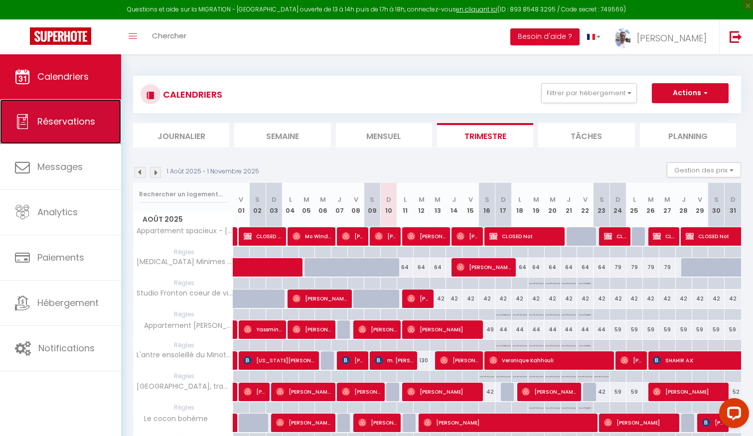
click at [61, 119] on span "Réservations" at bounding box center [66, 121] width 58 height 12
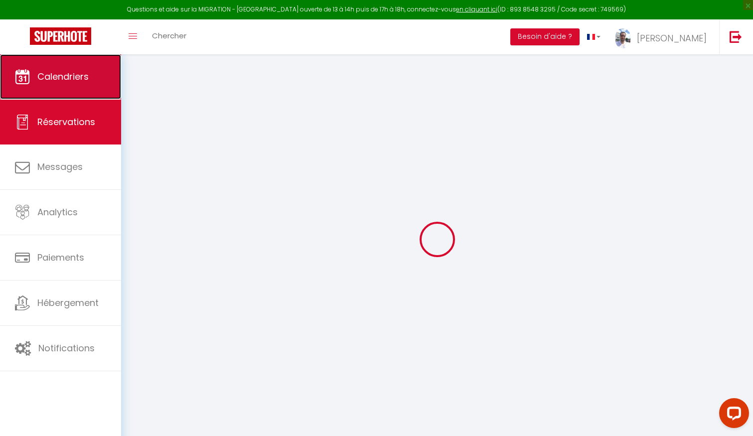
click at [86, 65] on link "Calendriers" at bounding box center [60, 76] width 121 height 45
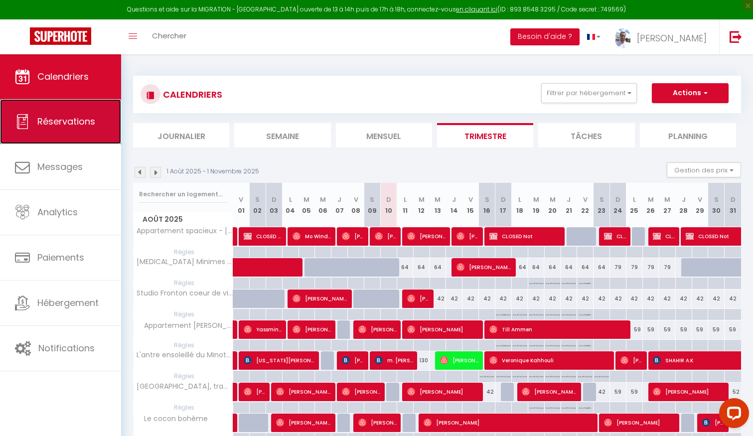
click at [57, 117] on span "Réservations" at bounding box center [66, 121] width 58 height 12
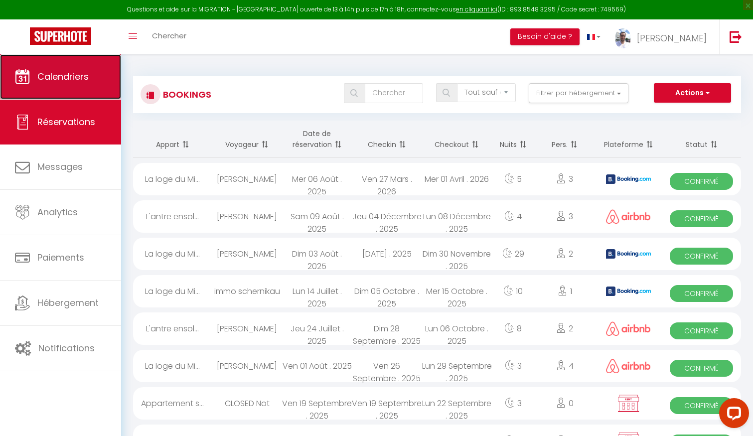
click at [80, 75] on span "Calendriers" at bounding box center [62, 76] width 51 height 12
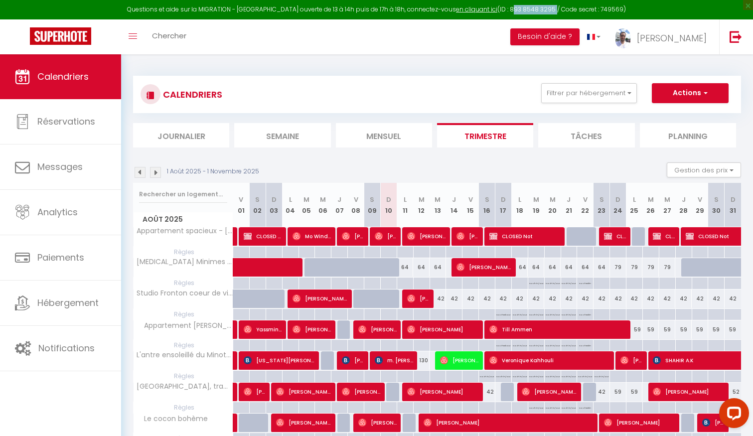
drag, startPoint x: 497, startPoint y: 11, endPoint x: 541, endPoint y: 7, distance: 44.1
click at [541, 7] on div "Questions et aide sur la MIGRATION - [GEOGRAPHIC_DATA] ouverte de 13 à 14h puis…" at bounding box center [376, 9] width 753 height 19
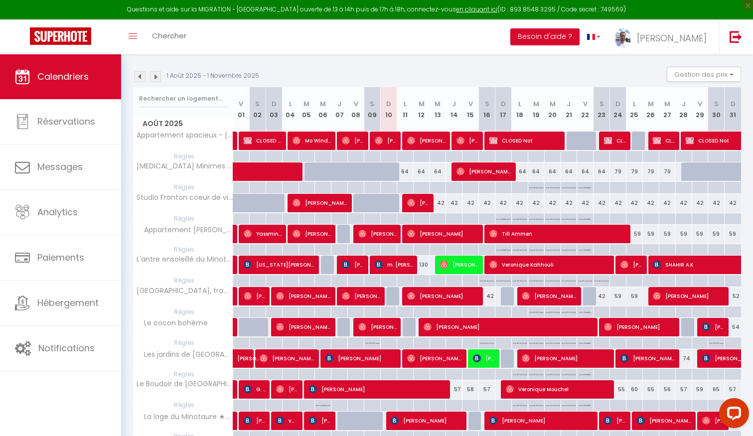
scroll to position [53, 0]
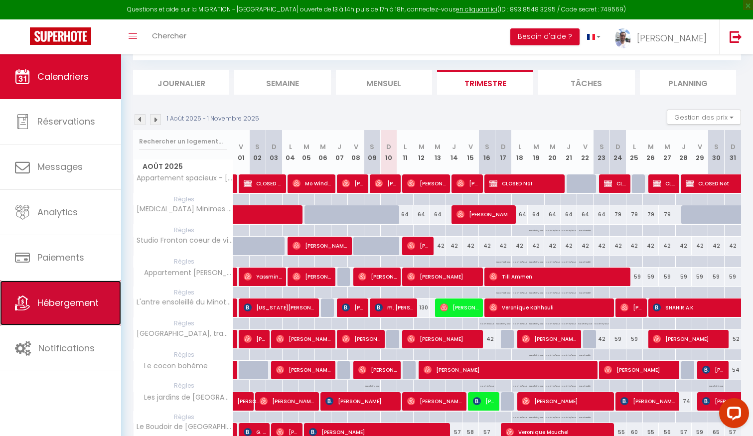
click at [68, 302] on span "Hébergement" at bounding box center [67, 302] width 61 height 12
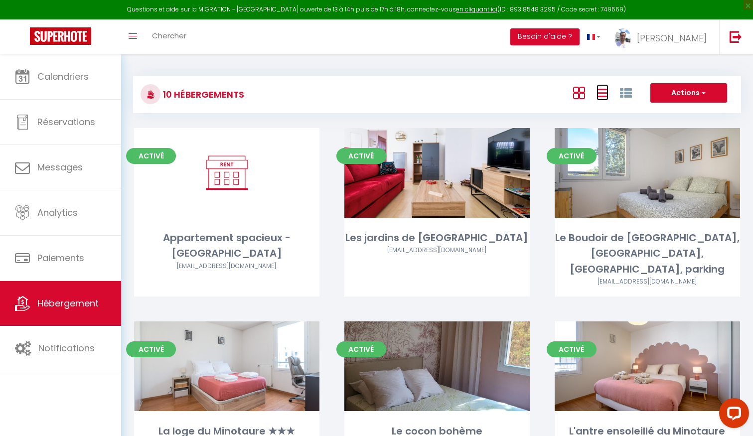
click at [599, 93] on icon at bounding box center [602, 93] width 12 height 12
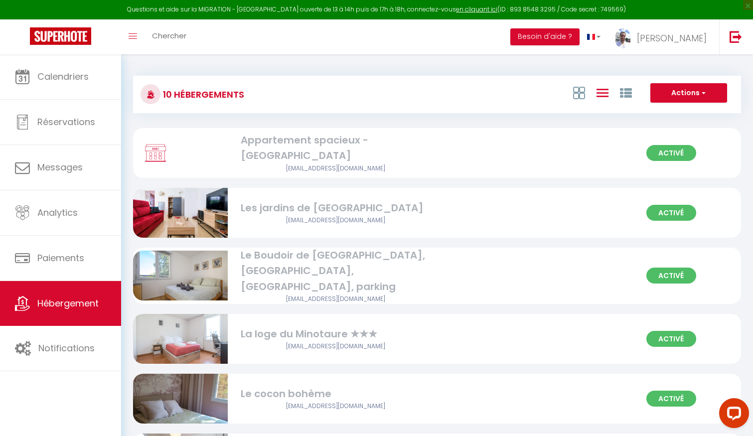
click at [690, 80] on div "10 Hébergements Actions Créer un Hébergement Nouveau groupe" at bounding box center [437, 94] width 608 height 37
click at [683, 95] on button "Actions" at bounding box center [688, 93] width 77 height 20
click at [457, 83] on div "Actions Créer un Hébergement Nouveau groupe" at bounding box center [538, 94] width 404 height 22
click at [673, 89] on button "Actions" at bounding box center [688, 93] width 77 height 20
click at [514, 101] on div "Actions Créer un Hébergement Nouveau groupe" at bounding box center [538, 94] width 404 height 22
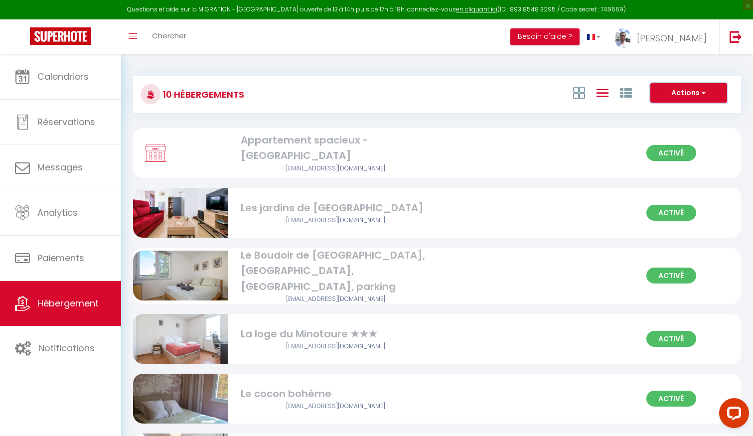
click at [687, 91] on button "Actions" at bounding box center [688, 93] width 77 height 20
click at [662, 113] on li "Créer un Hébergement" at bounding box center [680, 113] width 91 height 11
select select "3"
select select "2"
select select "1"
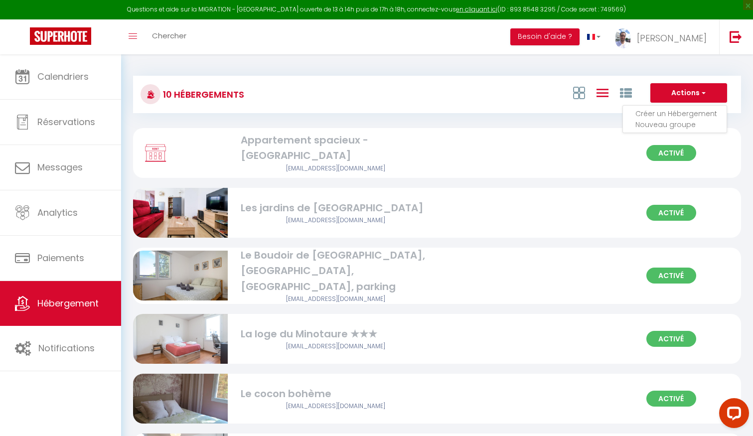
select select "1"
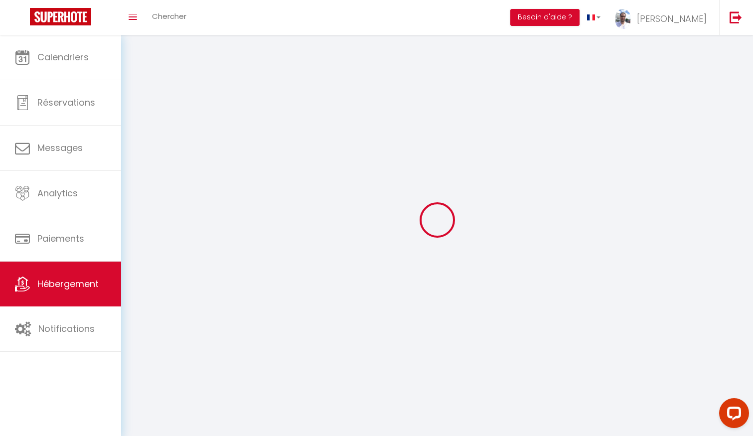
select select
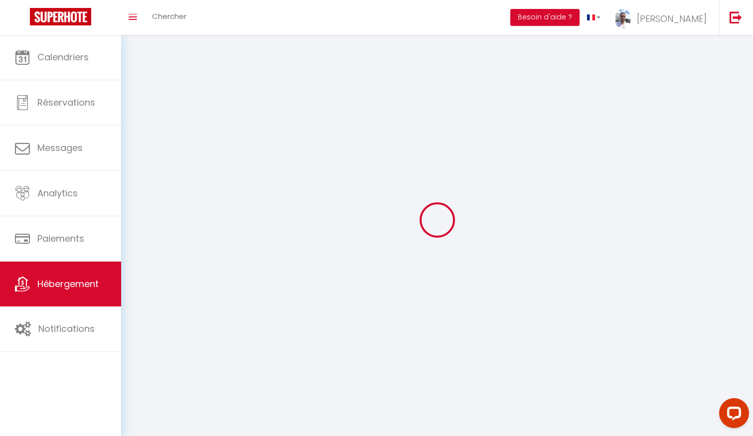
select select
checkbox input "false"
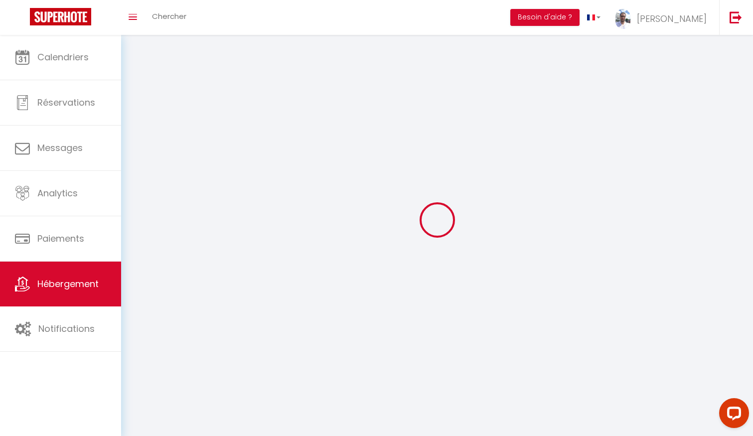
select select
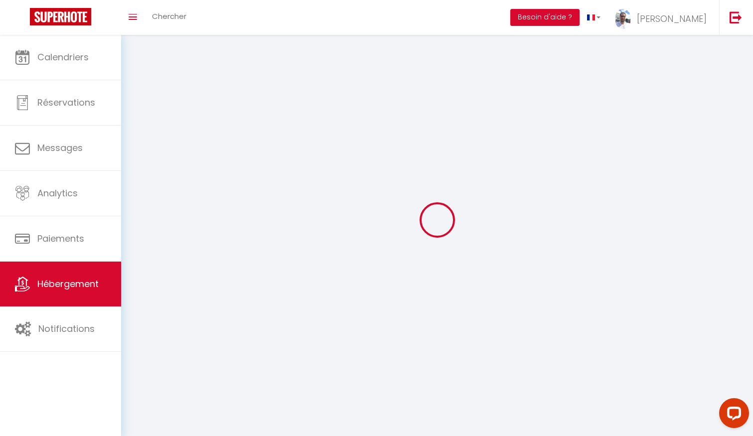
select select
checkbox input "false"
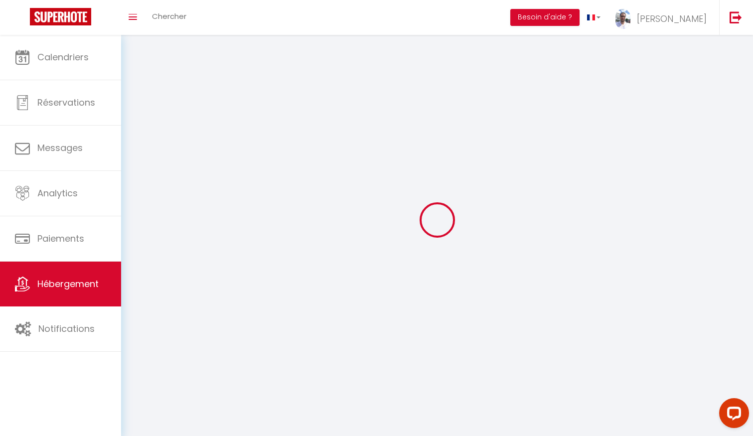
checkbox input "false"
select select
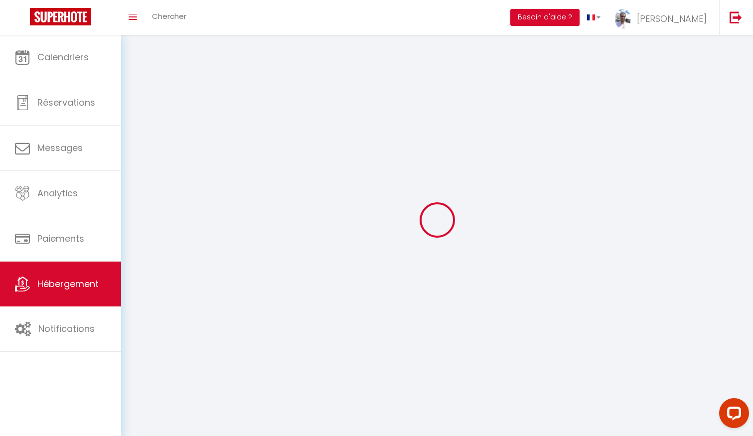
select select
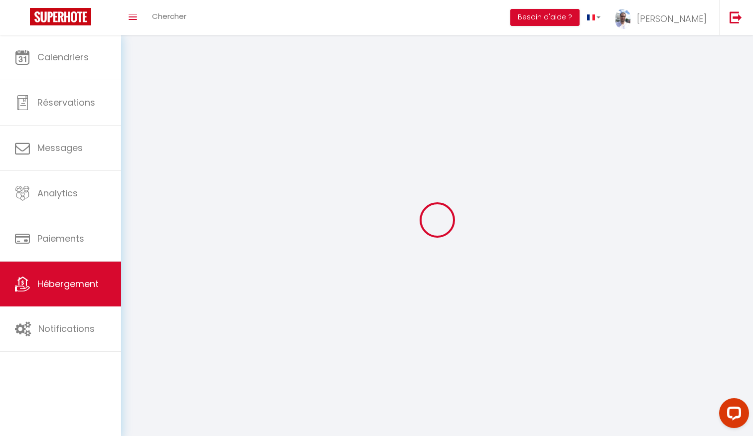
select select
checkbox input "false"
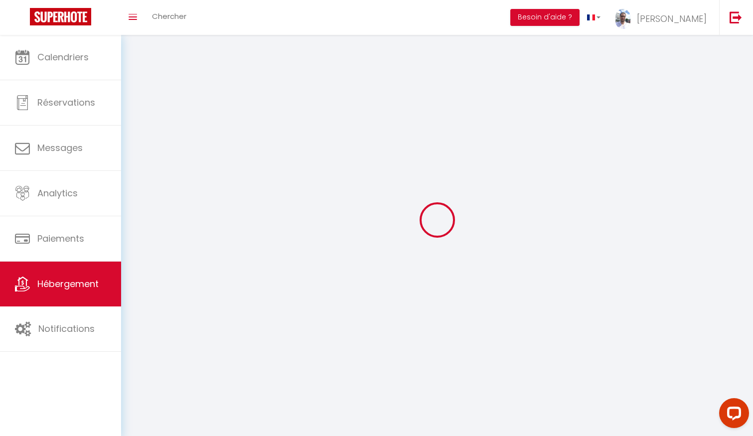
select select
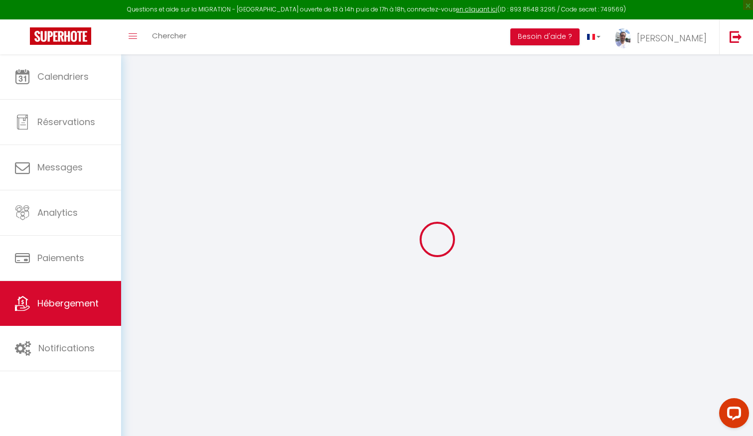
select select
checkbox input "false"
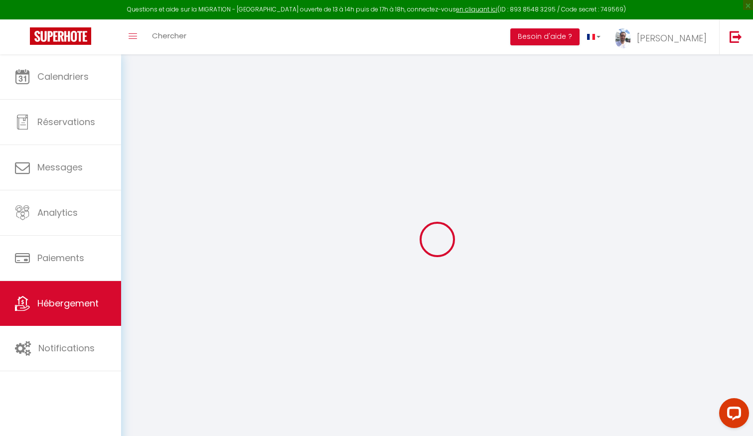
select select
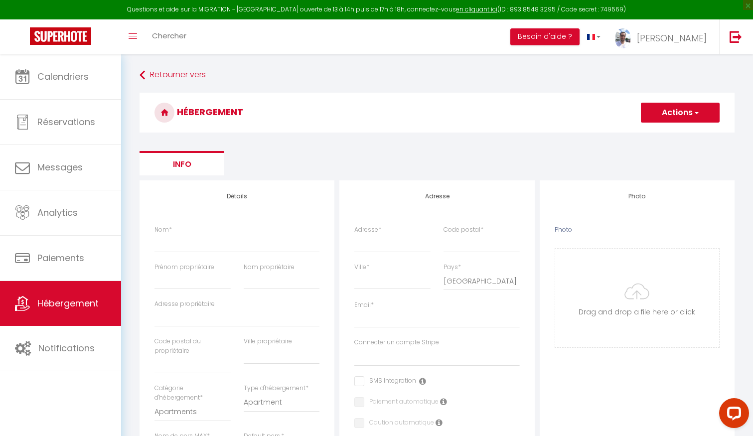
select select
checkbox input "false"
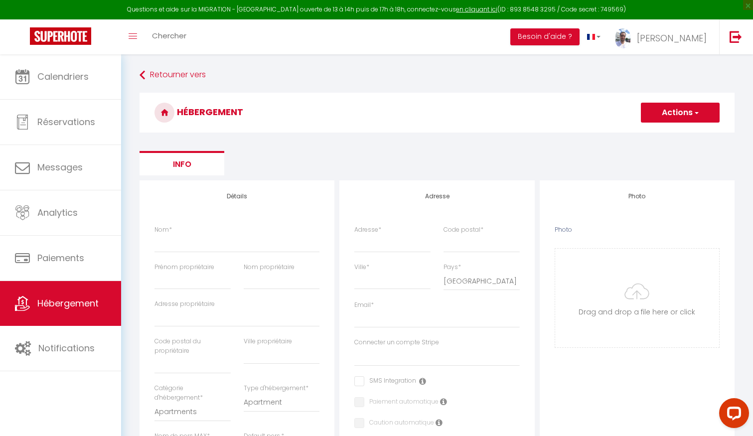
select select
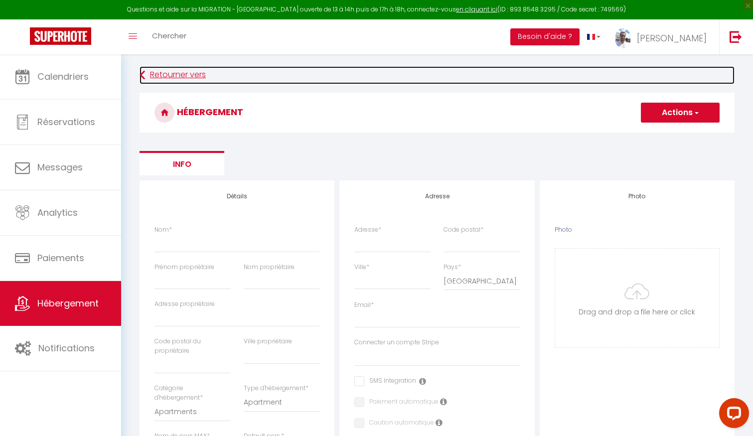
click at [171, 70] on link "Retourner vers" at bounding box center [437, 75] width 595 height 18
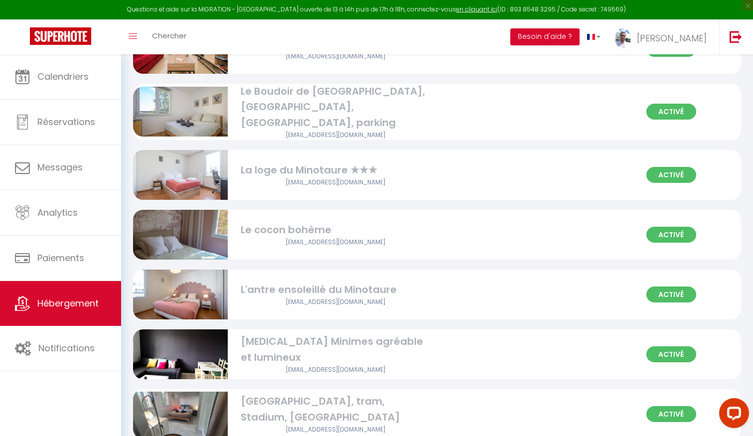
scroll to position [155, 0]
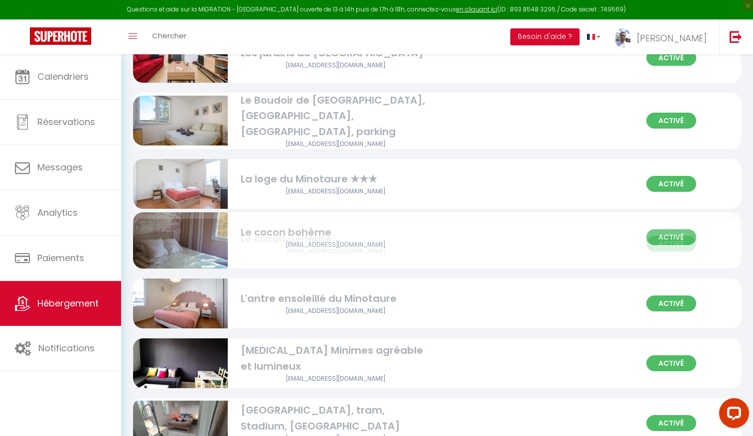
click at [319, 231] on div "Le cocon bohème" at bounding box center [335, 238] width 189 height 15
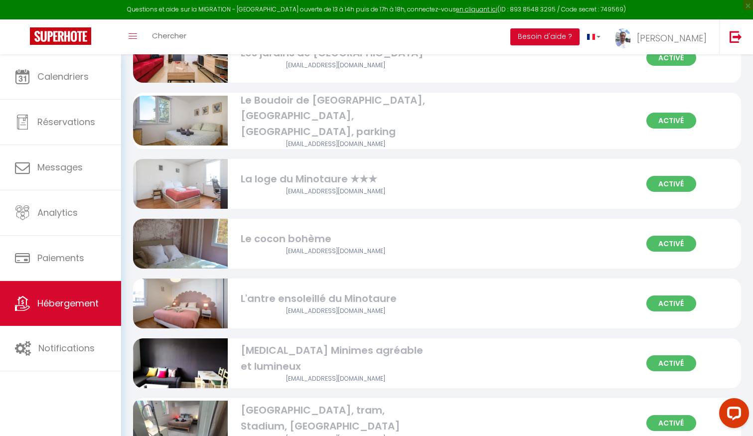
click at [283, 231] on div "Le cocon bohème" at bounding box center [335, 238] width 189 height 15
select select "3"
select select "2"
select select "1"
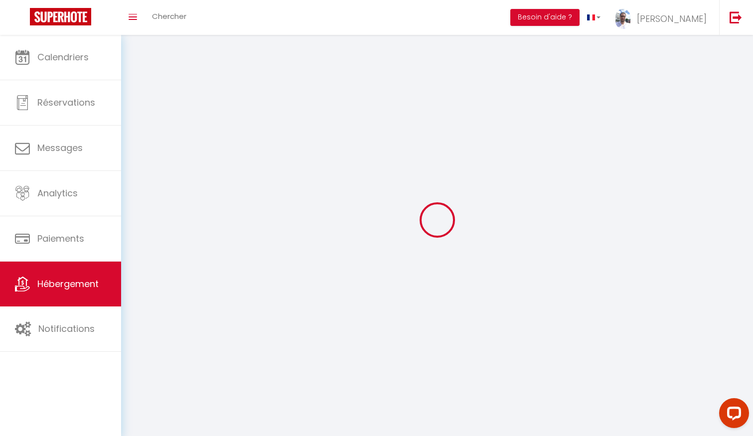
select select
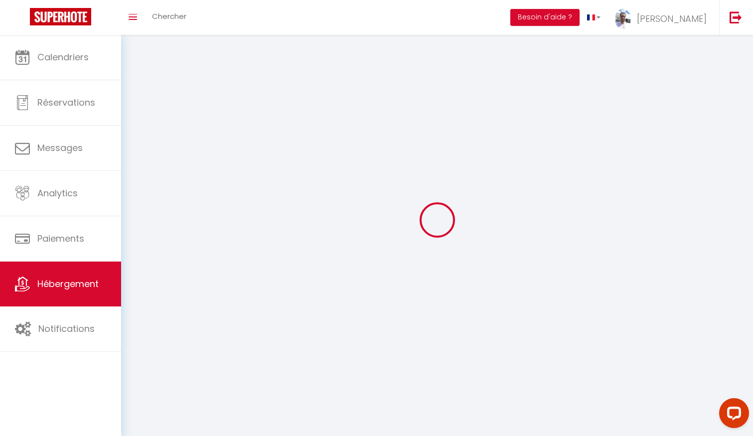
select select
checkbox input "false"
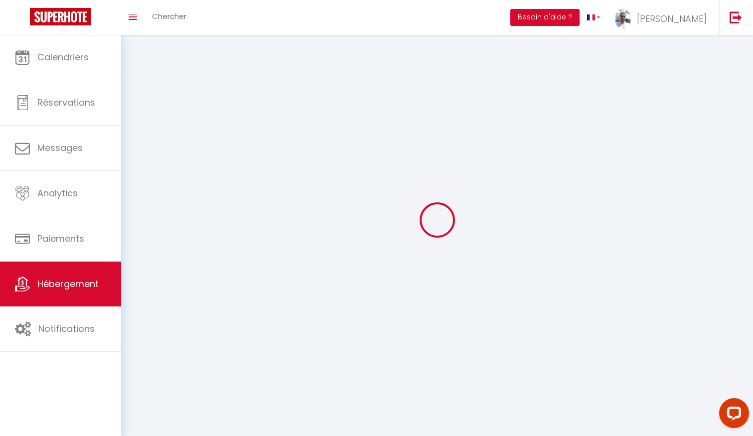
checkbox input "false"
select select
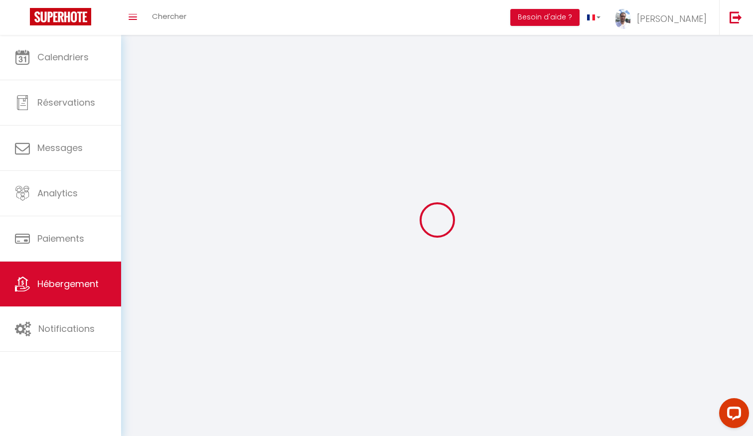
select select
checkbox input "false"
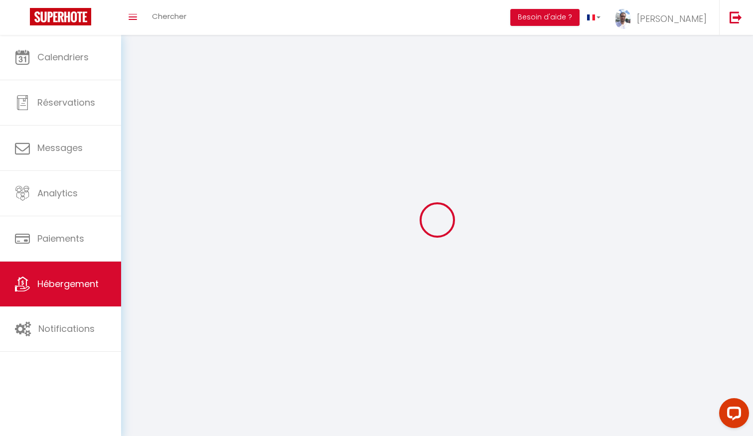
checkbox input "false"
select select
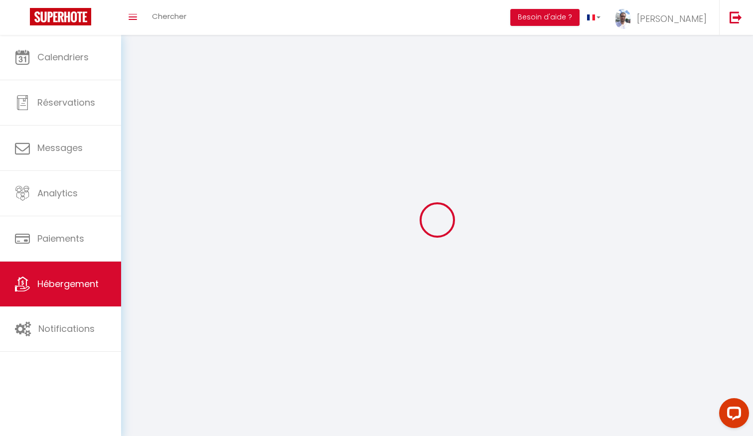
select select
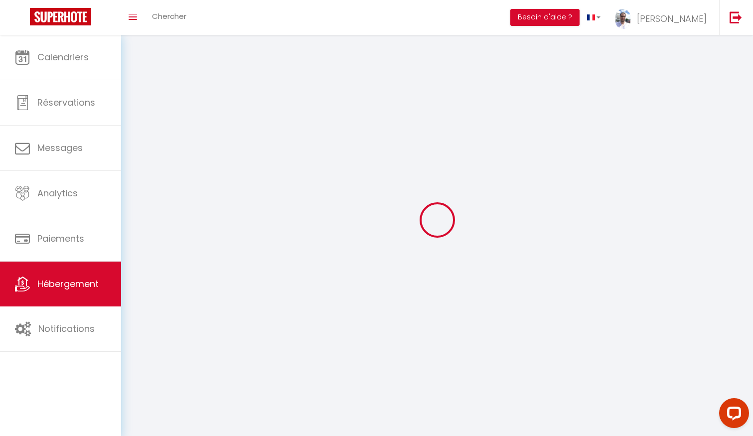
select select
checkbox input "false"
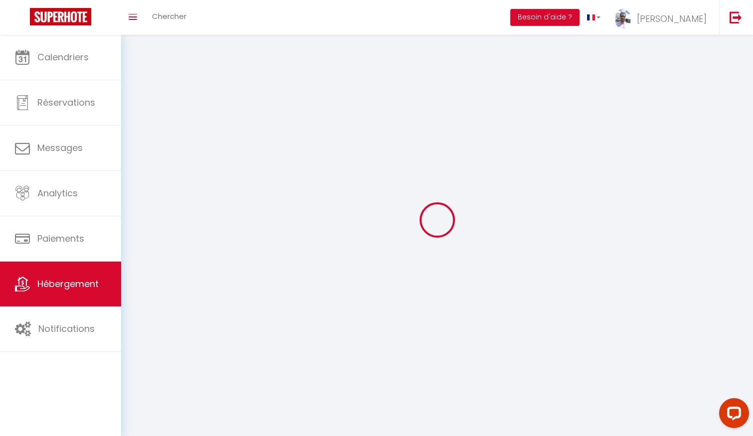
select select
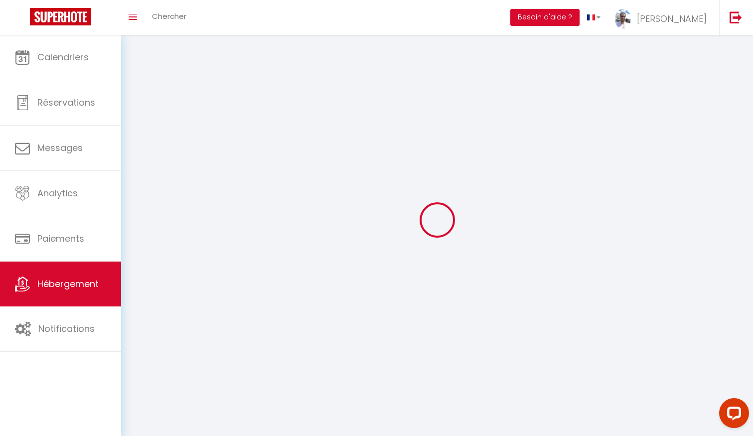
select select
checkbox input "false"
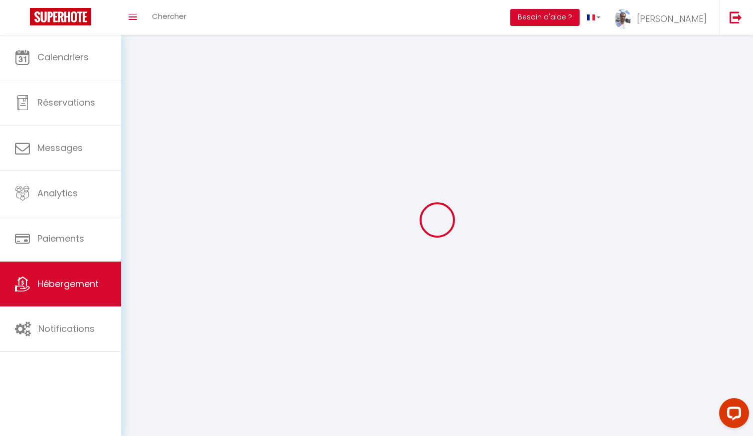
checkbox input "false"
select select
select select "1"
select select
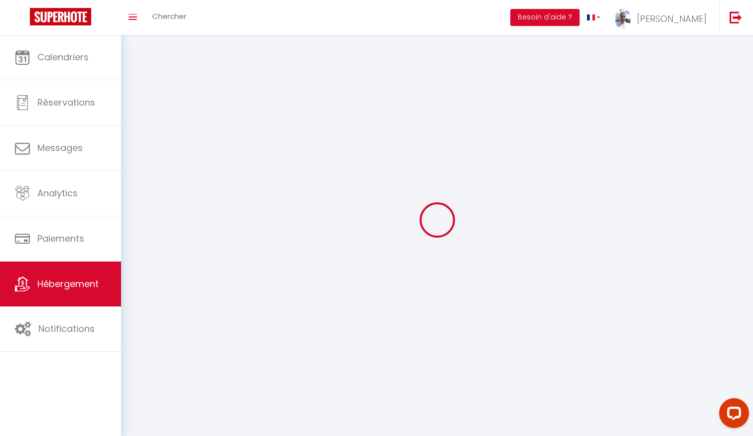
select select "28"
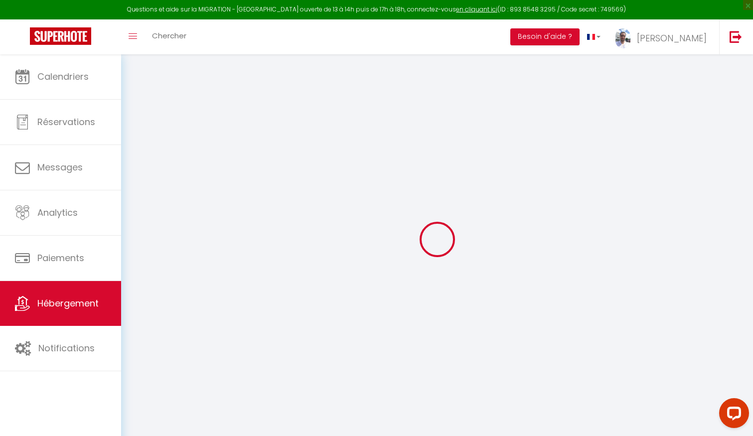
select select
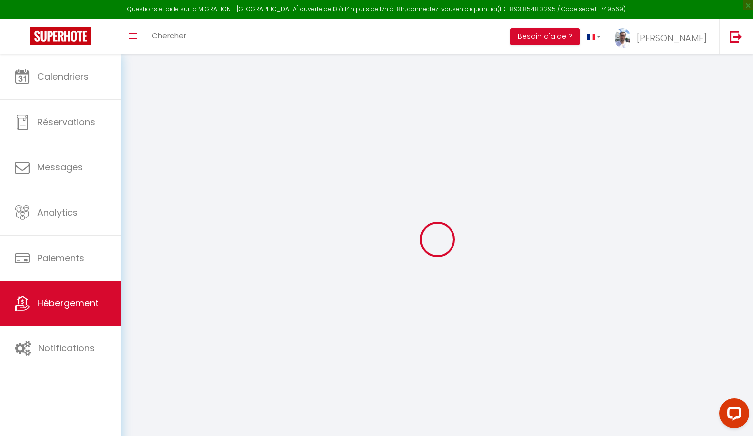
select select
checkbox input "false"
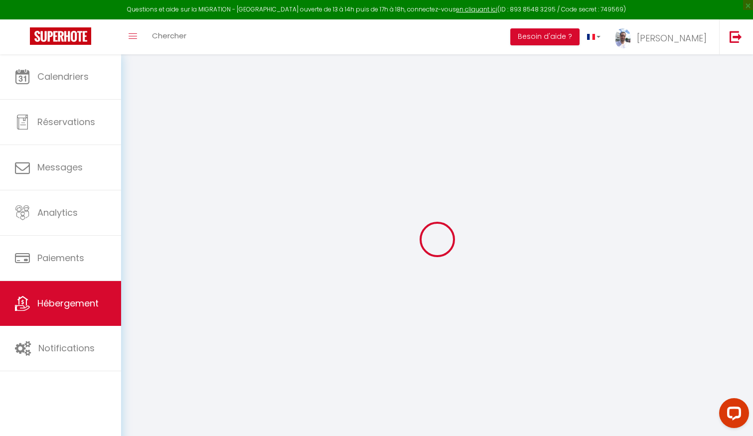
select select
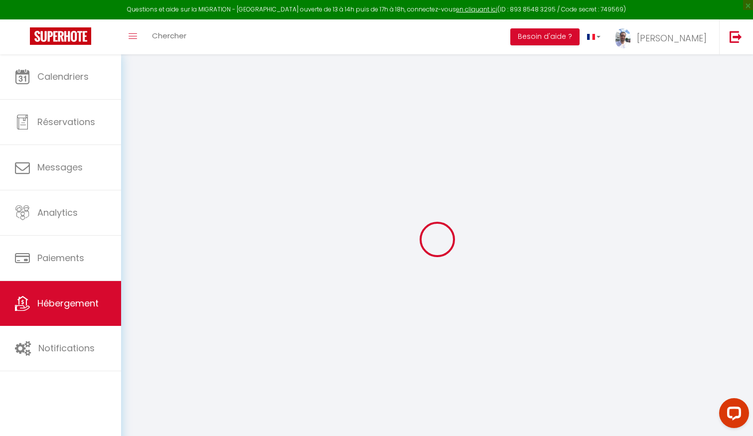
select select
checkbox input "false"
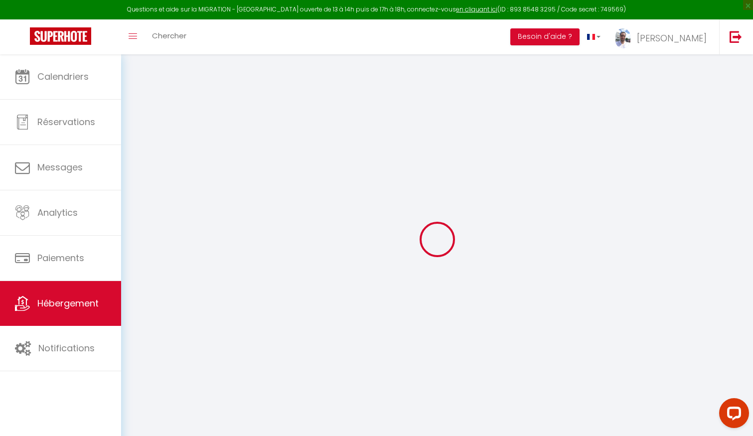
checkbox input "false"
select select
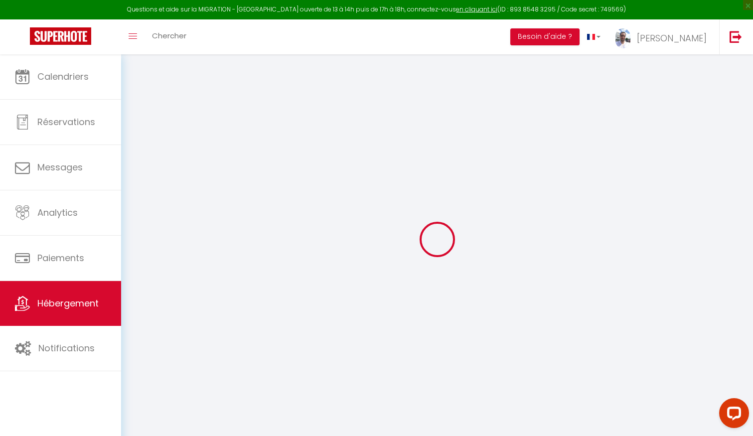
select select
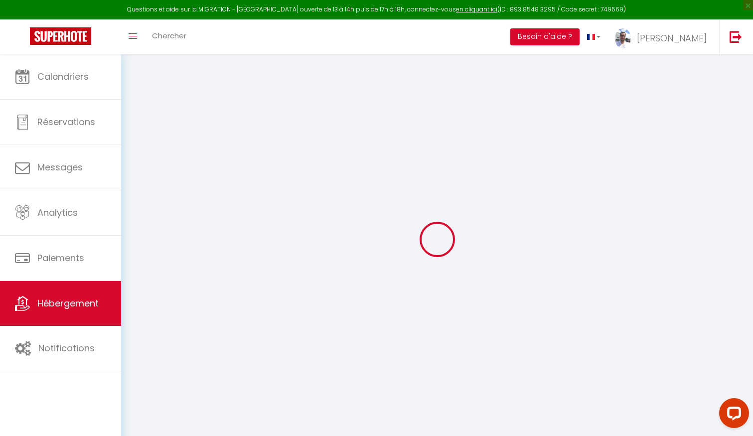
checkbox input "false"
select select
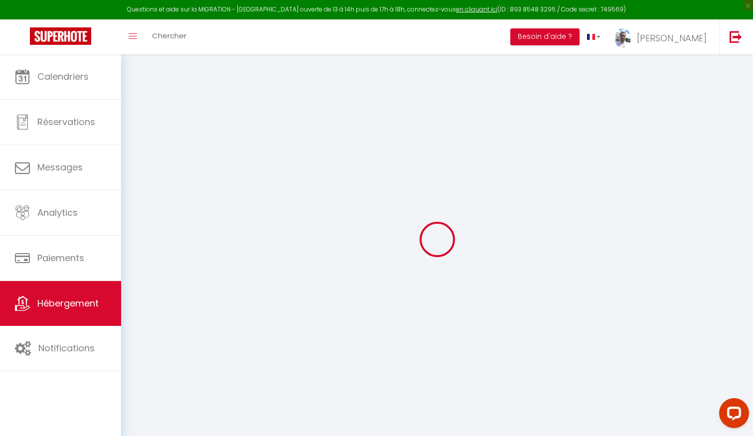
select select
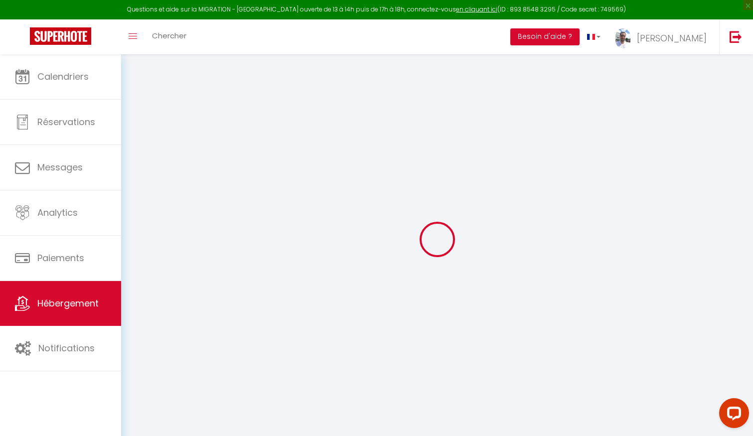
select select
checkbox input "false"
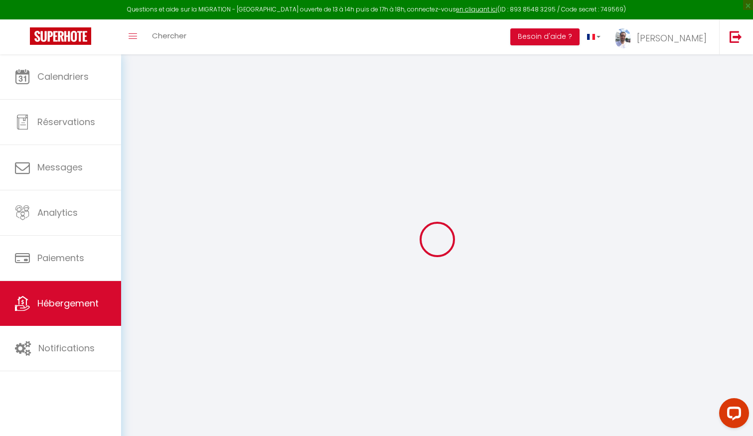
checkbox input "false"
select select
type input "Le cocon bohème"
type input "[PERSON_NAME]"
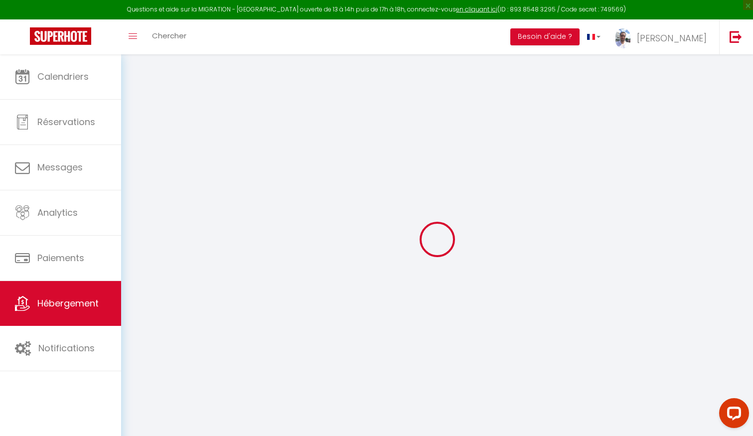
type input "[PERSON_NAME]"
type input "[STREET_ADDRESS]"
type input "66270"
type input "Le Soler"
type input "42"
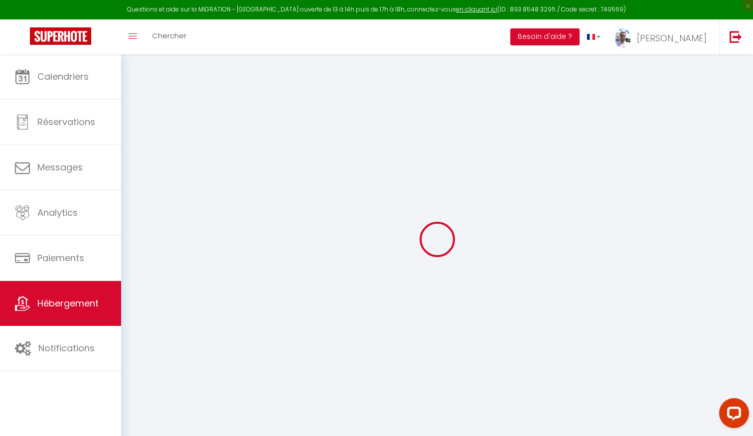
type input "10"
type input "44"
type input "5"
type input "4"
type input "250"
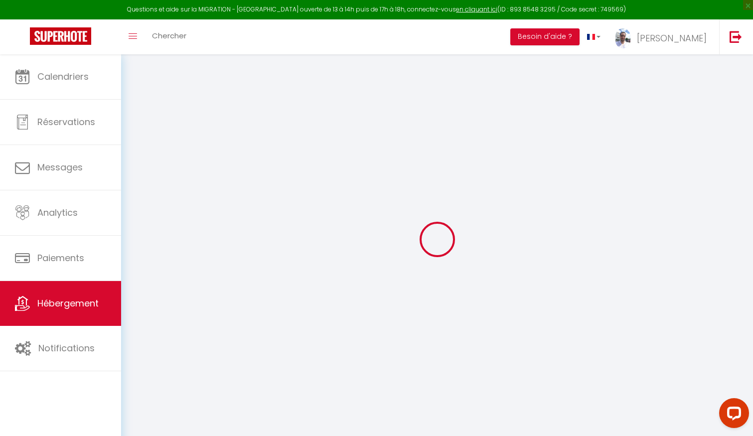
select select
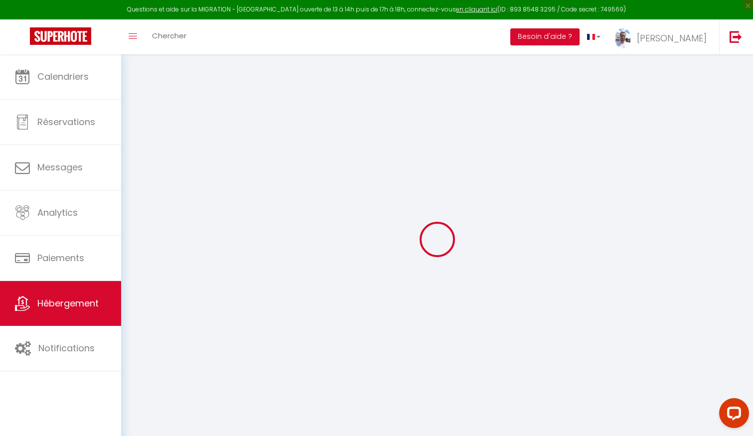
select select
type input "[STREET_ADDRESS][PERSON_NAME]"
type input "31400"
type input "[GEOGRAPHIC_DATA]"
type input "[EMAIL_ADDRESS][DOMAIN_NAME]"
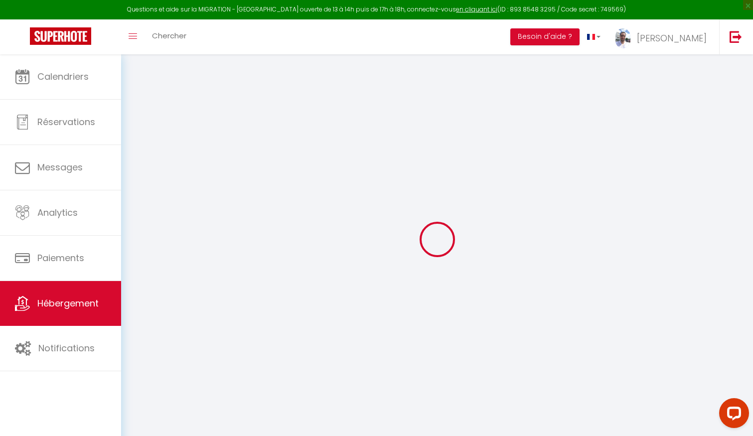
select select
checkbox input "false"
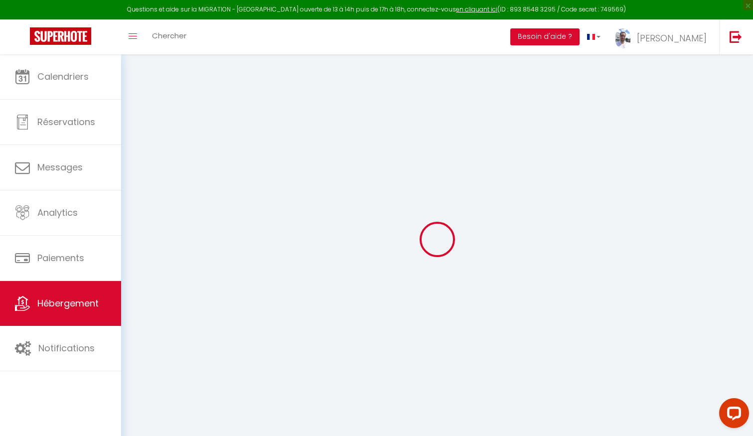
radio input "true"
type input "42"
type input "0"
type input "6.5"
type input "0"
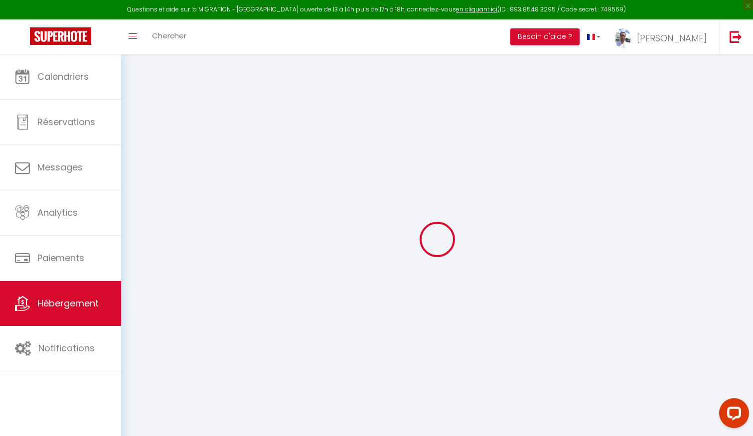
select select
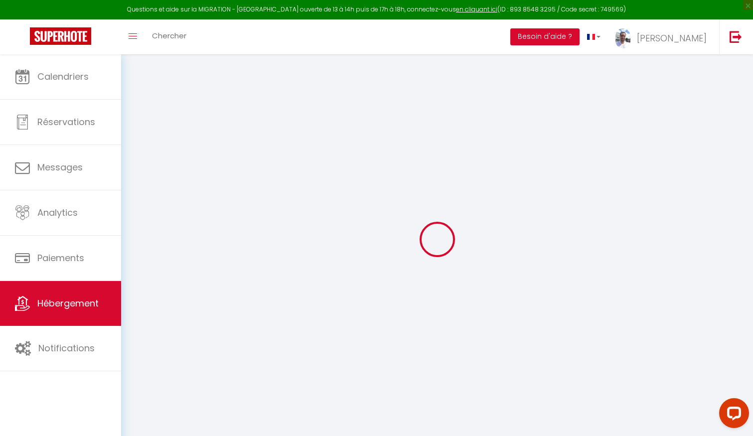
select select
checkbox input "false"
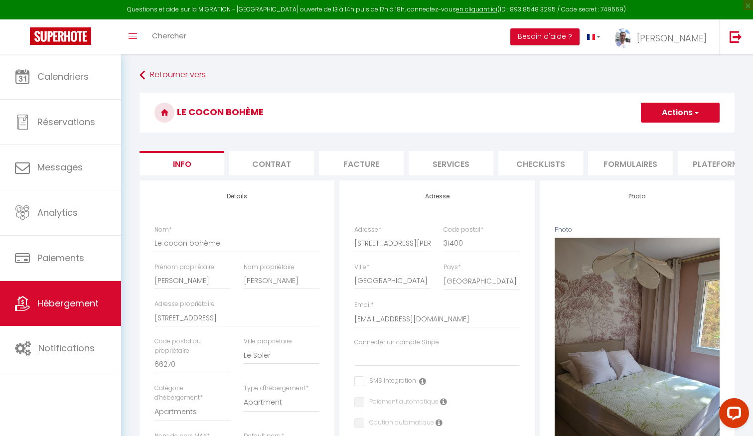
click at [668, 122] on button "Actions" at bounding box center [680, 113] width 79 height 20
click at [640, 144] on link "Dupliquer" at bounding box center [665, 147] width 107 height 13
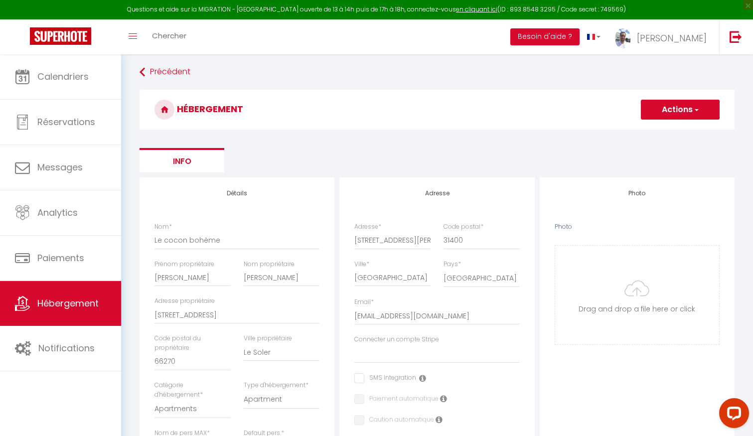
scroll to position [3, 0]
drag, startPoint x: 237, startPoint y: 240, endPoint x: 141, endPoint y: 238, distance: 96.2
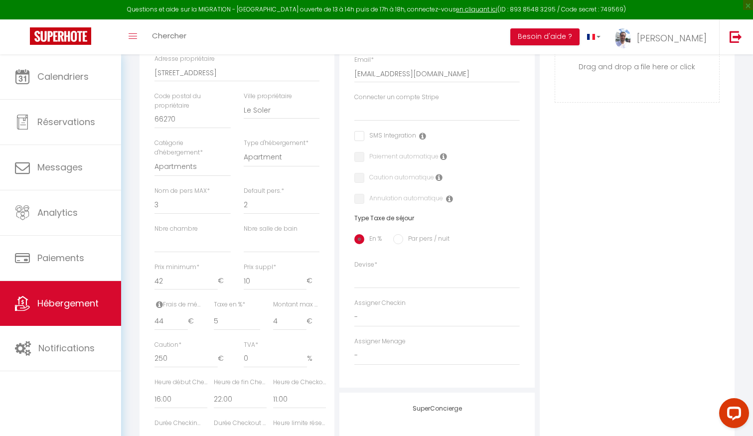
scroll to position [246, 0]
click at [174, 205] on select "1 2 3 4 5 6 7 8 9 10 11 12 13 14" at bounding box center [192, 204] width 76 height 19
click at [174, 204] on select "1 2 3 4 5 6 7 8 9 10 11 12 13 14" at bounding box center [192, 204] width 76 height 19
click at [189, 244] on select "0 1 2 3 4 5 6 7 8 9 10 11 12 13" at bounding box center [192, 242] width 76 height 19
click at [175, 239] on select "0 1 2 3 4 5 6 7 8 9 10 11 12 13" at bounding box center [192, 242] width 76 height 19
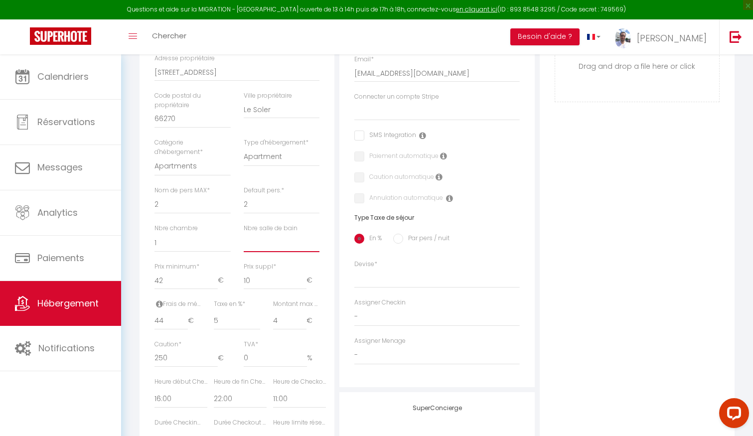
click at [257, 239] on select "0 1 2 3 4 5 6 7 8 9 10 11 12 13" at bounding box center [282, 242] width 76 height 19
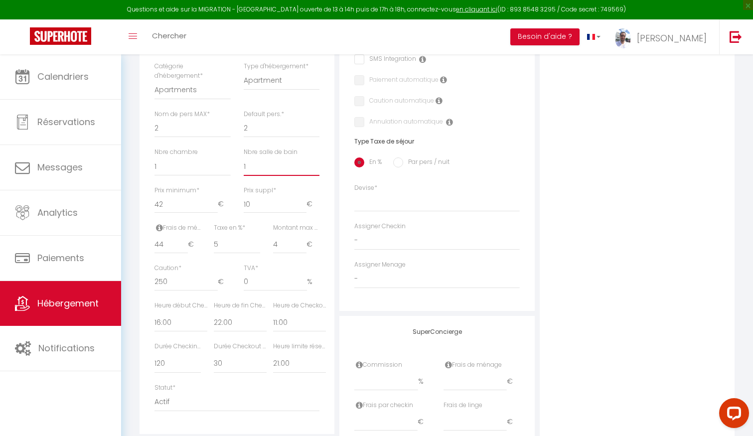
scroll to position [321, 0]
drag, startPoint x: 258, startPoint y: 203, endPoint x: 235, endPoint y: 204, distance: 22.4
click at [235, 204] on div "Prix minimum * 42 € Prix suppl * 10 €" at bounding box center [237, 205] width 178 height 37
click at [320, 190] on div "Prix suppl * 10 €" at bounding box center [281, 205] width 89 height 37
click at [376, 203] on select "United Arab Emirates dirham (د.إ) [DEMOGRAPHIC_DATA] (Af) Swazi lilangeni (L) A…" at bounding box center [436, 203] width 165 height 19
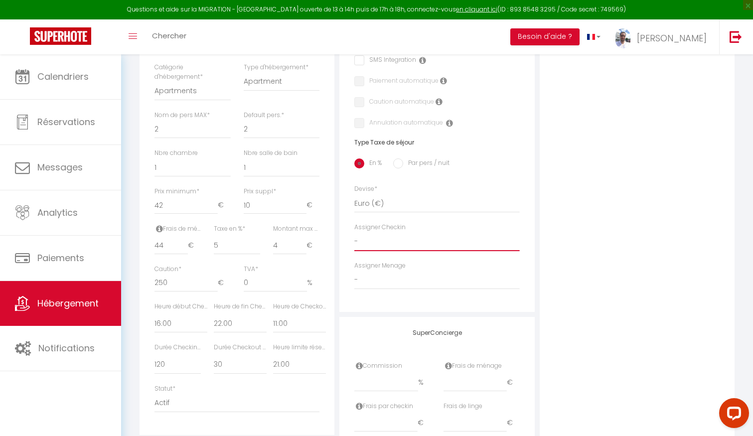
click at [376, 238] on select "- [PERSON_NAME] [PERSON_NAME] [PERSON_NAME] [PERSON_NAME] [PERSON_NAME] [PERSON…" at bounding box center [436, 241] width 165 height 19
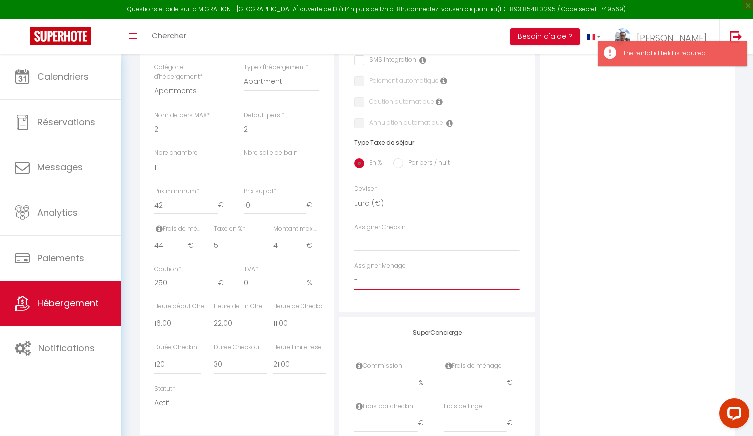
click at [376, 281] on select "- [PERSON_NAME] [PERSON_NAME] [PERSON_NAME] [PERSON_NAME] [PERSON_NAME] [PERSON…" at bounding box center [436, 280] width 165 height 19
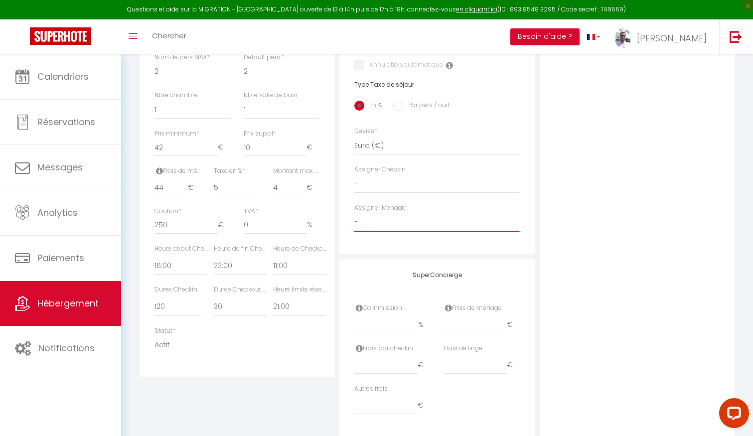
scroll to position [384, 0]
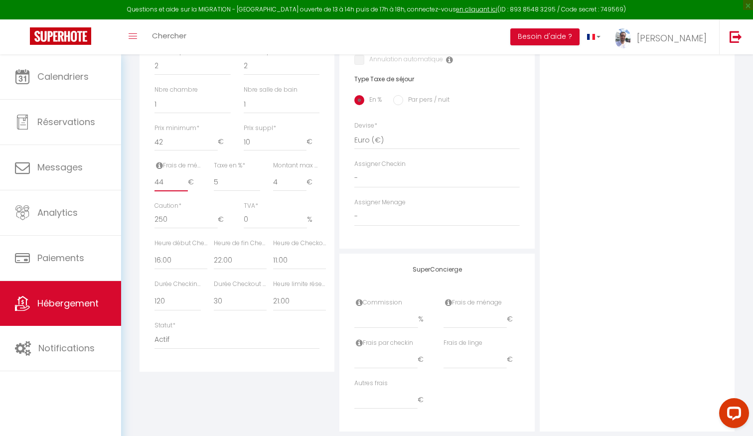
drag, startPoint x: 167, startPoint y: 181, endPoint x: 146, endPoint y: 180, distance: 21.0
click at [146, 180] on div "Détails Nom * La catalan - chambre privée Prénom propriétaire [PERSON_NAME] pro…" at bounding box center [237, 83] width 195 height 575
click at [233, 402] on div "Détails Nom * La catalan - chambre privée Prénom propriétaire [PERSON_NAME] pro…" at bounding box center [237, 113] width 200 height 635
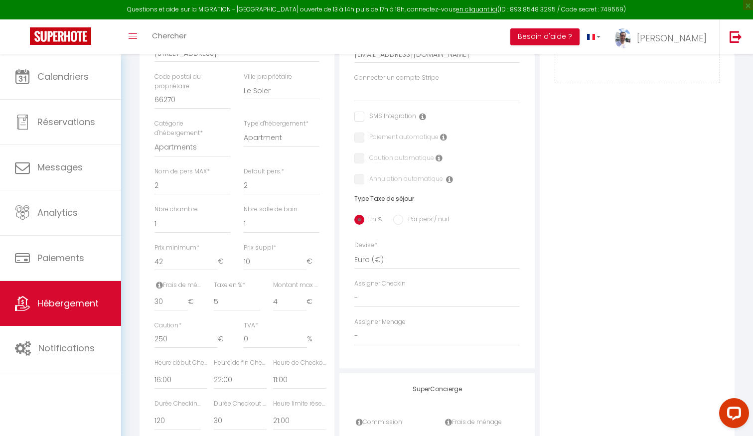
scroll to position [307, 0]
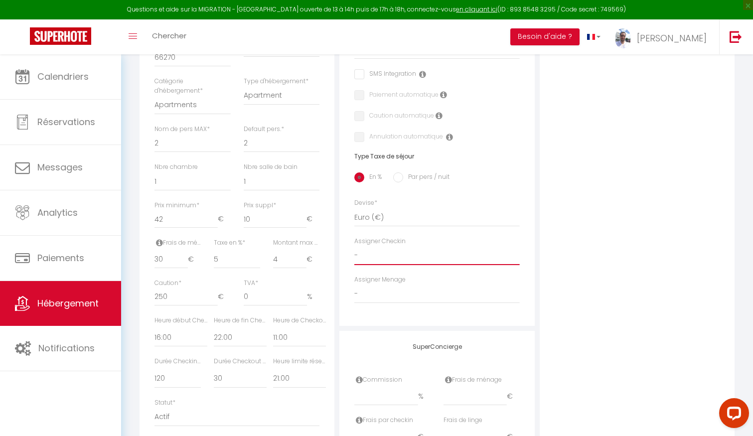
click at [368, 262] on select "- [PERSON_NAME] [PERSON_NAME] [PERSON_NAME] [PERSON_NAME] [PERSON_NAME] [PERSON…" at bounding box center [436, 255] width 165 height 19
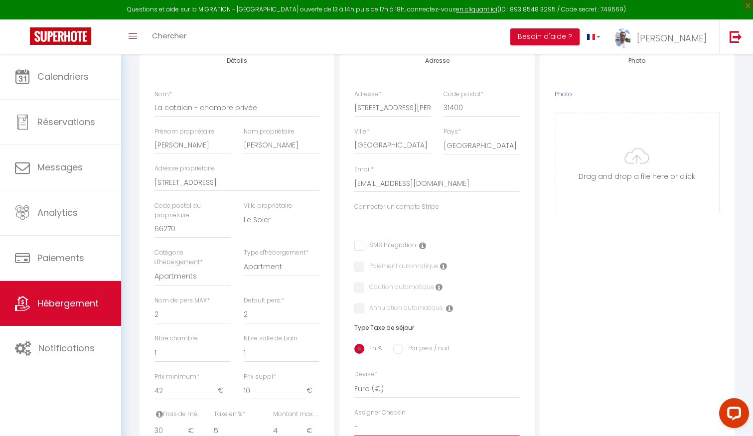
scroll to position [0, 0]
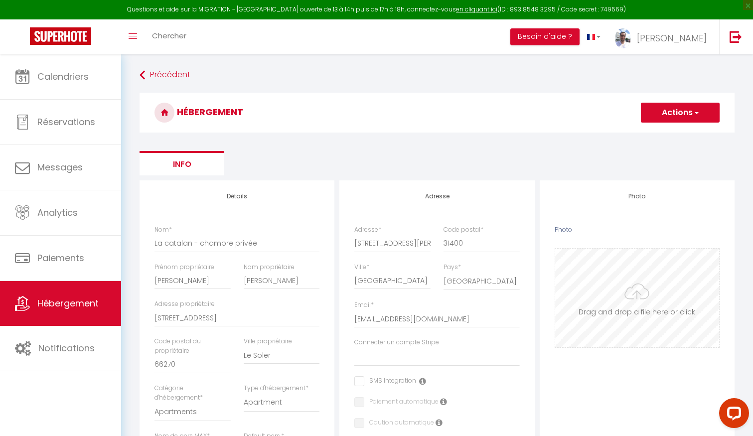
click at [629, 301] on input "Photo" at bounding box center [637, 298] width 164 height 99
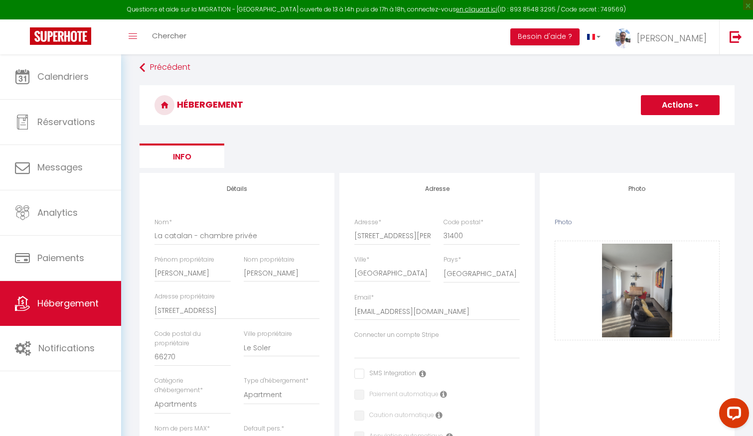
scroll to position [11, 0]
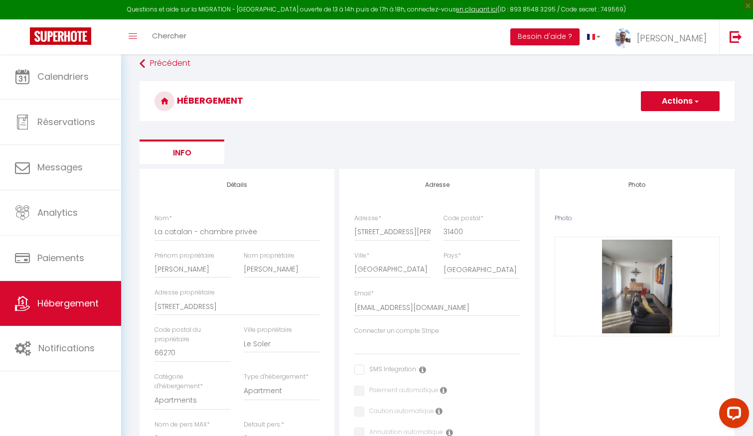
click at [684, 100] on button "Actions" at bounding box center [680, 101] width 79 height 20
click at [663, 122] on input "Enregistrer" at bounding box center [668, 123] width 37 height 10
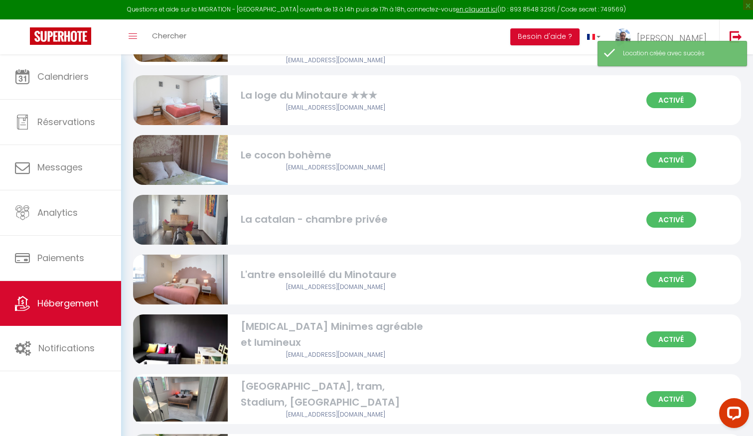
scroll to position [240, 0]
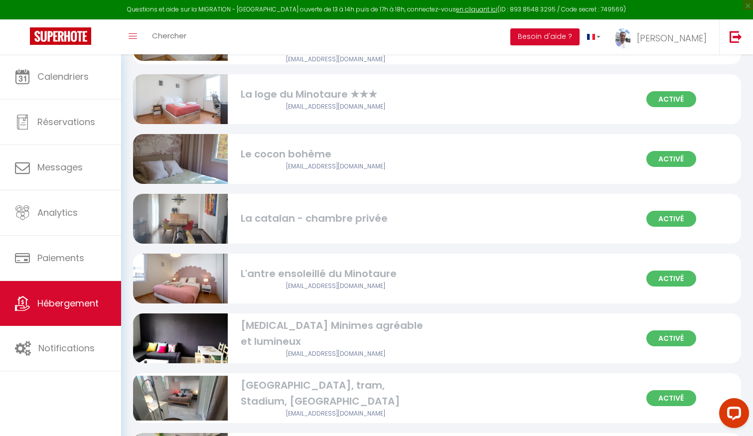
click at [335, 211] on div "La catalan - chambre privée" at bounding box center [335, 218] width 189 height 15
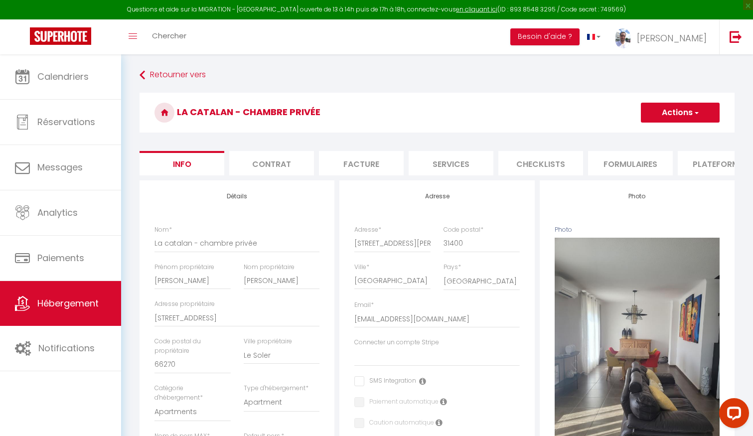
click at [252, 167] on li "Contrat" at bounding box center [271, 163] width 85 height 24
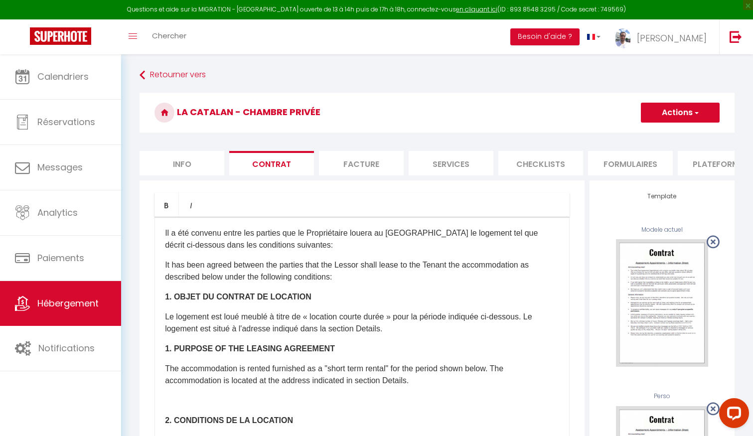
click at [196, 163] on li "Info" at bounding box center [182, 163] width 85 height 24
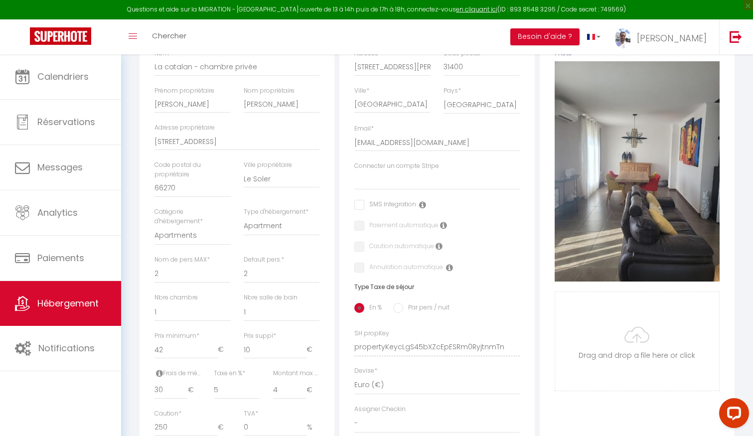
scroll to position [221, 0]
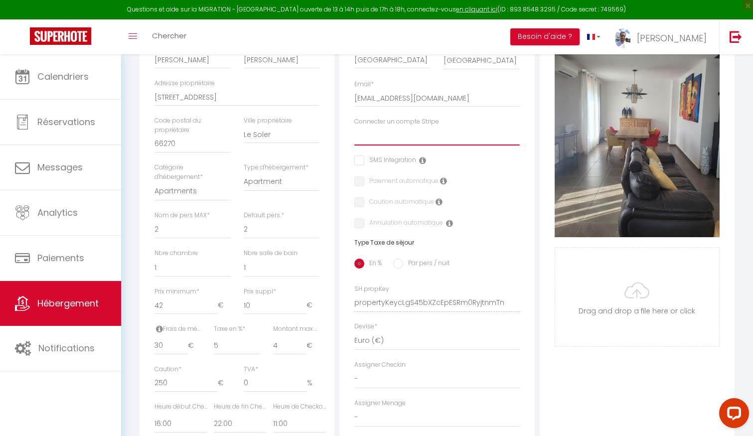
click at [389, 134] on select "[PERSON_NAME] [PERSON_NAME] [PERSON_NAME] [PERSON_NAME]" at bounding box center [436, 136] width 165 height 19
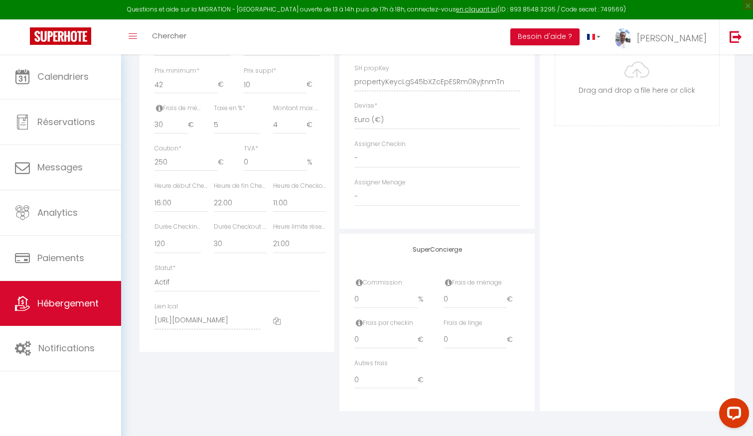
scroll to position [441, 0]
click at [370, 298] on input "0" at bounding box center [386, 299] width 64 height 18
drag, startPoint x: 371, startPoint y: 298, endPoint x: 342, endPoint y: 297, distance: 28.4
click at [343, 297] on div "SuperConcierge Commission 0 % Frais de ménage 0 € Frais par checkin 0 € Frais d…" at bounding box center [436, 323] width 195 height 178
click at [593, 254] on div "Photo Photo Supprimer Drag and drop a file here or click Ooops, something wrong…" at bounding box center [637, 75] width 195 height 672
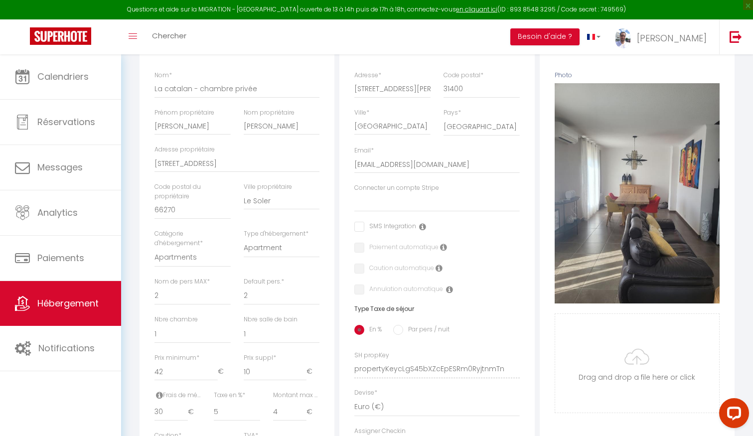
scroll to position [0, 0]
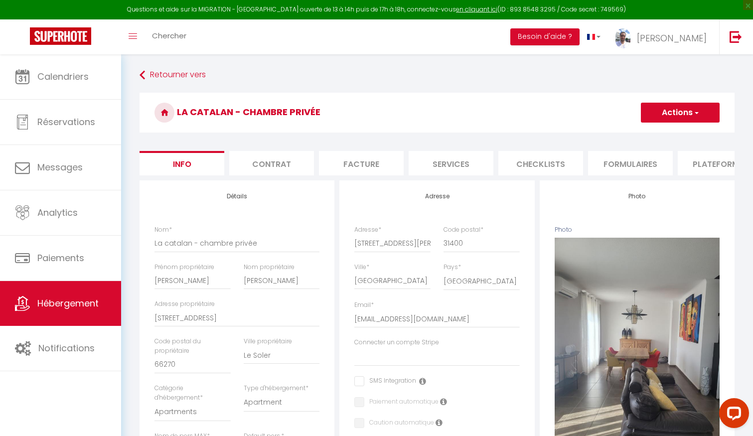
click at [290, 165] on li "Contrat" at bounding box center [271, 163] width 85 height 24
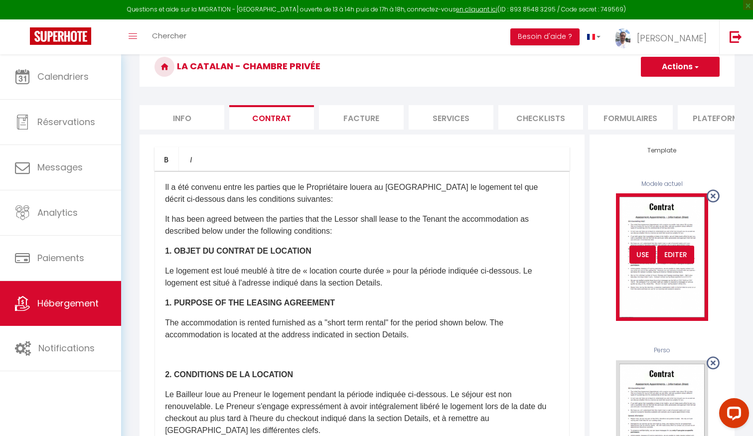
scroll to position [53, 0]
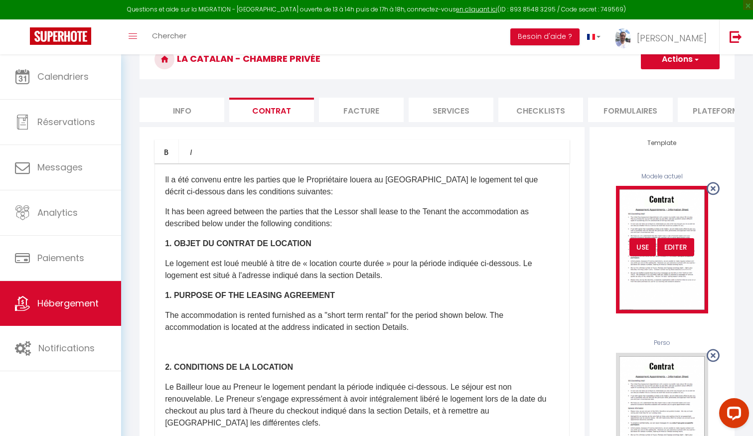
click at [644, 245] on div "USE" at bounding box center [642, 247] width 26 height 18
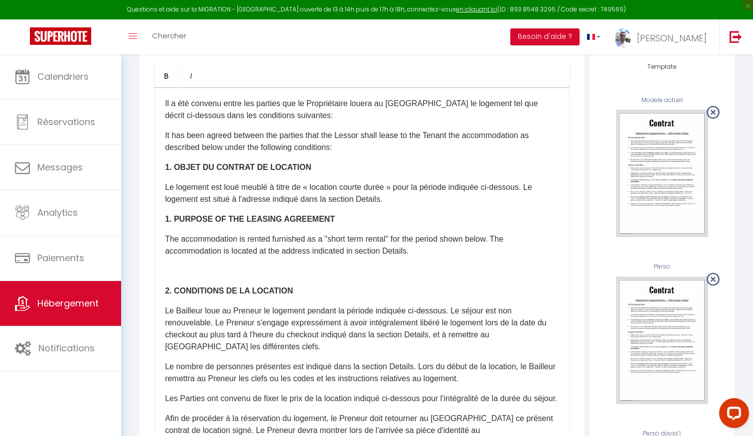
scroll to position [136, 0]
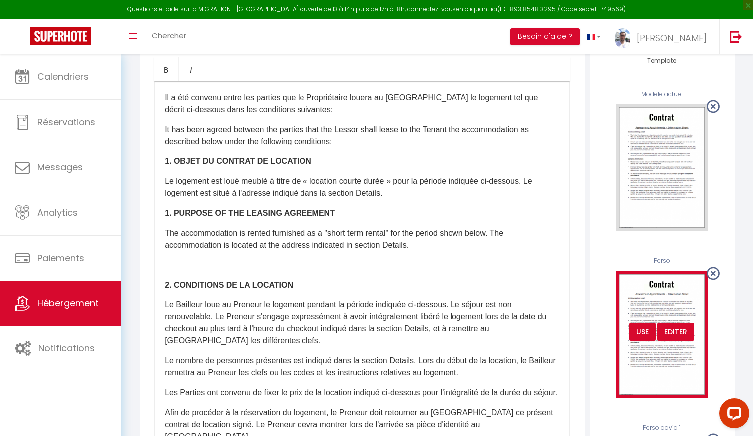
click at [648, 335] on div "USE" at bounding box center [642, 332] width 26 height 18
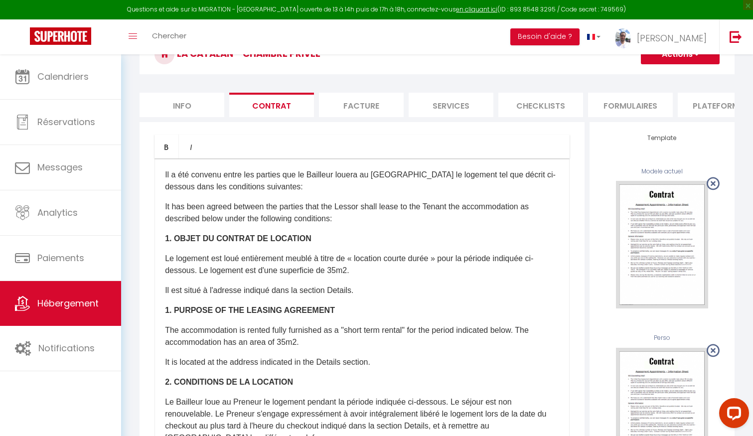
scroll to position [60, 0]
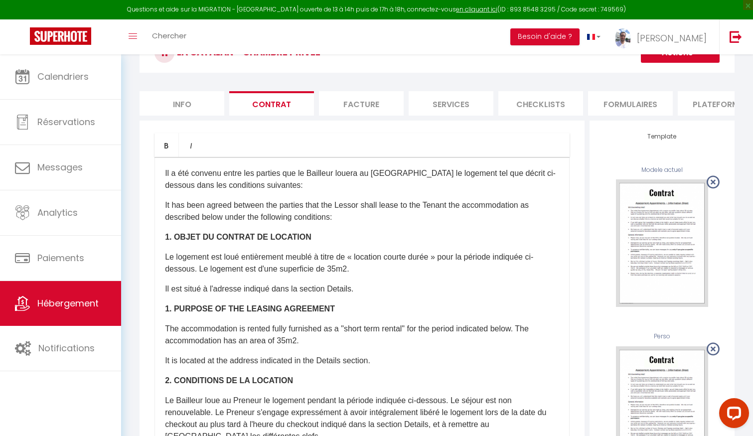
click at [243, 257] on p "Le logement est loué entièrement meublé à titre de « location courte durée » po…" at bounding box center [362, 263] width 394 height 24
drag, startPoint x: 245, startPoint y: 268, endPoint x: 362, endPoint y: 267, distance: 116.6
click at [362, 267] on p "Le logement est loué entièrement meublé à titre de « location courte durée » po…" at bounding box center [362, 263] width 394 height 24
click at [256, 269] on p "Le logement est loué entièrement meublé à titre de « location courte durée » po…" at bounding box center [362, 263] width 394 height 24
click at [386, 271] on p "Le logement est loué entièrement meublé à titre de « location courte durée » po…" at bounding box center [362, 263] width 394 height 24
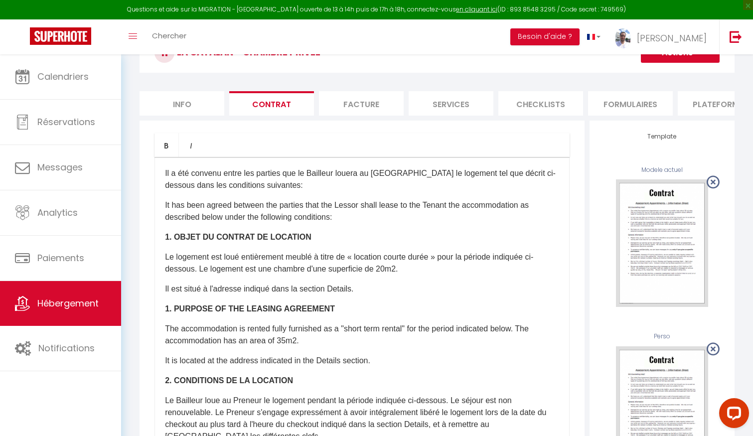
click at [410, 272] on p "Le logement est loué entièrement meublé à titre de « location courte durée » po…" at bounding box center [362, 263] width 394 height 24
click at [383, 274] on p "Le logement est loué entièrement meublé à titre de « location courte durée » po…" at bounding box center [362, 263] width 394 height 24
drag, startPoint x: 384, startPoint y: 268, endPoint x: 374, endPoint y: 267, distance: 10.0
click at [374, 267] on p "Le logement est loué entièrement meublé à titre de « location courte durée » po…" at bounding box center [362, 263] width 394 height 24
click at [368, 286] on p "Il est situé à l'adresse indiqué dans la section Details." at bounding box center [362, 289] width 394 height 12
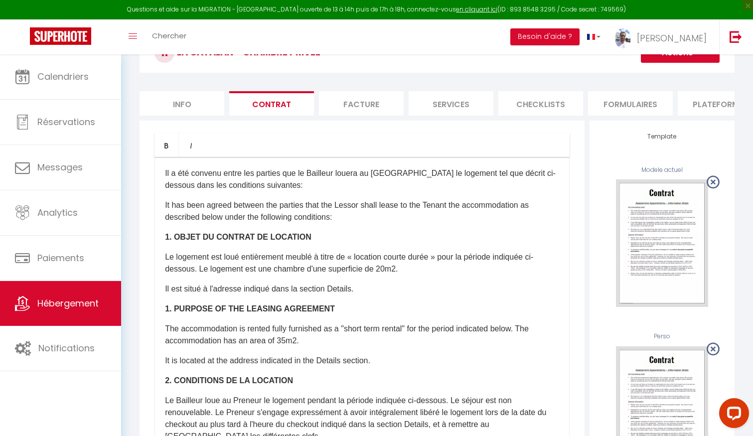
click at [384, 268] on p "Le logement est loué entièrement meublé à titre de « location courte durée » po…" at bounding box center [362, 263] width 394 height 24
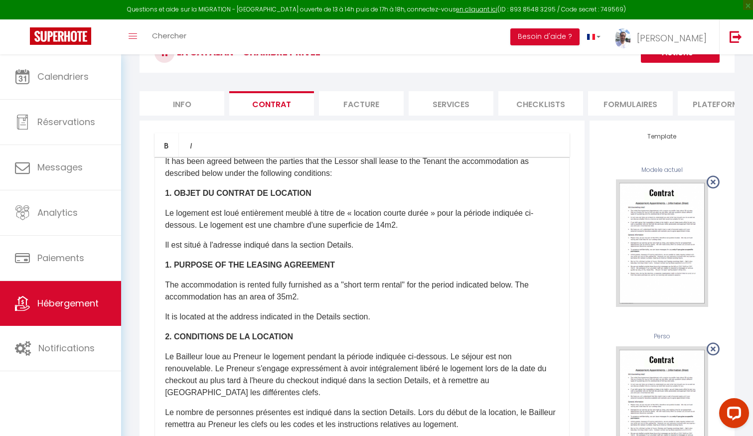
scroll to position [41, 0]
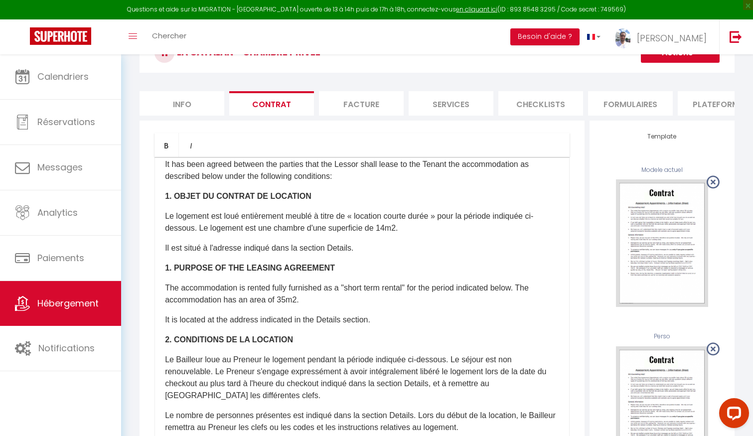
click at [285, 297] on p "The accommodation is rented fully furnished as a "short term rental" for the pe…" at bounding box center [362, 294] width 394 height 24
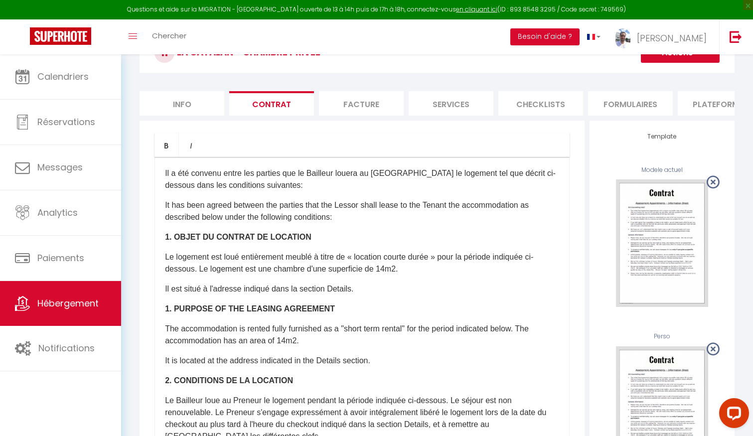
scroll to position [1, 0]
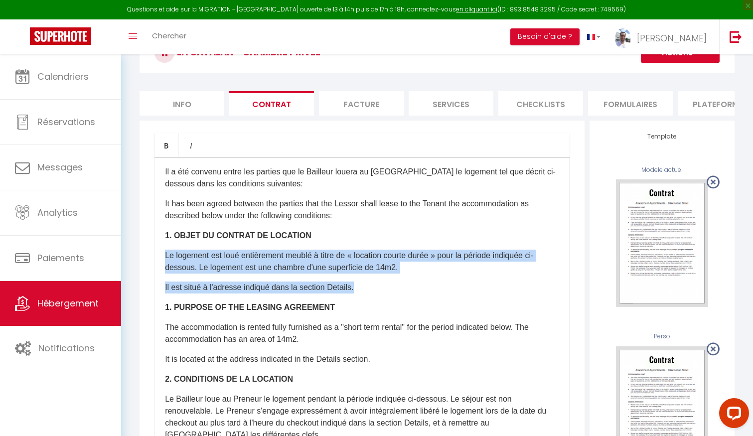
drag, startPoint x: 363, startPoint y: 289, endPoint x: 163, endPoint y: 258, distance: 202.8
click at [162, 257] on div "Il a été convenu entre les parties que le Bailleur louera au [GEOGRAPHIC_DATA] …" at bounding box center [361, 356] width 415 height 399
copy div "Le logement est loué entièrement meublé à titre de « location courte durée » po…"
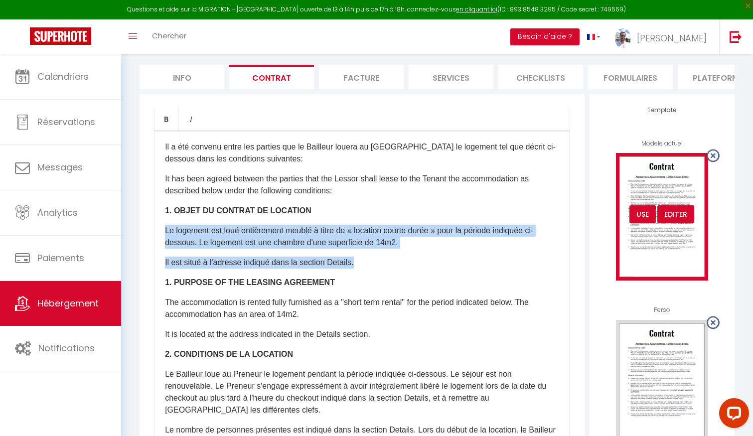
scroll to position [94, 0]
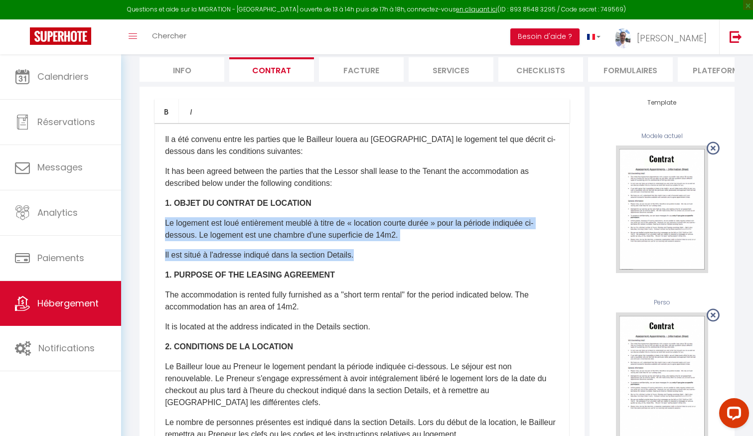
click at [416, 236] on p "Le logement est loué entièrement meublé à titre de « location courte durée » po…" at bounding box center [362, 229] width 394 height 24
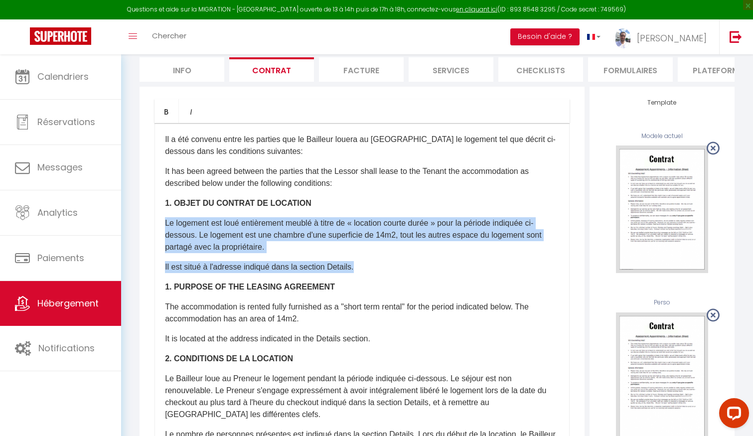
drag, startPoint x: 364, startPoint y: 268, endPoint x: 164, endPoint y: 227, distance: 204.0
click at [164, 227] on div "Il a été convenu entre les parties que le Bailleur louera au [GEOGRAPHIC_DATA] …" at bounding box center [361, 322] width 415 height 399
copy div "Le logement est loué entièrement meublé à titre de « location courte durée » po…"
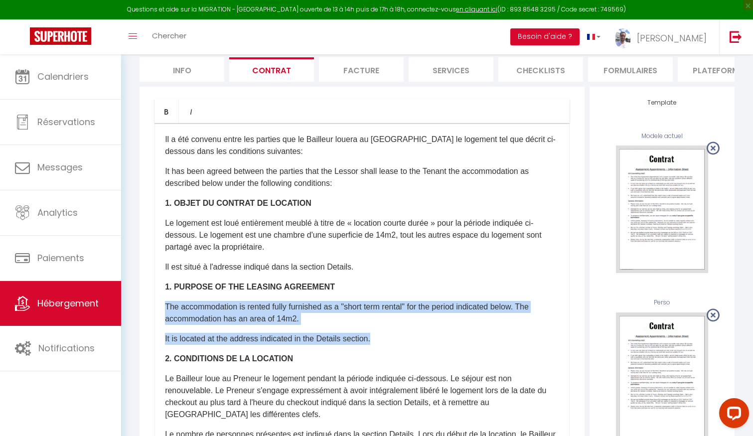
drag, startPoint x: 379, startPoint y: 338, endPoint x: 157, endPoint y: 303, distance: 224.0
click at [157, 303] on div "Il a été convenu entre les parties que le Bailleur louera au [GEOGRAPHIC_DATA] …" at bounding box center [361, 322] width 415 height 399
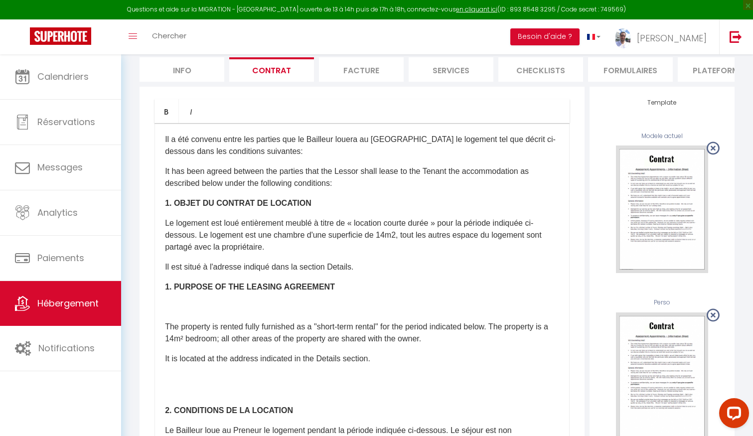
click at [164, 326] on div "Il a été convenu entre les parties que le Bailleur louera au [GEOGRAPHIC_DATA] …" at bounding box center [361, 322] width 415 height 399
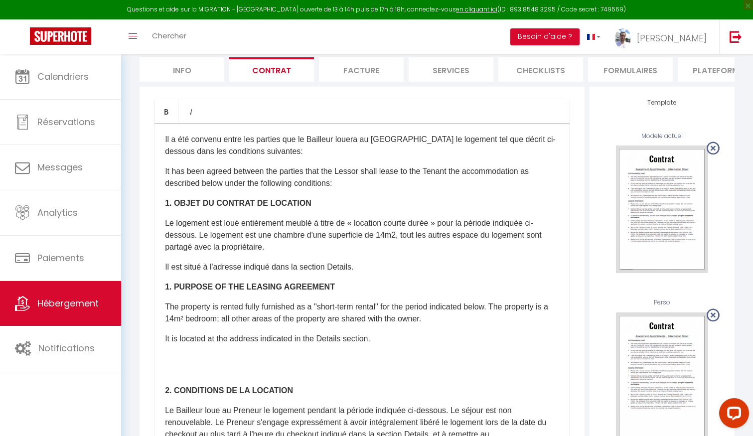
click at [192, 374] on p at bounding box center [362, 371] width 394 height 12
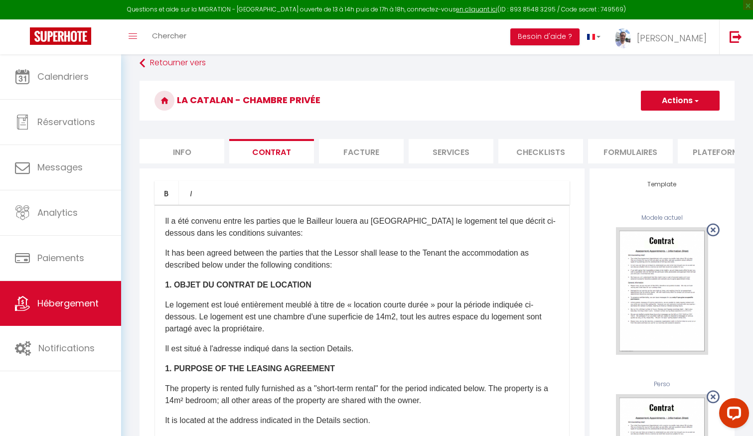
scroll to position [0, 0]
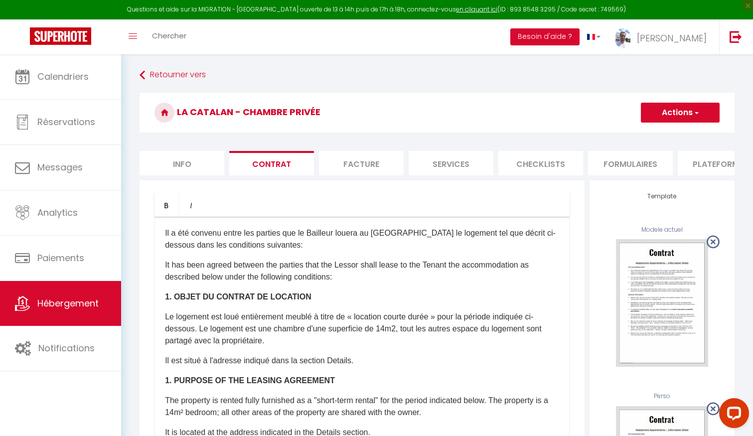
click at [667, 109] on button "Actions" at bounding box center [680, 113] width 79 height 20
click at [508, 106] on h3 "La catalan - chambre privée" at bounding box center [437, 113] width 595 height 40
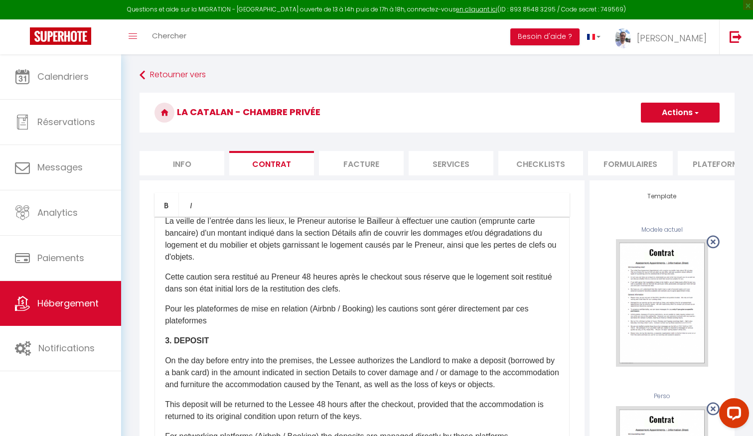
scroll to position [566, 0]
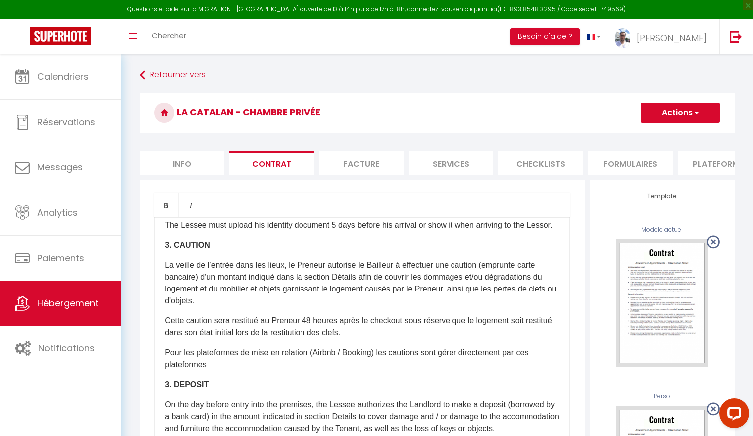
click at [673, 111] on button "Actions" at bounding box center [680, 113] width 79 height 20
click at [660, 132] on link "Enregistrer" at bounding box center [650, 134] width 137 height 13
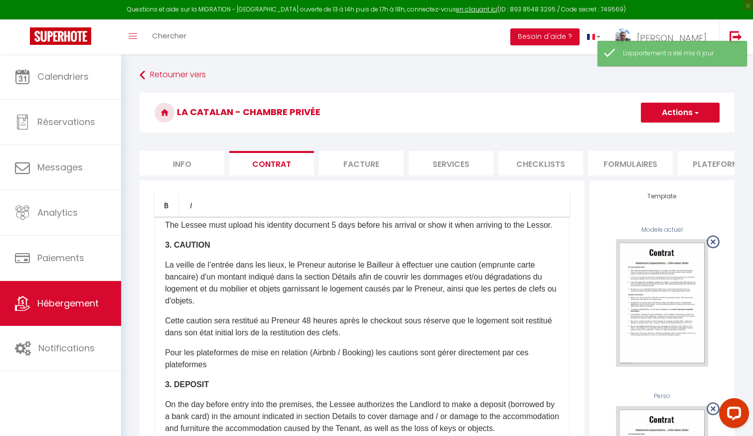
click at [363, 157] on li "Facture" at bounding box center [361, 163] width 85 height 24
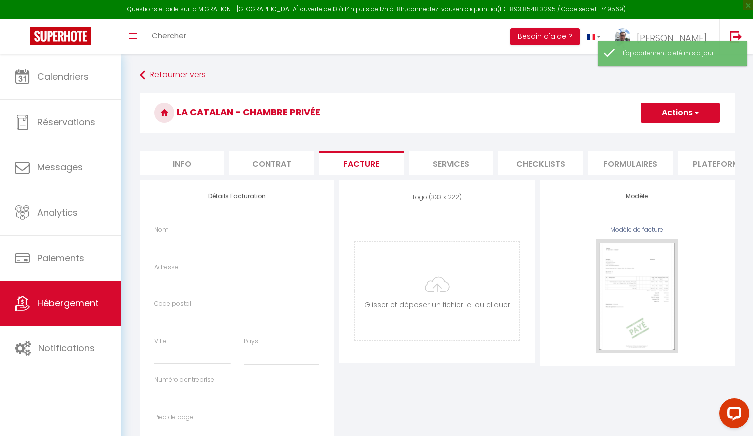
click at [237, 230] on div "Nom" at bounding box center [236, 238] width 165 height 27
click at [218, 240] on input "Nom" at bounding box center [236, 243] width 165 height 18
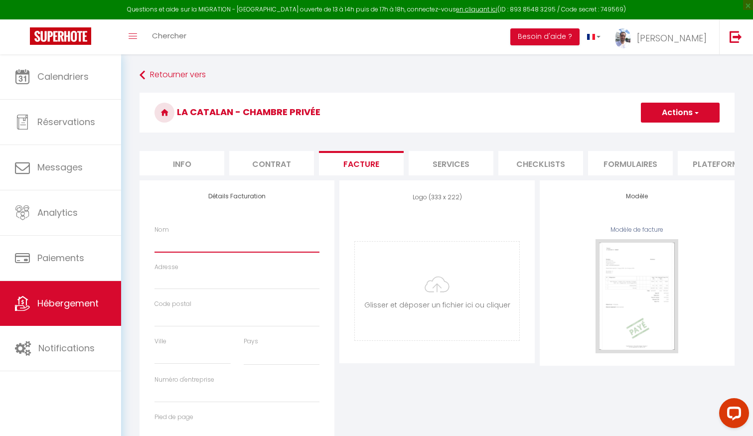
paste input "[PERSON_NAME] - Location de logements"
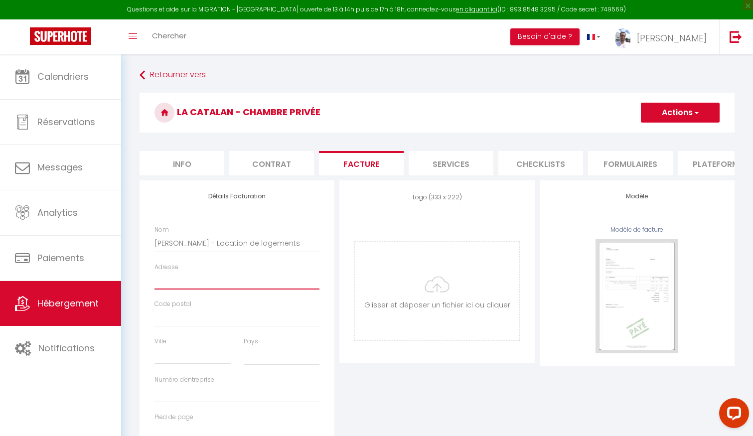
click at [176, 281] on input "Adresse" at bounding box center [236, 281] width 165 height 18
paste input "[STREET_ADDRESS]"
click at [182, 357] on input "Ville" at bounding box center [192, 355] width 76 height 18
paste input "Le Soler"
click at [254, 355] on select "[GEOGRAPHIC_DATA] [GEOGRAPHIC_DATA] [GEOGRAPHIC_DATA] [GEOGRAPHIC_DATA] [GEOGRA…" at bounding box center [282, 355] width 76 height 19
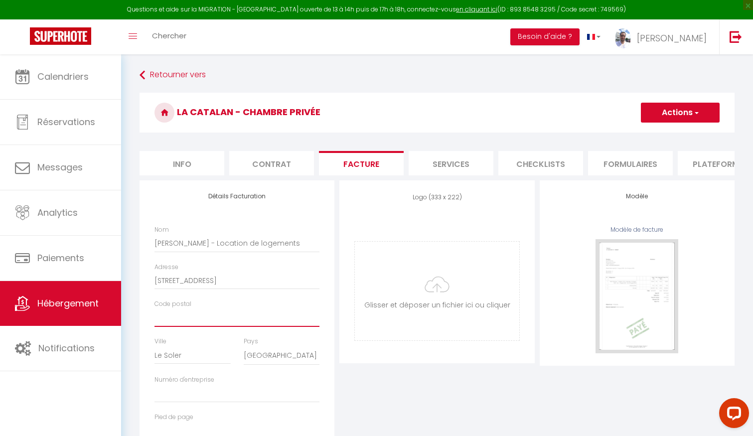
click at [194, 321] on input "Code postal" at bounding box center [236, 318] width 165 height 18
paste input "66270"
click at [650, 109] on button "Actions" at bounding box center [680, 113] width 79 height 20
click at [654, 131] on link "Enregistrer" at bounding box center [679, 134] width 79 height 13
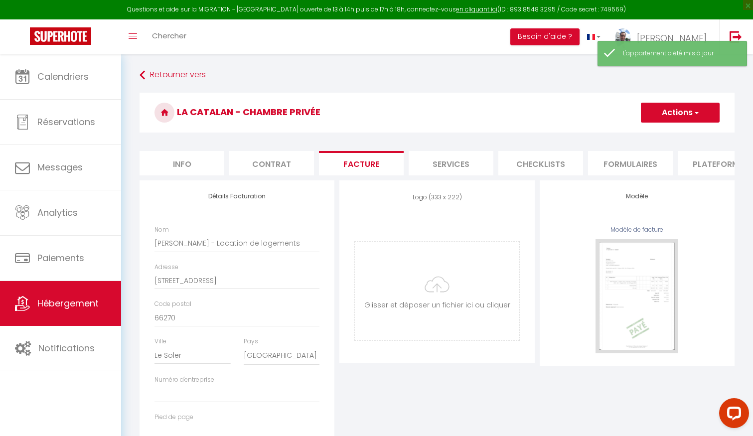
click at [445, 159] on li "Services" at bounding box center [451, 163] width 85 height 24
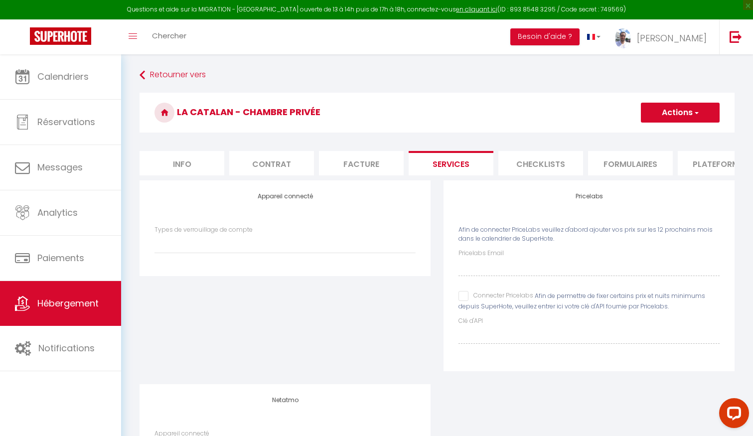
click at [531, 170] on li "Checklists" at bounding box center [540, 163] width 85 height 24
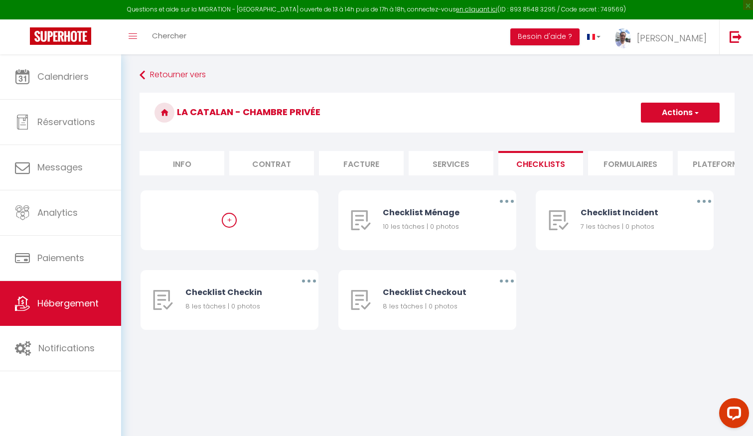
click at [637, 164] on li "Formulaires" at bounding box center [630, 163] width 85 height 24
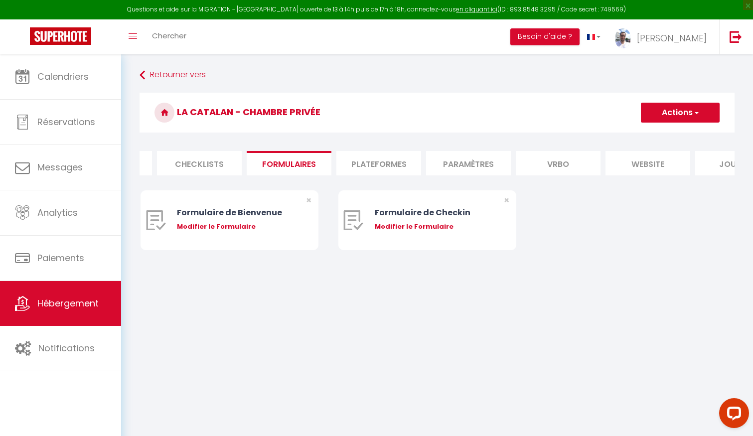
scroll to position [0, 344]
click at [227, 227] on div "Modifier le Formulaire" at bounding box center [237, 227] width 120 height 10
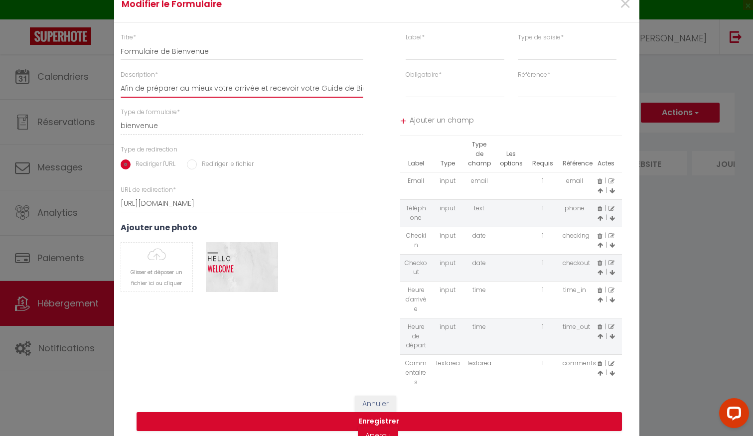
click at [291, 89] on input "Afin de préparer au mieux votre arrivée et recevoir votre Guide de Bienvenue, j…" at bounding box center [242, 89] width 243 height 18
drag, startPoint x: 249, startPoint y: 88, endPoint x: 321, endPoint y: 91, distance: 72.3
click at [322, 91] on input "Afin de préparer au mieux votre arrivée et recevoir votre Guide de Bienvenue, j…" at bounding box center [242, 89] width 243 height 18
click at [256, 88] on input "Afin de préparer au mieux votre arrivée et recevoir votre Guide de Bienvenue, j…" at bounding box center [242, 89] width 243 height 18
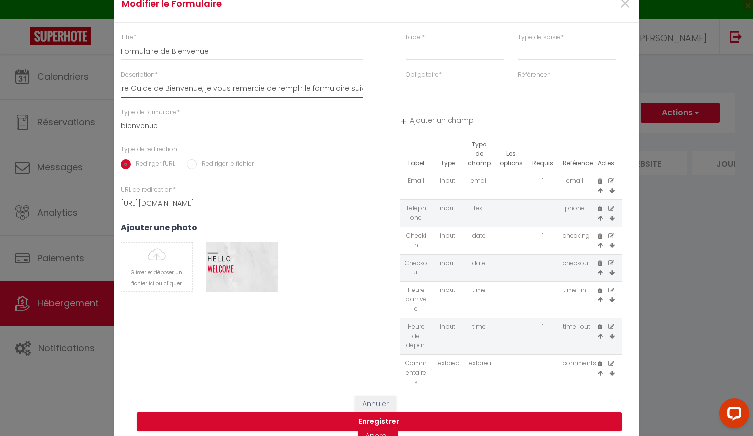
drag, startPoint x: 256, startPoint y: 88, endPoint x: 195, endPoint y: 88, distance: 61.3
click at [194, 88] on input "Afin de préparer au mieux votre arrivée et recevoir votre Guide de Bienvenue, j…" at bounding box center [242, 89] width 243 height 18
click at [417, 417] on button "Enregistrer" at bounding box center [379, 421] width 485 height 19
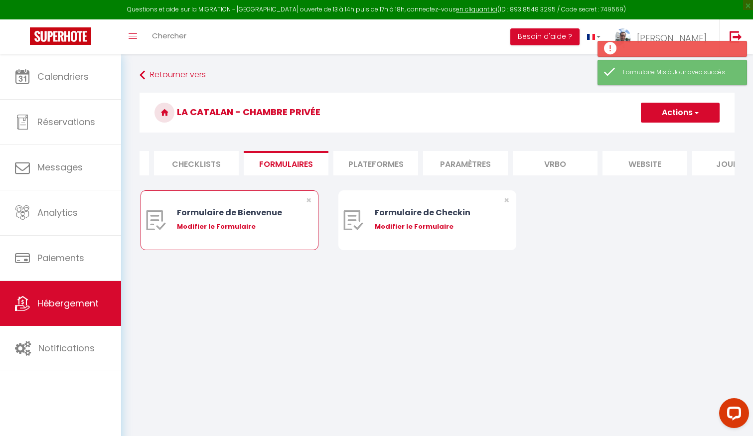
click at [239, 226] on div "Modifier le Formulaire" at bounding box center [237, 227] width 120 height 10
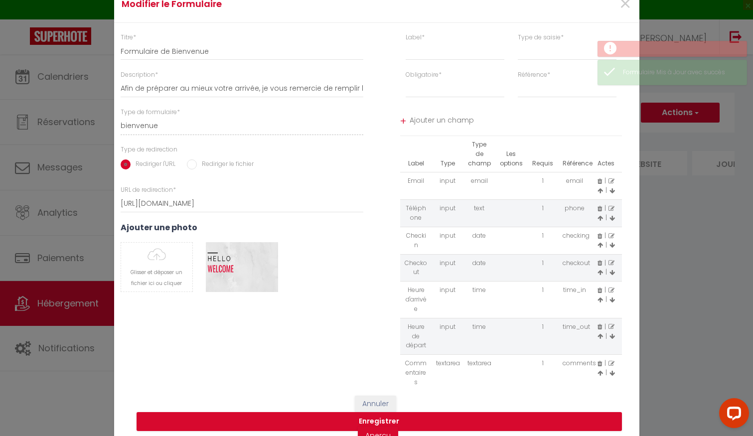
click at [610, 181] on icon at bounding box center [611, 181] width 6 height 6
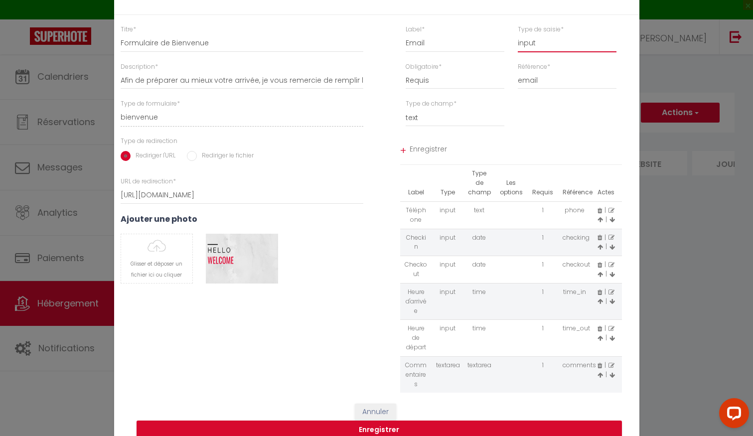
click at [539, 44] on select "input select textarea" at bounding box center [567, 43] width 99 height 18
click at [441, 81] on select "Requis Optionnel" at bounding box center [455, 80] width 99 height 18
click at [427, 149] on span "Enregistrer" at bounding box center [516, 151] width 212 height 18
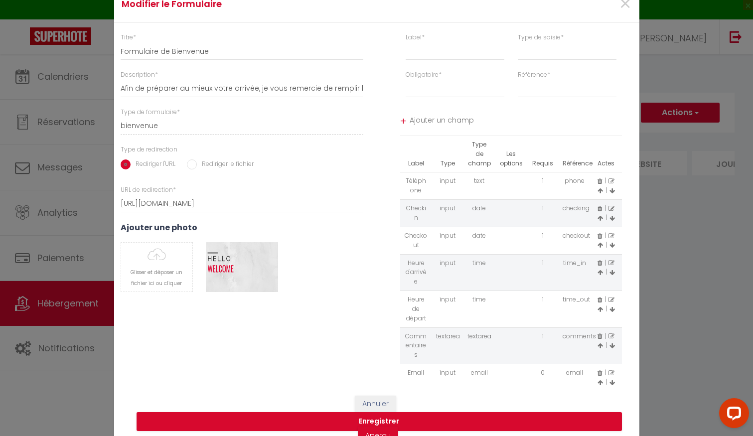
scroll to position [6, 0]
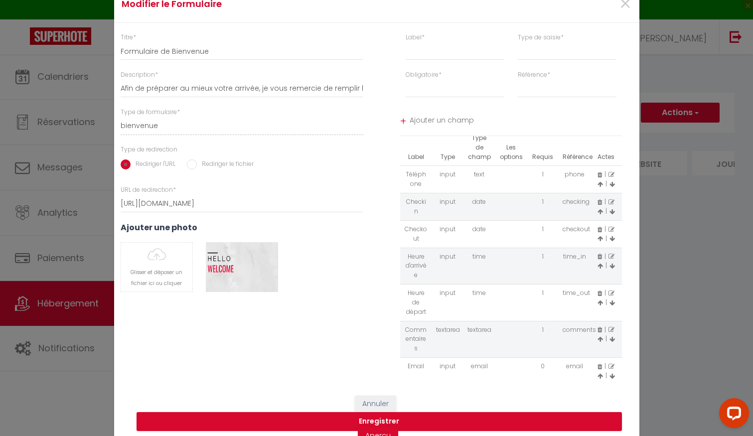
click at [601, 377] on icon at bounding box center [599, 376] width 5 height 6
click at [600, 342] on icon at bounding box center [599, 339] width 5 height 6
click at [599, 305] on icon at bounding box center [599, 303] width 5 height 6
click at [598, 267] on icon at bounding box center [599, 266] width 5 height 6
click at [600, 241] on icon at bounding box center [599, 239] width 5 height 6
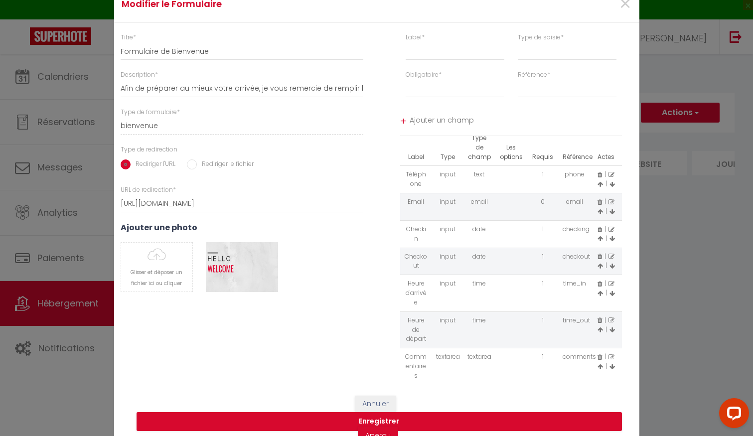
click at [598, 215] on span at bounding box center [599, 211] width 5 height 8
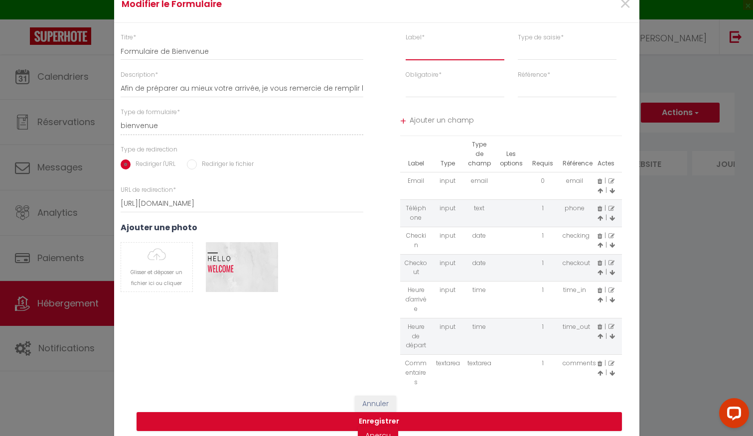
click at [415, 46] on input "text" at bounding box center [455, 51] width 99 height 18
click at [436, 118] on span "Ajouter un champ" at bounding box center [516, 122] width 212 height 18
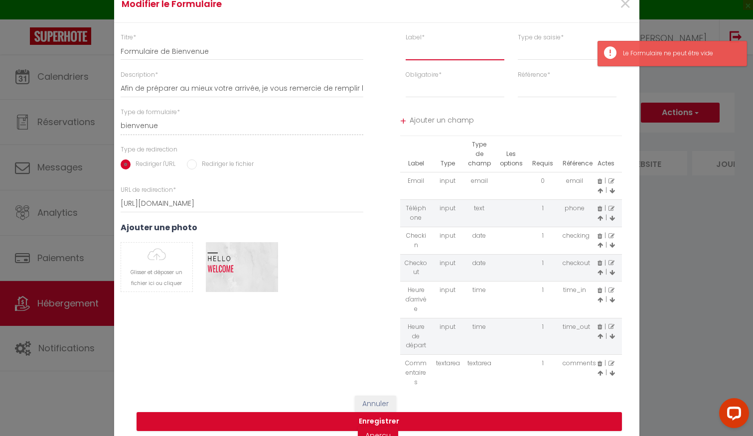
click at [432, 55] on input "text" at bounding box center [455, 51] width 99 height 18
click at [537, 47] on select "input select textarea" at bounding box center [567, 51] width 99 height 18
click at [544, 85] on select "first_name last_name notes" at bounding box center [567, 89] width 99 height 18
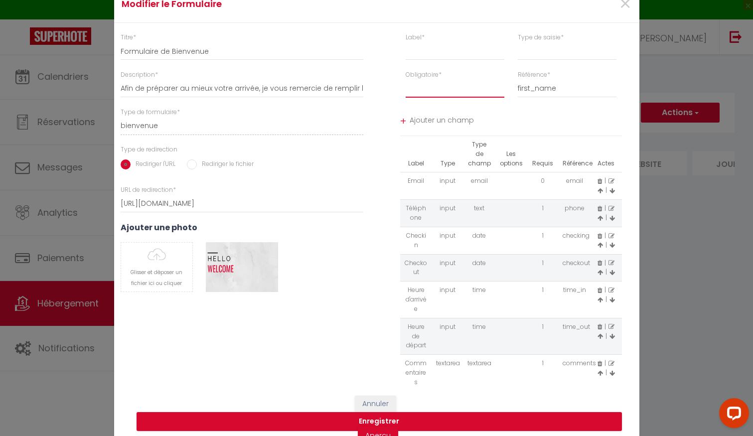
click at [436, 93] on select "Requis Optionnel" at bounding box center [455, 89] width 99 height 18
click at [435, 49] on input "text" at bounding box center [455, 51] width 99 height 18
click at [431, 54] on input "Nombre de lits ?" at bounding box center [455, 51] width 99 height 18
click at [432, 54] on input "Nombre de lits ?" at bounding box center [455, 51] width 99 height 18
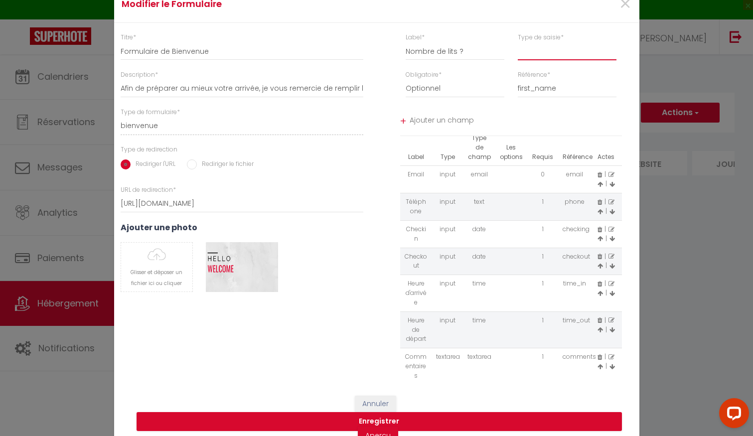
click at [534, 55] on select "input select textarea" at bounding box center [567, 51] width 99 height 18
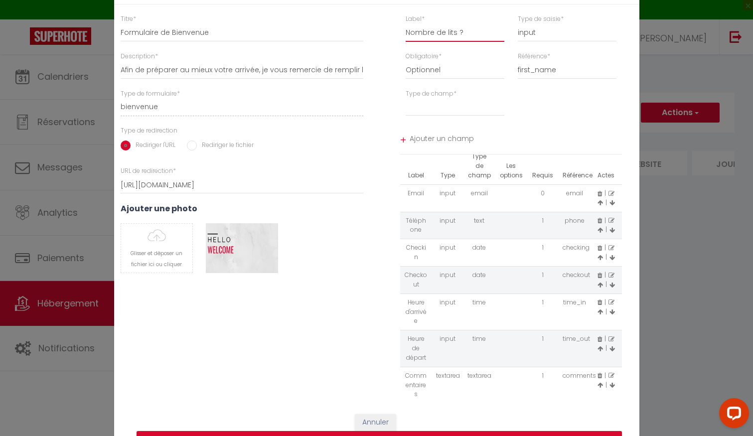
click at [457, 35] on input "Nombre de lits ?" at bounding box center [455, 33] width 99 height 18
drag, startPoint x: 462, startPoint y: 30, endPoint x: 369, endPoint y: 35, distance: 93.3
click at [369, 35] on div "Titre * Formulaire de Bienvenue Description * Afin de préparer au mieux votre a…" at bounding box center [376, 209] width 538 height 390
click at [350, 314] on div "Titre * Formulaire de Bienvenue Description * Afin de préparer au mieux votre a…" at bounding box center [241, 209] width 269 height 390
drag, startPoint x: 467, startPoint y: 34, endPoint x: 396, endPoint y: 32, distance: 71.3
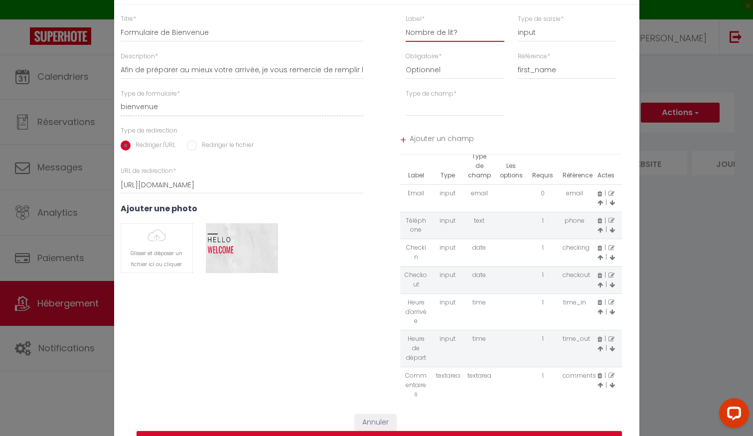
click at [396, 32] on div "Label * Nombre de lit? Type de saisie * input select textarea" at bounding box center [511, 32] width 269 height 37
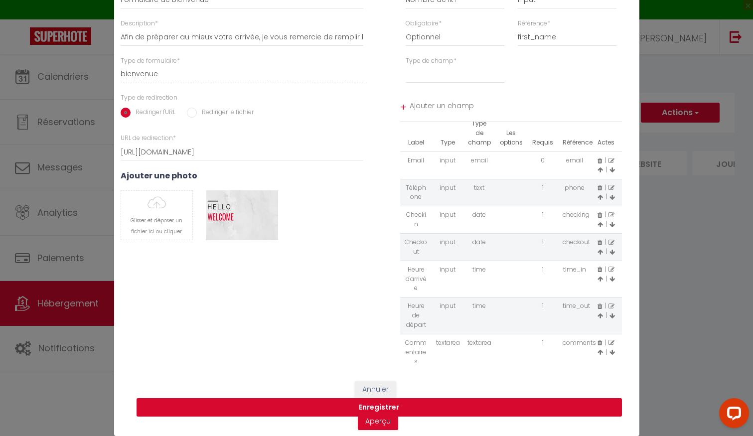
click at [399, 410] on button "Enregistrer" at bounding box center [379, 407] width 485 height 19
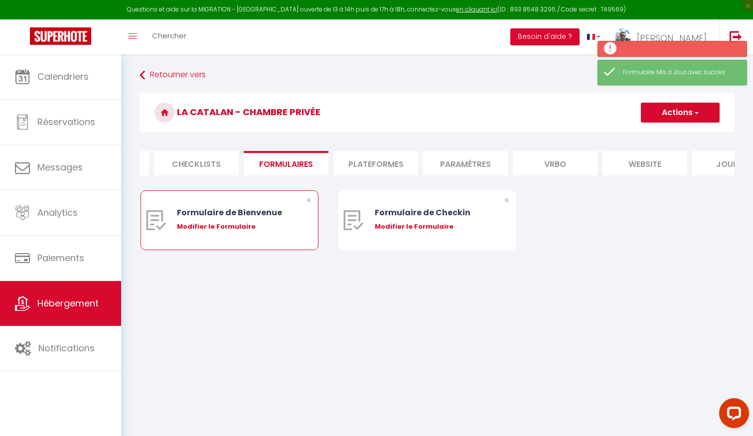
click at [229, 229] on div "Modifier le Formulaire" at bounding box center [237, 227] width 120 height 10
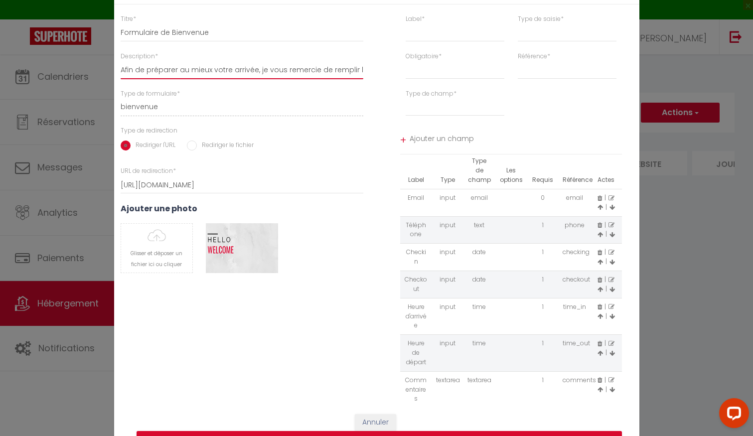
scroll to position [0, 62]
drag, startPoint x: 340, startPoint y: 74, endPoint x: 393, endPoint y: 69, distance: 53.0
click at [394, 70] on div "Titre * Formulaire de Bienvenue Description * Afin de préparer au mieux votre a…" at bounding box center [376, 209] width 538 height 390
click at [358, 290] on div "Titre * Formulaire de Bienvenue Description * Afin de préparer au mieux votre a…" at bounding box center [241, 209] width 269 height 390
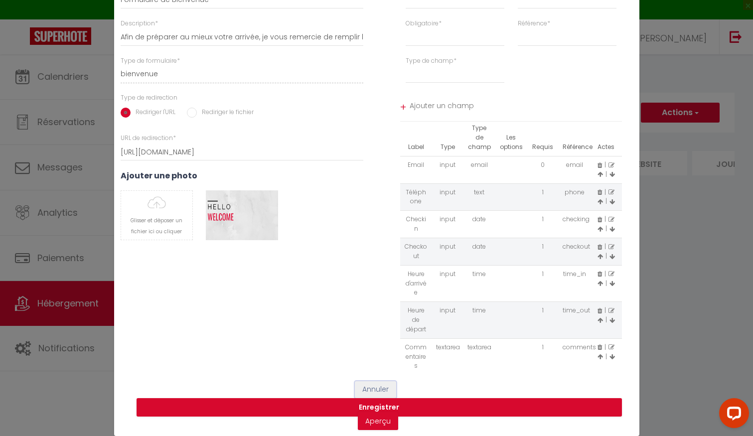
click at [382, 392] on button "Annuler" at bounding box center [375, 389] width 41 height 17
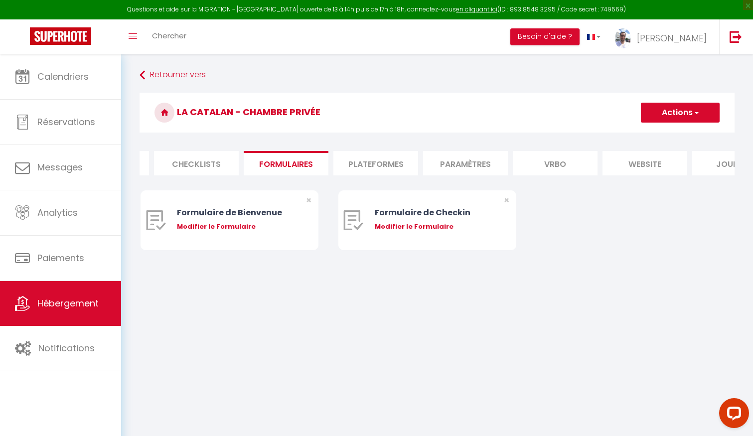
click at [372, 163] on li "Plateformes" at bounding box center [375, 163] width 85 height 24
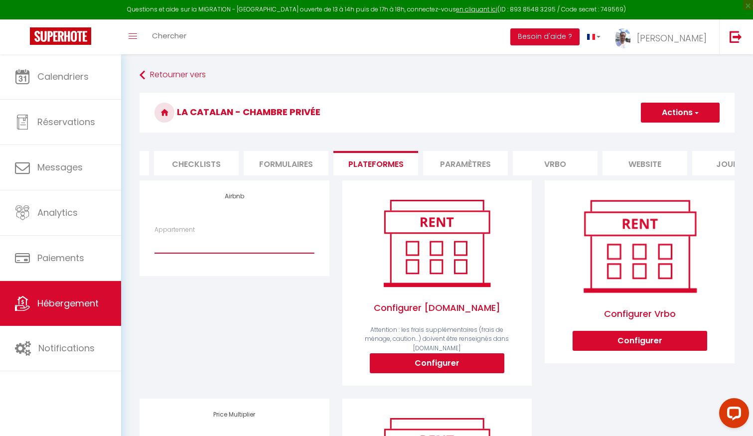
click at [273, 241] on select "Le catalan - Chambre privée - [EMAIL_ADDRESS][DOMAIN_NAME]" at bounding box center [233, 243] width 159 height 19
click at [450, 162] on li "Paramètres" at bounding box center [465, 163] width 85 height 24
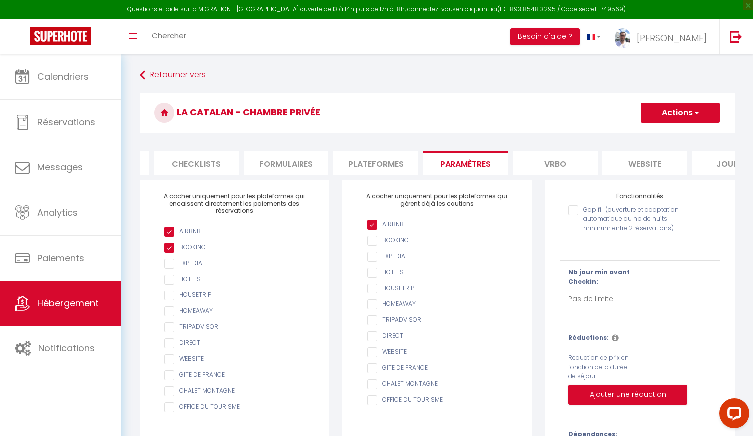
click at [377, 230] on input "AIRBNB" at bounding box center [441, 225] width 149 height 10
click at [695, 97] on h3 "La catalan - chambre privée" at bounding box center [437, 113] width 595 height 40
click at [672, 119] on button "Actions" at bounding box center [680, 113] width 79 height 20
click at [652, 133] on input "Enregistrer" at bounding box center [668, 135] width 37 height 10
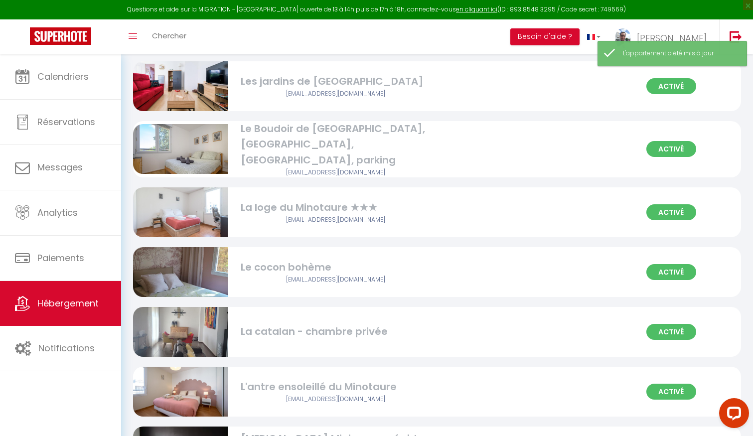
scroll to position [128, 0]
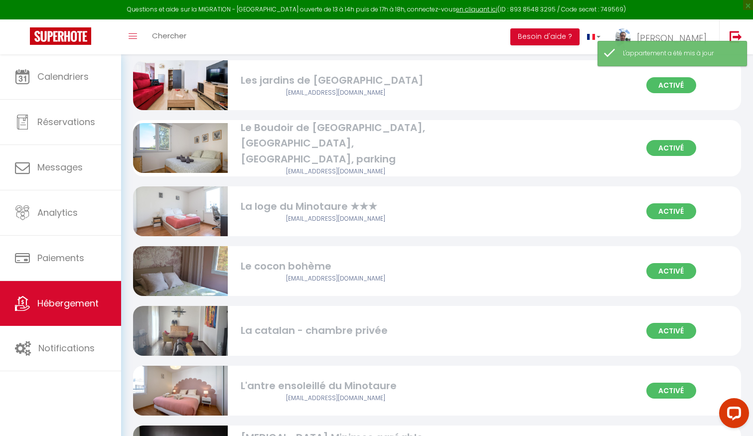
click at [290, 323] on div "La catalan - chambre privée" at bounding box center [335, 330] width 189 height 15
click at [383, 323] on div "La catalan - chambre privée" at bounding box center [335, 330] width 189 height 15
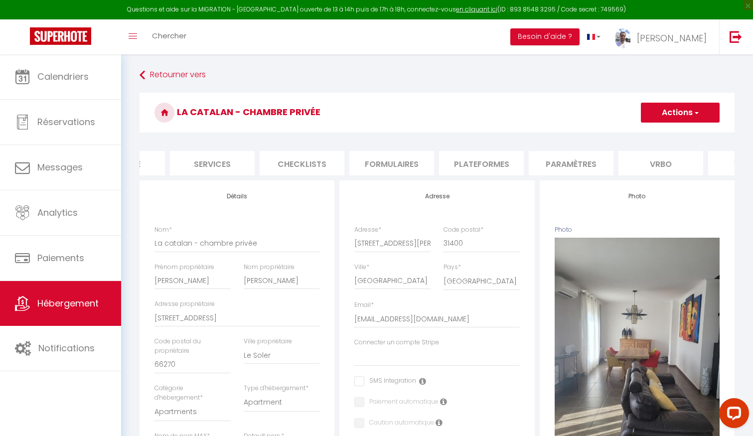
scroll to position [0, 284]
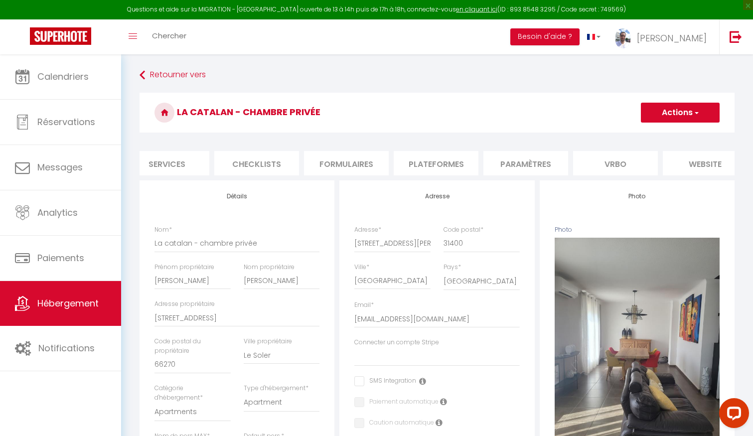
click at [418, 166] on li "Plateformes" at bounding box center [436, 163] width 85 height 24
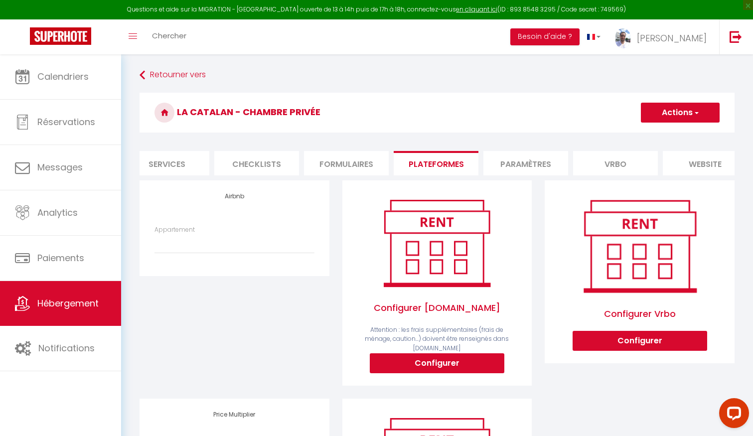
click at [538, 162] on li "Paramètres" at bounding box center [525, 163] width 85 height 24
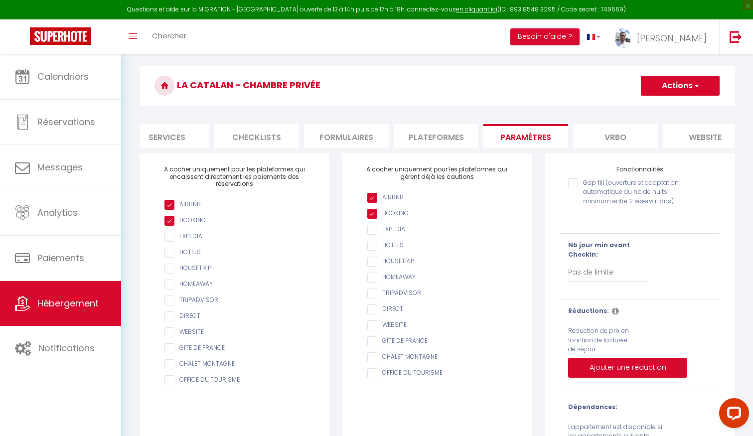
scroll to position [27, 0]
click at [588, 270] on select "Pas de limite 1 2 3 4 5 6 7" at bounding box center [608, 272] width 80 height 19
click at [589, 272] on select "Pas de limite 1 2 3 4 5 6 7" at bounding box center [608, 272] width 80 height 19
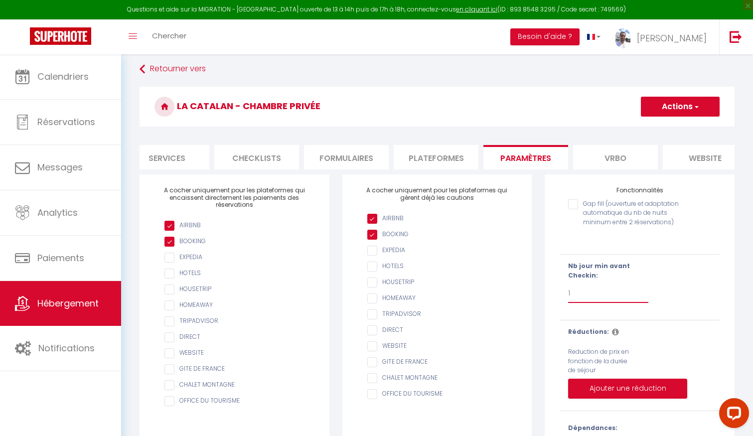
scroll to position [0, 0]
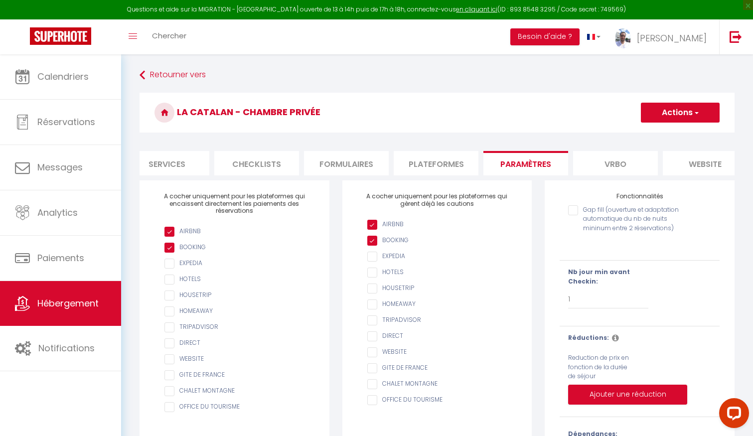
click at [659, 117] on button "Actions" at bounding box center [680, 113] width 79 height 20
click at [653, 133] on input "Enregistrer" at bounding box center [668, 135] width 37 height 10
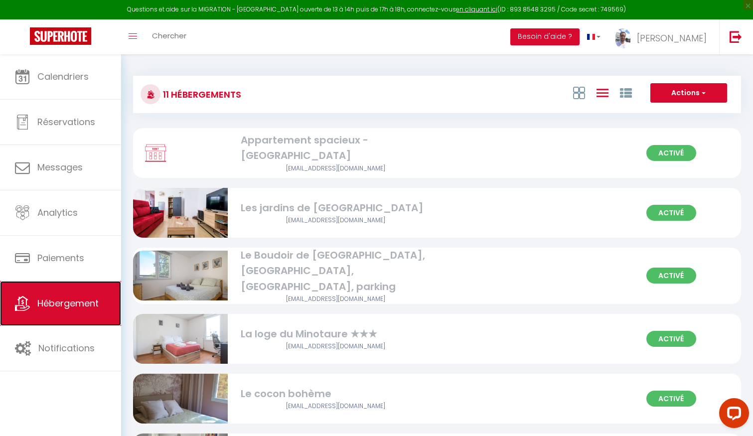
click at [59, 311] on link "Hébergement" at bounding box center [60, 303] width 121 height 45
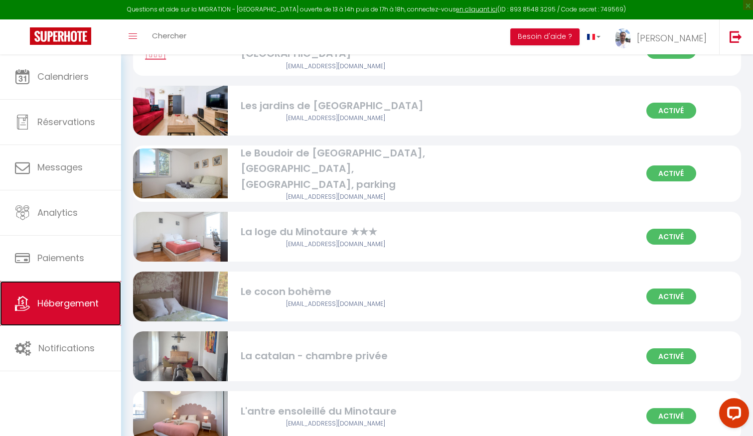
scroll to position [106, 0]
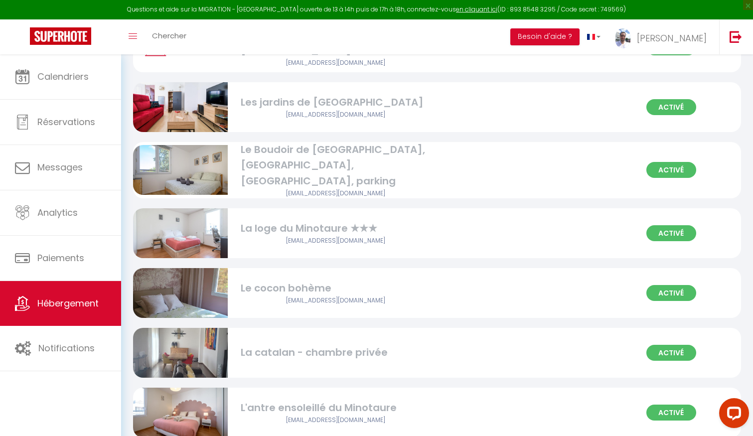
click at [317, 281] on div "Le cocon bohème" at bounding box center [335, 288] width 189 height 15
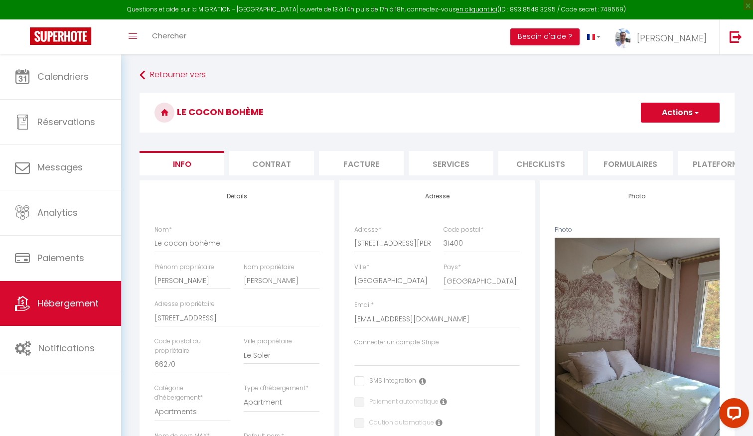
click at [637, 165] on li "Formulaires" at bounding box center [630, 163] width 85 height 24
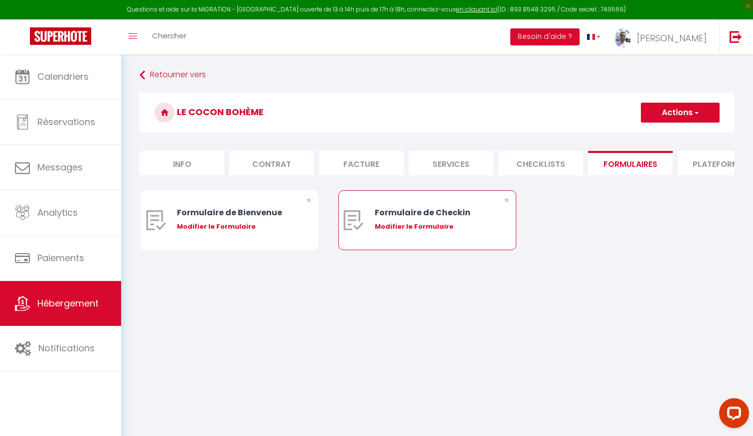
click at [409, 228] on div "Modifier le Formulaire" at bounding box center [435, 227] width 120 height 10
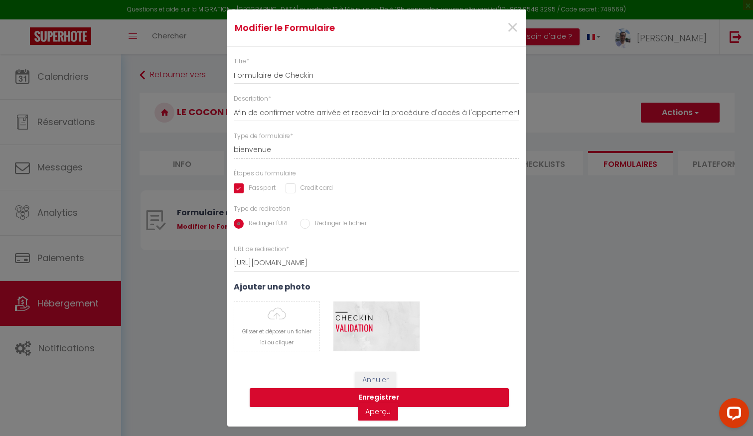
click at [240, 190] on input "Passport" at bounding box center [255, 188] width 42 height 10
click at [450, 114] on input "Afin de confirmer votre arrivée et recevoir la procédure d'accès à l'appartemen…" at bounding box center [377, 113] width 286 height 18
drag, startPoint x: 450, startPoint y: 114, endPoint x: 456, endPoint y: 114, distance: 6.0
click at [456, 114] on input "Afin de confirmer votre arrivée et recevoir la procédure d'accès à l'appartemen…" at bounding box center [377, 113] width 286 height 18
click at [519, 114] on div "Description * Afin de confirmer votre arrivée et recevoir la procédure d'accès …" at bounding box center [376, 107] width 299 height 27
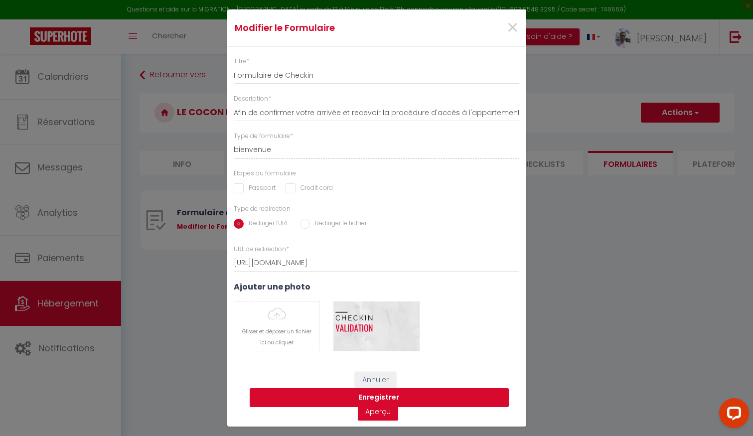
click at [393, 399] on button "Enregistrer" at bounding box center [379, 397] width 259 height 19
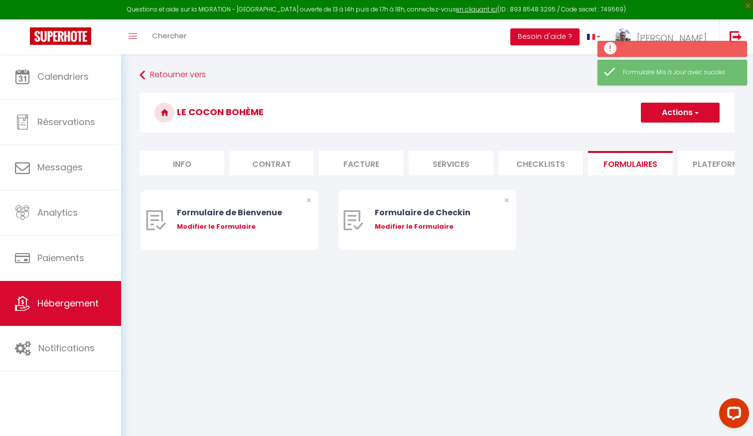
click at [697, 165] on li "Plateformes" at bounding box center [720, 163] width 85 height 24
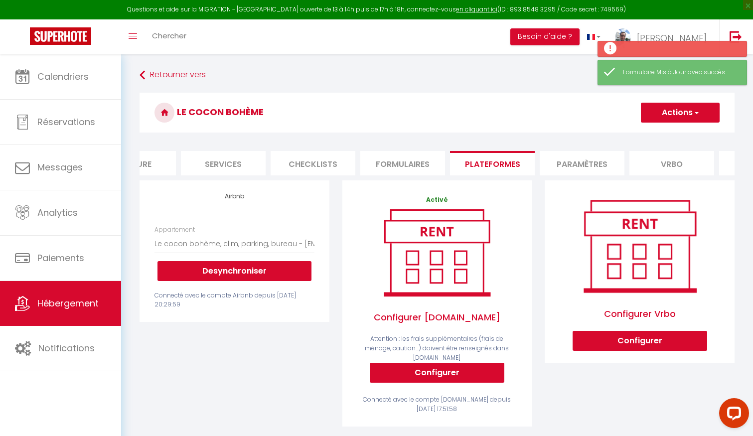
scroll to position [0, 269]
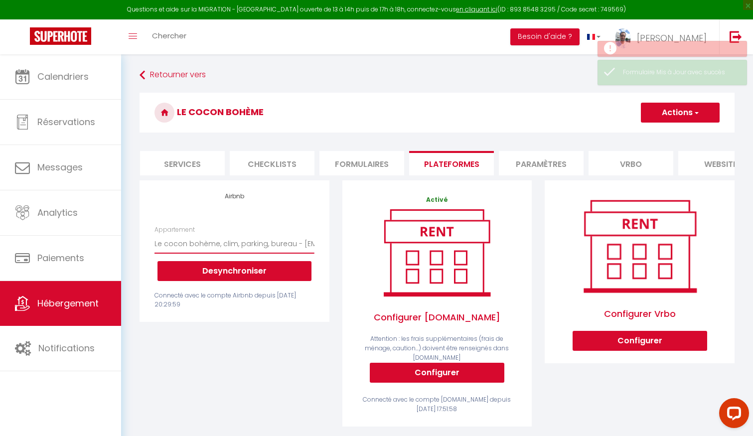
click at [295, 246] on select "Le catalan - Chambre privée - [EMAIL_ADDRESS][DOMAIN_NAME] Le cocon bohème, cli…" at bounding box center [233, 243] width 159 height 19
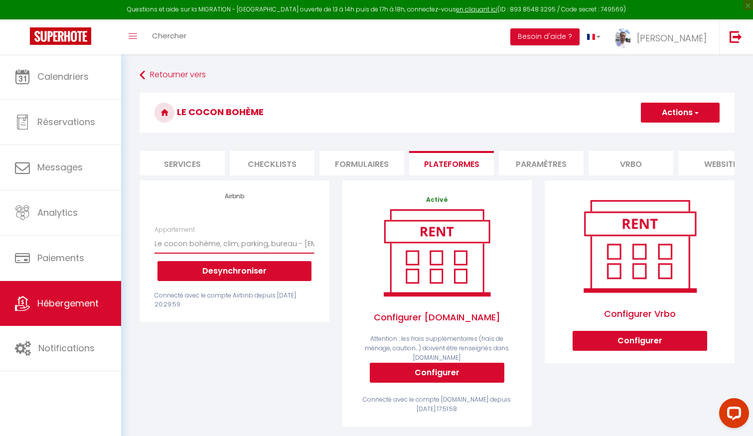
click at [305, 242] on select "Le catalan - Chambre privée - [EMAIL_ADDRESS][DOMAIN_NAME] Le cocon bohème, cli…" at bounding box center [233, 243] width 159 height 19
click at [376, 155] on li "Formulaires" at bounding box center [361, 163] width 85 height 24
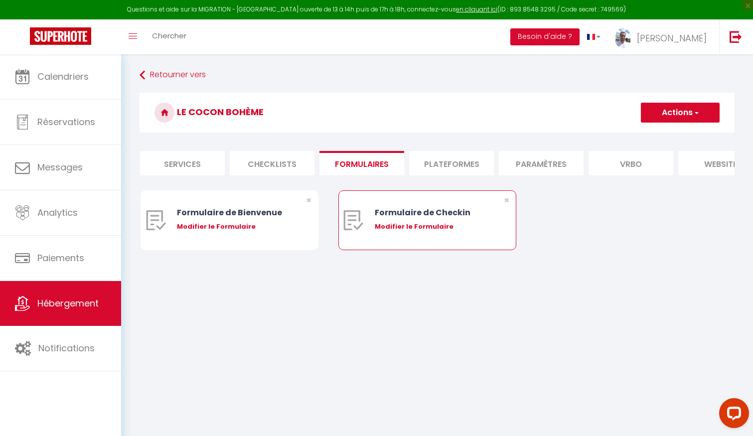
click at [432, 233] on div "Formulaire de Checkin Modifier le Formulaire" at bounding box center [435, 220] width 120 height 59
click at [432, 224] on div "Modifier le Formulaire" at bounding box center [435, 227] width 120 height 10
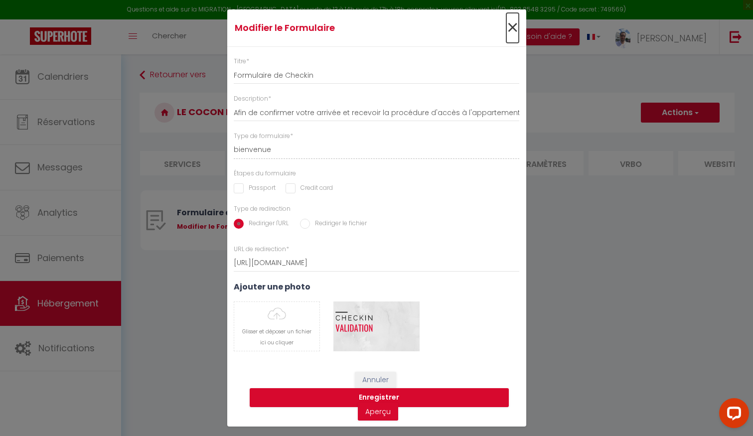
click at [517, 24] on span "×" at bounding box center [512, 28] width 12 height 30
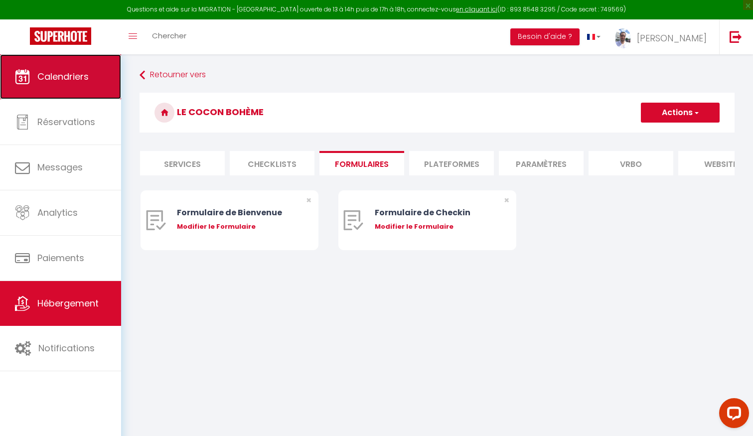
click at [76, 84] on link "Calendriers" at bounding box center [60, 76] width 121 height 45
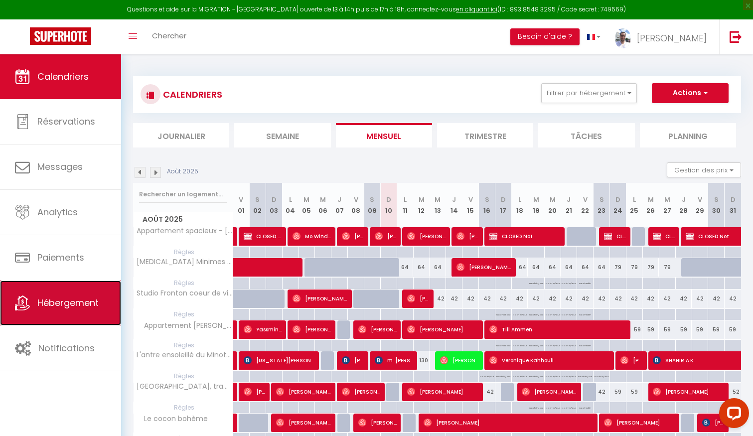
click at [73, 316] on link "Hébergement" at bounding box center [60, 303] width 121 height 45
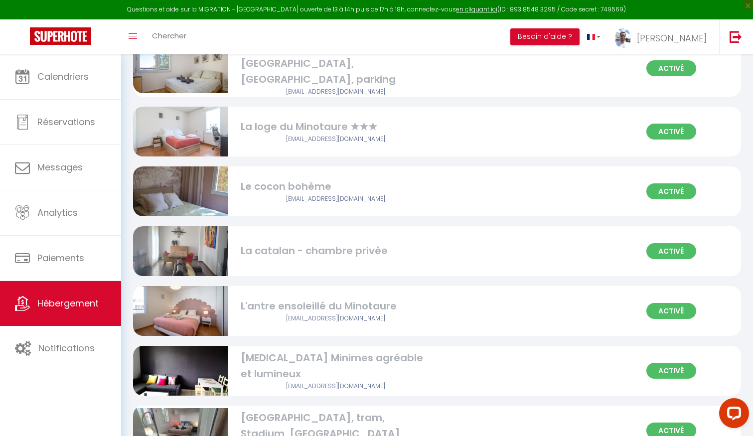
scroll to position [208, 0]
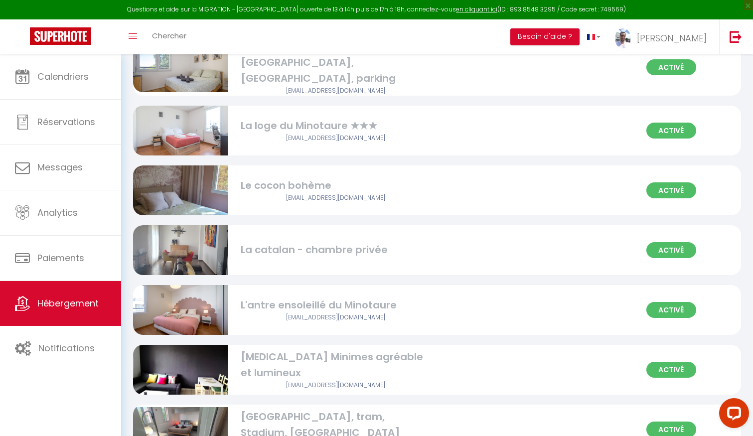
click at [316, 244] on div "La catalan - chambre privée" at bounding box center [335, 249] width 189 height 15
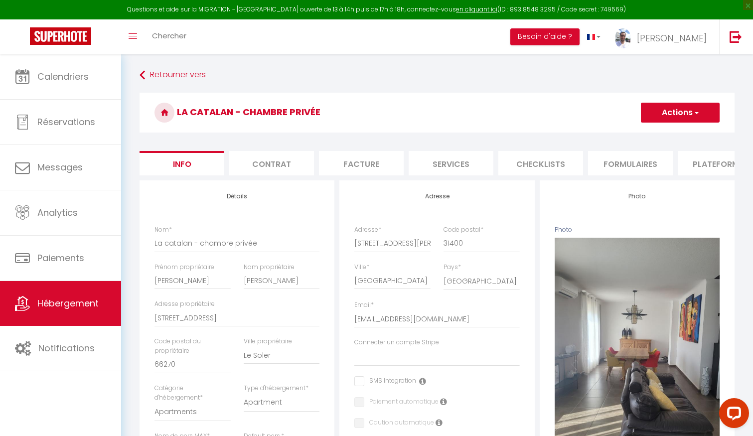
click at [566, 156] on li "Checklists" at bounding box center [540, 163] width 85 height 24
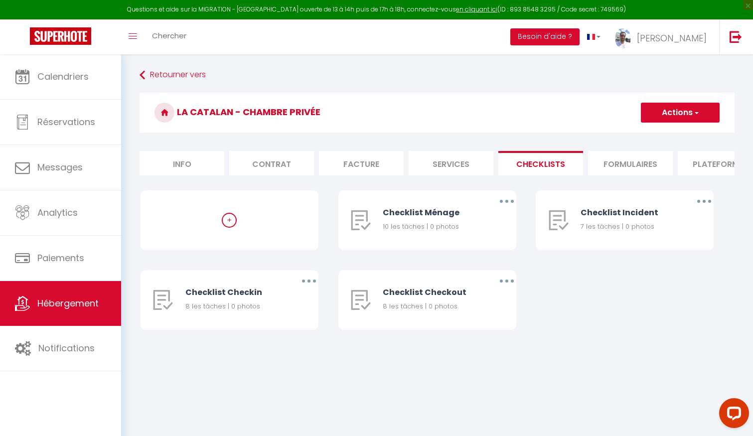
click at [635, 162] on li "Formulaires" at bounding box center [630, 163] width 85 height 24
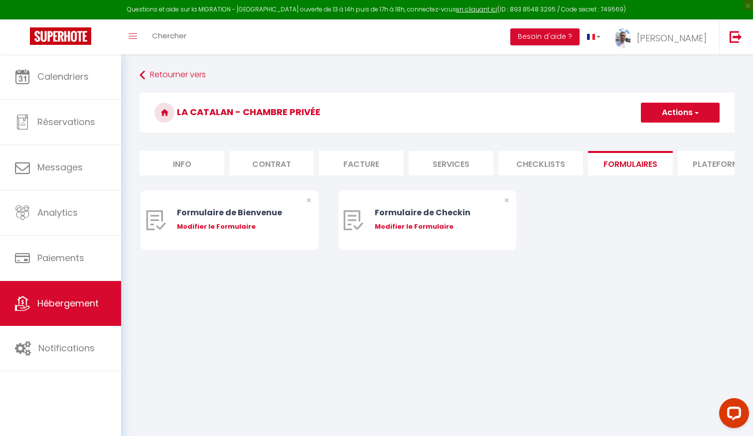
click at [333, 158] on li "Facture" at bounding box center [361, 163] width 85 height 24
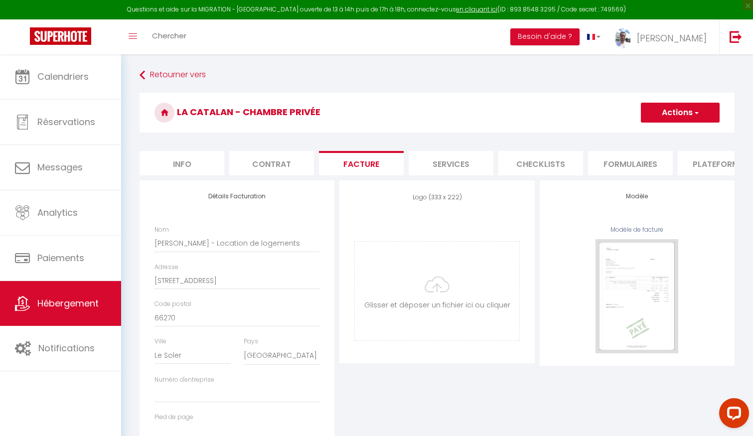
click at [460, 160] on li "Services" at bounding box center [451, 163] width 85 height 24
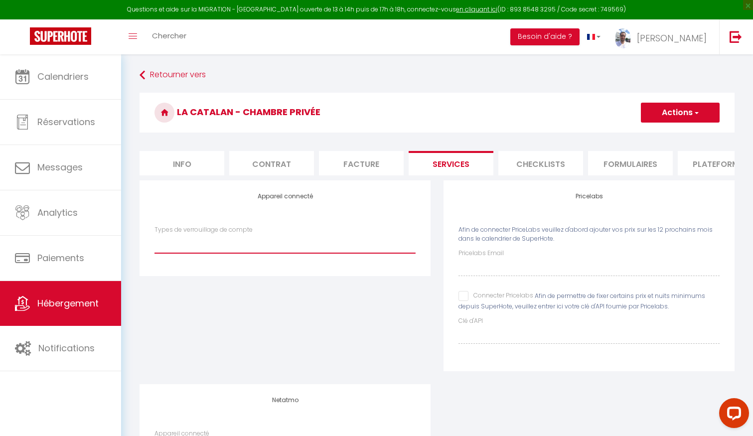
click at [287, 244] on select "Igloohome IgloohomeV2" at bounding box center [284, 243] width 261 height 19
click at [551, 164] on li "Checklists" at bounding box center [540, 163] width 85 height 24
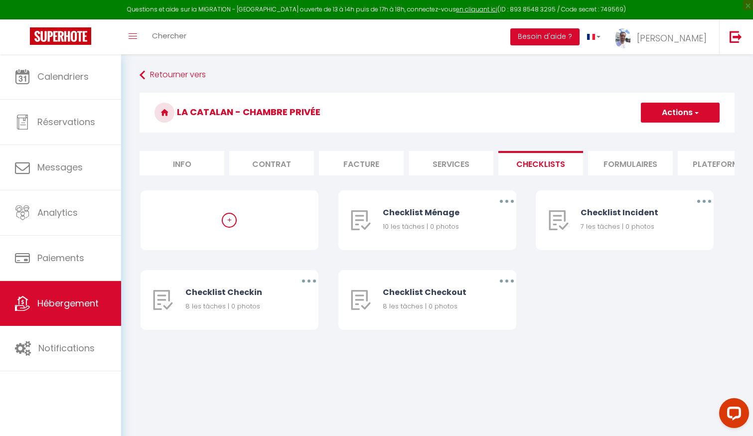
click at [615, 161] on li "Formulaires" at bounding box center [630, 163] width 85 height 24
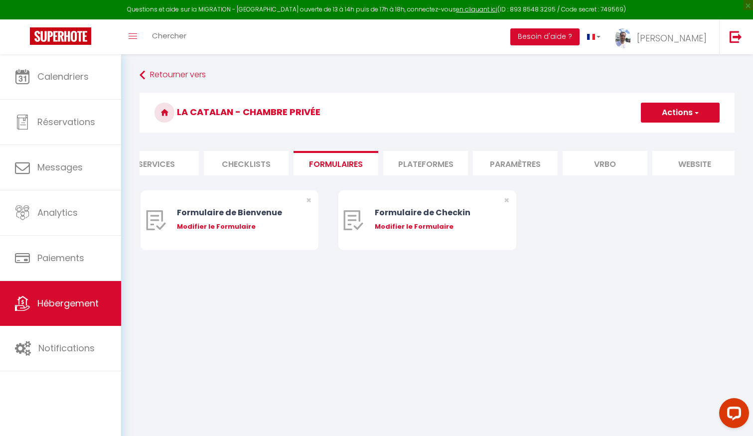
scroll to position [0, 360]
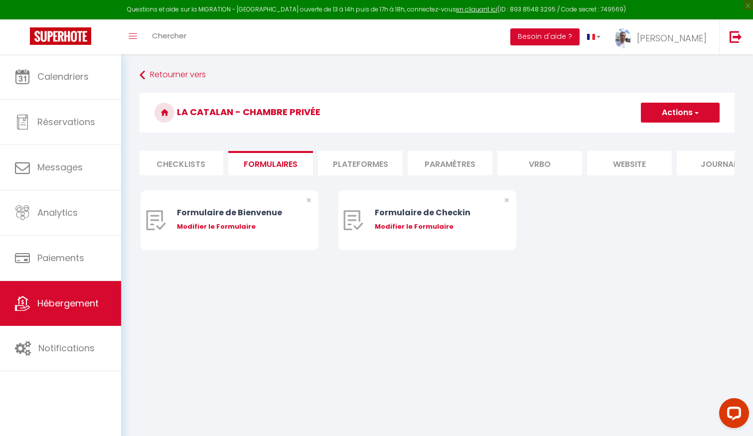
click at [371, 152] on li "Plateformes" at bounding box center [360, 163] width 85 height 24
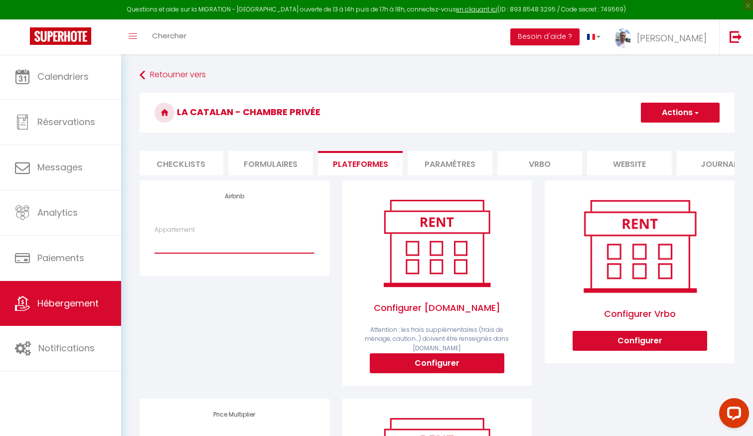
click at [211, 242] on select "Appartement" at bounding box center [233, 243] width 159 height 19
click at [435, 158] on li "Paramètres" at bounding box center [450, 163] width 85 height 24
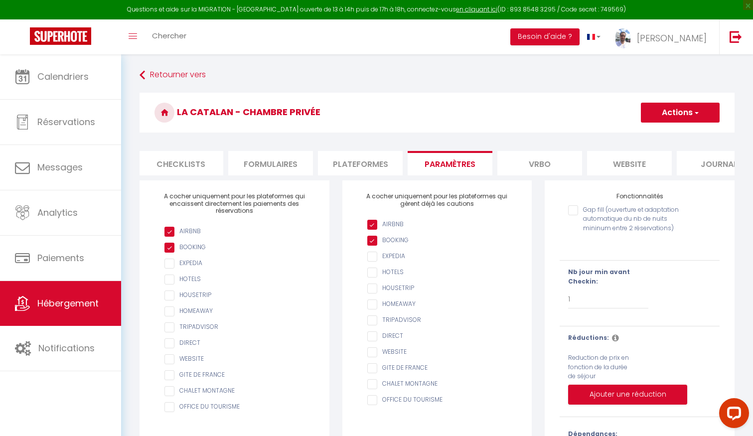
click at [360, 169] on li "Plateformes" at bounding box center [360, 163] width 85 height 24
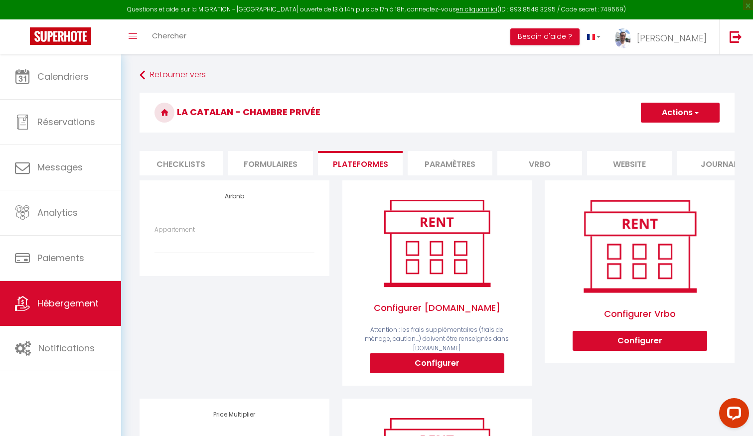
click at [452, 167] on li "Paramètres" at bounding box center [450, 163] width 85 height 24
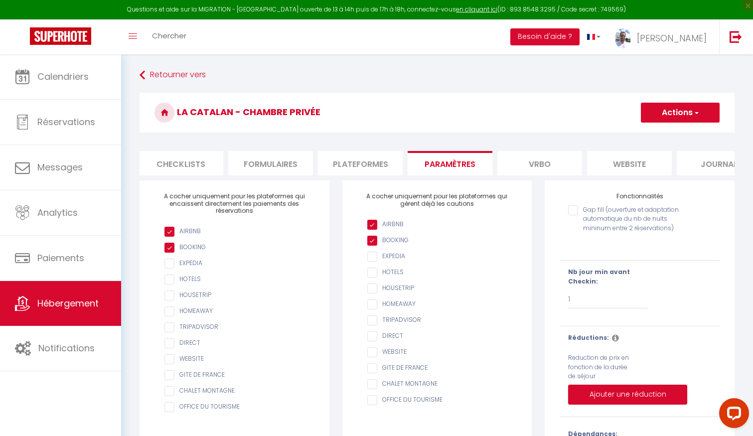
scroll to position [99, 0]
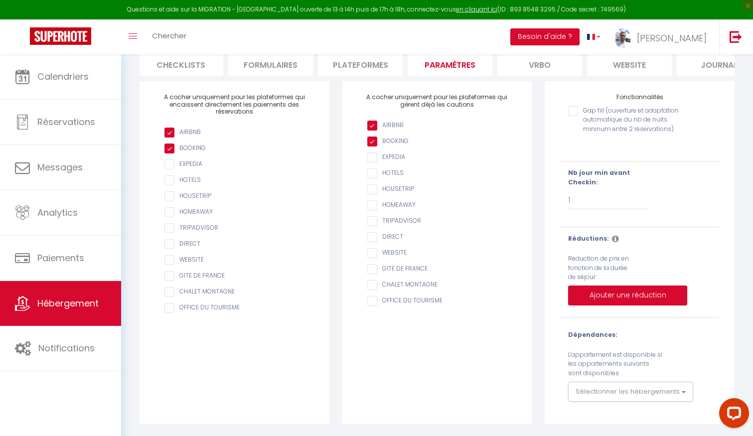
click at [535, 69] on li "Vrbo" at bounding box center [539, 64] width 85 height 24
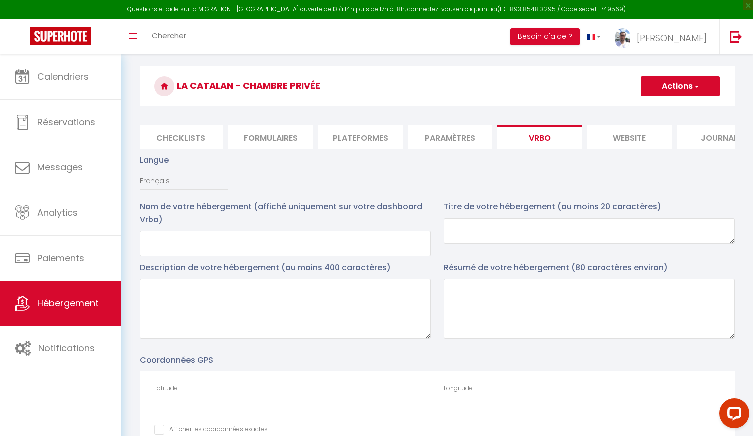
scroll to position [23, 0]
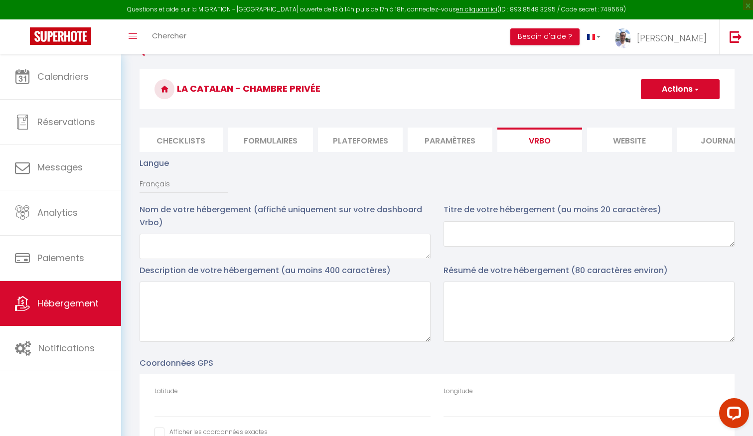
click at [621, 143] on li "website" at bounding box center [629, 140] width 85 height 24
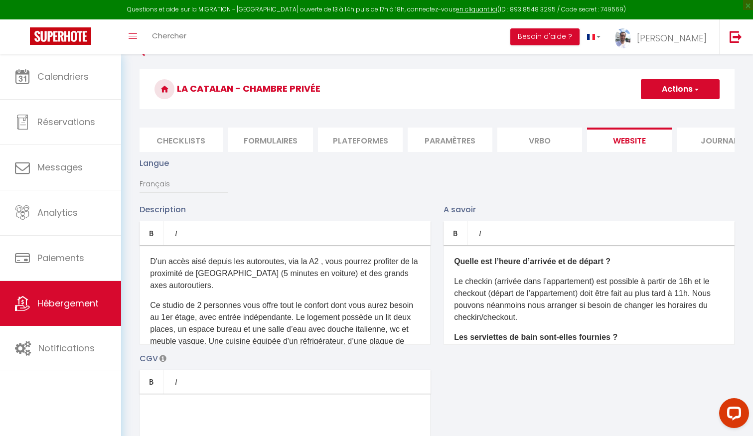
click at [701, 136] on li "Journal" at bounding box center [719, 140] width 85 height 24
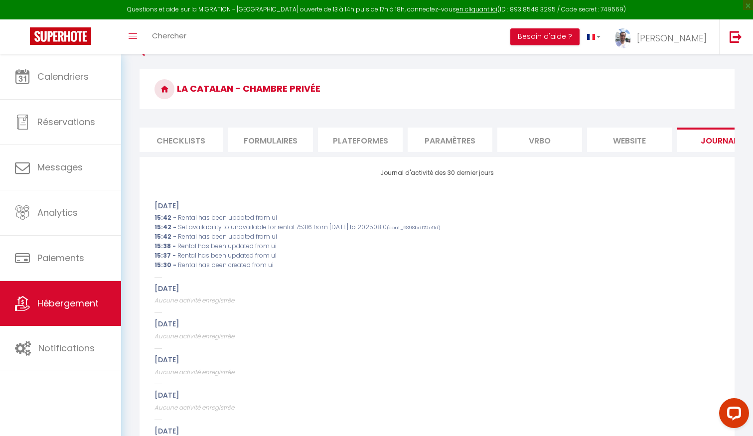
scroll to position [0, 392]
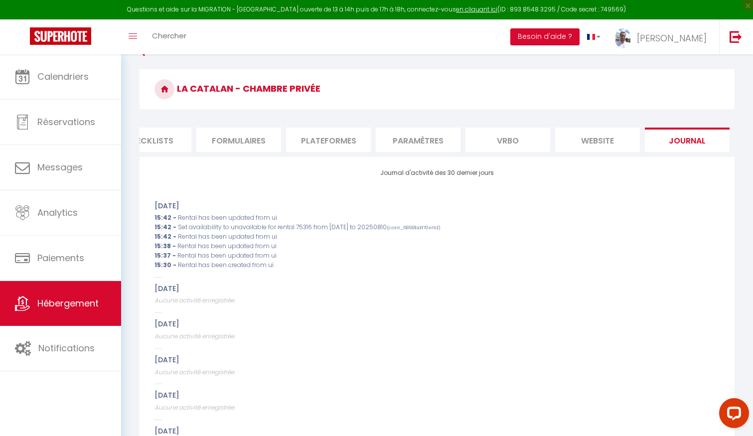
click at [601, 142] on li "website" at bounding box center [597, 140] width 85 height 24
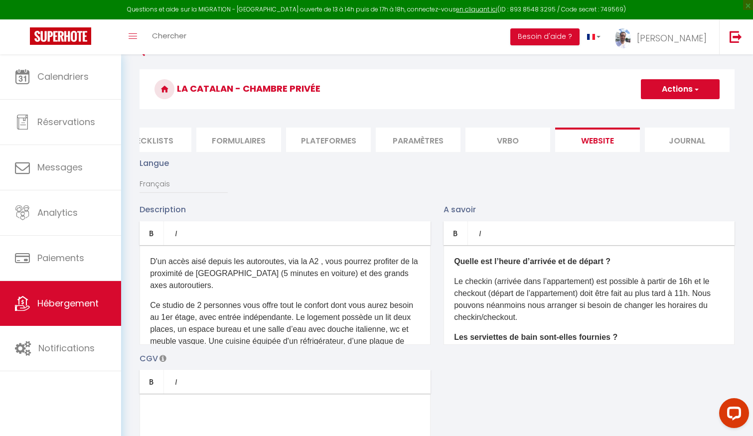
click at [531, 141] on li "Vrbo" at bounding box center [507, 140] width 85 height 24
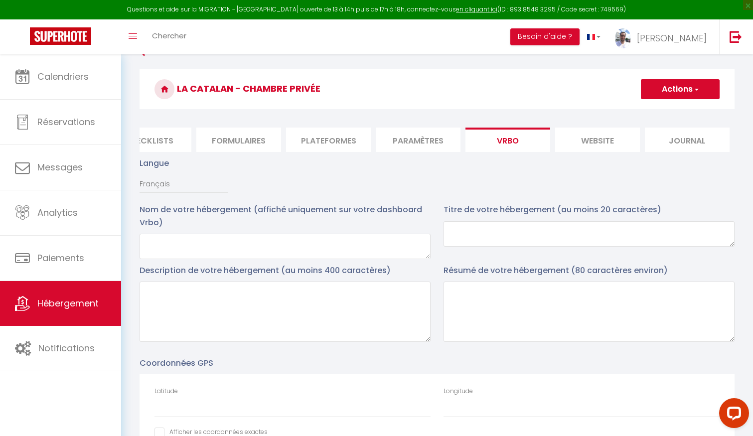
click at [701, 137] on li "Journal" at bounding box center [687, 140] width 85 height 24
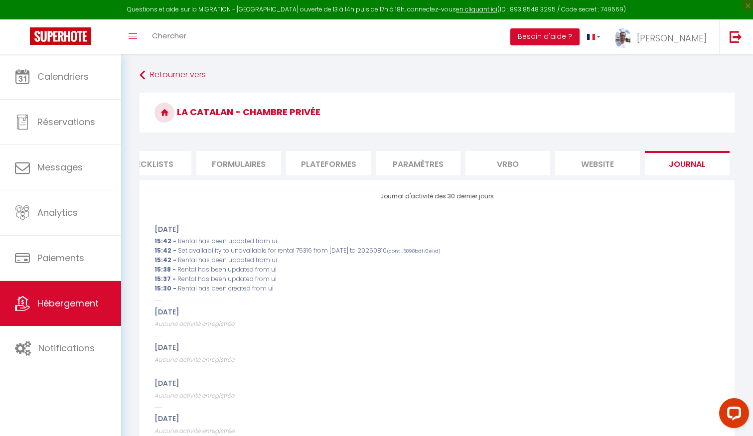
click at [520, 167] on li "Vrbo" at bounding box center [507, 163] width 85 height 24
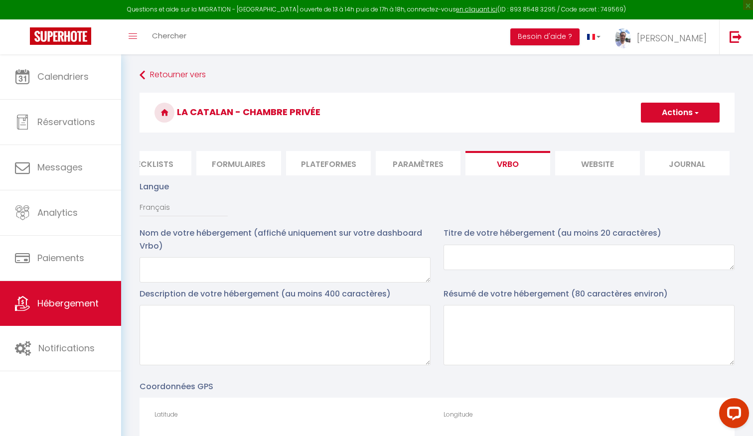
click at [414, 168] on li "Paramètres" at bounding box center [418, 163] width 85 height 24
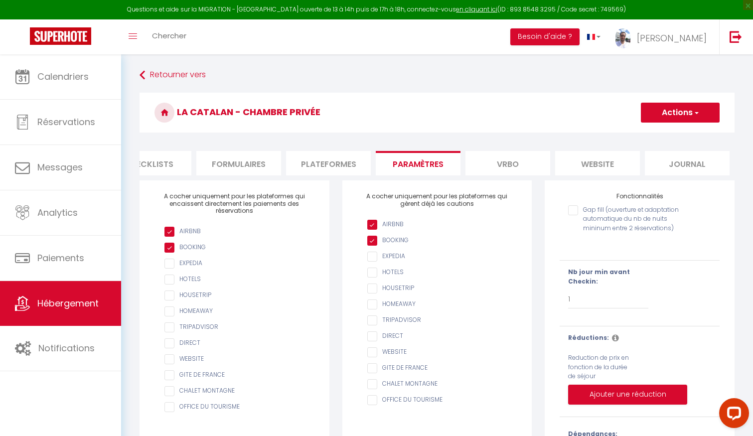
click at [310, 162] on li "Plateformes" at bounding box center [328, 163] width 85 height 24
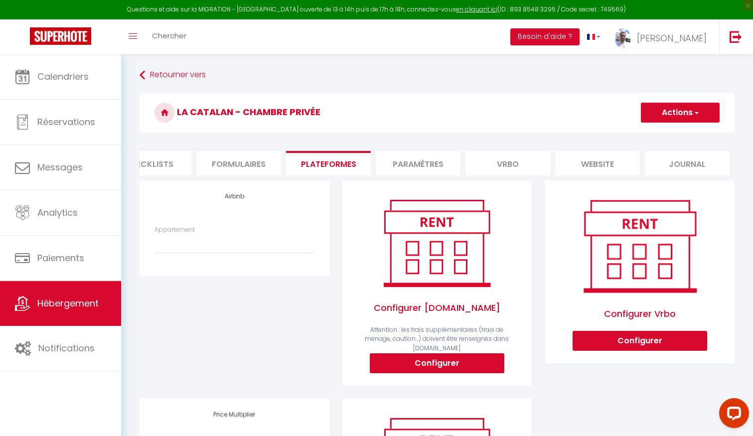
click at [257, 168] on li "Formulaires" at bounding box center [238, 163] width 85 height 24
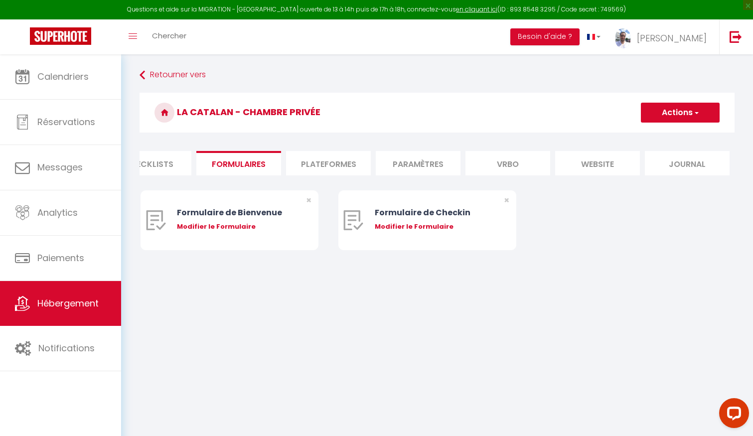
click at [327, 167] on li "Plateformes" at bounding box center [328, 163] width 85 height 24
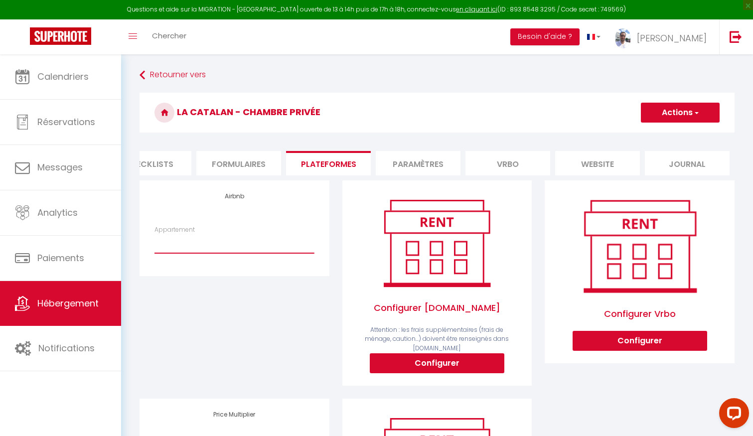
click at [265, 245] on select "Appartement" at bounding box center [233, 243] width 159 height 19
click at [251, 342] on div "Airbnb Appartement" at bounding box center [234, 289] width 203 height 218
click at [404, 167] on li "Paramètres" at bounding box center [418, 163] width 85 height 24
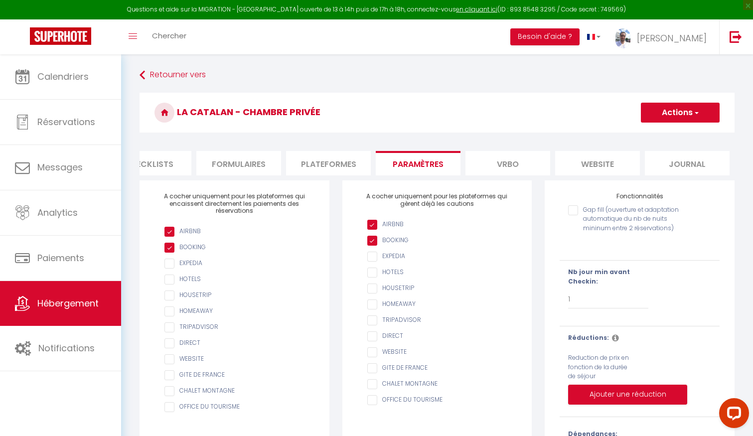
click at [514, 150] on form "La catalan - chambre privée Actions Enregistrer Info Contrat Facture Services C…" at bounding box center [437, 308] width 595 height 430
click at [501, 157] on li "Vrbo" at bounding box center [507, 163] width 85 height 24
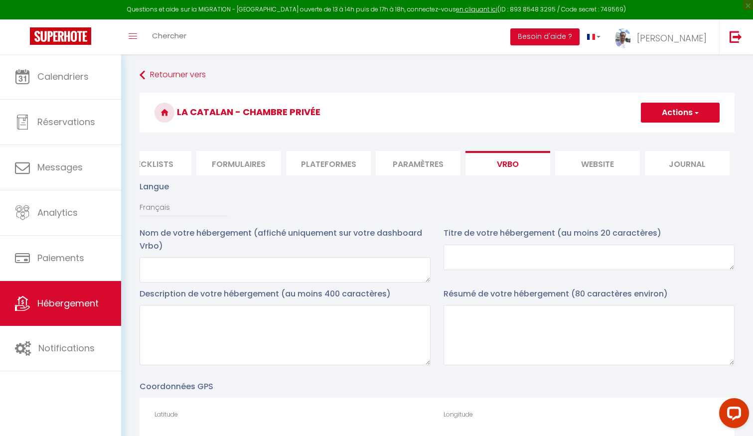
click at [375, 153] on ul "Info Contrat Facture Services Checklists Formulaires Plateformes Paramètres [GE…" at bounding box center [437, 163] width 595 height 24
click at [320, 158] on li "Plateformes" at bounding box center [328, 163] width 85 height 24
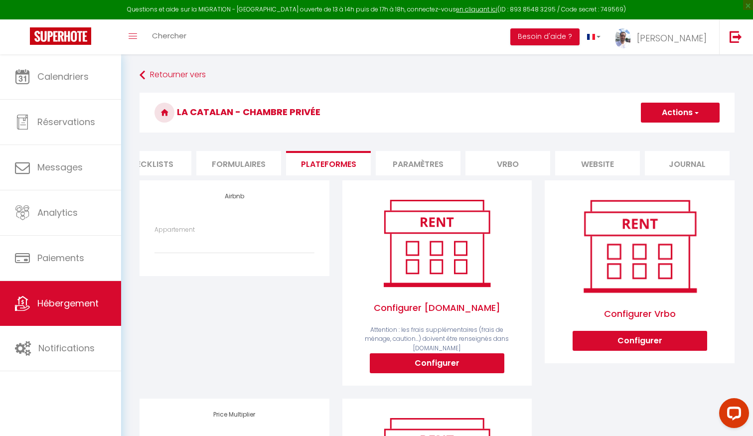
click at [430, 158] on li "Paramètres" at bounding box center [418, 163] width 85 height 24
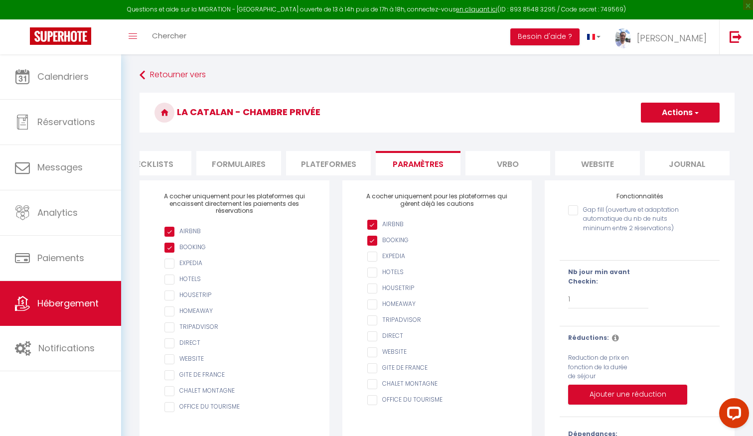
click at [168, 172] on li "Checklists" at bounding box center [149, 163] width 85 height 24
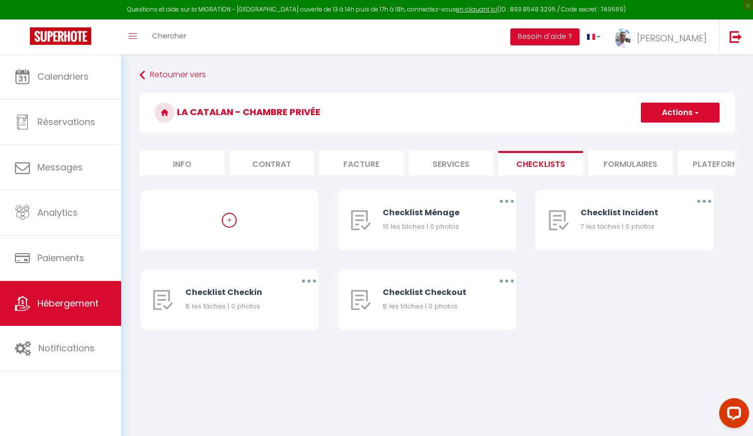
click at [164, 164] on li "Info" at bounding box center [182, 163] width 85 height 24
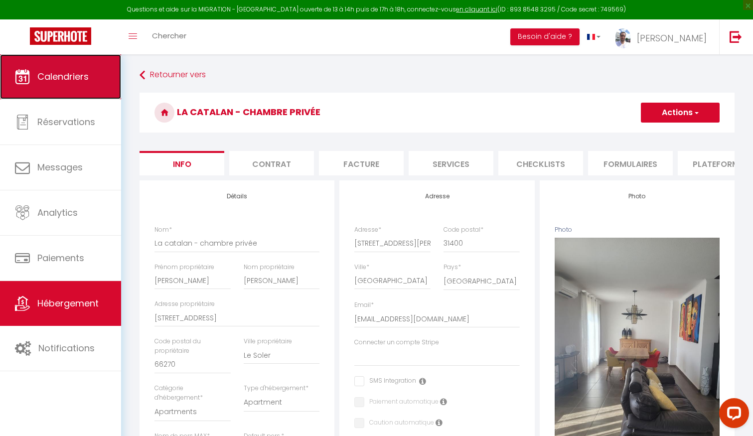
click at [65, 72] on span "Calendriers" at bounding box center [62, 76] width 51 height 12
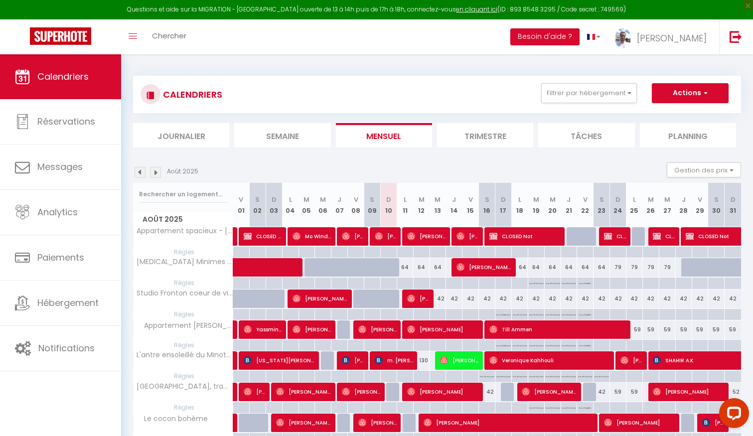
click at [476, 130] on li "Trimestre" at bounding box center [485, 135] width 96 height 24
click at [394, 133] on li "Mensuel" at bounding box center [384, 135] width 96 height 24
click at [495, 130] on li "Trimestre" at bounding box center [485, 135] width 96 height 24
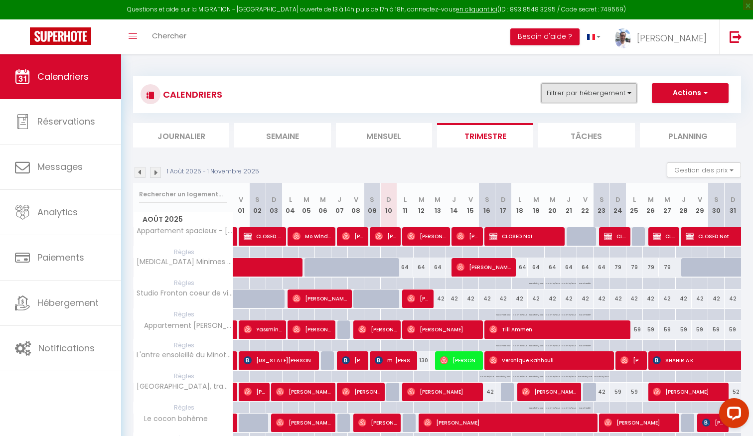
click at [595, 85] on button "Filtrer par hébergement" at bounding box center [589, 93] width 96 height 20
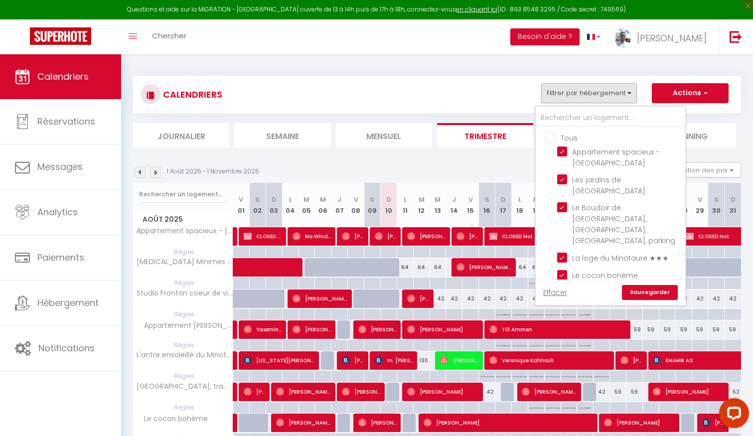
click at [548, 138] on input "Tous" at bounding box center [620, 137] width 149 height 10
click at [550, 136] on input "Tous" at bounding box center [620, 137] width 149 height 10
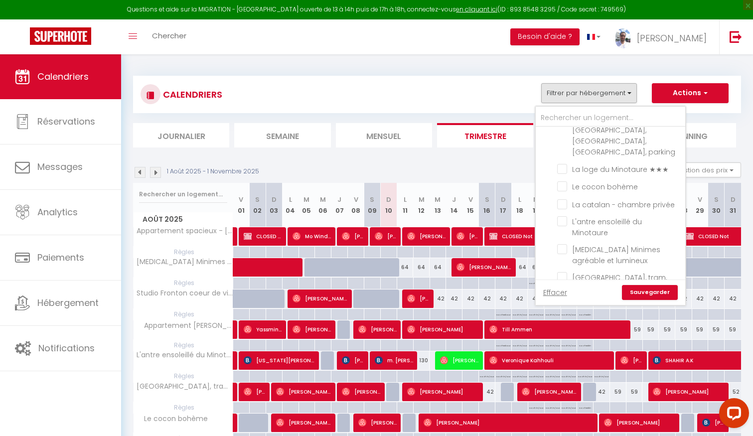
scroll to position [90, 0]
click at [565, 180] on input "Le cocon bohème" at bounding box center [619, 185] width 125 height 10
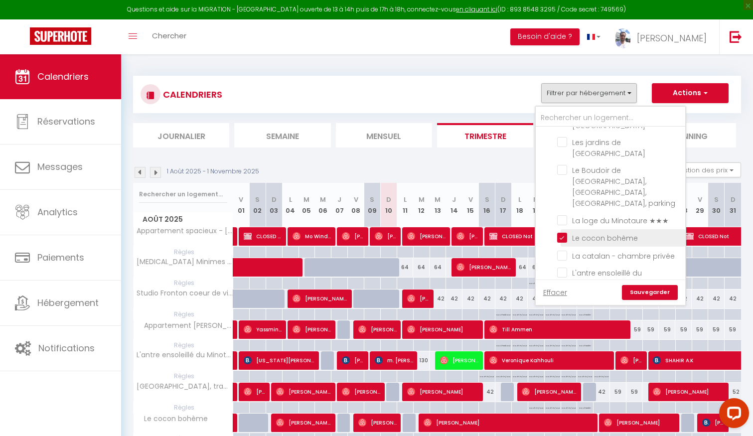
scroll to position [38, 0]
click at [562, 249] on input "La catalan - chambre privée" at bounding box center [619, 254] width 125 height 10
click at [640, 291] on link "Sauvegarder" at bounding box center [650, 292] width 56 height 15
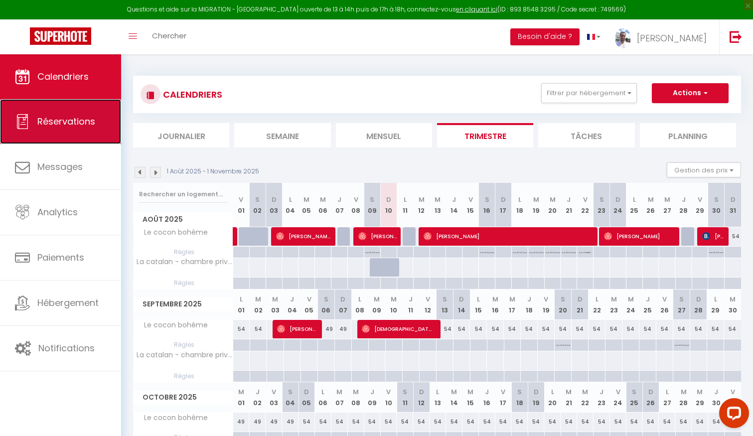
click at [75, 106] on link "Réservations" at bounding box center [60, 121] width 121 height 45
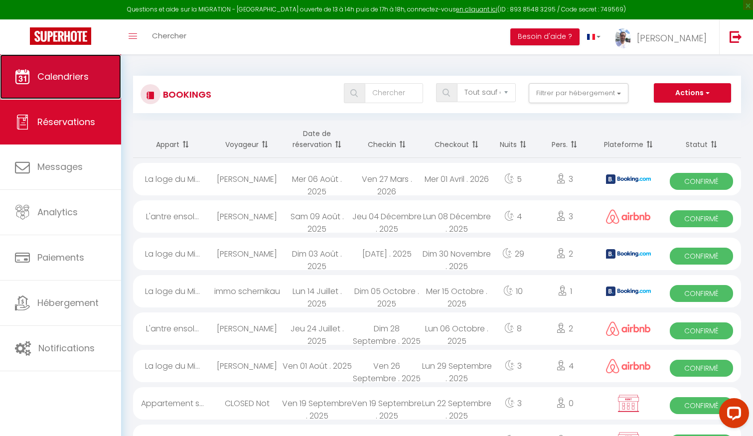
click at [72, 85] on link "Calendriers" at bounding box center [60, 76] width 121 height 45
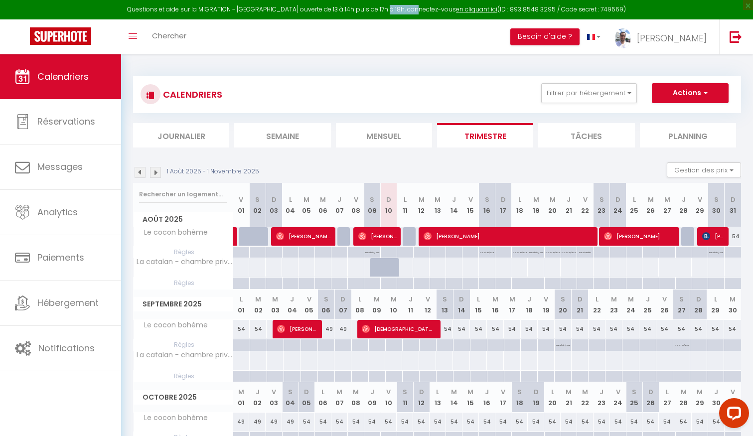
drag, startPoint x: 393, startPoint y: 8, endPoint x: 425, endPoint y: 8, distance: 32.4
click at [425, 8] on div "Questions et aide sur la MIGRATION - [GEOGRAPHIC_DATA] ouverte de 13 à 14h puis…" at bounding box center [376, 9] width 753 height 19
click at [392, 7] on div "Questions et aide sur la MIGRATION - [GEOGRAPHIC_DATA] ouverte de 13 à 14h puis…" at bounding box center [376, 9] width 753 height 19
drag, startPoint x: 395, startPoint y: 9, endPoint x: 422, endPoint y: 8, distance: 26.9
click at [422, 9] on div "Questions et aide sur la MIGRATION - [GEOGRAPHIC_DATA] ouverte de 13 à 14h puis…" at bounding box center [376, 9] width 753 height 19
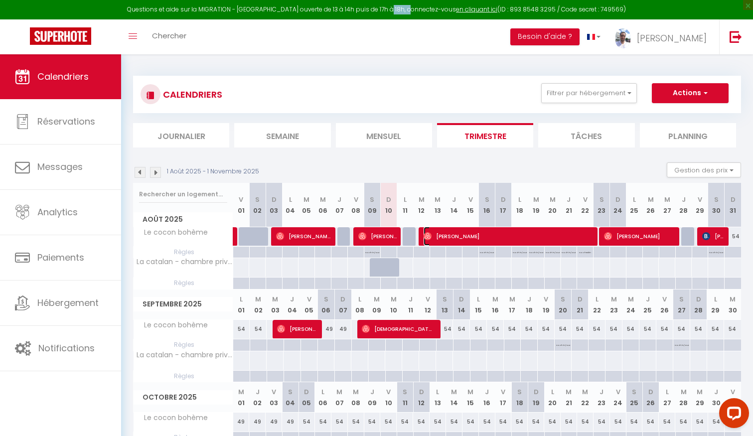
click at [443, 234] on span "[PERSON_NAME]" at bounding box center [509, 236] width 170 height 19
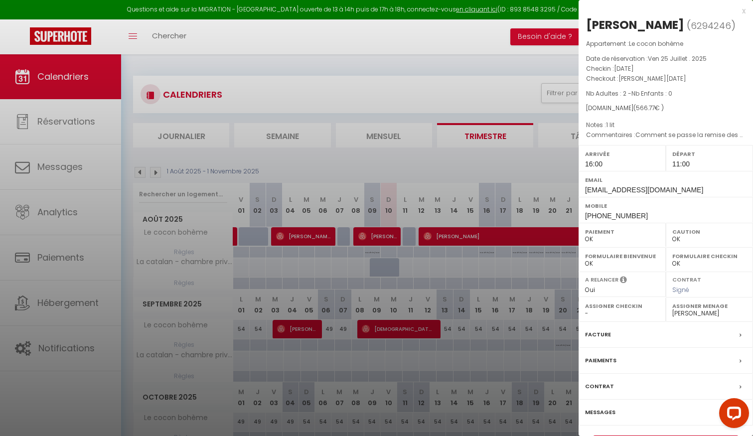
drag, startPoint x: 610, startPoint y: 140, endPoint x: 631, endPoint y: 142, distance: 21.0
click at [631, 130] on p "Notes : 1 lit" at bounding box center [665, 125] width 159 height 10
drag, startPoint x: 630, startPoint y: 141, endPoint x: 608, endPoint y: 137, distance: 21.8
click at [608, 130] on p "Notes : 1 lit" at bounding box center [665, 125] width 159 height 10
click at [632, 130] on p "Notes : 1 lit" at bounding box center [665, 125] width 159 height 10
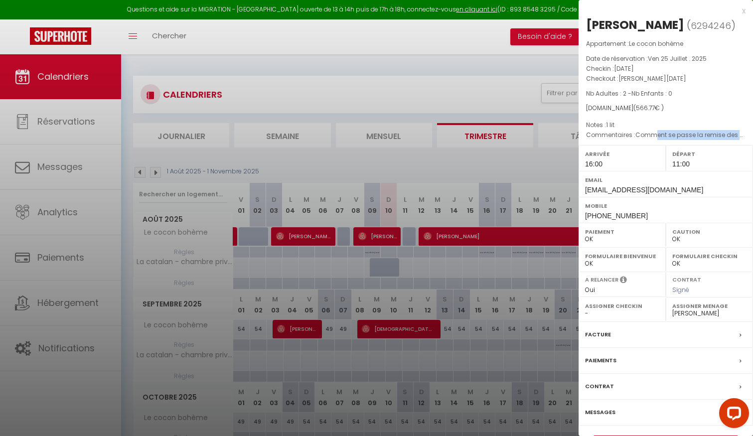
drag, startPoint x: 655, startPoint y: 151, endPoint x: 740, endPoint y: 152, distance: 85.2
click at [740, 139] on span "Comment se passe la remise des clés" at bounding box center [693, 135] width 117 height 8
click at [626, 98] on span "Nb Adultes : 2 - Nb Enfants : 0" at bounding box center [629, 93] width 86 height 8
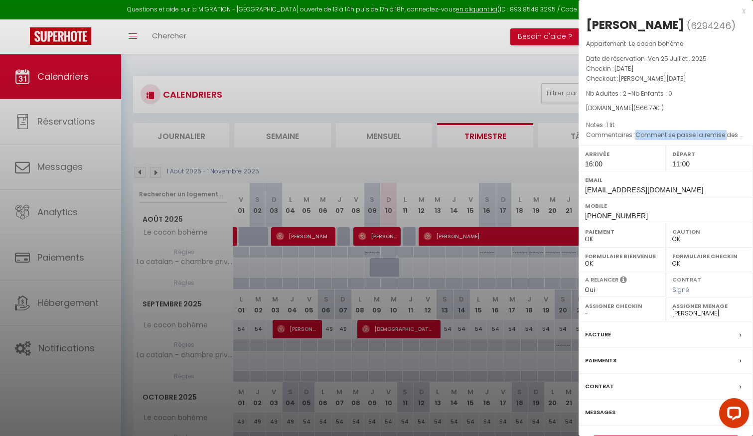
drag, startPoint x: 636, startPoint y: 152, endPoint x: 728, endPoint y: 146, distance: 92.9
click at [728, 140] on p "Commentaires : Comment se passe la remise des clés" at bounding box center [665, 135] width 159 height 10
click at [743, 139] on span "Comment se passe la remise des clés" at bounding box center [693, 135] width 117 height 8
drag, startPoint x: 636, startPoint y: 150, endPoint x: 751, endPoint y: 145, distance: 115.2
click at [751, 141] on div "Appartement : Le cocon bohème Date de réservation : [DATE] . 2025 Checkin : [DA…" at bounding box center [665, 90] width 174 height 102
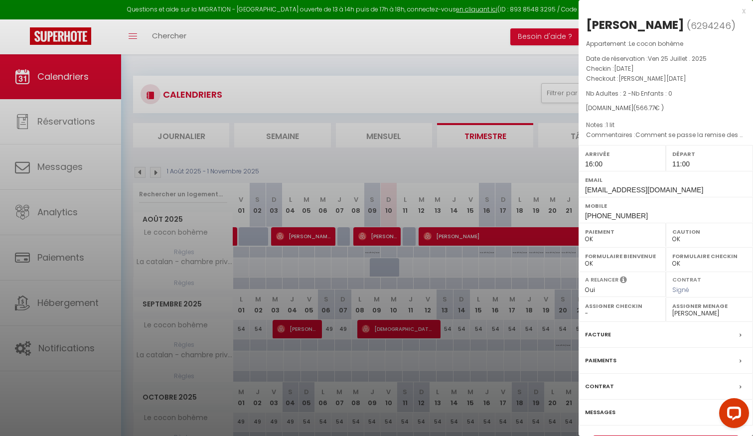
click at [739, 139] on span "Comment se passe la remise des clés" at bounding box center [693, 135] width 117 height 8
drag, startPoint x: 635, startPoint y: 150, endPoint x: 741, endPoint y: 147, distance: 106.2
click at [741, 139] on span "Comment se passe la remise des clés" at bounding box center [693, 135] width 117 height 8
click at [524, 156] on div at bounding box center [376, 218] width 753 height 436
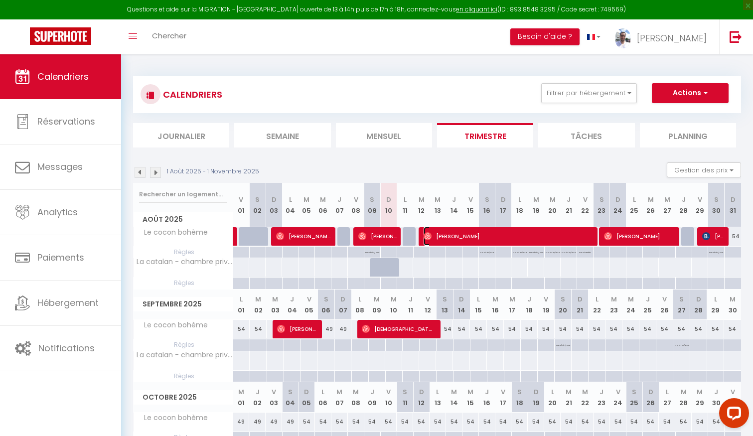
click at [506, 238] on span "[PERSON_NAME]" at bounding box center [509, 236] width 170 height 19
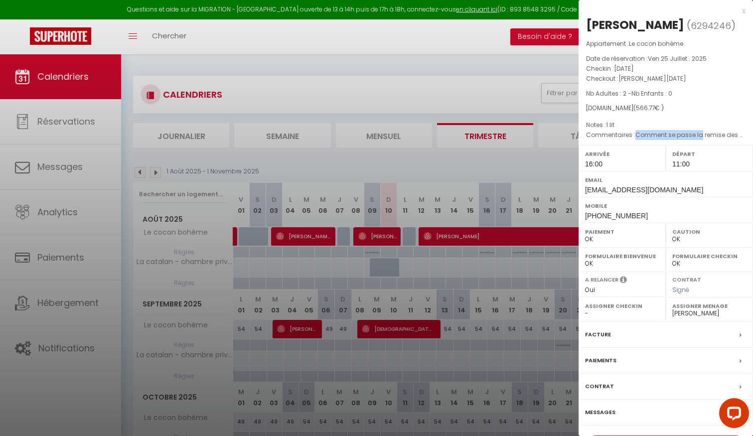
drag, startPoint x: 635, startPoint y: 150, endPoint x: 699, endPoint y: 152, distance: 64.3
click at [699, 140] on p "Commentaires : Comment se passe la remise des clés" at bounding box center [665, 135] width 159 height 10
click at [699, 139] on span "Comment se passe la remise des clés" at bounding box center [693, 135] width 117 height 8
drag, startPoint x: 636, startPoint y: 150, endPoint x: 742, endPoint y: 148, distance: 106.1
click at [742, 139] on span "Comment se passe la remise des clés" at bounding box center [693, 135] width 117 height 8
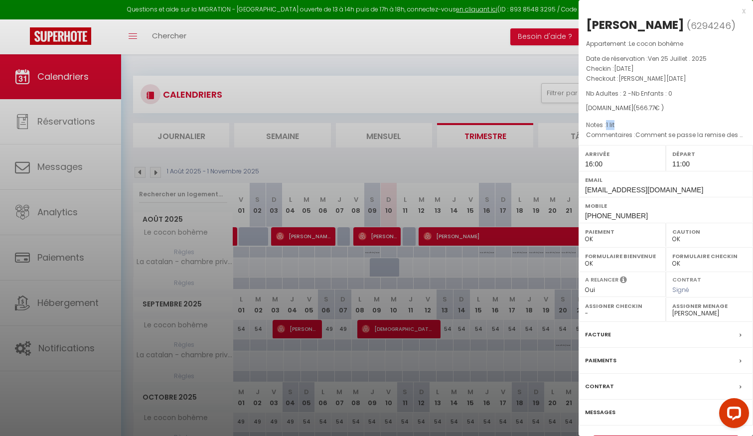
drag, startPoint x: 607, startPoint y: 139, endPoint x: 621, endPoint y: 139, distance: 13.5
click at [621, 130] on p "Notes : 1 lit" at bounding box center [665, 125] width 159 height 10
click at [526, 160] on div at bounding box center [376, 218] width 753 height 436
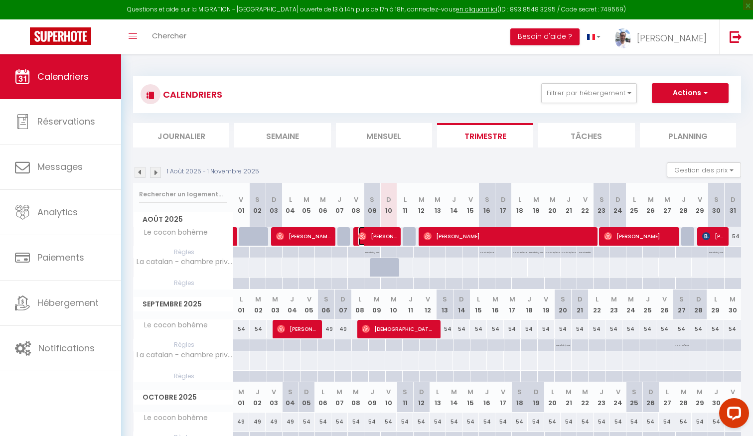
click at [383, 237] on span "[PERSON_NAME]" at bounding box center [377, 236] width 38 height 19
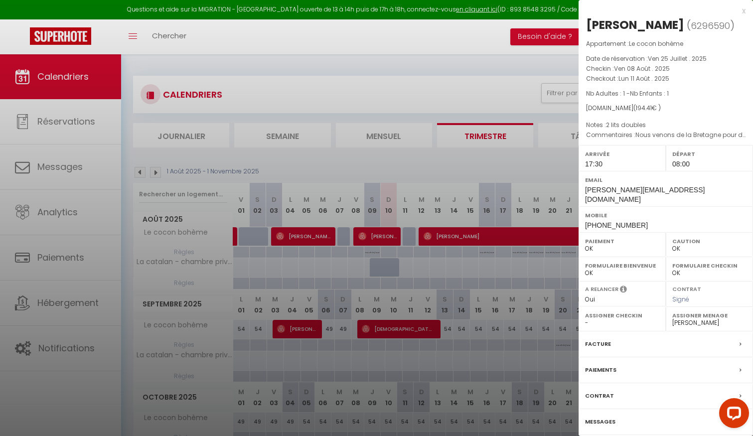
click at [472, 238] on div at bounding box center [376, 218] width 753 height 436
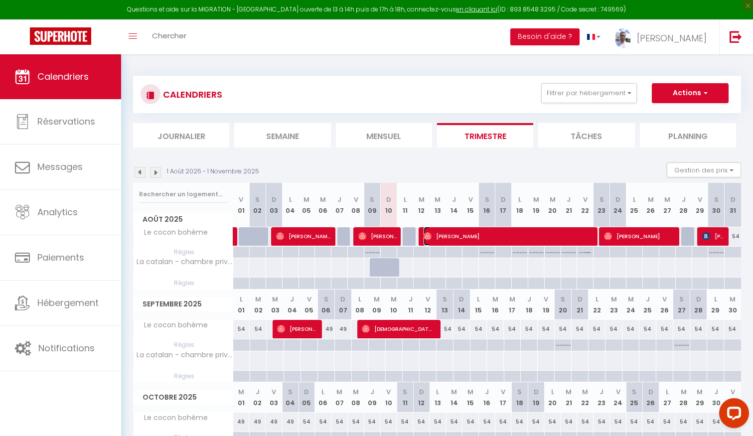
click at [462, 236] on span "[PERSON_NAME]" at bounding box center [509, 236] width 170 height 19
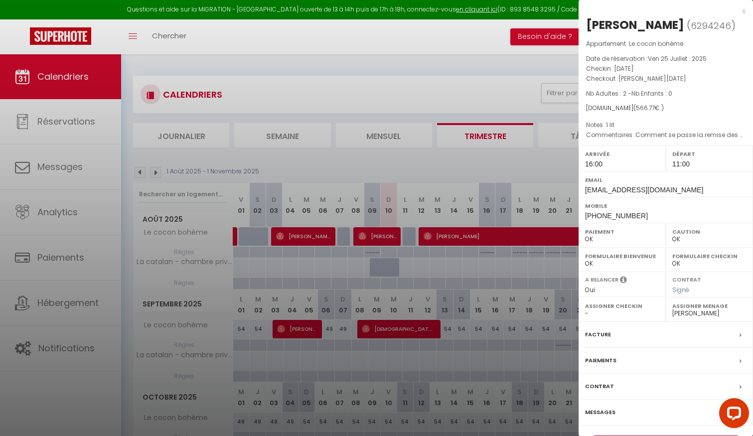
click at [626, 98] on span "Nb Adultes : 2 - Nb Enfants : 0" at bounding box center [629, 93] width 86 height 8
click at [624, 98] on span "Nb Adultes : 2 - Nb Enfants : 0" at bounding box center [629, 93] width 86 height 8
click at [622, 98] on span "Nb Adultes : 2 - Nb Enfants : 0" at bounding box center [629, 93] width 86 height 8
click at [627, 98] on span "Nb Adultes : 2 - Nb Enfants : 0" at bounding box center [629, 93] width 86 height 8
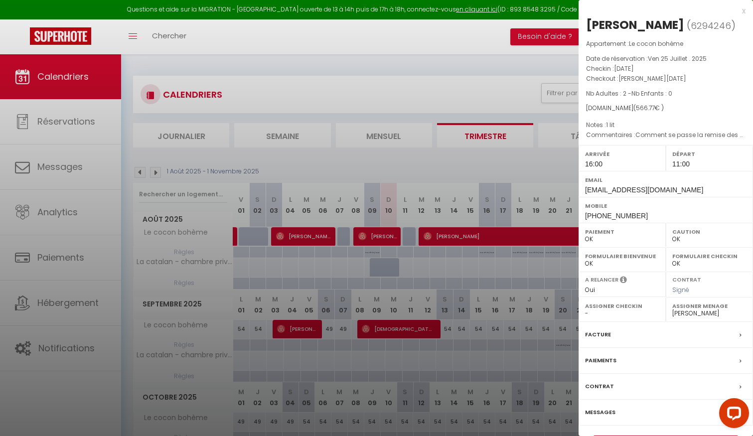
click at [639, 113] on div "[DOMAIN_NAME] ( 566.77 € )" at bounding box center [665, 108] width 159 height 9
click at [506, 168] on div at bounding box center [376, 218] width 753 height 436
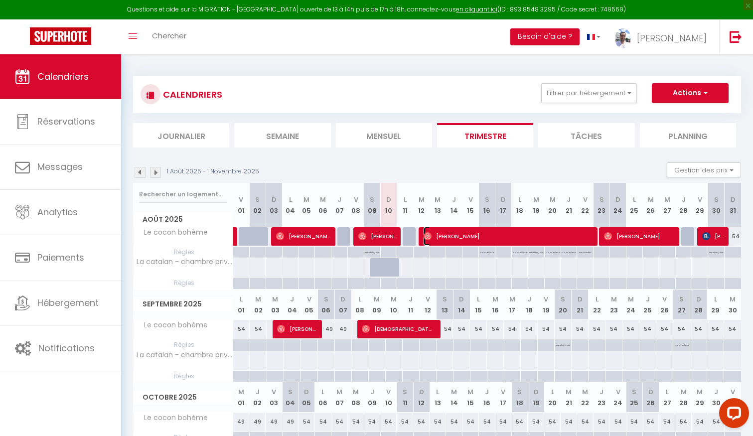
click at [435, 231] on span "[PERSON_NAME]" at bounding box center [509, 236] width 170 height 19
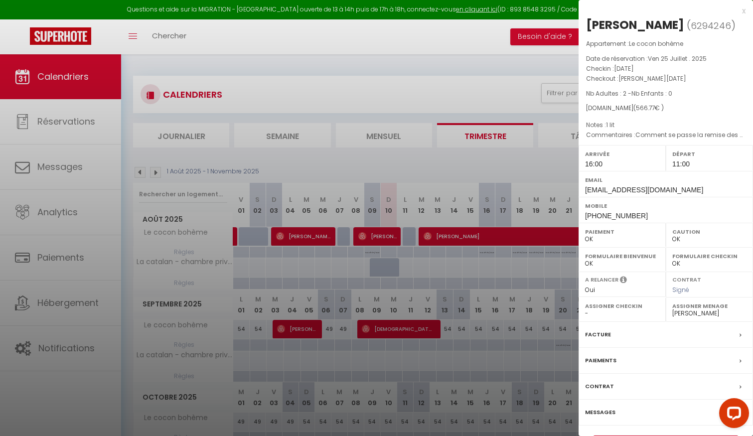
click at [484, 160] on div at bounding box center [376, 218] width 753 height 436
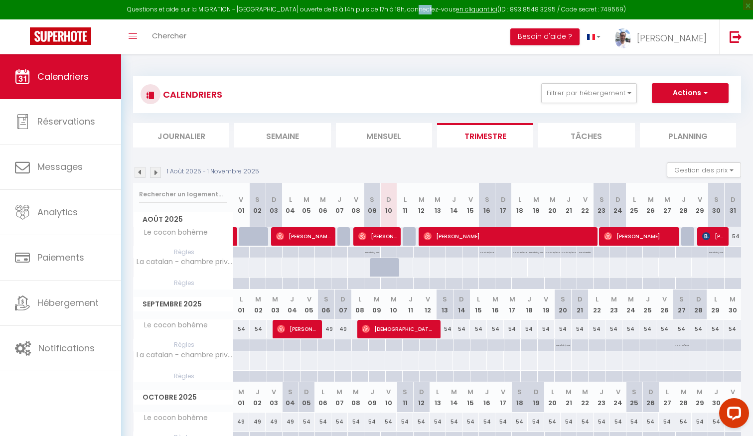
drag, startPoint x: 427, startPoint y: 10, endPoint x: 440, endPoint y: 8, distance: 14.2
click at [440, 8] on div "Questions et aide sur la MIGRATION - [GEOGRAPHIC_DATA] ouverte de 13 à 14h puis…" at bounding box center [376, 9] width 753 height 19
click at [441, 7] on div "Questions et aide sur la MIGRATION - [GEOGRAPHIC_DATA] ouverte de 13 à 14h puis…" at bounding box center [376, 9] width 753 height 19
drag, startPoint x: 440, startPoint y: 7, endPoint x: 427, endPoint y: 8, distance: 13.5
click at [427, 8] on div "Questions et aide sur la MIGRATION - [GEOGRAPHIC_DATA] ouverte de 13 à 14h puis…" at bounding box center [376, 9] width 753 height 19
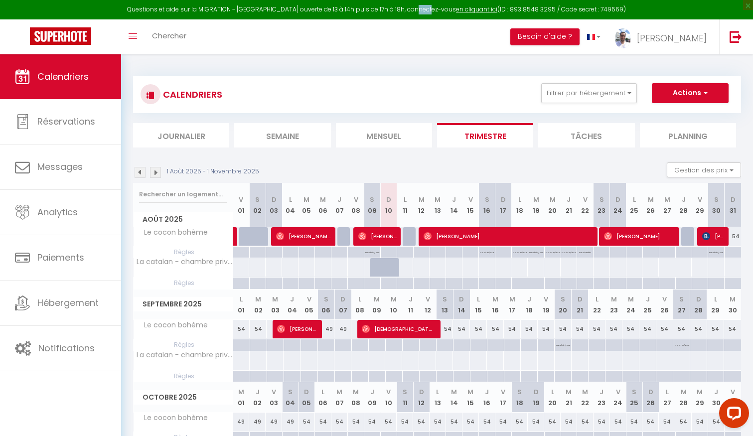
click at [427, 8] on div "Questions et aide sur la MIGRATION - [GEOGRAPHIC_DATA] ouverte de 13 à 14h puis…" at bounding box center [376, 9] width 753 height 19
drag, startPoint x: 427, startPoint y: 8, endPoint x: 440, endPoint y: 8, distance: 13.5
click at [440, 8] on div "Questions et aide sur la MIGRATION - [GEOGRAPHIC_DATA] ouverte de 13 à 14h puis…" at bounding box center [376, 9] width 753 height 19
click at [440, 7] on div "Questions et aide sur la MIGRATION - [GEOGRAPHIC_DATA] ouverte de 13 à 14h puis…" at bounding box center [376, 9] width 753 height 19
drag, startPoint x: 428, startPoint y: 9, endPoint x: 440, endPoint y: 8, distance: 12.0
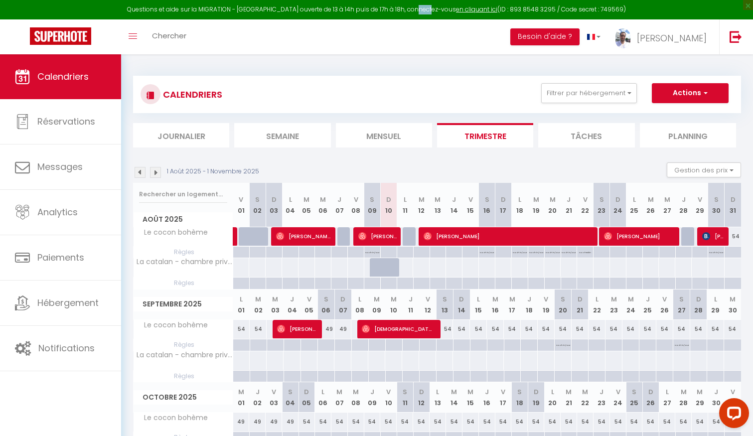
click at [440, 8] on div "Questions et aide sur la MIGRATION - [GEOGRAPHIC_DATA] ouverte de 13 à 14h puis…" at bounding box center [376, 9] width 753 height 19
drag, startPoint x: 250, startPoint y: 8, endPoint x: 376, endPoint y: 10, distance: 126.1
click at [376, 10] on div "Questions et aide sur la MIGRATION - [GEOGRAPHIC_DATA] ouverte de 13 à 14h puis…" at bounding box center [376, 9] width 753 height 19
click at [373, 8] on div "Questions et aide sur la MIGRATION - [GEOGRAPHIC_DATA] ouverte de 13 à 14h puis…" at bounding box center [376, 9] width 753 height 19
drag, startPoint x: 373, startPoint y: 8, endPoint x: 363, endPoint y: 7, distance: 9.5
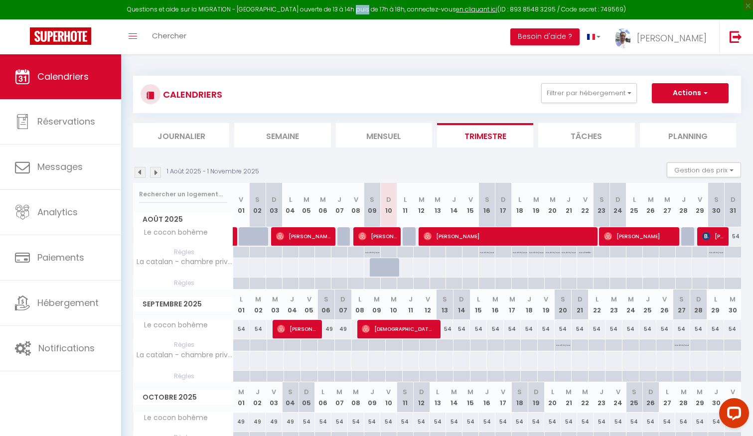
click at [363, 7] on div "Questions et aide sur la MIGRATION - [GEOGRAPHIC_DATA] ouverte de 13 à 14h puis…" at bounding box center [376, 9] width 753 height 19
click at [366, 8] on div "Questions et aide sur la MIGRATION - [GEOGRAPHIC_DATA] ouverte de 13 à 14h puis…" at bounding box center [376, 9] width 753 height 19
drag, startPoint x: 365, startPoint y: 8, endPoint x: 373, endPoint y: 8, distance: 8.5
click at [374, 8] on div "Questions et aide sur la MIGRATION - [GEOGRAPHIC_DATA] ouverte de 13 à 14h puis…" at bounding box center [376, 9] width 753 height 19
click at [373, 8] on div "Questions et aide sur la MIGRATION - [GEOGRAPHIC_DATA] ouverte de 13 à 14h puis…" at bounding box center [376, 9] width 753 height 19
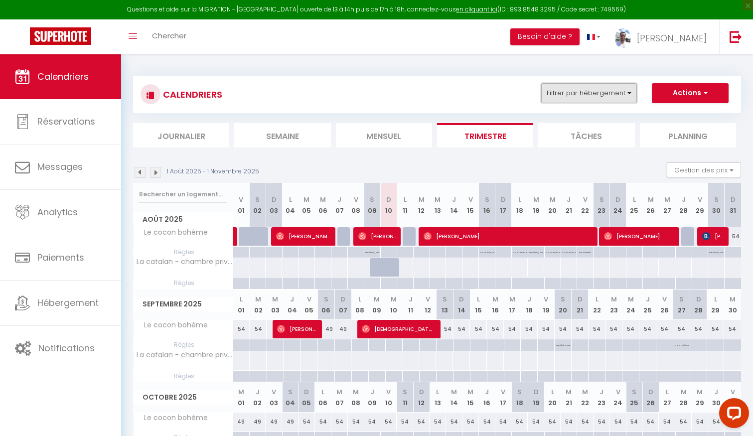
click at [569, 88] on button "Filtrer par hébergement" at bounding box center [589, 93] width 96 height 20
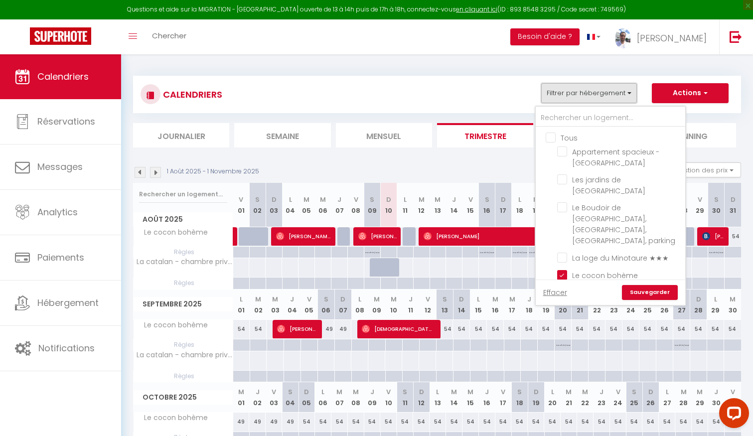
click at [568, 89] on button "Filtrer par hébergement" at bounding box center [589, 93] width 96 height 20
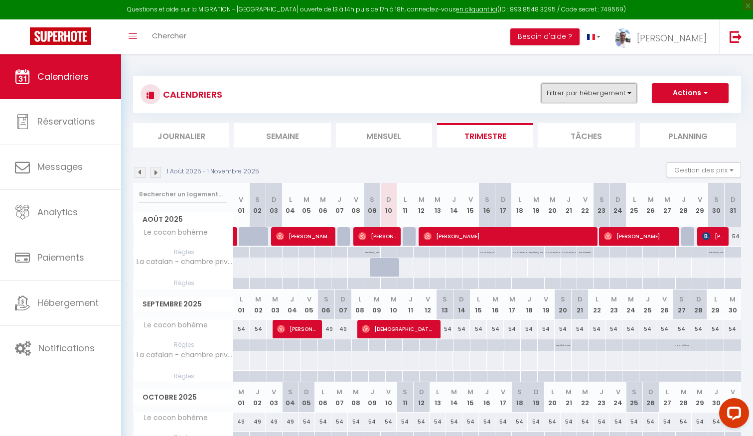
click at [568, 89] on button "Filtrer par hébergement" at bounding box center [589, 93] width 96 height 20
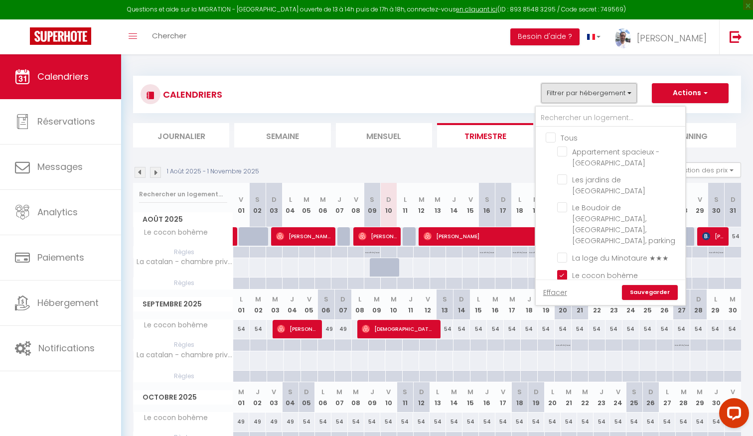
click at [547, 90] on button "Filtrer par hébergement" at bounding box center [589, 93] width 96 height 20
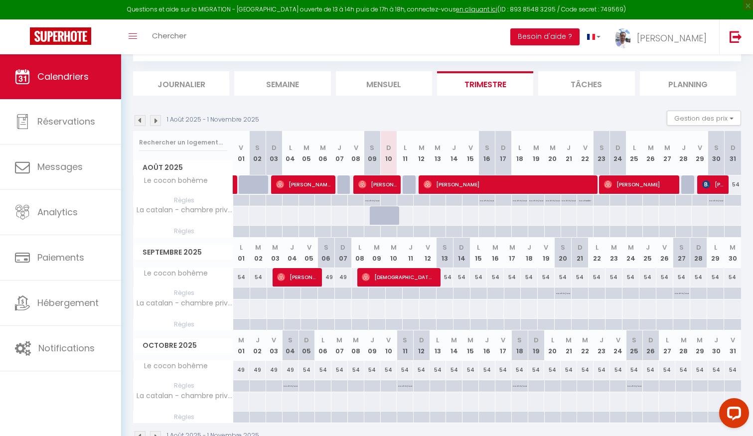
scroll to position [80, 0]
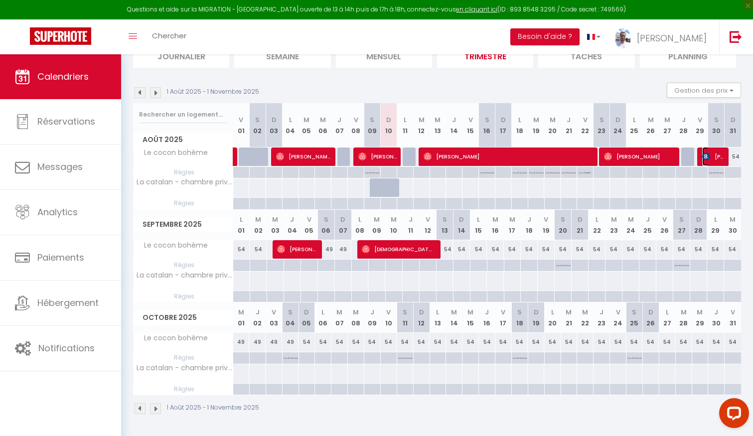
click at [709, 159] on img at bounding box center [706, 156] width 8 height 8
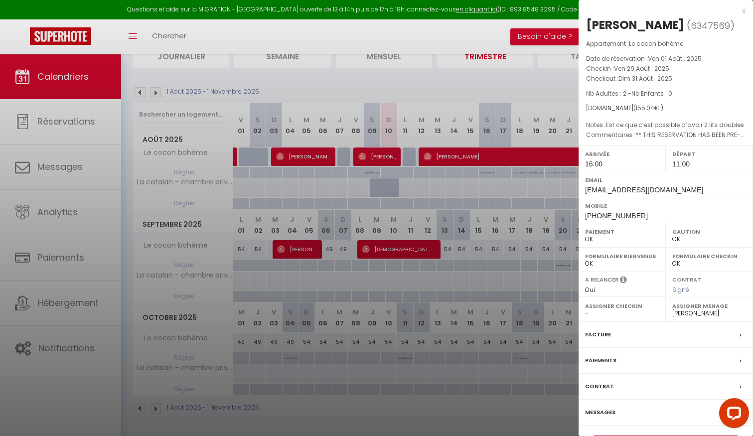
click at [489, 298] on div at bounding box center [376, 218] width 753 height 436
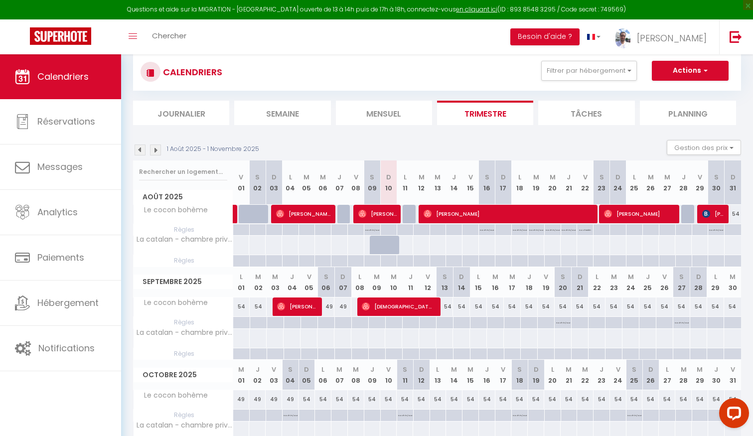
scroll to position [0, 0]
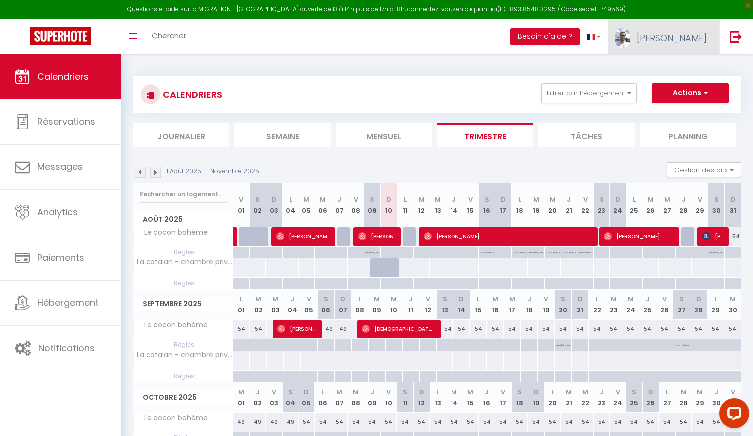
click at [683, 44] on span "[PERSON_NAME]" at bounding box center [672, 38] width 70 height 12
click at [661, 87] on link "Équipe" at bounding box center [679, 87] width 74 height 17
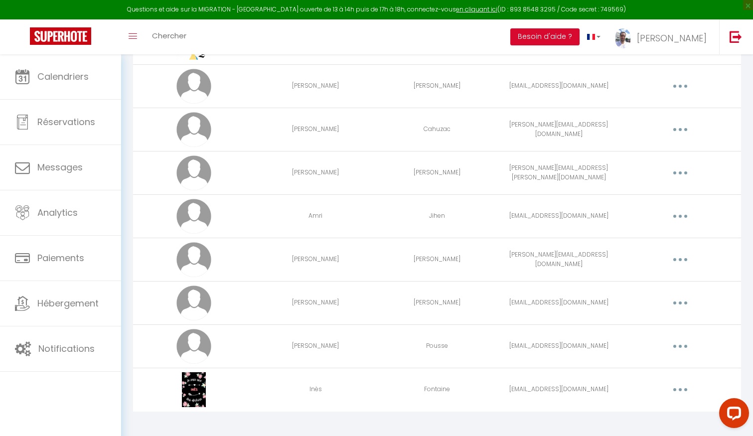
scroll to position [297, 0]
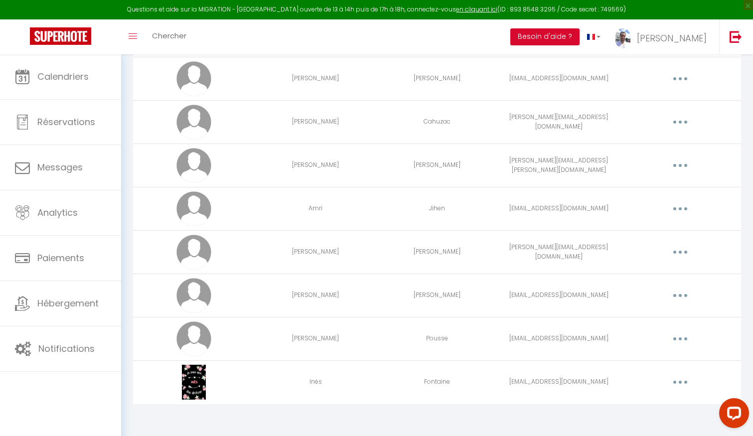
click at [680, 250] on button "button" at bounding box center [680, 252] width 28 height 16
click at [644, 291] on link "Supprimer" at bounding box center [654, 293] width 74 height 17
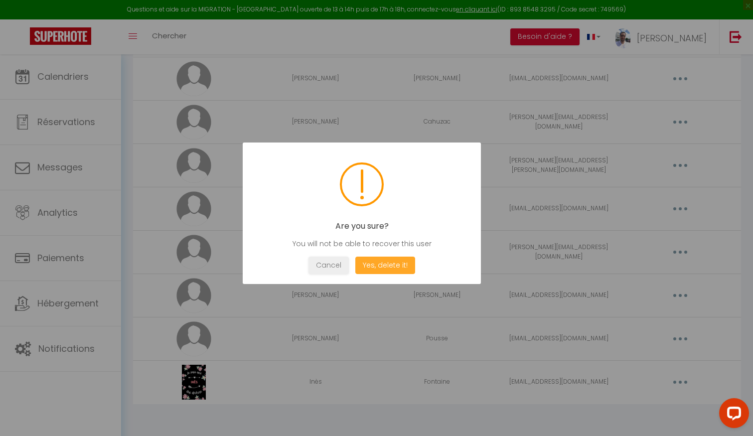
click at [378, 263] on button "Yes, delete it!" at bounding box center [385, 265] width 60 height 17
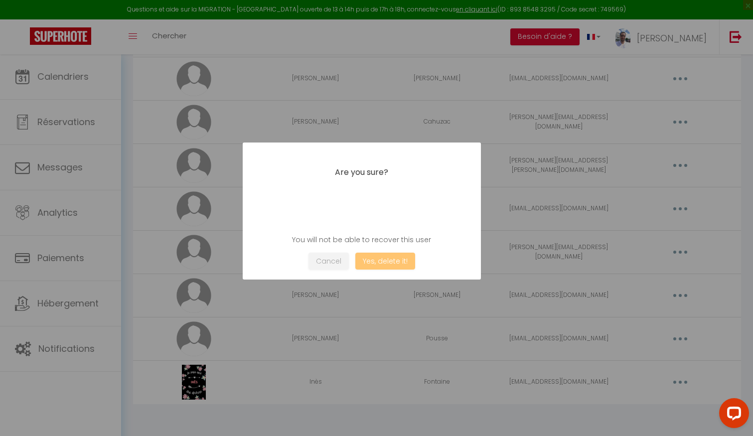
scroll to position [254, 0]
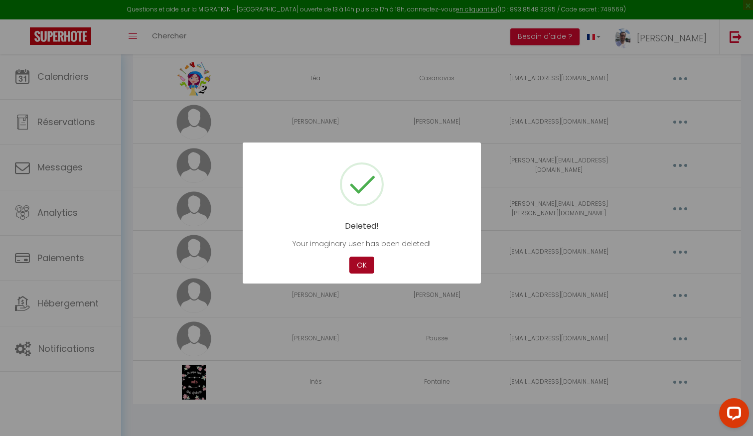
click at [355, 268] on button "OK" at bounding box center [361, 265] width 25 height 17
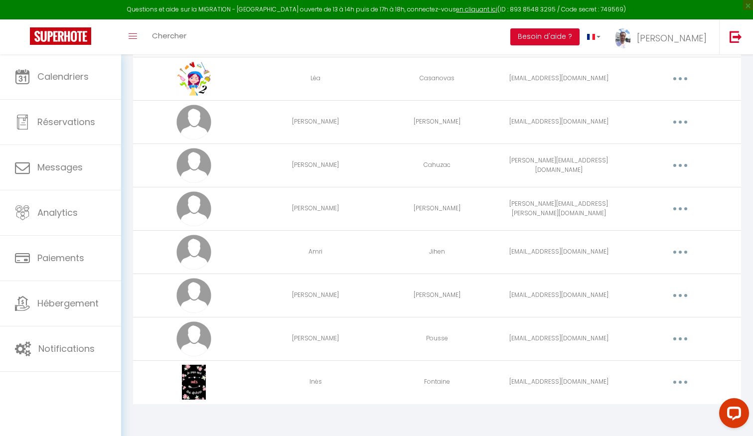
click at [678, 383] on button "button" at bounding box center [680, 382] width 28 height 16
click at [643, 400] on link "Editer" at bounding box center [654, 405] width 74 height 17
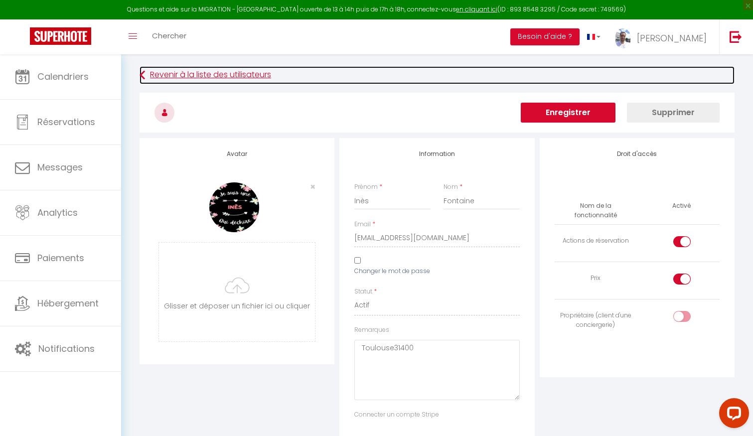
click at [152, 77] on link "Revenir à la liste des utilisateurs" at bounding box center [437, 75] width 595 height 18
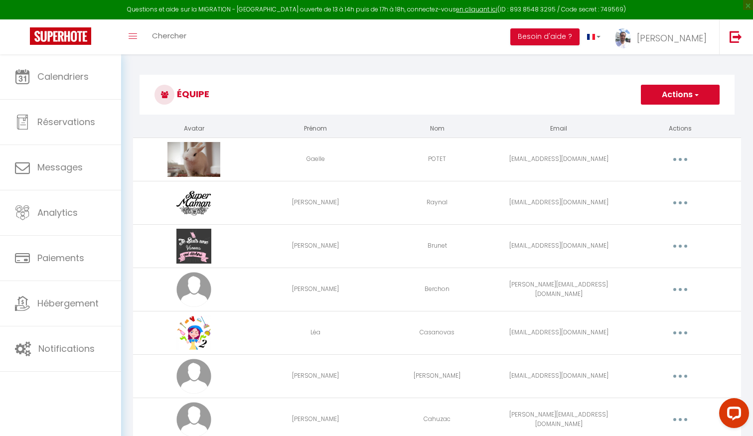
click at [682, 89] on button "Actions" at bounding box center [680, 95] width 79 height 20
click at [672, 113] on link "Ajouter un nouvel utilisateur" at bounding box center [660, 116] width 118 height 13
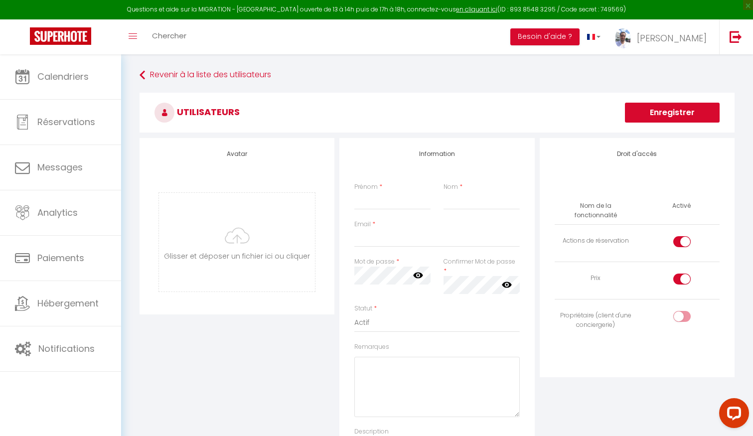
click at [683, 311] on input "checkbox" at bounding box center [690, 318] width 17 height 15
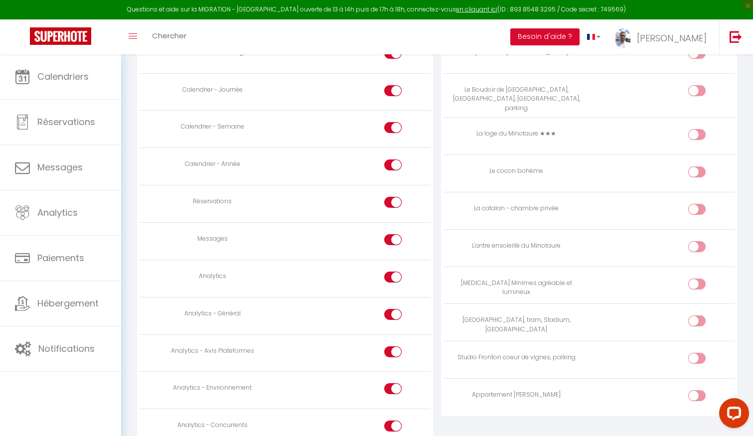
scroll to position [593, 0]
click at [694, 165] on div at bounding box center [696, 170] width 17 height 11
click at [697, 165] on input "checkbox" at bounding box center [705, 172] width 17 height 15
click at [694, 202] on div at bounding box center [696, 207] width 17 height 11
click at [697, 202] on input "checkbox" at bounding box center [705, 209] width 17 height 15
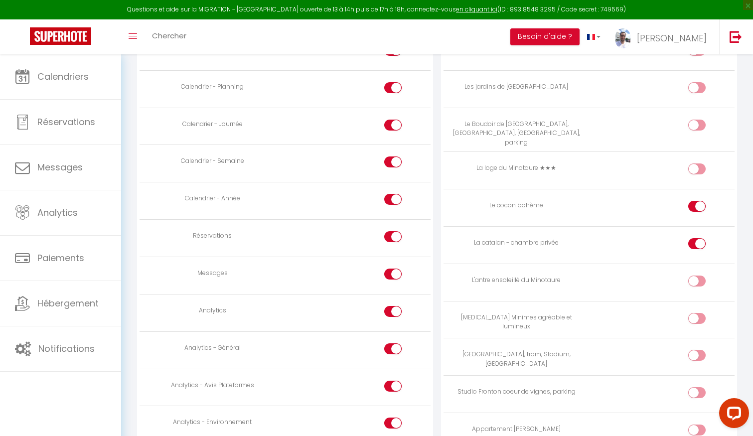
scroll to position [778, 0]
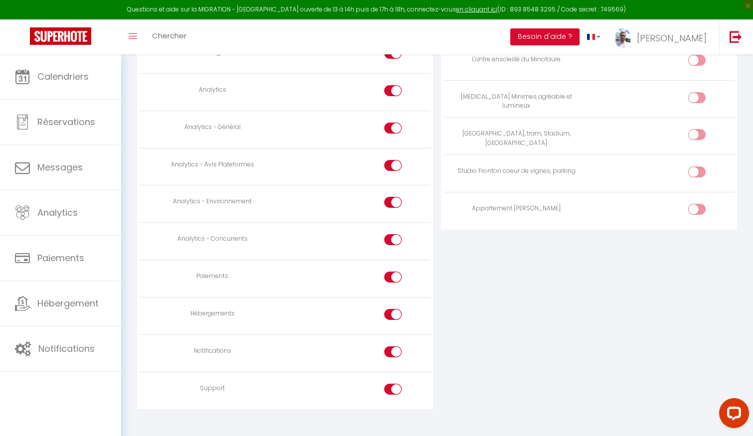
click at [396, 346] on input "checkbox" at bounding box center [401, 353] width 17 height 15
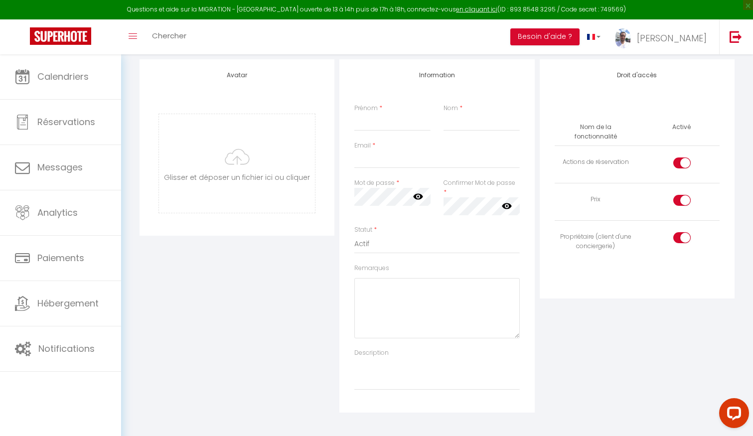
scroll to position [0, 0]
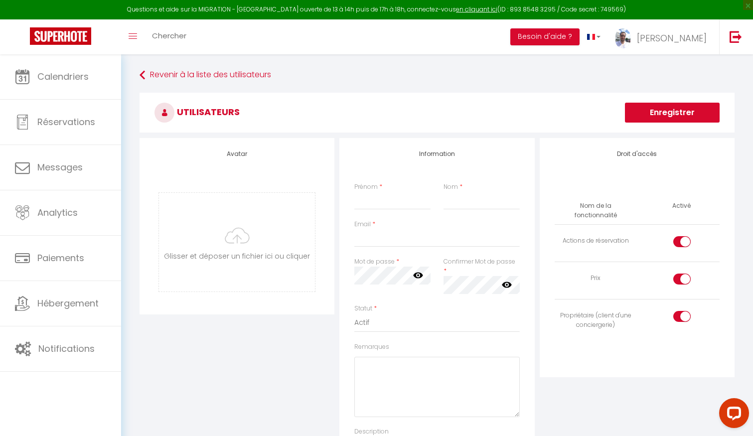
click at [368, 213] on div "Prénom * Nom *" at bounding box center [437, 200] width 178 height 37
click at [368, 203] on input "Prénom" at bounding box center [392, 201] width 76 height 18
click at [462, 199] on input "Nom" at bounding box center [481, 201] width 76 height 18
click at [382, 235] on input "Email" at bounding box center [436, 238] width 165 height 18
click at [381, 236] on input "Email" at bounding box center [436, 238] width 165 height 18
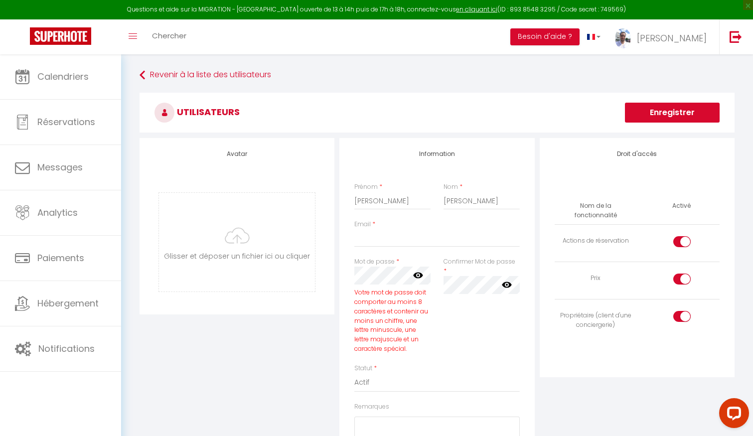
drag, startPoint x: 407, startPoint y: 348, endPoint x: 356, endPoint y: 295, distance: 73.3
click at [355, 295] on div "Votre mot de passe doit comporter au moins 8 caractères et contenir au moins un…" at bounding box center [392, 321] width 76 height 66
copy div "Votre mot de passe doit comporter au moins 8 caractères et contenir au moins un…"
click at [421, 274] on icon at bounding box center [418, 276] width 10 height 6
click at [348, 275] on div "Mot de passe * Votre mot de passe doit comporter au moins 8 caractères et conte…" at bounding box center [392, 310] width 89 height 107
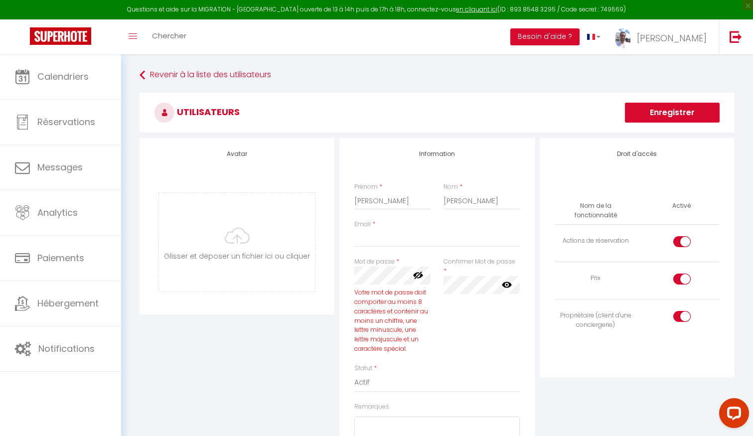
click at [488, 321] on div "Confirmer Mot de passe * false" at bounding box center [481, 310] width 89 height 107
click at [380, 237] on input "Email" at bounding box center [436, 238] width 165 height 18
click at [394, 239] on input "Email" at bounding box center [436, 238] width 165 height 18
paste input "[EMAIL_ADDRESS][DOMAIN_NAME]"
click at [349, 276] on div "Mot de passe * Votre mot de passe doit comporter au moins 8 caractères et conte…" at bounding box center [392, 310] width 89 height 107
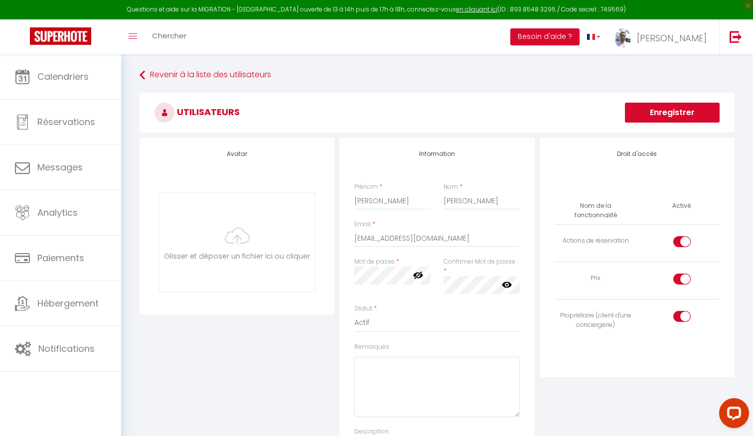
click at [425, 278] on div "Mot de passe * Votre mot de passe doit comporter au moins 8 caractères et conte…" at bounding box center [437, 280] width 178 height 47
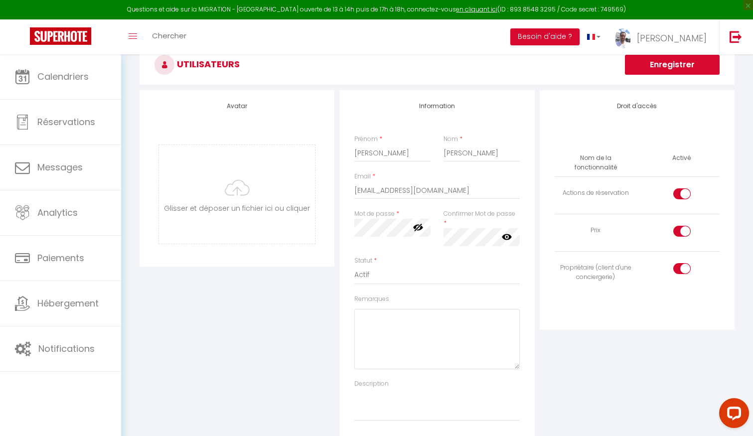
scroll to position [59, 0]
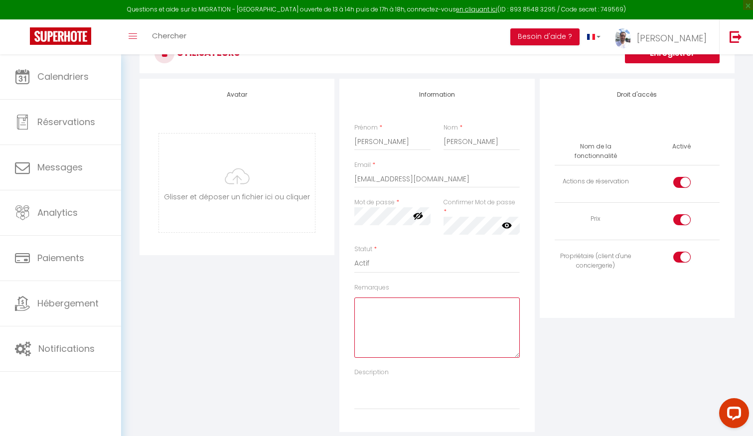
click at [400, 316] on textarea "Remarques" at bounding box center [436, 327] width 165 height 60
paste textarea "Martho@+5050"
click at [363, 298] on textarea "Martho@+5050" at bounding box center [436, 327] width 165 height 60
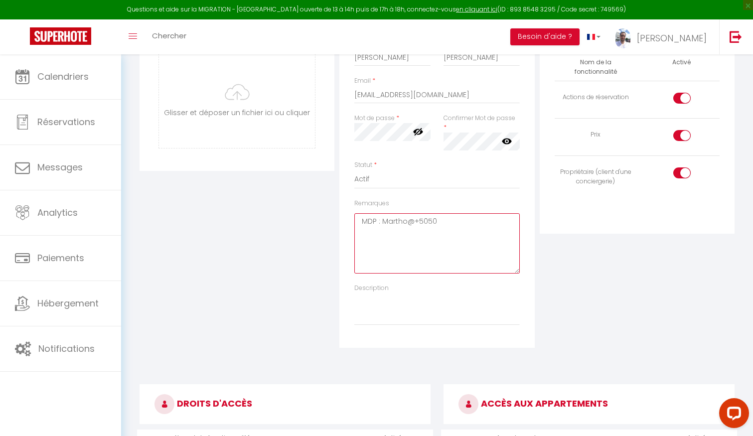
scroll to position [140, 0]
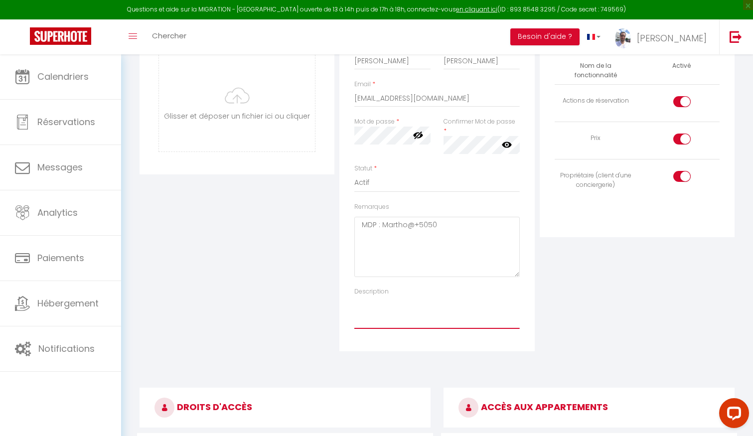
click at [442, 306] on textarea "Description" at bounding box center [436, 312] width 165 height 33
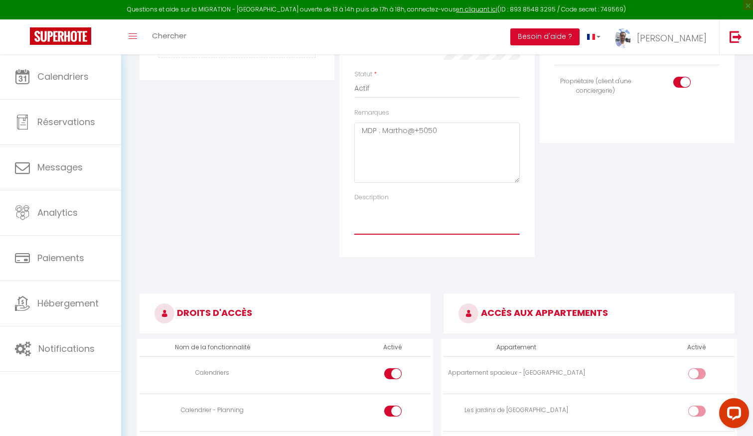
scroll to position [0, 0]
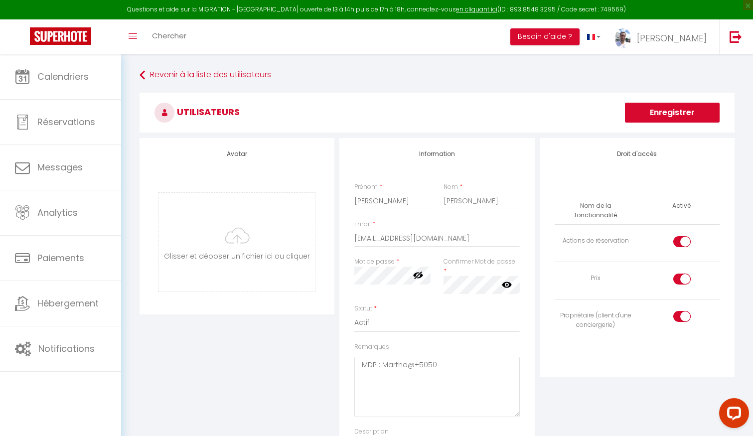
click at [684, 111] on button "Enregistrer" at bounding box center [672, 113] width 95 height 20
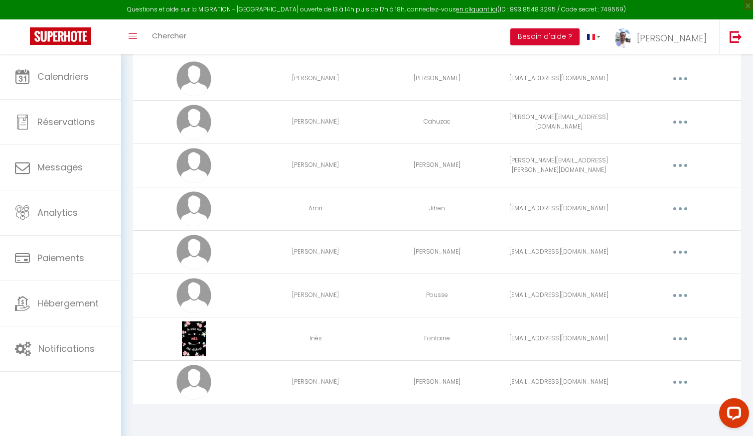
scroll to position [297, 0]
click at [679, 375] on button "button" at bounding box center [680, 382] width 28 height 16
click at [646, 405] on link "Editer" at bounding box center [654, 405] width 74 height 17
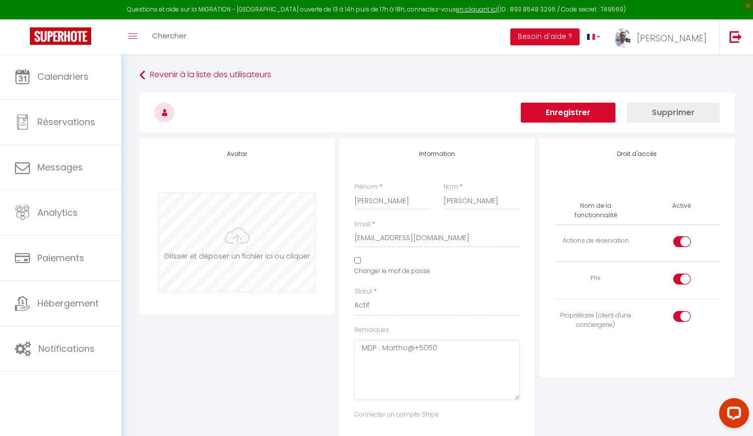
click at [241, 260] on input "file" at bounding box center [237, 242] width 156 height 99
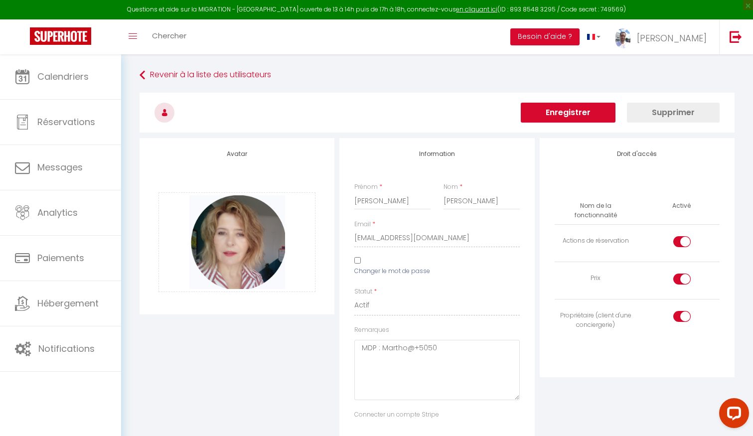
click at [557, 107] on button "Enregistrer" at bounding box center [568, 113] width 95 height 20
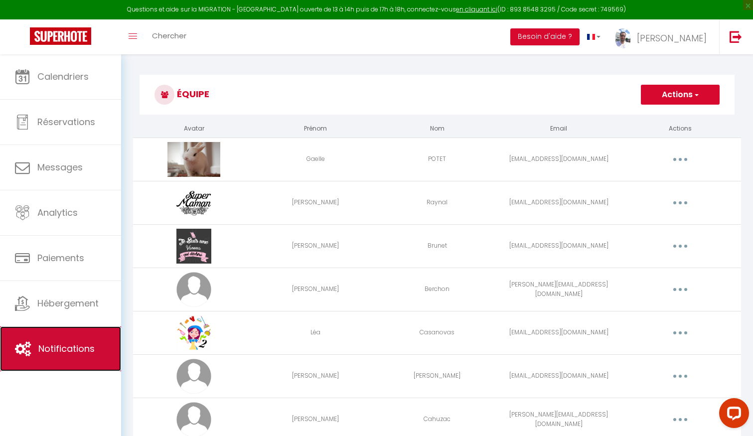
click at [104, 346] on link "Notifications" at bounding box center [60, 348] width 121 height 45
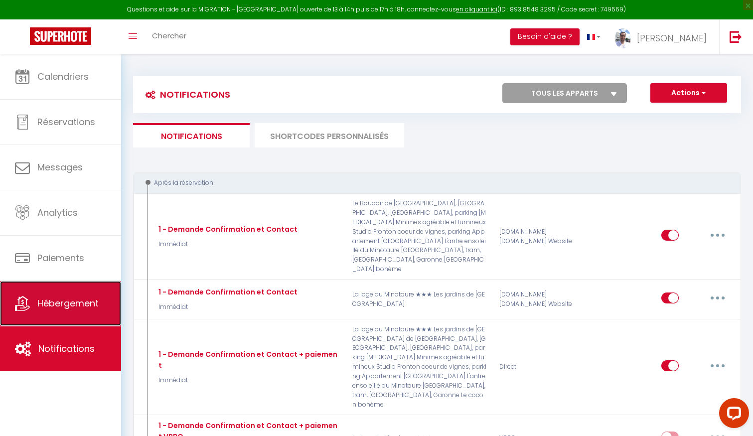
click at [72, 299] on span "Hébergement" at bounding box center [67, 303] width 61 height 12
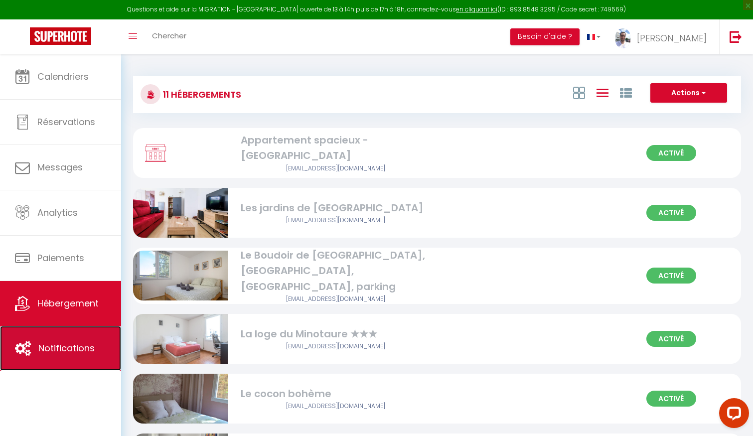
click at [74, 339] on link "Notifications" at bounding box center [60, 348] width 121 height 45
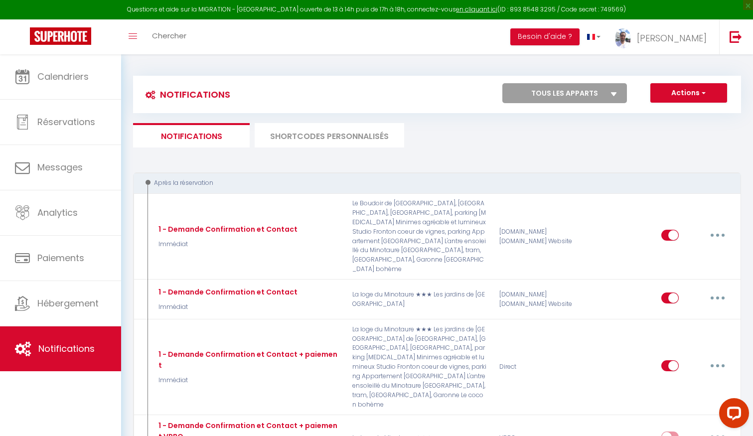
click at [590, 96] on select "Tous les apparts Appartement spacieux - [GEOGRAPHIC_DATA] Les jardins de [GEOGR…" at bounding box center [564, 93] width 125 height 20
click at [586, 99] on select "Tous les apparts Appartement spacieux - [GEOGRAPHIC_DATA] Les jardins de [GEOGR…" at bounding box center [564, 93] width 125 height 20
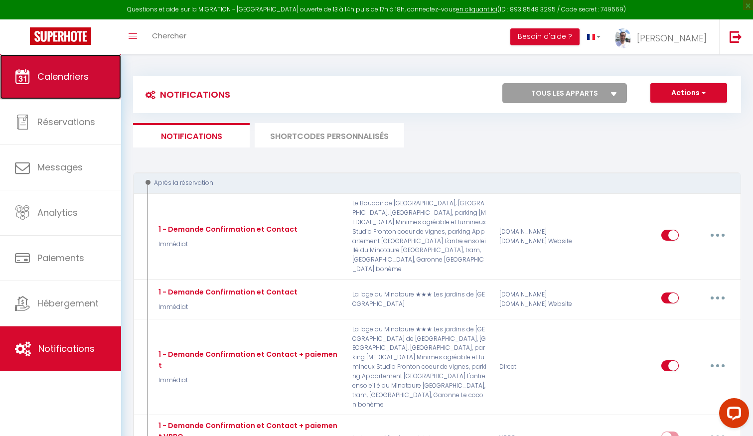
click at [78, 67] on link "Calendriers" at bounding box center [60, 76] width 121 height 45
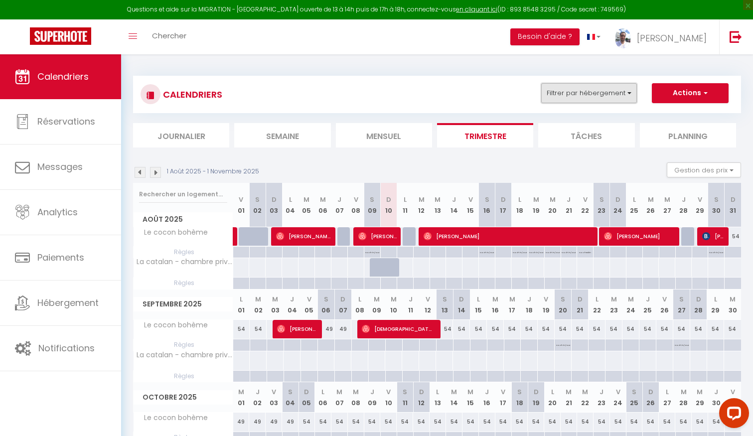
click at [572, 90] on button "Filtrer par hébergement" at bounding box center [589, 93] width 96 height 20
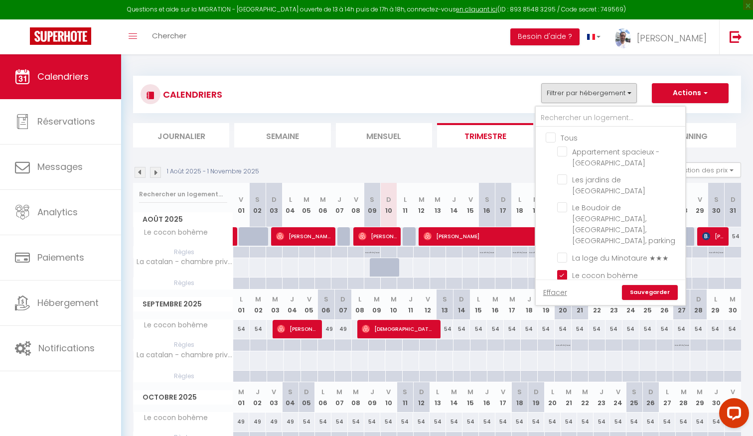
click at [551, 137] on input "Tous" at bounding box center [620, 137] width 149 height 10
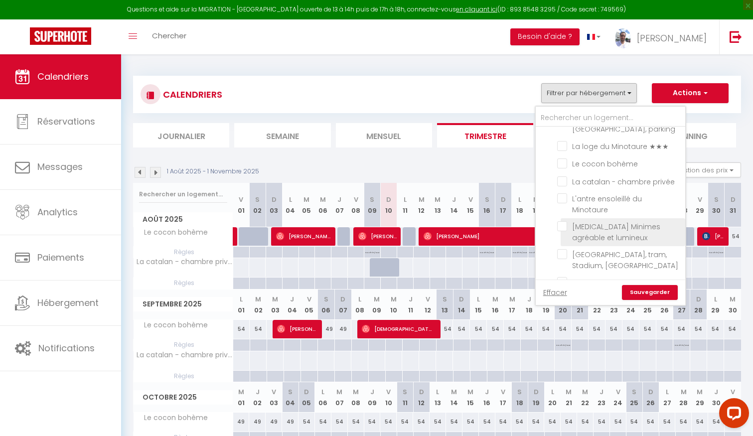
scroll to position [104, 0]
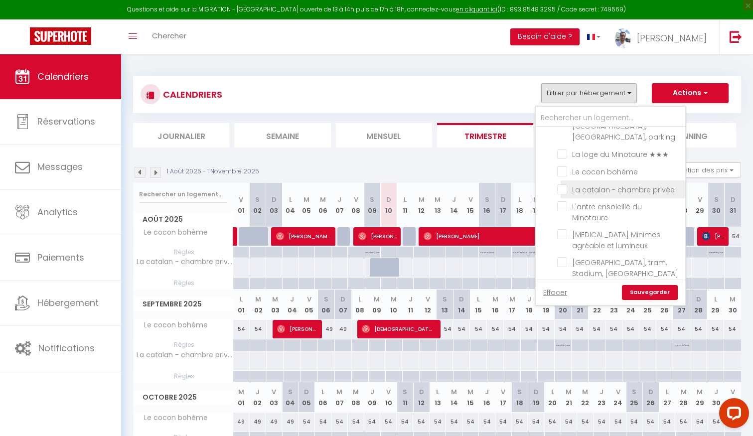
click at [603, 183] on input "La catalan - chambre privée" at bounding box center [619, 188] width 125 height 10
click at [646, 294] on link "Sauvegarder" at bounding box center [650, 292] width 56 height 15
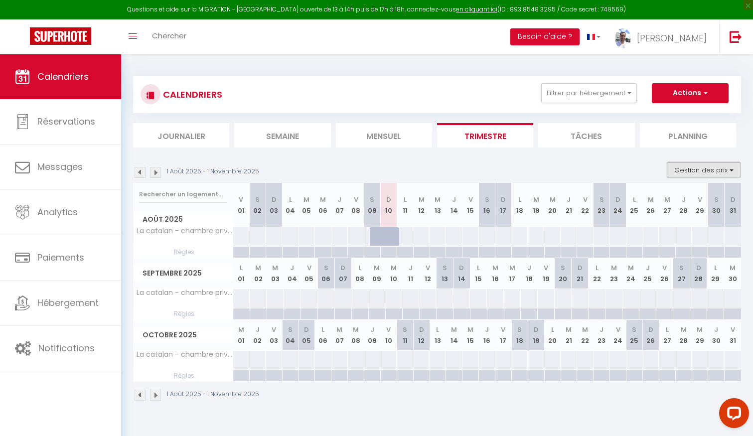
click at [679, 171] on button "Gestion des prix" at bounding box center [704, 169] width 74 height 15
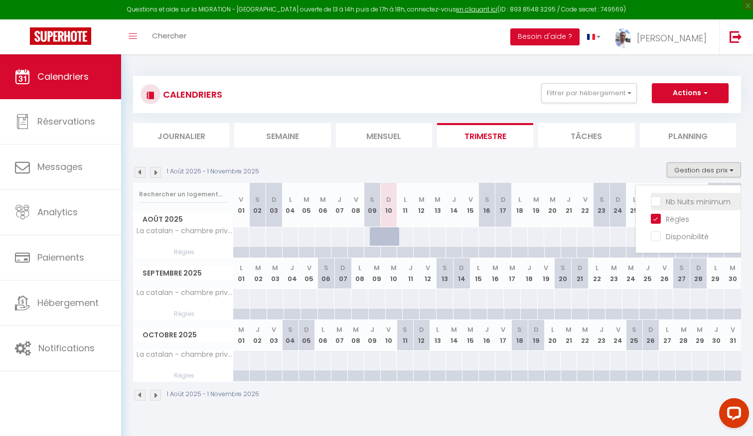
click at [654, 201] on input "Nb Nuits minimum" at bounding box center [696, 201] width 90 height 10
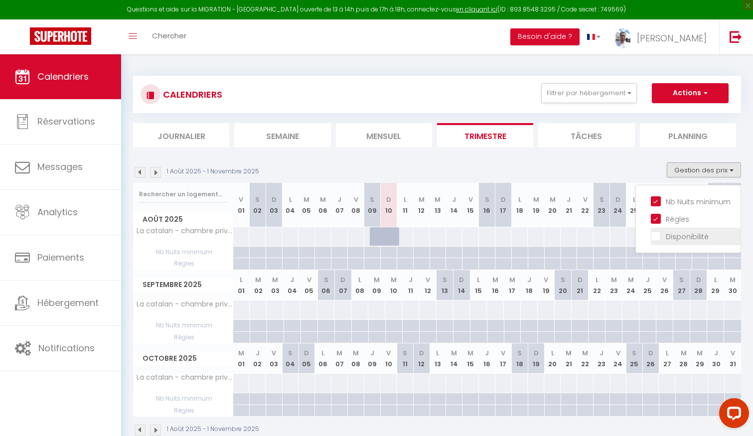
click at [655, 232] on input "Disponibilité" at bounding box center [696, 236] width 90 height 10
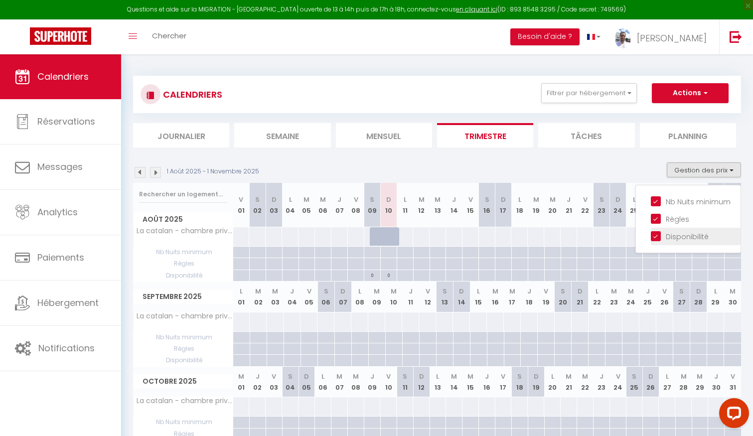
click at [652, 234] on input "Disponibilité" at bounding box center [696, 236] width 90 height 10
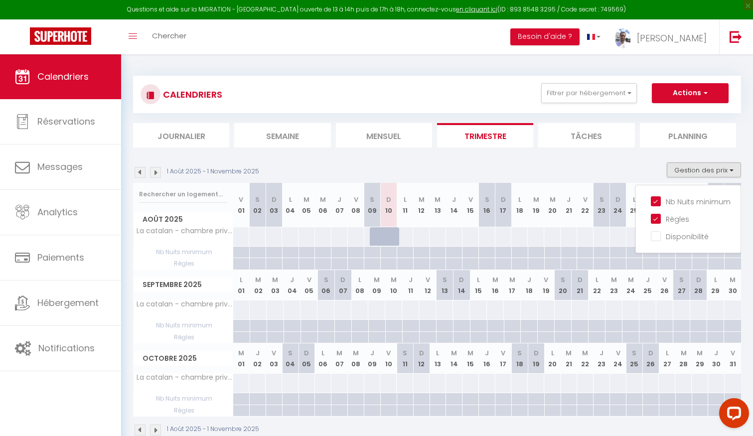
click at [386, 238] on div at bounding box center [388, 236] width 16 height 19
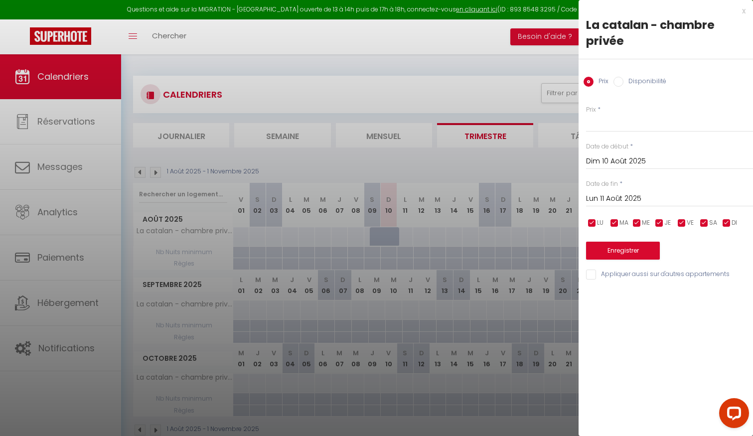
click at [618, 197] on input "Lun 11 Août 2025" at bounding box center [669, 198] width 167 height 13
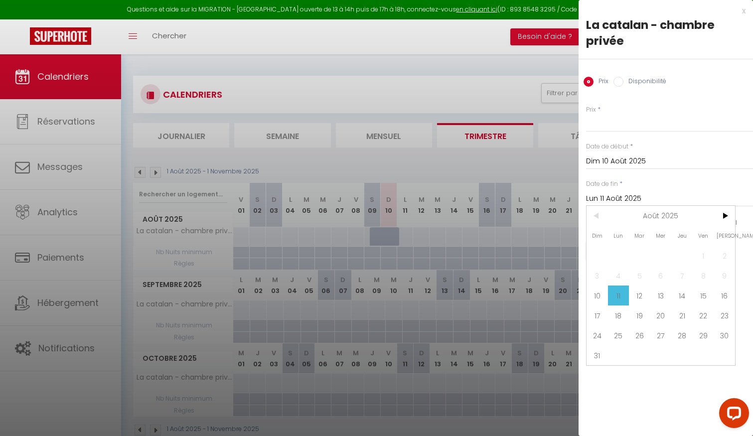
click at [638, 80] on label "Disponibilité" at bounding box center [644, 82] width 43 height 11
click at [623, 80] on input "Disponibilité" at bounding box center [618, 82] width 10 height 10
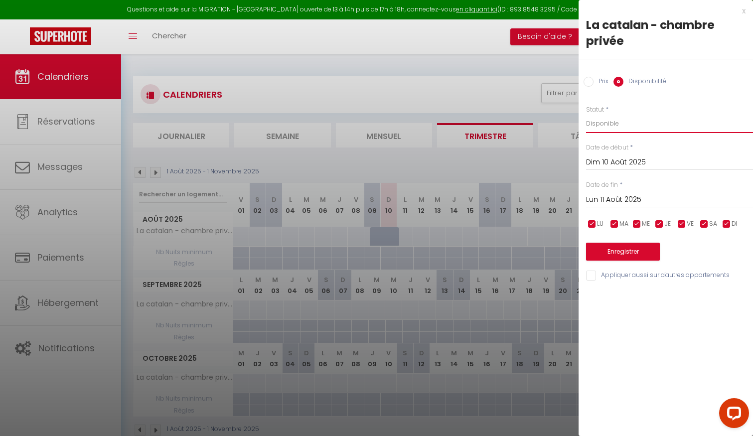
click at [605, 127] on select "Disponible Indisponible" at bounding box center [669, 123] width 167 height 19
click at [620, 198] on input "Lun 11 Août 2025" at bounding box center [669, 199] width 167 height 13
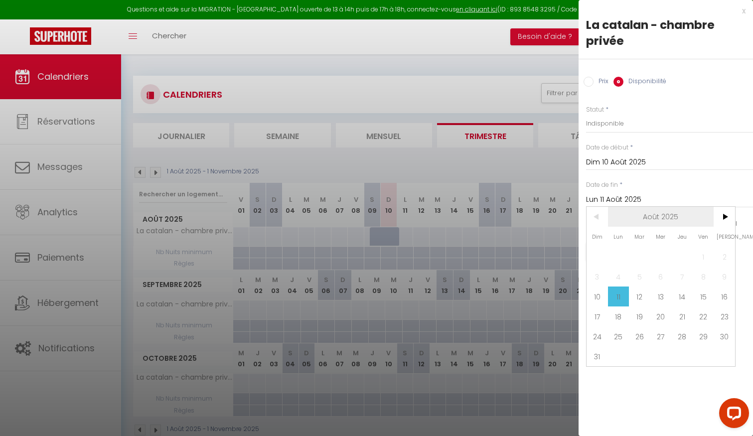
click at [660, 218] on span "Août 2025" at bounding box center [661, 217] width 106 height 20
click at [0, 0] on span "2025" at bounding box center [0, 0] width 0 height 0
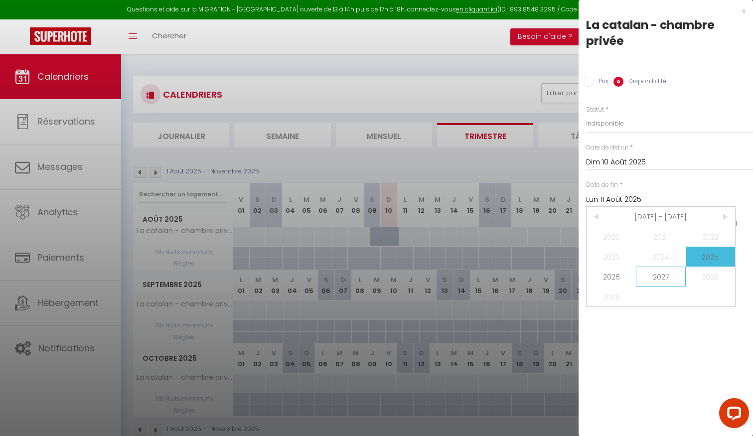
click at [657, 278] on span "2027" at bounding box center [660, 277] width 49 height 20
click at [669, 273] on span "Août" at bounding box center [660, 277] width 49 height 20
click at [638, 281] on span "10" at bounding box center [639, 277] width 21 height 20
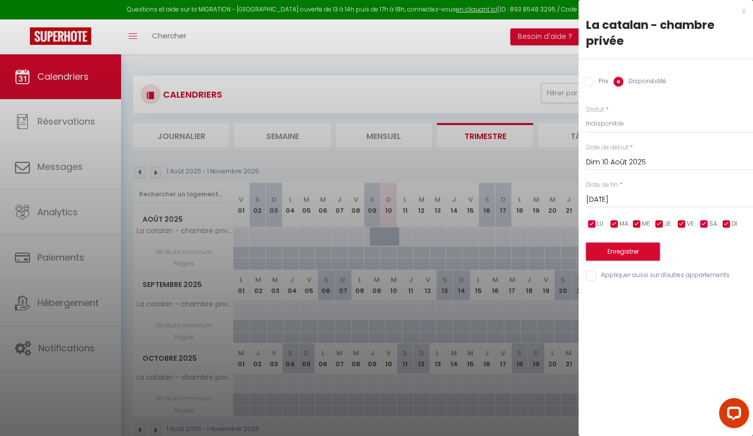
click at [627, 251] on button "Enregistrer" at bounding box center [623, 252] width 74 height 18
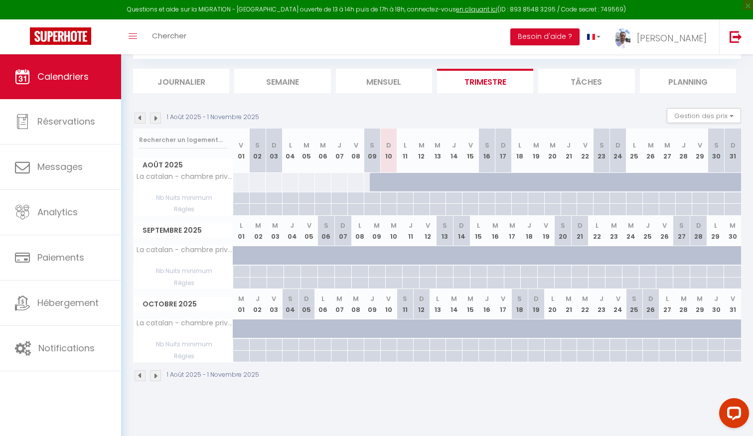
scroll to position [0, 0]
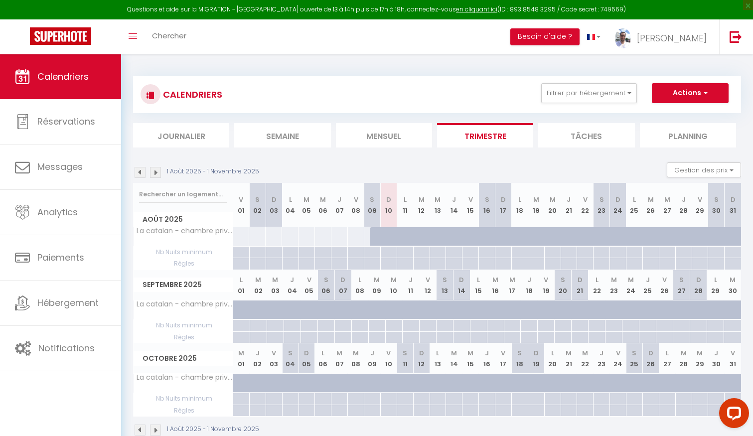
click at [391, 235] on div at bounding box center [394, 242] width 16 height 19
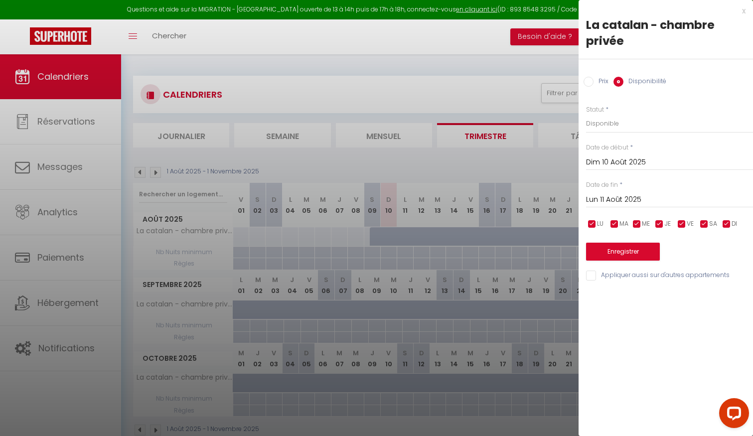
click at [596, 77] on label "Prix" at bounding box center [600, 82] width 15 height 11
click at [593, 77] on input "Prix" at bounding box center [588, 82] width 10 height 10
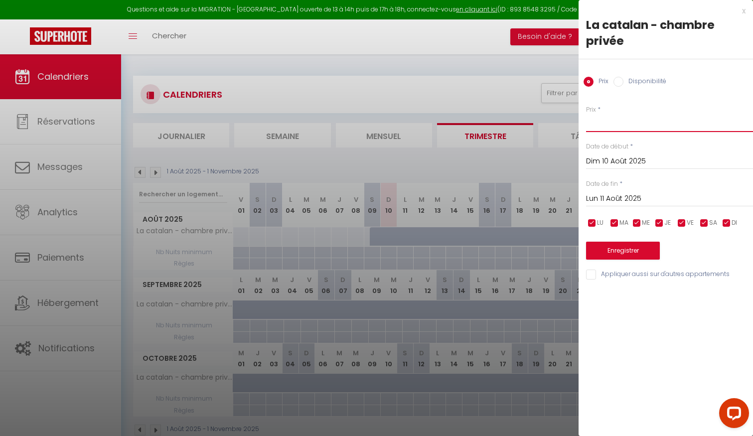
click at [597, 131] on input "Prix" at bounding box center [669, 123] width 167 height 18
click at [602, 201] on input "Lun 11 Août 2025" at bounding box center [669, 198] width 167 height 13
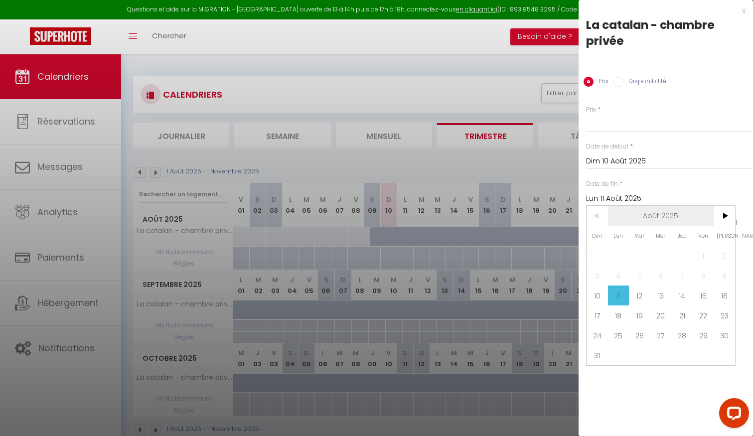
click at [660, 214] on span "Août 2025" at bounding box center [661, 216] width 106 height 20
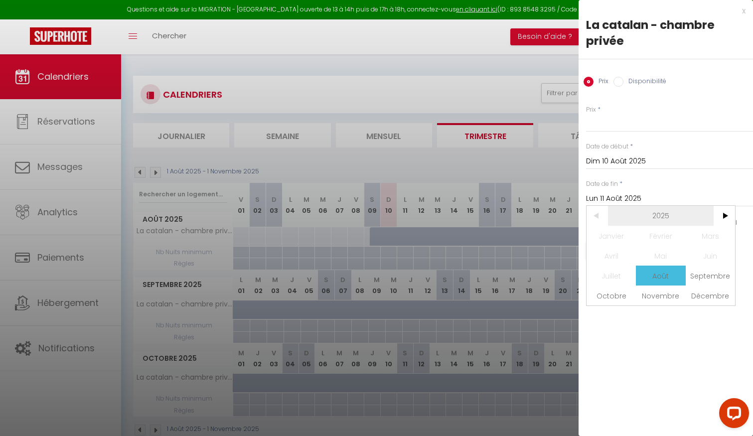
click at [670, 214] on span "2025" at bounding box center [661, 216] width 106 height 20
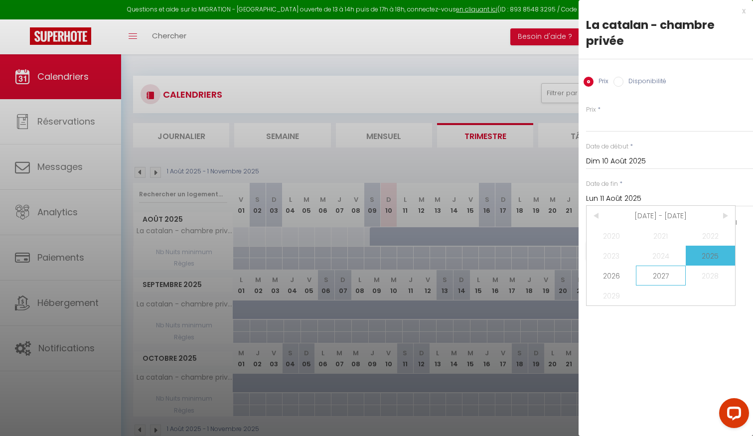
click at [668, 281] on span "2027" at bounding box center [660, 276] width 49 height 20
click at [672, 276] on span "Août" at bounding box center [660, 276] width 49 height 20
click at [644, 275] on span "10" at bounding box center [639, 276] width 21 height 20
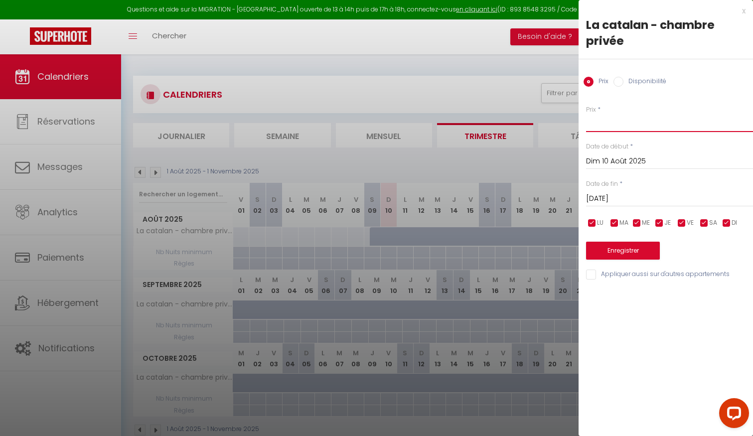
click at [601, 119] on input "Prix" at bounding box center [669, 123] width 167 height 18
click at [628, 248] on button "Enregistrer" at bounding box center [623, 251] width 74 height 18
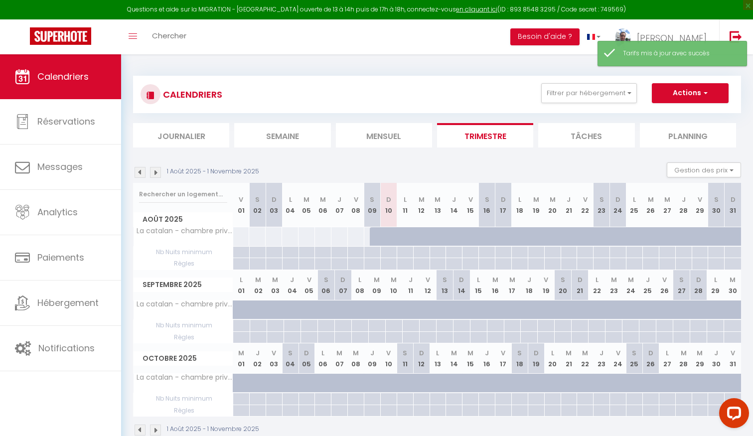
click at [388, 252] on div at bounding box center [388, 252] width 16 height 11
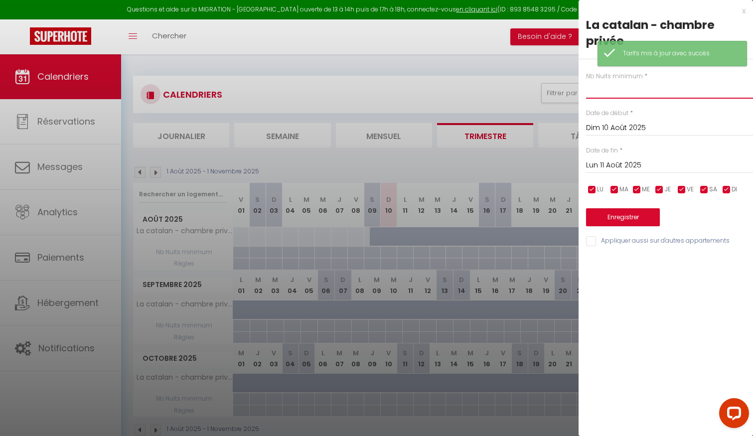
click at [599, 94] on input "text" at bounding box center [669, 90] width 167 height 18
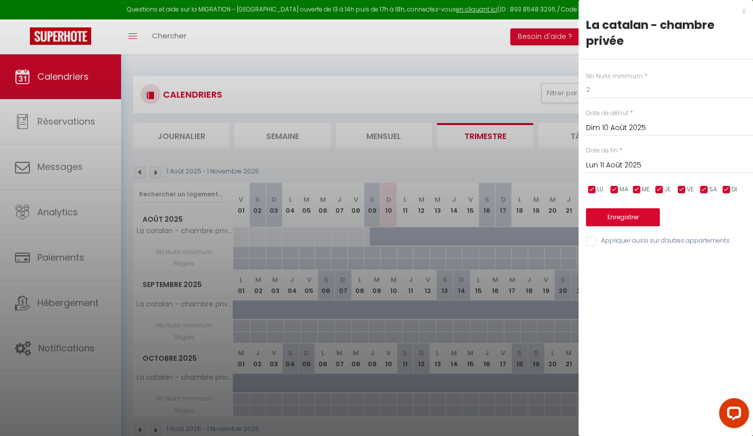
click at [612, 165] on input "Lun 11 Août 2025" at bounding box center [669, 165] width 167 height 13
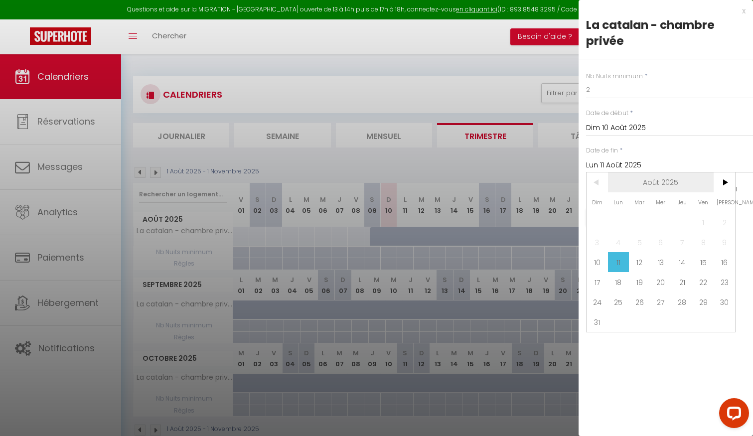
click at [643, 188] on span "Août 2025" at bounding box center [661, 182] width 106 height 20
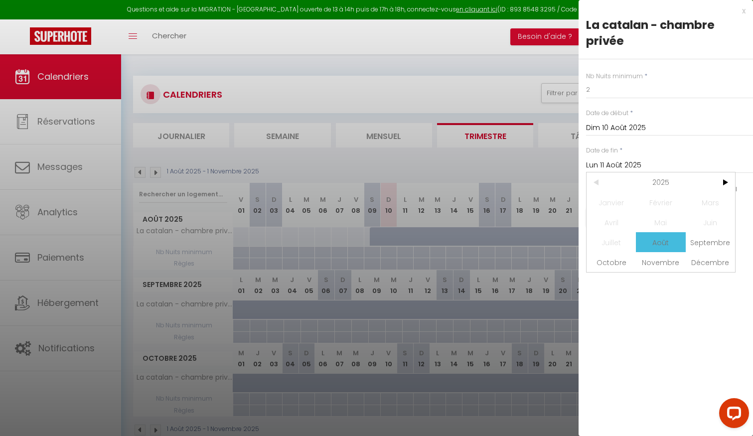
click at [643, 188] on span "2025" at bounding box center [661, 182] width 106 height 20
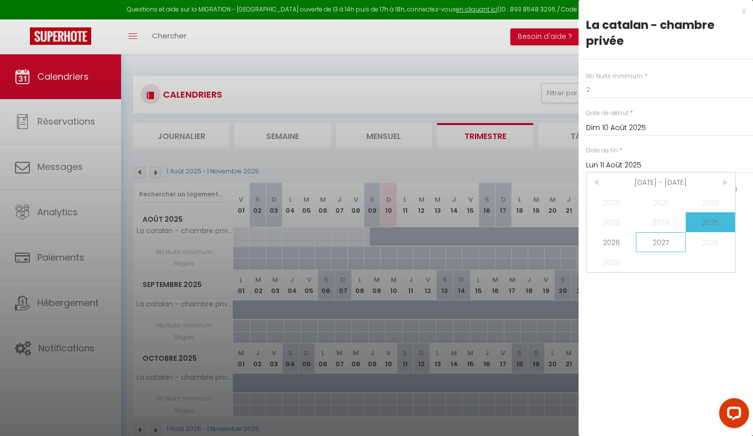
click at [662, 244] on span "2027" at bounding box center [660, 242] width 49 height 20
click at [665, 240] on span "Août" at bounding box center [660, 242] width 49 height 20
click at [643, 238] on span "10" at bounding box center [639, 242] width 21 height 20
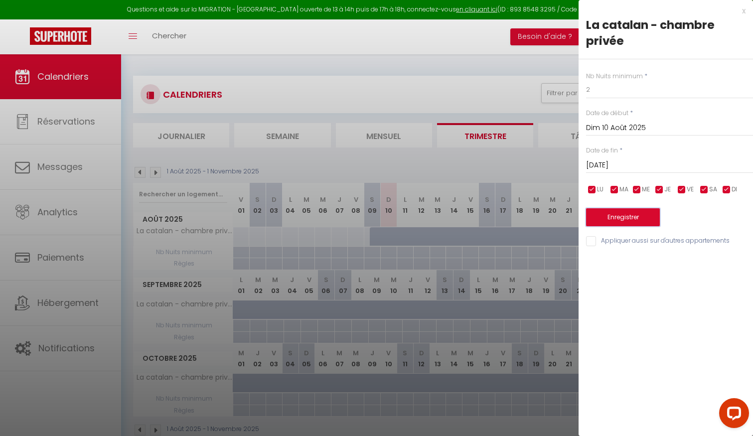
click at [620, 216] on button "Enregistrer" at bounding box center [623, 217] width 74 height 18
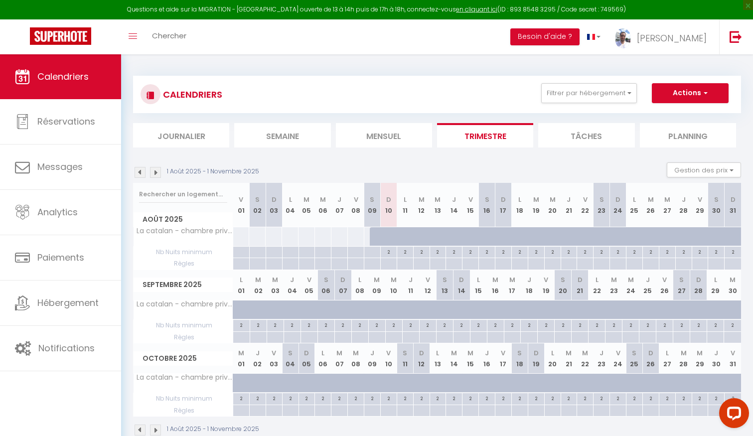
click at [487, 258] on div at bounding box center [486, 252] width 16 height 11
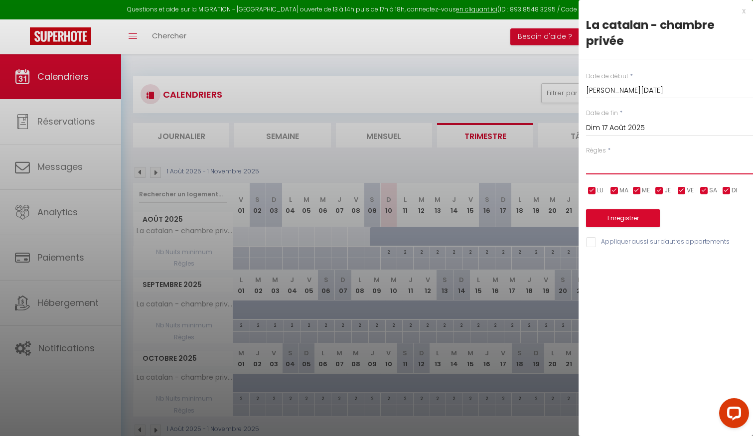
click at [612, 162] on select "Aucun No Checkin No Checkout Pas d'arrivée / Pas de départ" at bounding box center [669, 164] width 167 height 19
click at [609, 129] on input "Dim 17 Août 2025" at bounding box center [669, 128] width 167 height 13
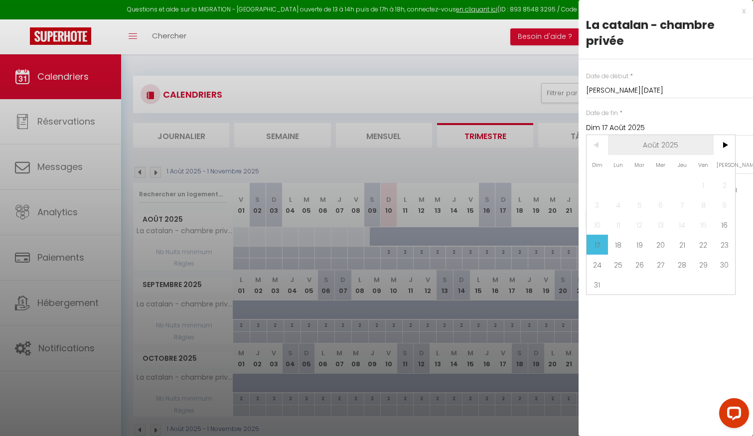
click at [659, 146] on span "Août 2025" at bounding box center [661, 145] width 106 height 20
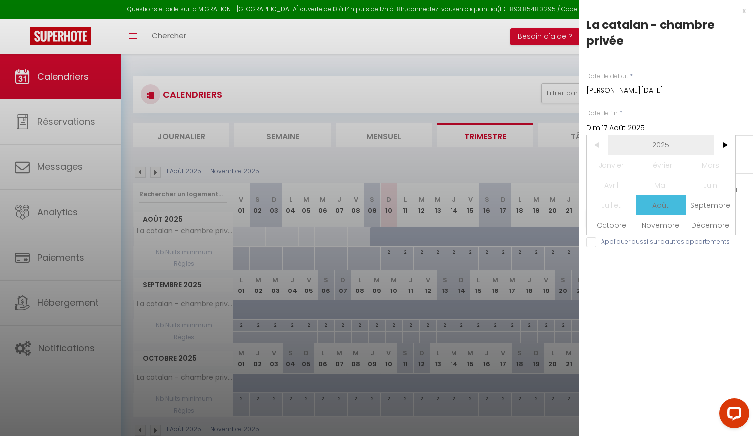
click at [659, 145] on span "2025" at bounding box center [661, 145] width 106 height 20
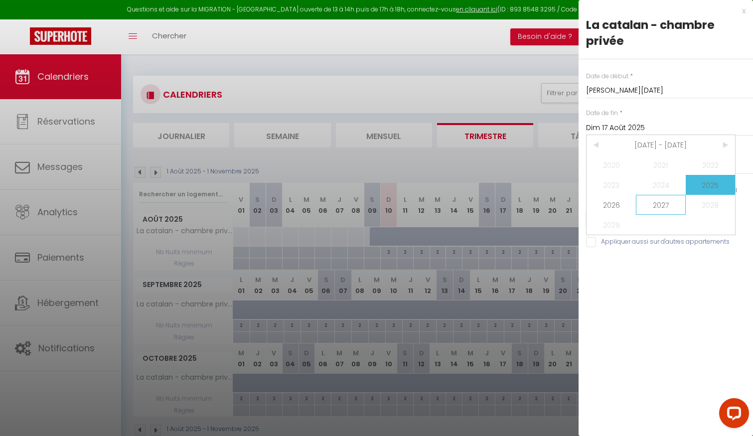
click at [663, 209] on span "2027" at bounding box center [660, 205] width 49 height 20
click at [654, 211] on span "Août" at bounding box center [660, 205] width 49 height 20
click at [641, 205] on span "10" at bounding box center [639, 205] width 21 height 20
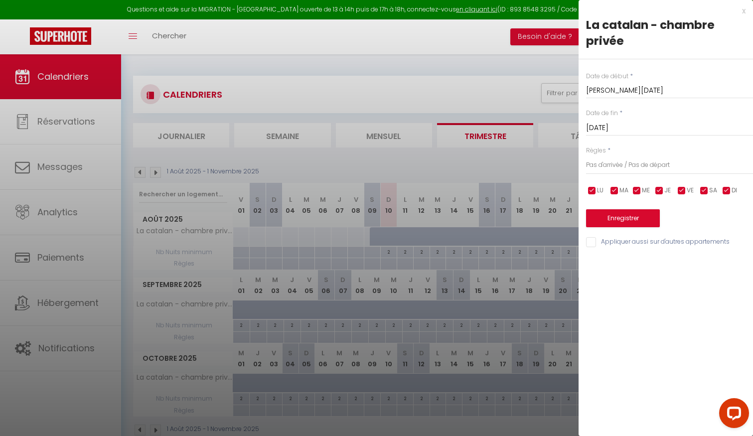
click at [591, 191] on input "checkbox" at bounding box center [592, 191] width 10 height 10
click at [619, 191] on input "checkbox" at bounding box center [614, 191] width 10 height 10
click at [637, 191] on input "checkbox" at bounding box center [637, 191] width 10 height 10
click at [663, 191] on input "checkbox" at bounding box center [659, 191] width 10 height 10
click at [684, 192] on input "checkbox" at bounding box center [682, 191] width 10 height 10
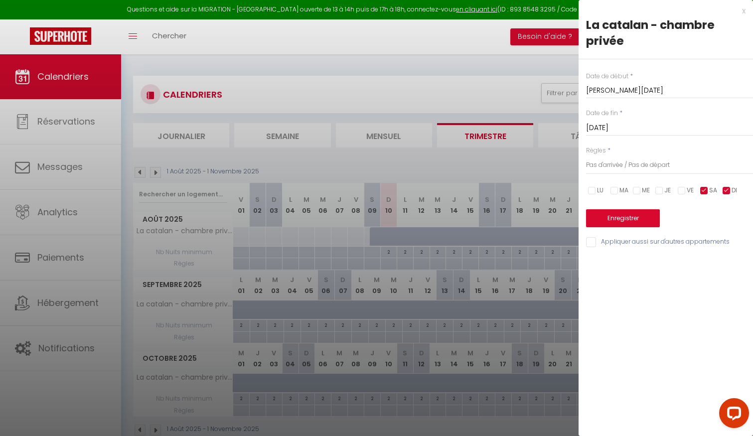
click at [728, 192] on input "checkbox" at bounding box center [726, 191] width 10 height 10
click at [629, 218] on button "Enregistrer" at bounding box center [623, 218] width 74 height 18
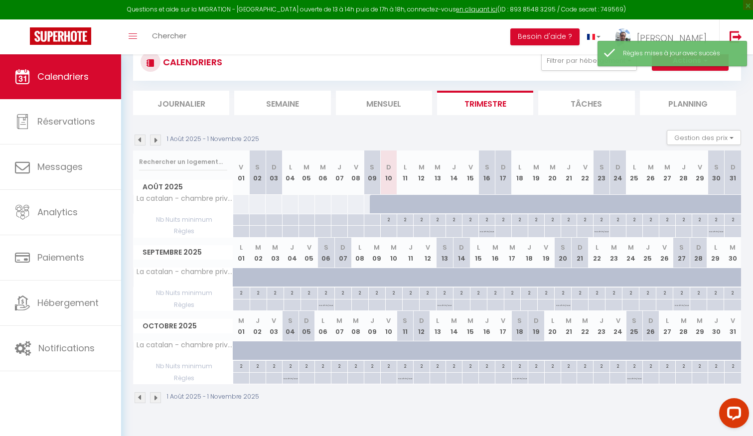
scroll to position [35, 0]
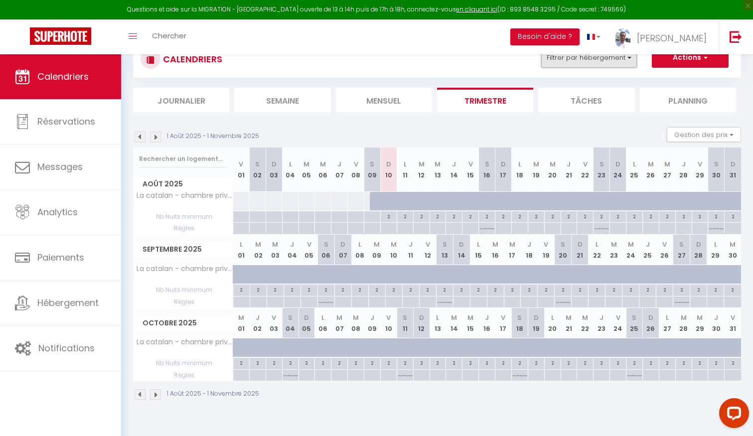
click at [576, 67] on button "Filtrer par hébergement" at bounding box center [589, 58] width 96 height 20
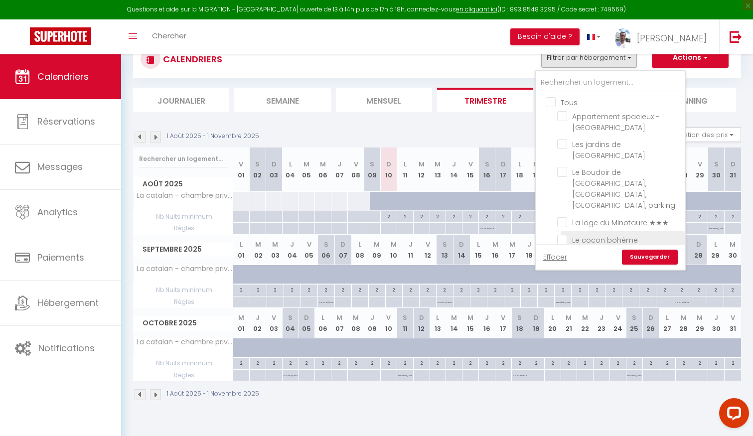
click at [567, 234] on input "Le cocon bohème" at bounding box center [619, 239] width 125 height 10
click at [636, 255] on link "Sauvegarder" at bounding box center [650, 257] width 56 height 15
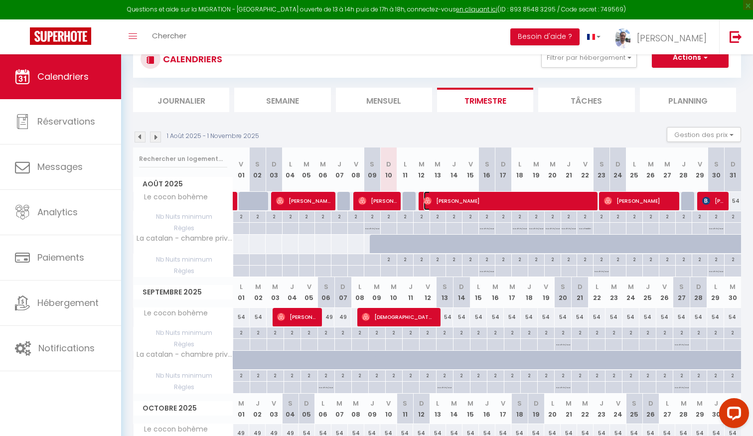
click at [431, 201] on img at bounding box center [428, 201] width 8 height 8
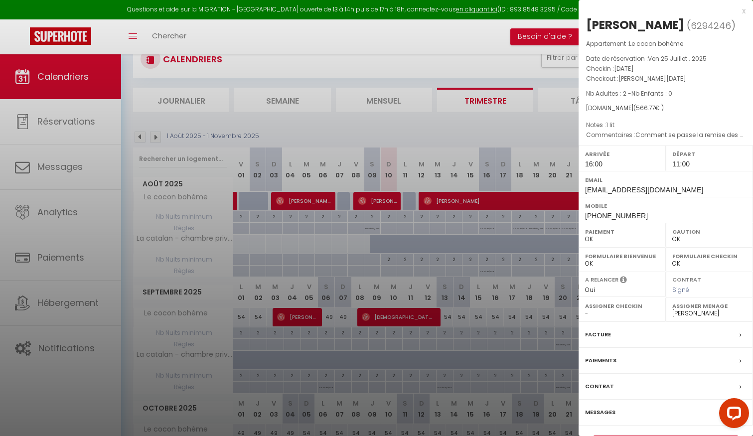
click at [470, 265] on div at bounding box center [376, 218] width 753 height 436
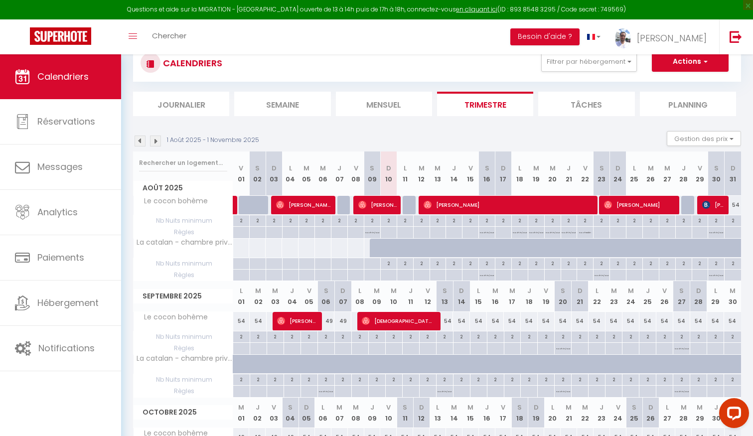
scroll to position [33, 0]
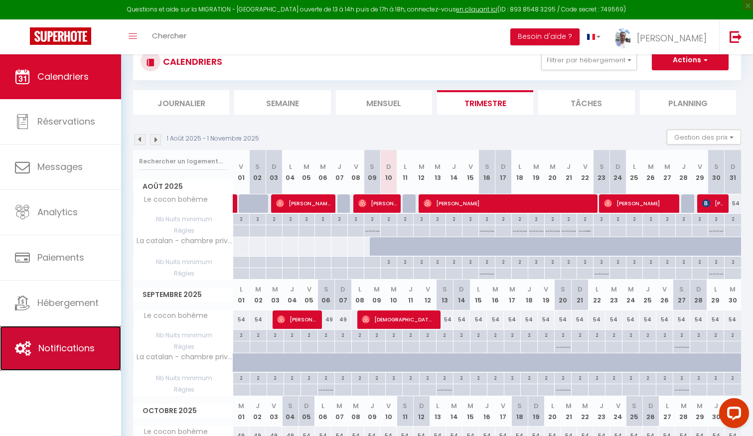
click at [74, 348] on span "Notifications" at bounding box center [66, 348] width 56 height 12
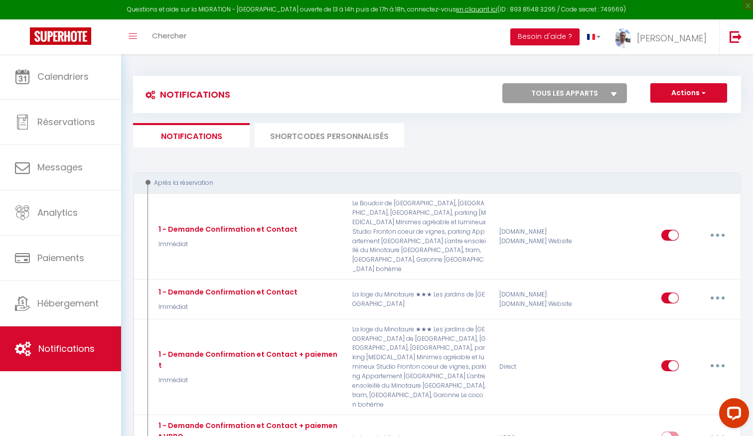
click at [601, 91] on select "Tous les apparts Appartement spacieux - [GEOGRAPHIC_DATA] Les jardins de [GEOGR…" at bounding box center [564, 93] width 125 height 20
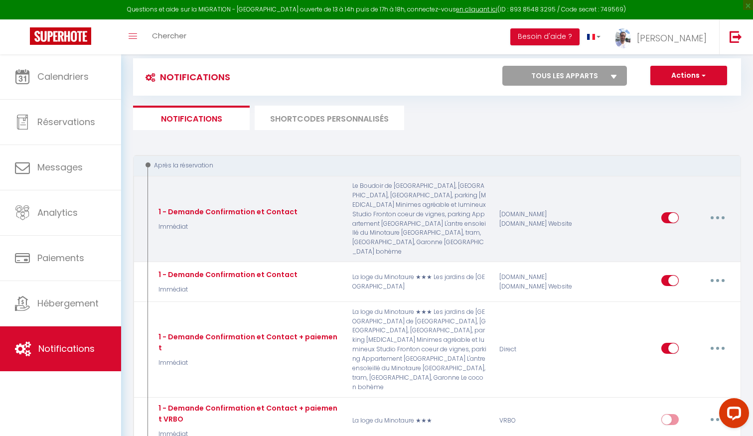
scroll to position [13, 0]
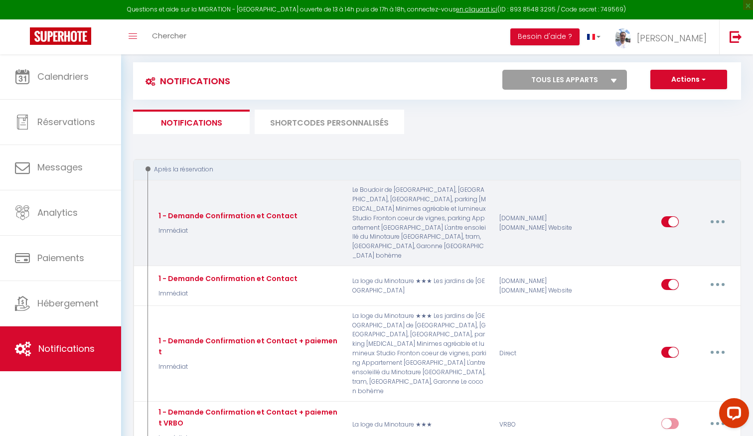
click at [715, 214] on button "button" at bounding box center [718, 222] width 28 height 16
click at [678, 236] on link "Editer" at bounding box center [692, 244] width 74 height 17
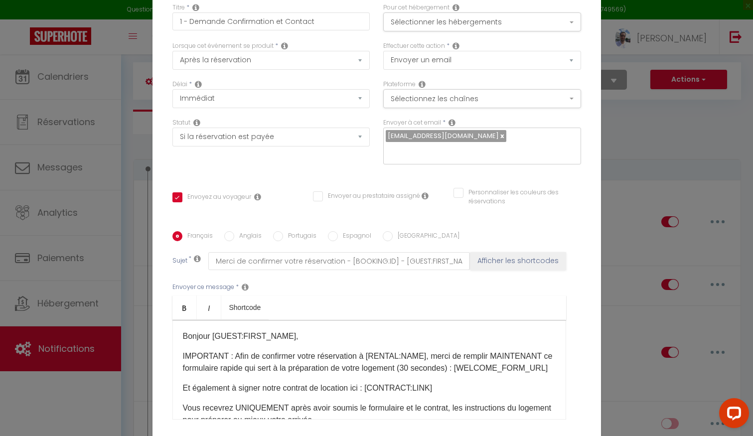
scroll to position [83, 0]
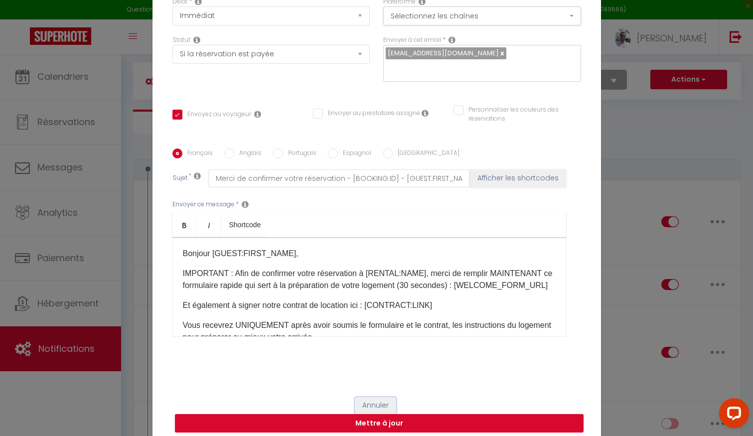
click at [375, 397] on button "Annuler" at bounding box center [375, 405] width 41 height 17
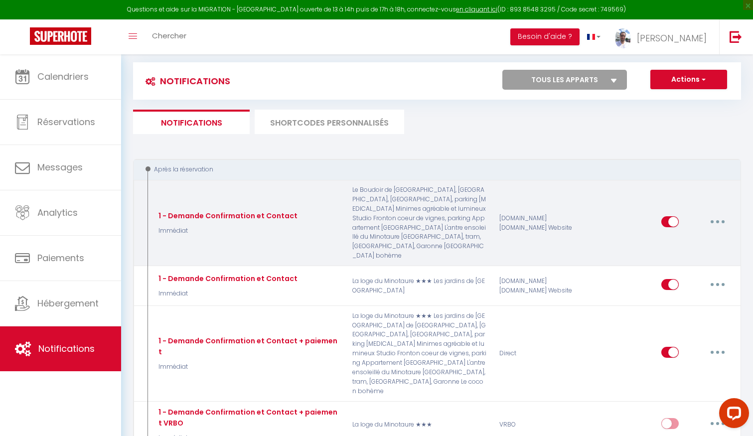
click at [720, 215] on button "button" at bounding box center [718, 222] width 28 height 16
click at [686, 236] on link "Editer" at bounding box center [692, 244] width 74 height 17
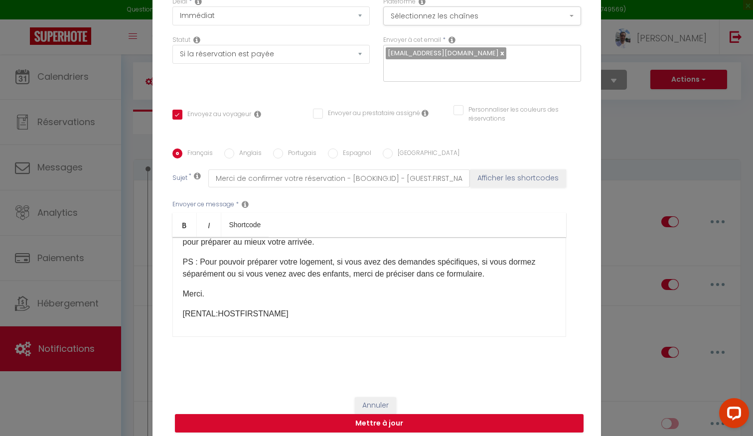
scroll to position [98, 0]
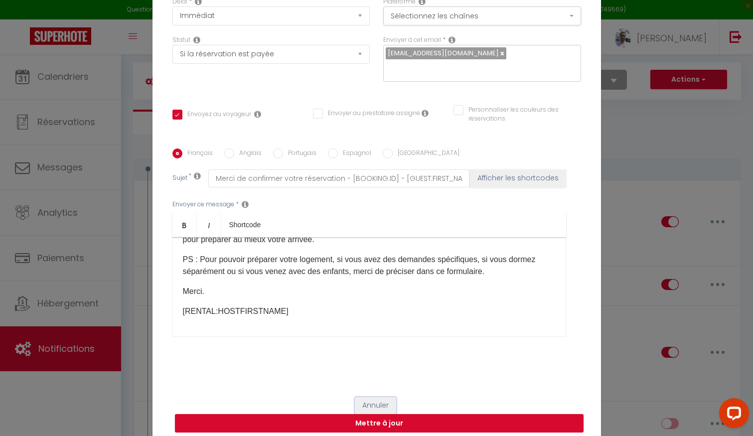
click at [370, 397] on button "Annuler" at bounding box center [375, 405] width 41 height 17
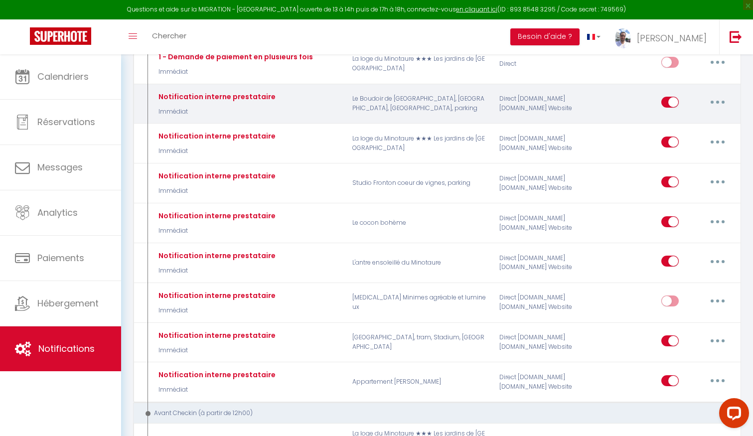
scroll to position [422, 0]
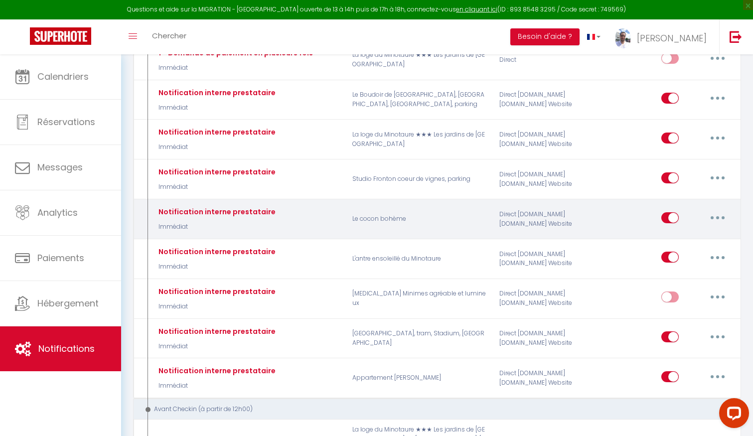
click at [711, 210] on button "button" at bounding box center [718, 218] width 28 height 16
click at [677, 232] on link "Editer" at bounding box center [692, 240] width 74 height 17
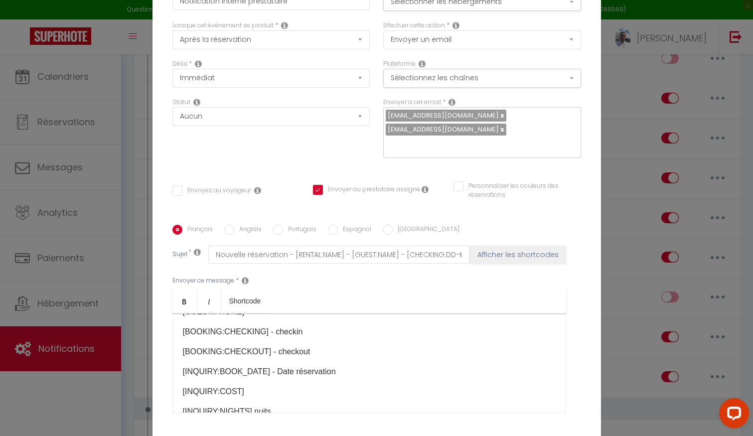
scroll to position [7, 0]
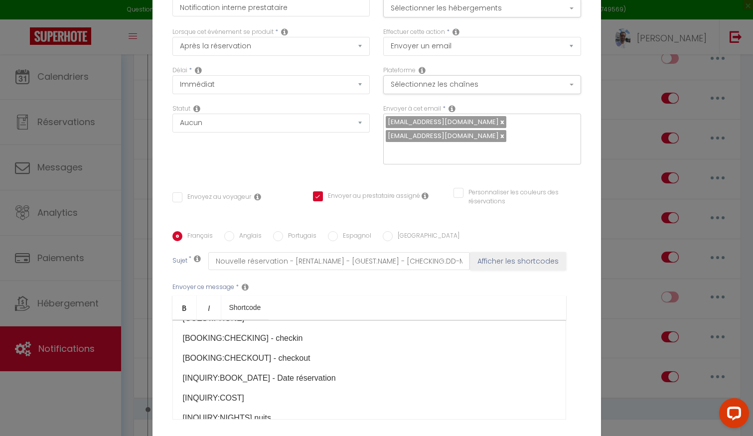
click at [416, 147] on input "text" at bounding box center [480, 150] width 188 height 13
paste input "[EMAIL_ADDRESS][DOMAIN_NAME]"
click at [470, 252] on button "Afficher les shortcodes" at bounding box center [518, 261] width 96 height 18
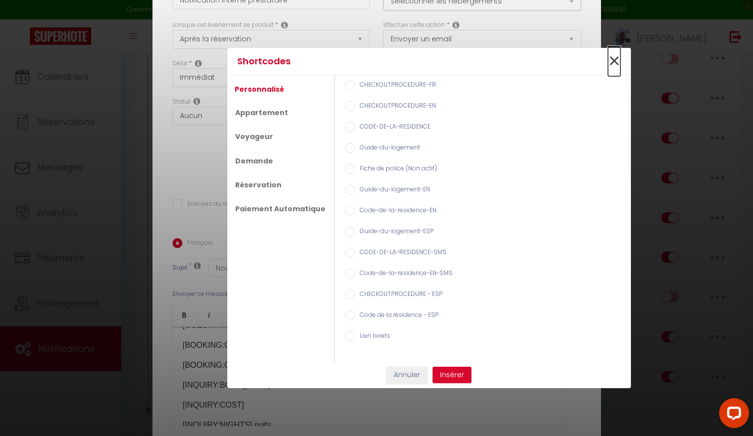
scroll to position [0, 0]
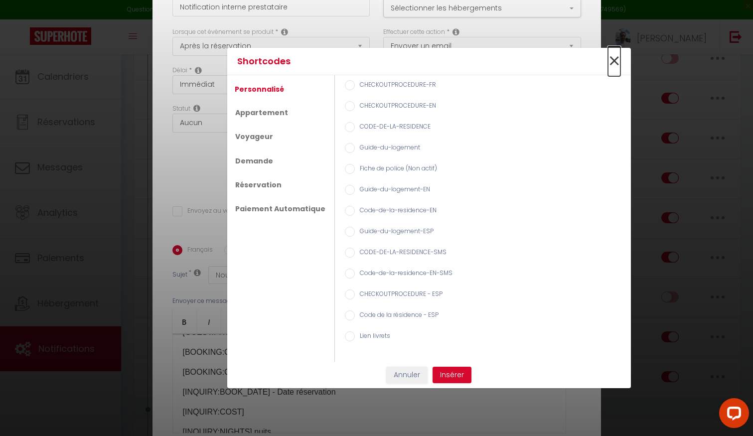
click at [618, 59] on span "×" at bounding box center [614, 61] width 12 height 30
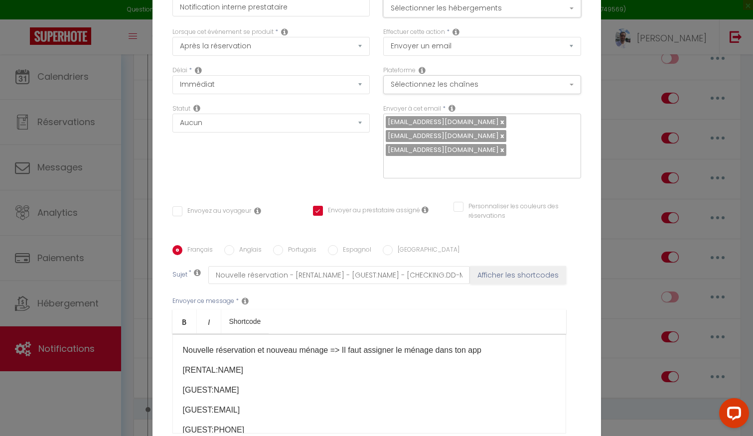
click at [494, 17] on button "Sélectionner les hébergements" at bounding box center [482, 8] width 198 height 19
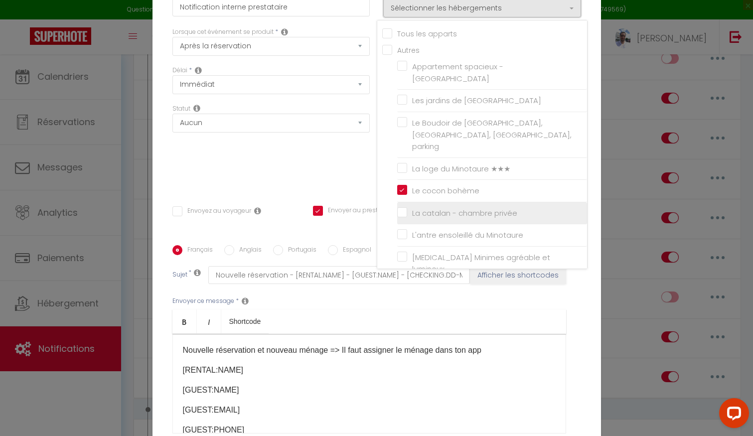
scroll to position [26, 0]
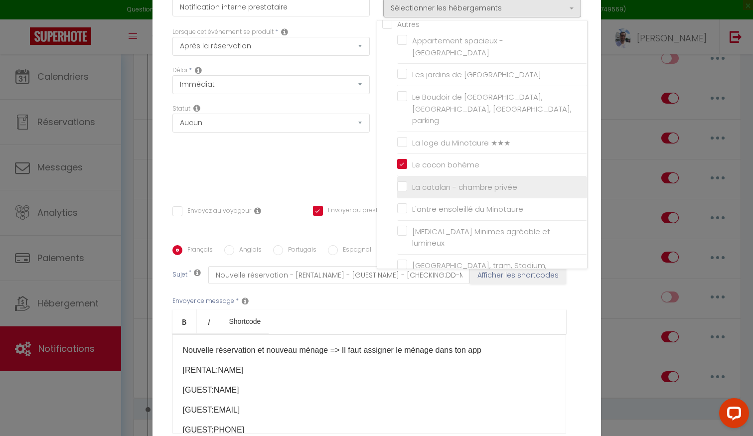
click at [403, 182] on input "La catalan - chambre privée" at bounding box center [492, 187] width 190 height 10
click at [322, 175] on div "Statut Aucun Si la réservation est payée Si réservation non payée Si la caution…" at bounding box center [270, 146] width 211 height 84
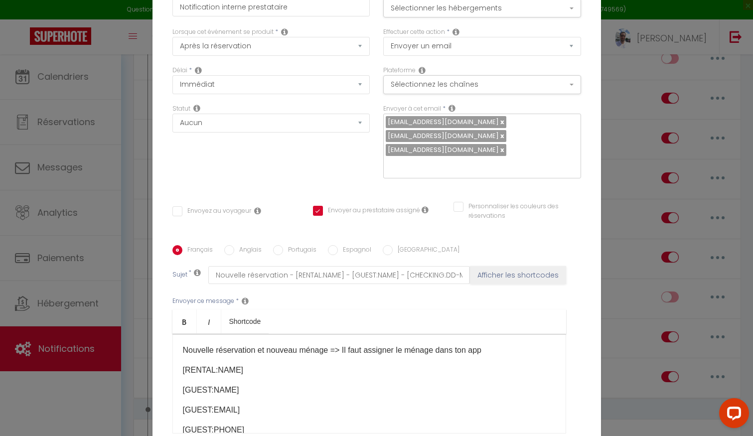
scroll to position [97, 0]
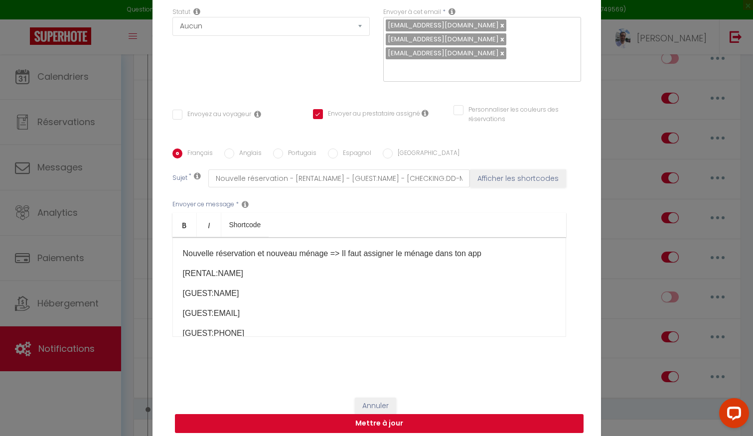
click at [377, 416] on button "Mettre à jour" at bounding box center [379, 423] width 409 height 19
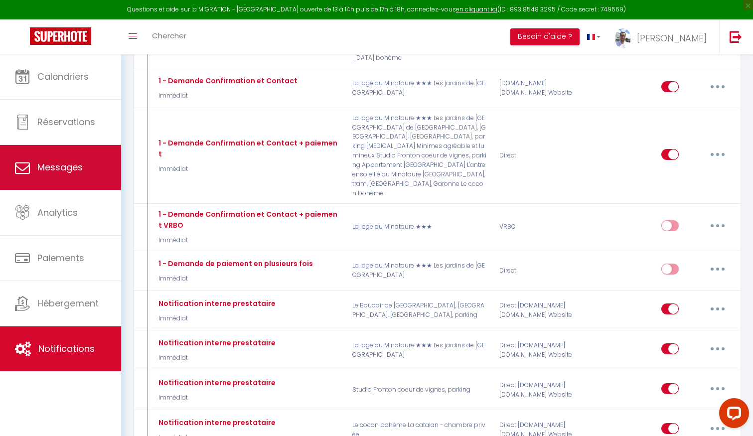
scroll to position [203, 0]
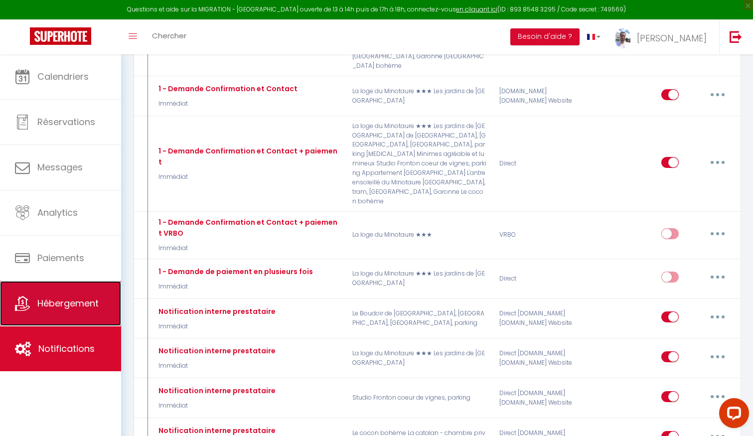
click at [60, 310] on link "Hébergement" at bounding box center [60, 303] width 121 height 45
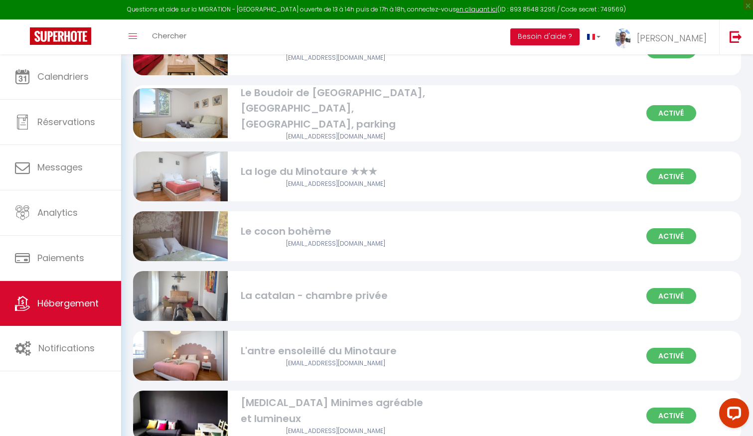
scroll to position [170, 0]
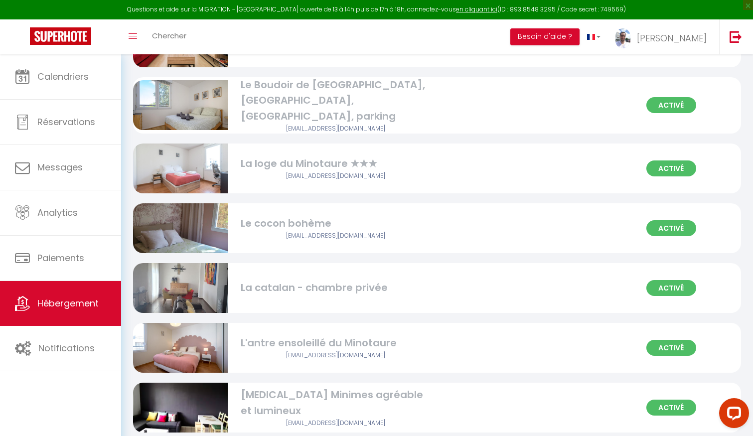
click at [284, 283] on div "La catalan - chambre privée" at bounding box center [335, 287] width 189 height 15
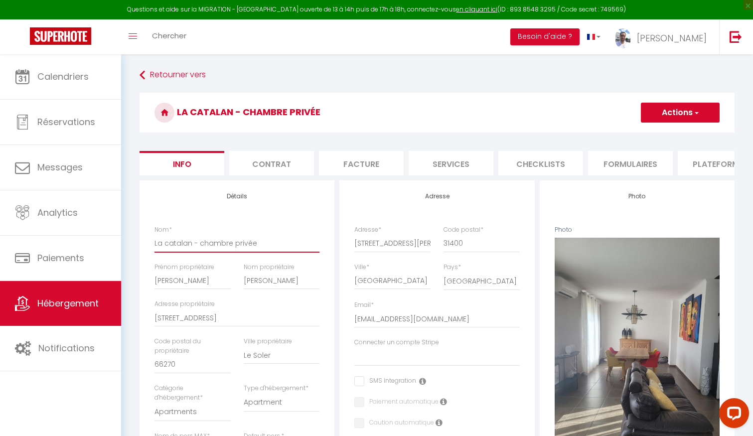
click at [162, 244] on input "La catalan - chambre privée" at bounding box center [236, 243] width 165 height 18
click at [663, 113] on button "Actions" at bounding box center [680, 113] width 79 height 20
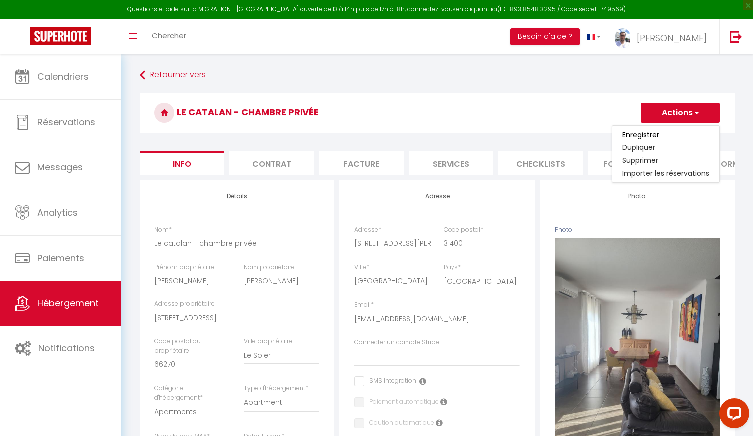
click at [658, 131] on input "Enregistrer" at bounding box center [640, 135] width 37 height 10
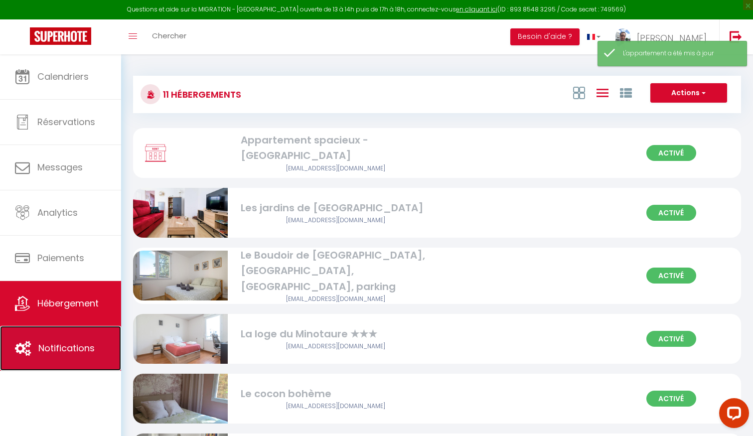
click at [55, 352] on span "Notifications" at bounding box center [66, 348] width 56 height 12
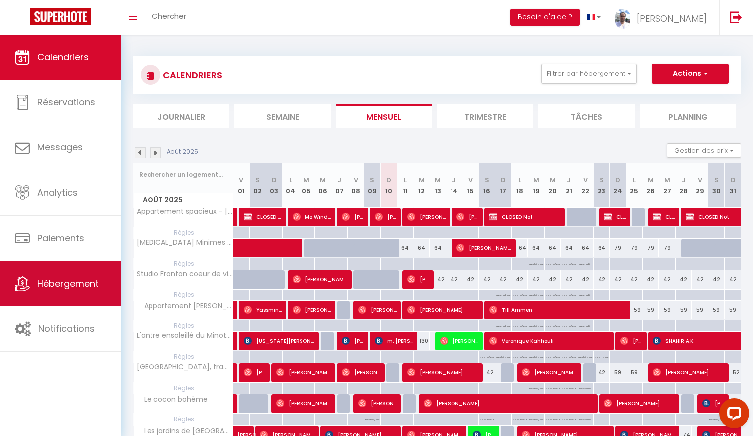
click at [59, 280] on span "Hébergement" at bounding box center [67, 283] width 61 height 12
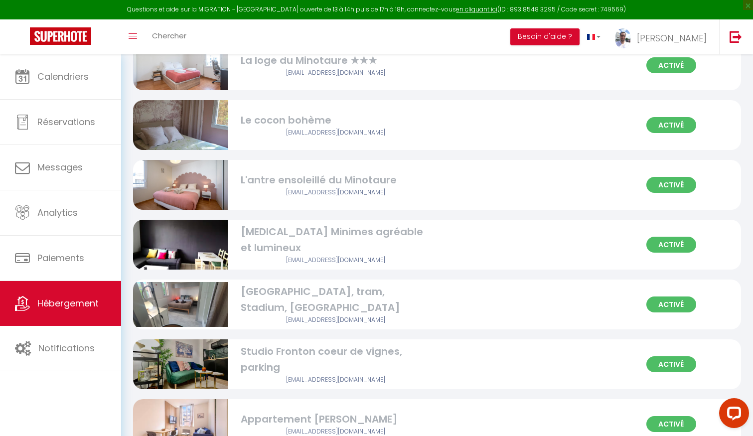
scroll to position [323, 0]
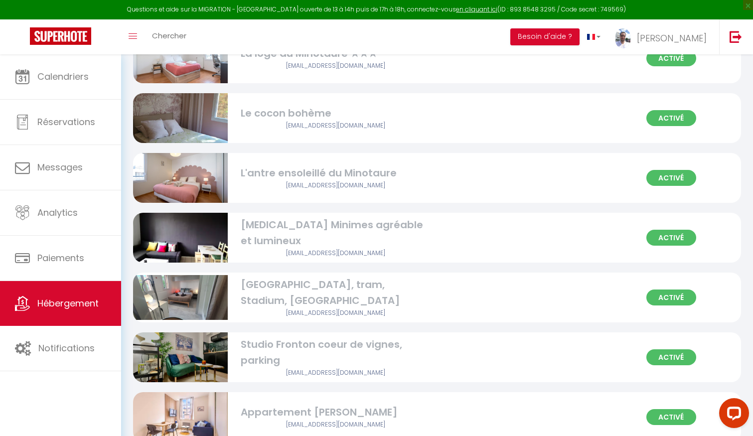
click at [304, 93] on div "Activé Le cocon bohème raynal.guillaume.1@gmail.com" at bounding box center [437, 118] width 608 height 50
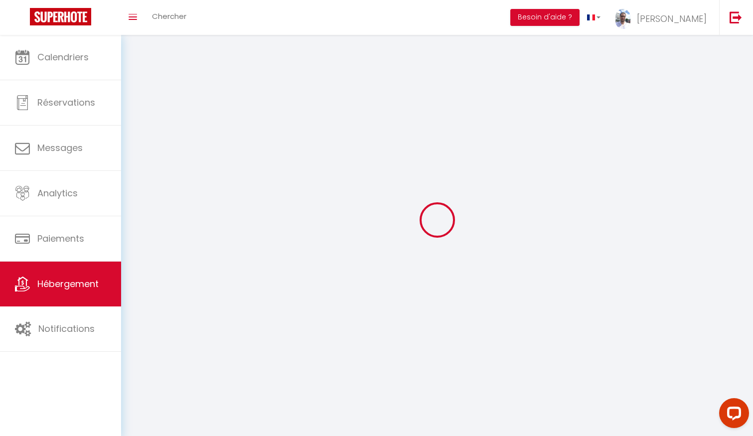
select select
select select "28"
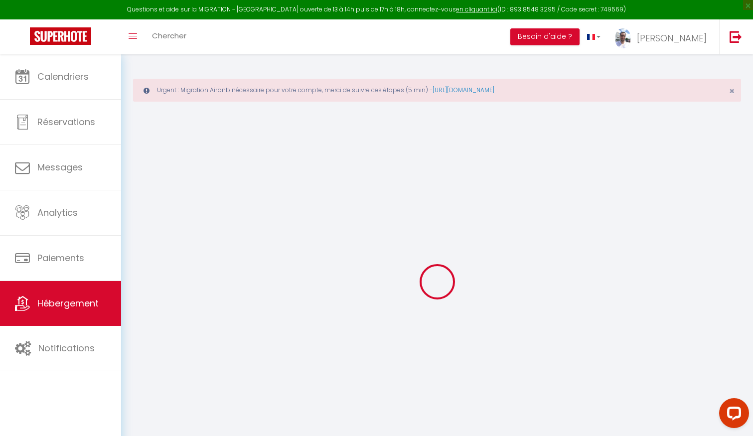
select select
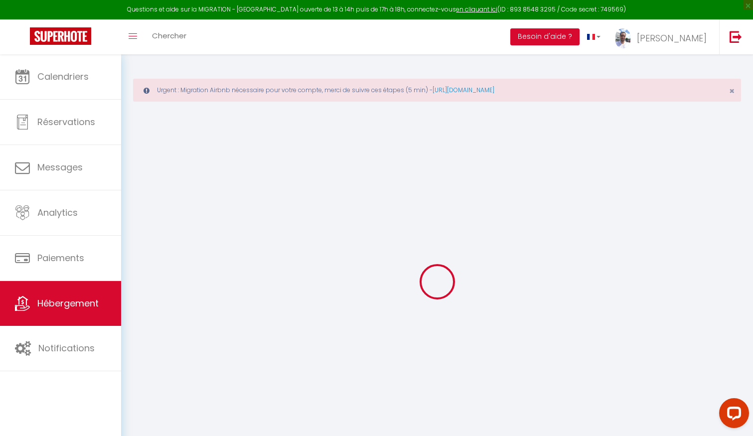
select select
checkbox input "false"
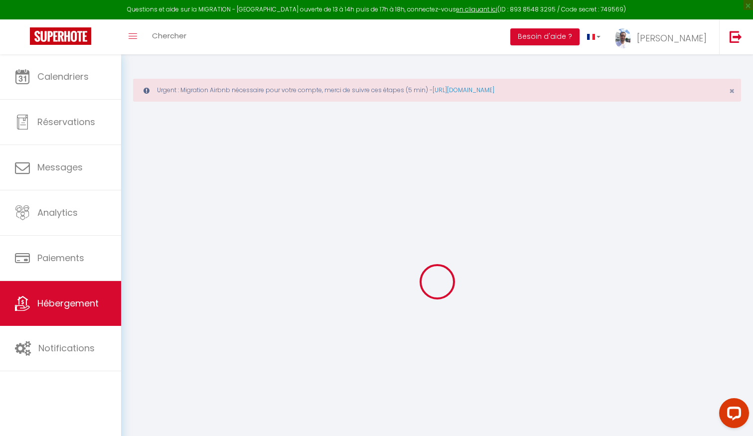
select select
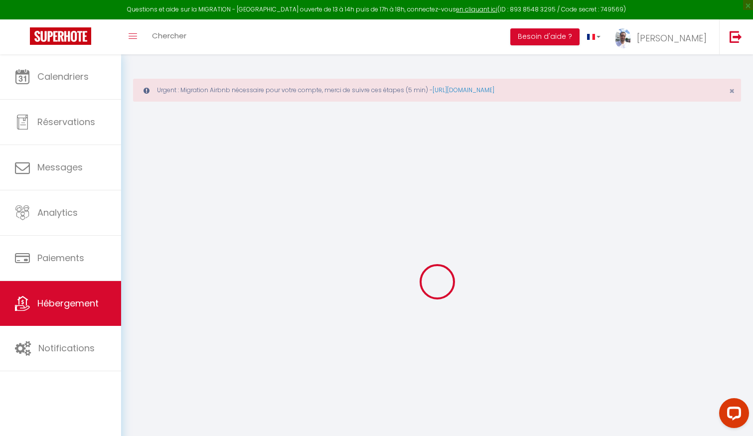
select select
checkbox input "false"
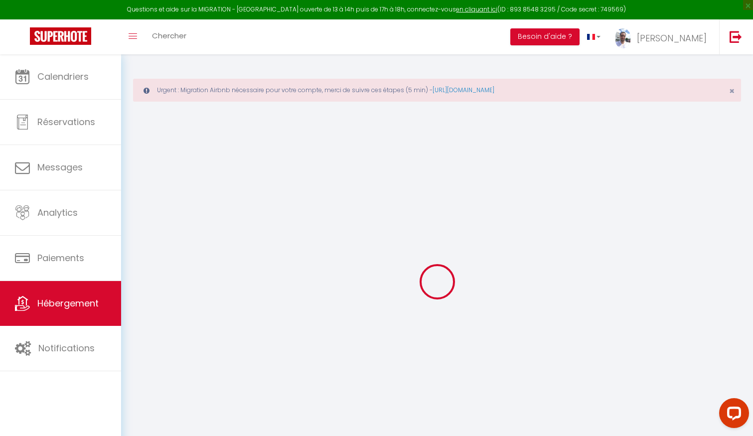
checkbox input "false"
select select
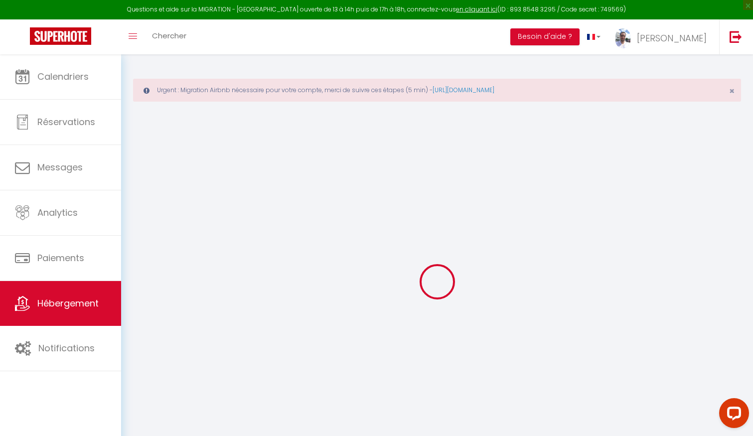
select select
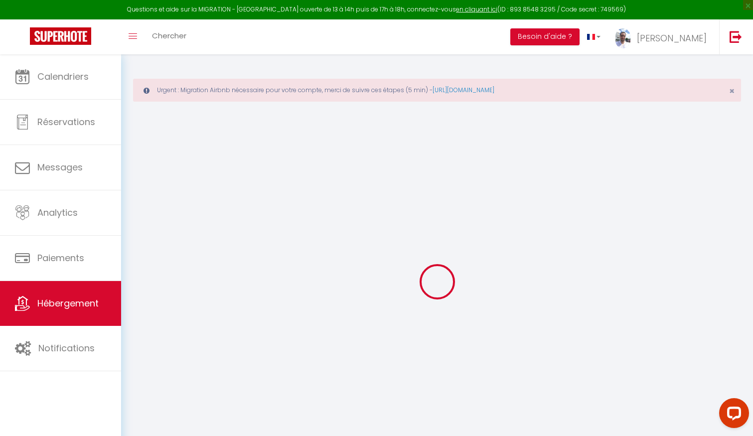
checkbox input "false"
select select
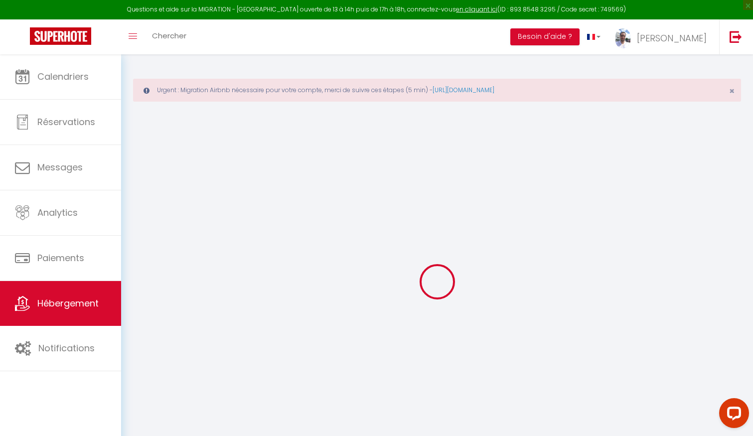
select select
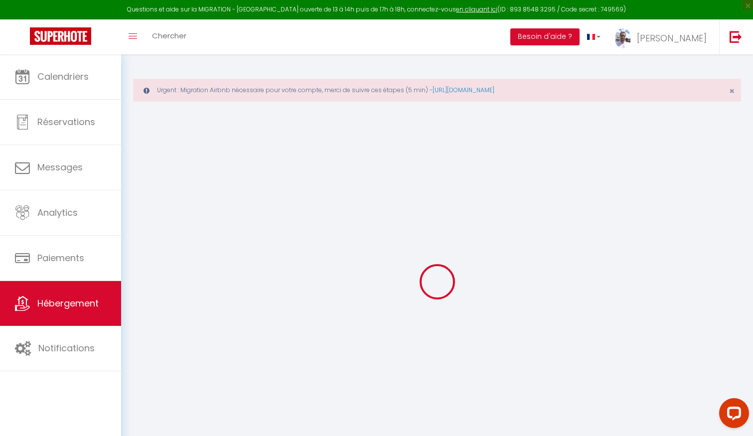
select select
checkbox input "false"
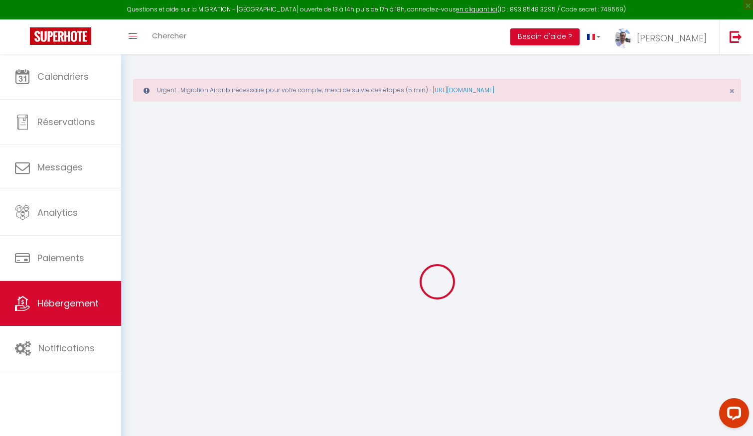
checkbox input "false"
select select
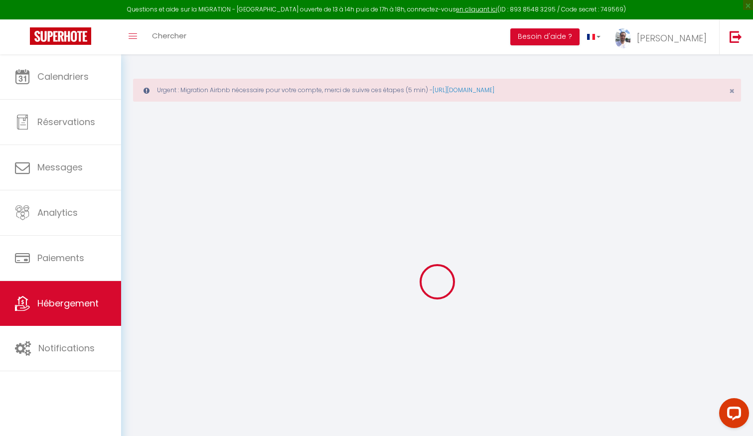
select select
checkbox input "false"
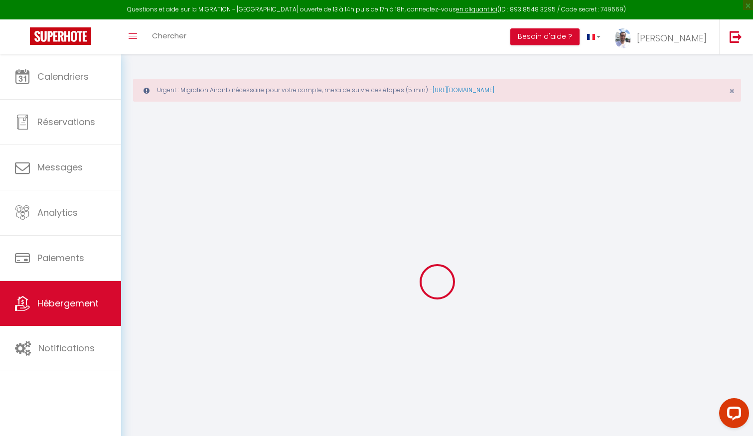
checkbox input "false"
select select
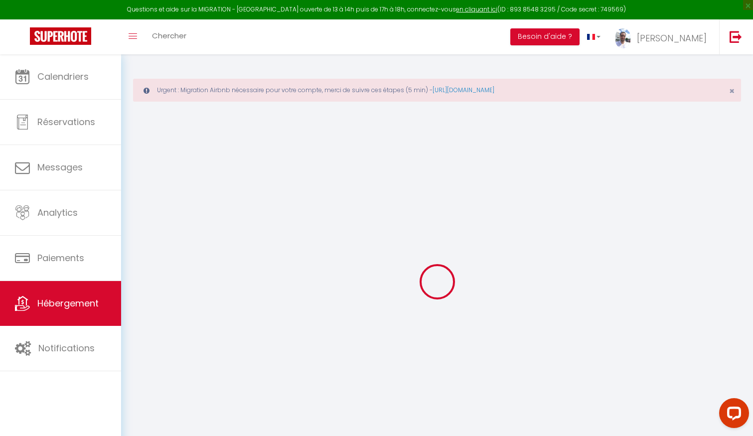
type input "Le cocon bohème"
type input "[PERSON_NAME]"
type input "[STREET_ADDRESS]"
type input "66270"
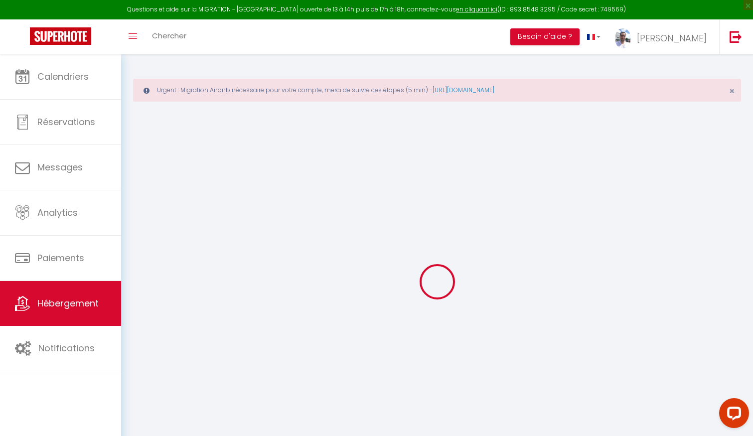
type input "Le Soler"
type input "42"
type input "10"
type input "44"
type input "5"
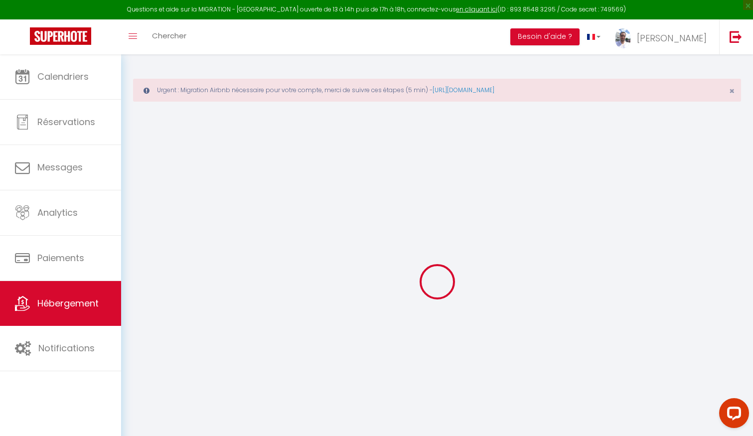
type input "4"
type input "250"
select select
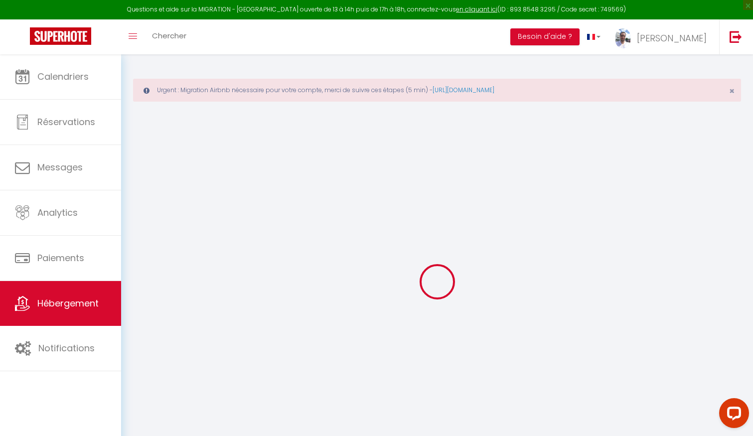
select select
type input "[STREET_ADDRESS][PERSON_NAME]"
type input "31400"
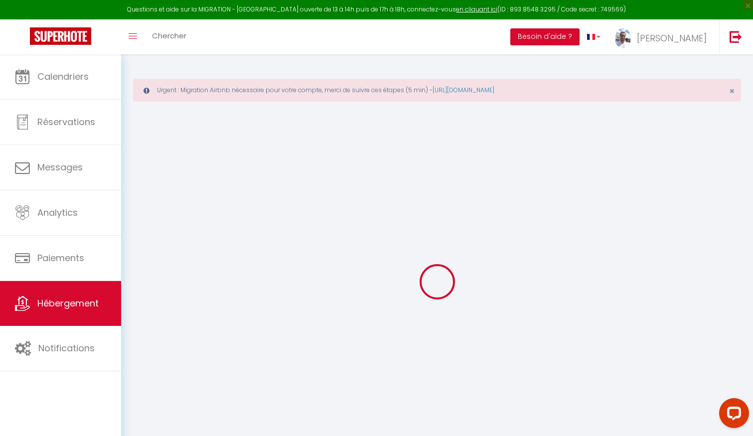
type input "[GEOGRAPHIC_DATA]"
type input "[EMAIL_ADDRESS][DOMAIN_NAME]"
select select
checkbox input "false"
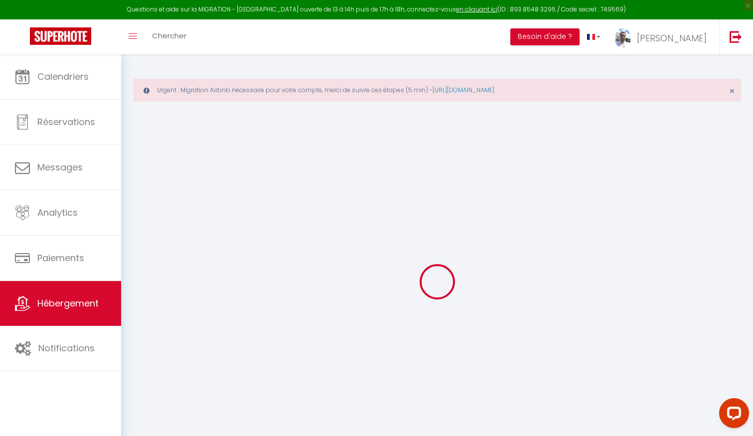
checkbox input "false"
radio input "true"
type input "42"
type input "0"
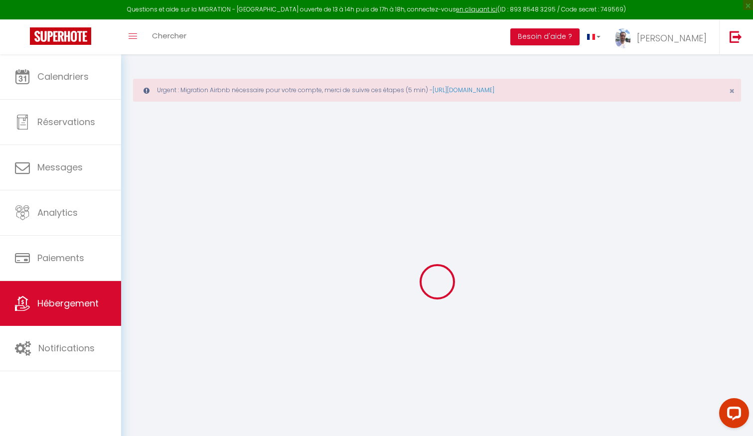
type input "6.5"
type input "0"
select select
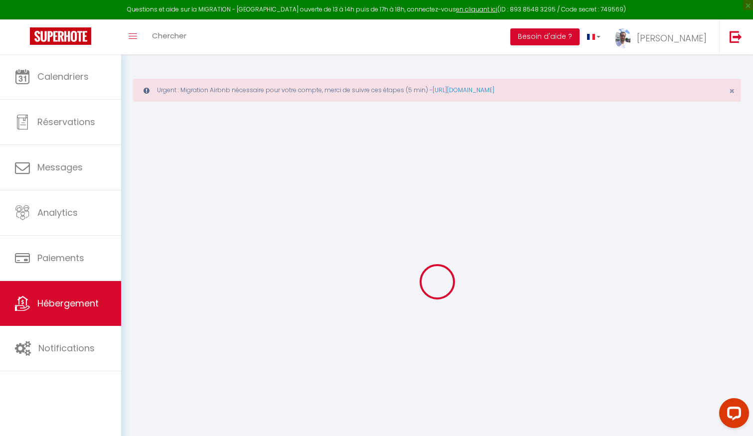
select select
checkbox input "false"
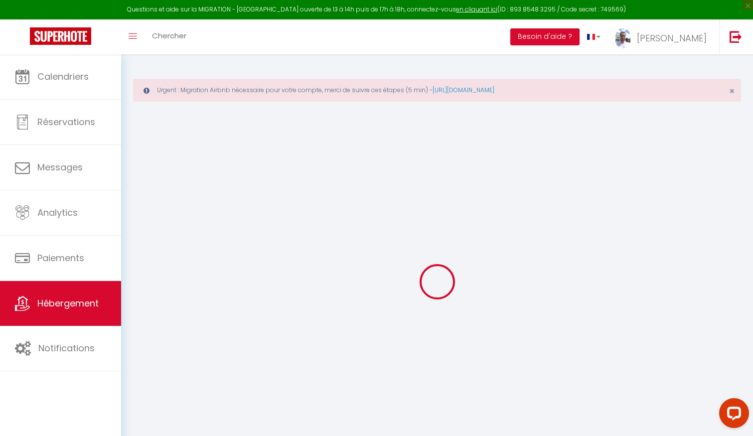
checkbox input "false"
select select
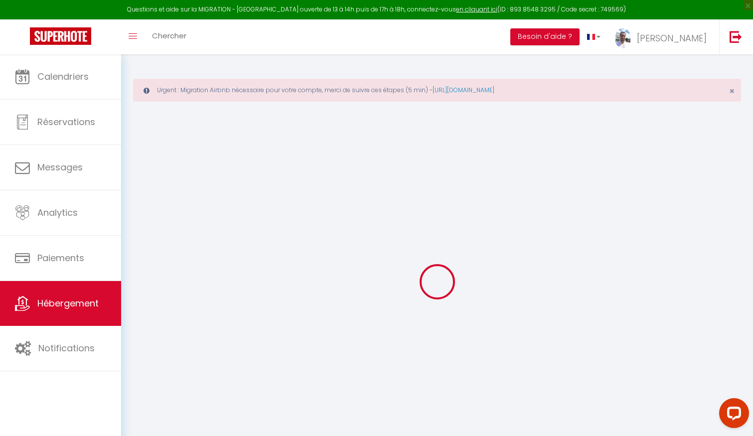
select select
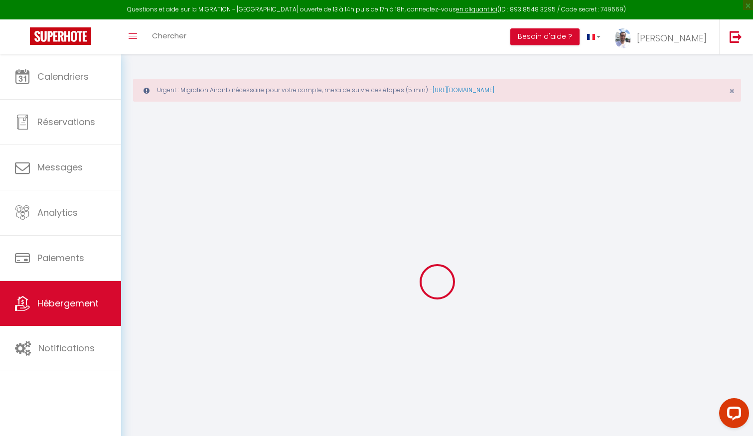
checkbox input "false"
select select "25145"
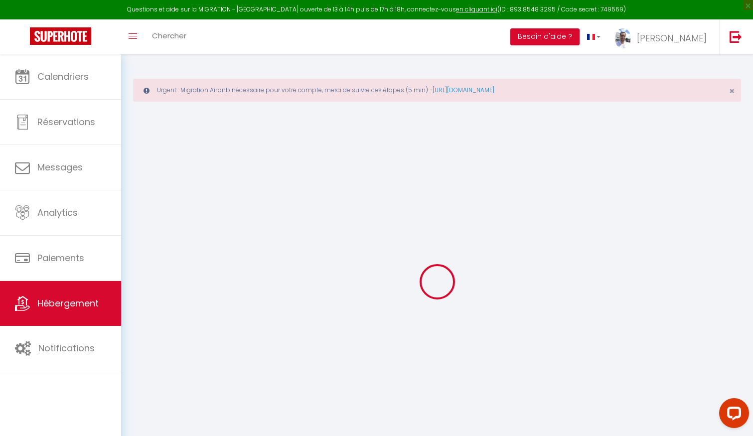
select select
checkbox input "false"
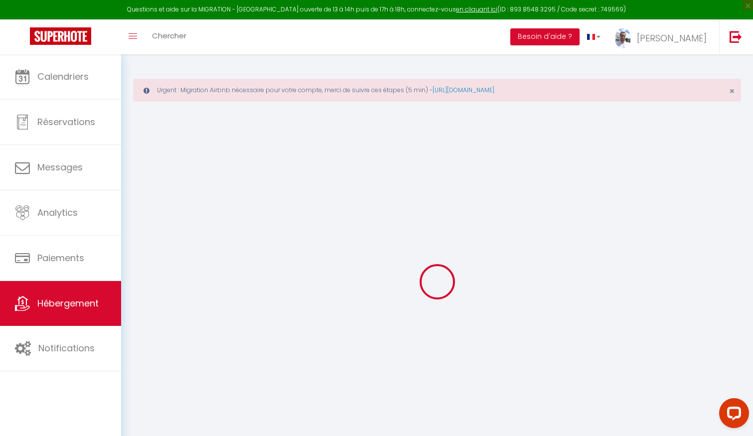
select select
checkbox input "false"
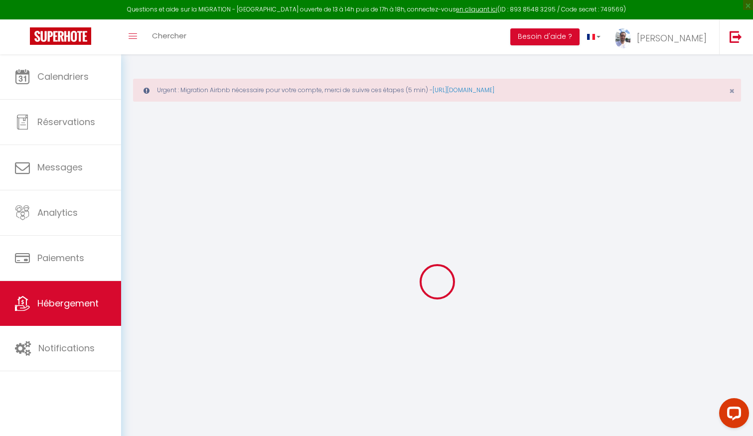
select select "16:00"
select select "22:00"
select select "11:00"
select select "120"
select select "30"
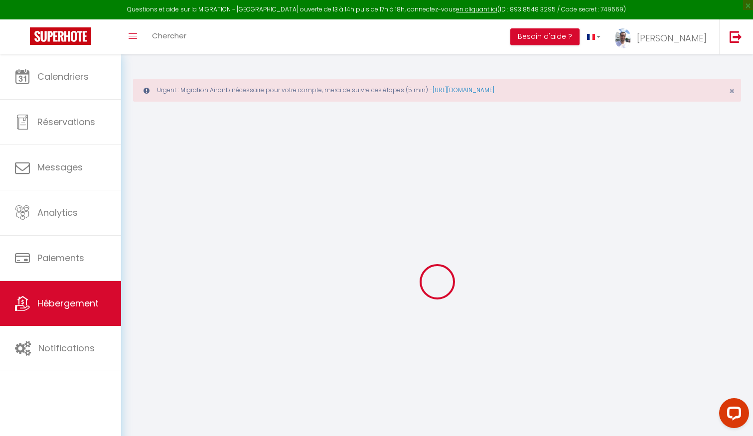
select select "21:00"
select select
checkbox input "false"
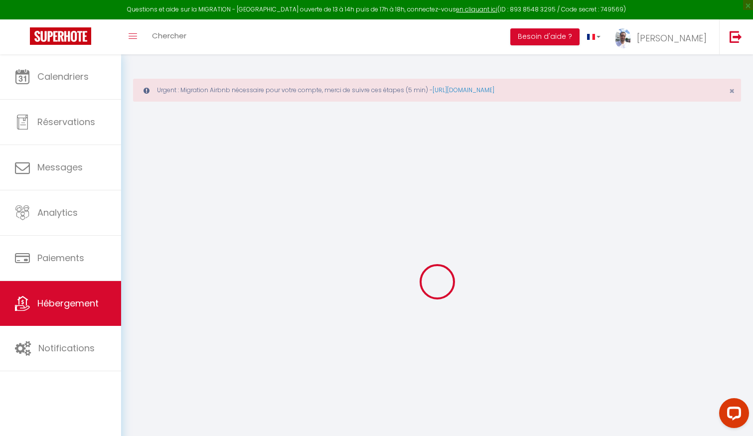
checkbox input "false"
select select
checkbox input "false"
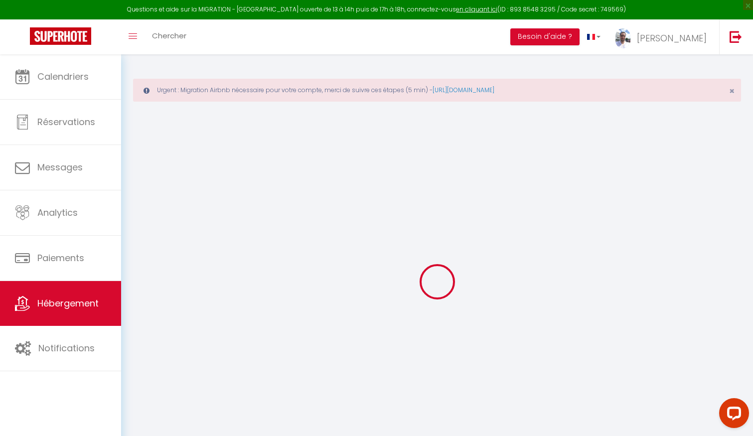
checkbox input "false"
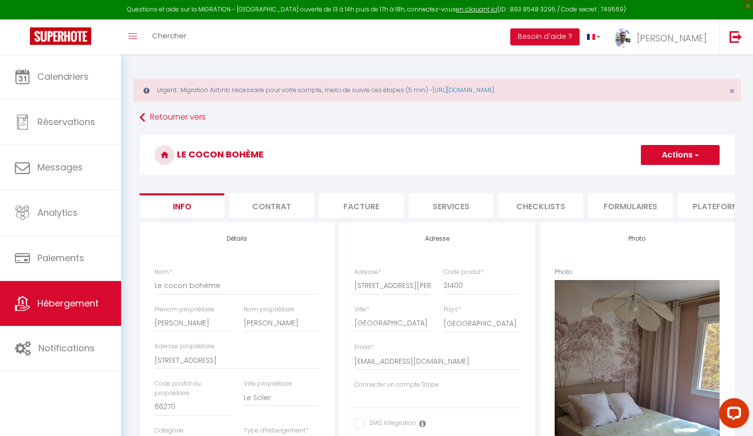
click at [350, 201] on li "Facture" at bounding box center [361, 205] width 85 height 24
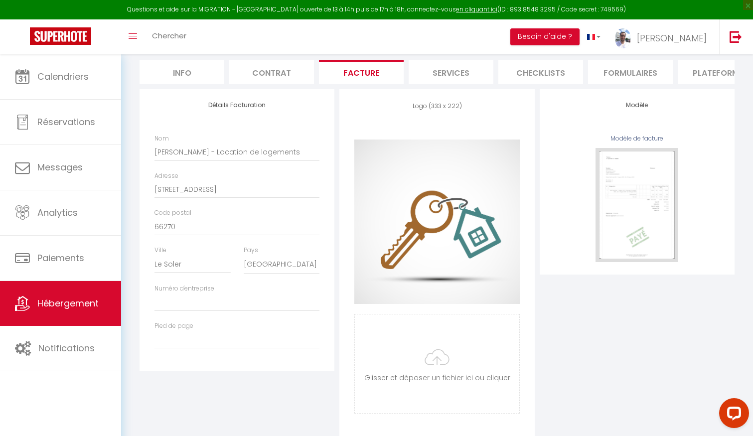
scroll to position [142, 0]
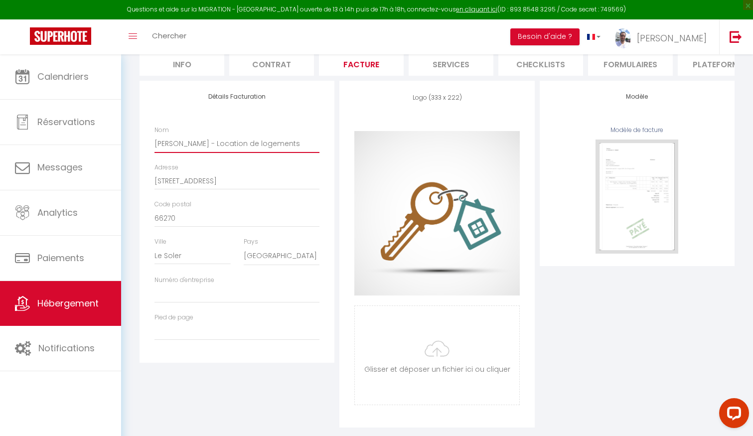
drag, startPoint x: 155, startPoint y: 142, endPoint x: 313, endPoint y: 143, distance: 157.5
click at [313, 144] on input "[PERSON_NAME] - Location de logements" at bounding box center [236, 144] width 165 height 18
drag, startPoint x: 226, startPoint y: 186, endPoint x: 136, endPoint y: 178, distance: 90.0
click at [136, 178] on div "Retourner vers Le cocon bohème Actions Enregistrer Info Contrat Facture Service…" at bounding box center [437, 197] width 608 height 461
drag, startPoint x: 186, startPoint y: 257, endPoint x: 139, endPoint y: 255, distance: 47.9
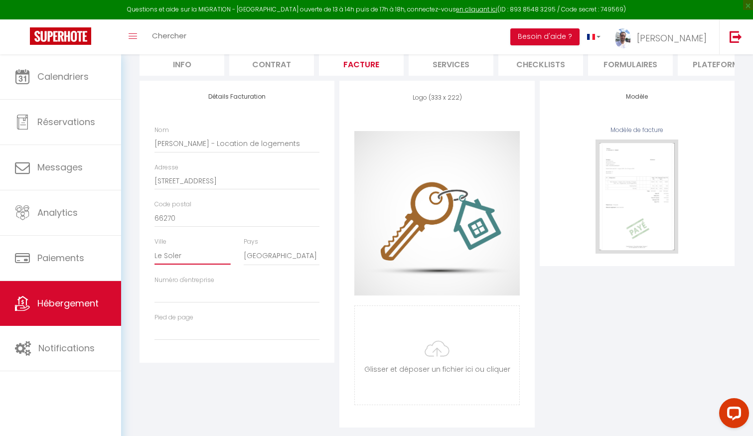
click at [139, 255] on div "Détails Facturation Nom Molina Dominique - Location de logements Adresse 9 rue …" at bounding box center [237, 254] width 200 height 347
drag, startPoint x: 176, startPoint y: 220, endPoint x: 131, endPoint y: 220, distance: 44.8
click at [131, 220] on div "Urgent : Migration Airbnb nécessaire pour votre compte, merci de suivre ces éta…" at bounding box center [437, 182] width 632 height 541
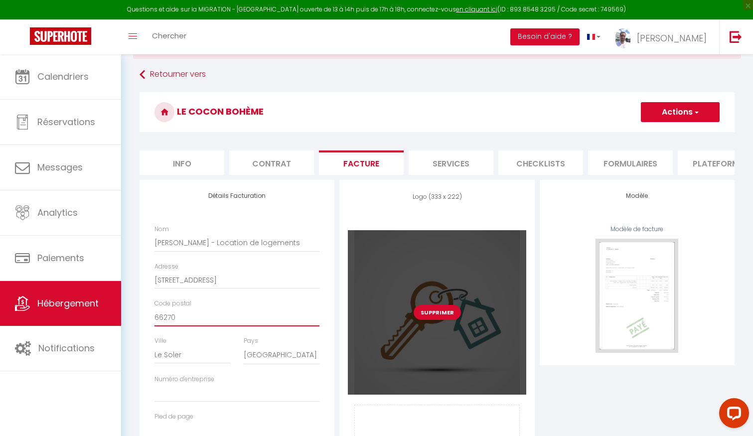
scroll to position [29, 0]
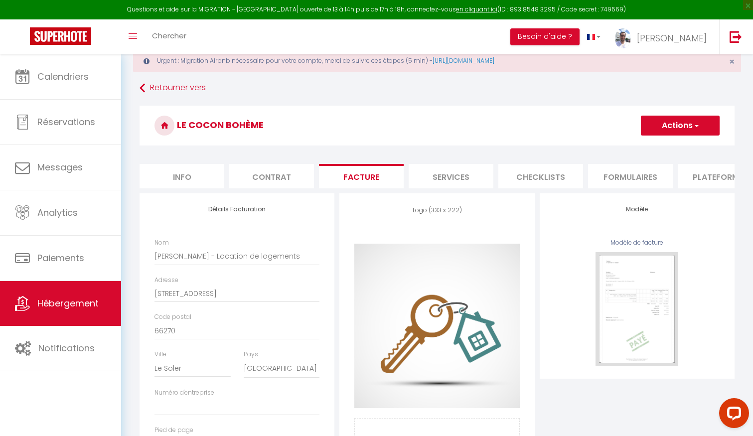
click at [444, 178] on li "Services" at bounding box center [451, 176] width 85 height 24
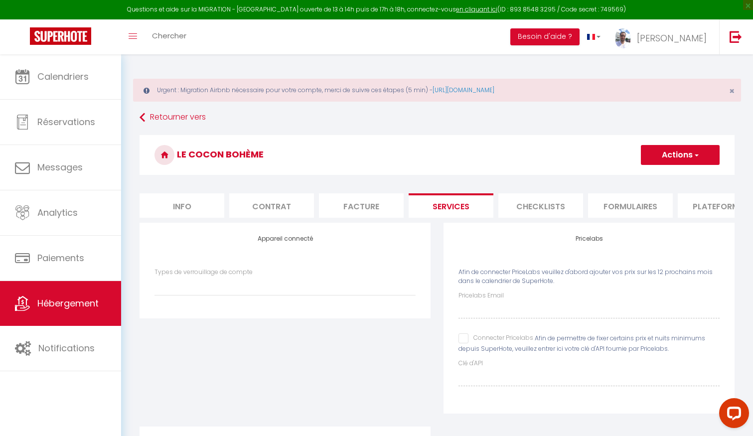
click at [541, 201] on li "Checklists" at bounding box center [540, 205] width 85 height 24
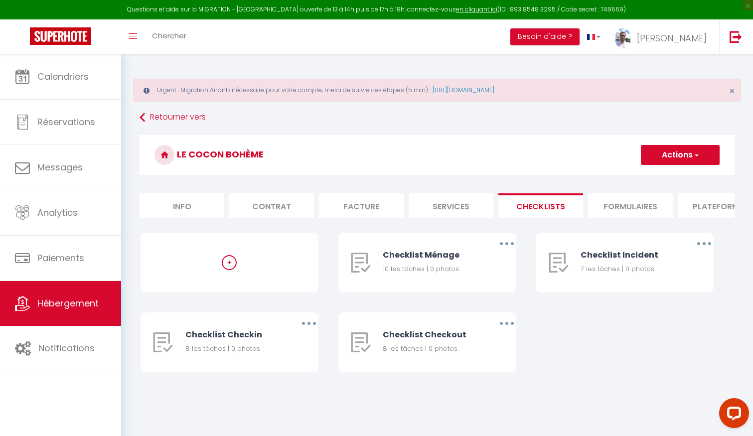
click at [457, 200] on li "Services" at bounding box center [451, 205] width 85 height 24
select select
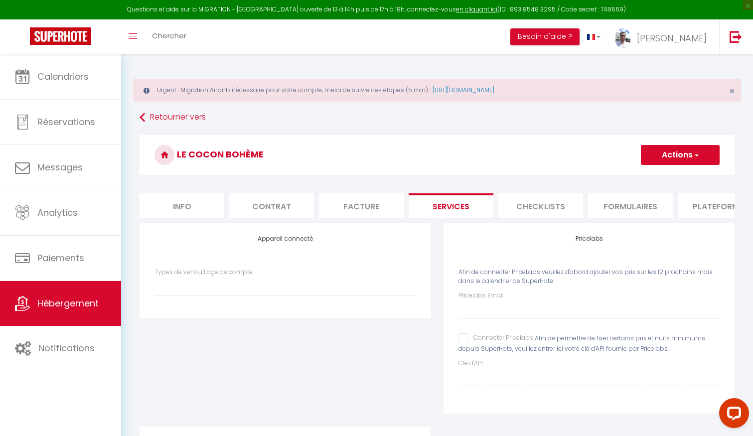
click at [534, 215] on li "Checklists" at bounding box center [540, 205] width 85 height 24
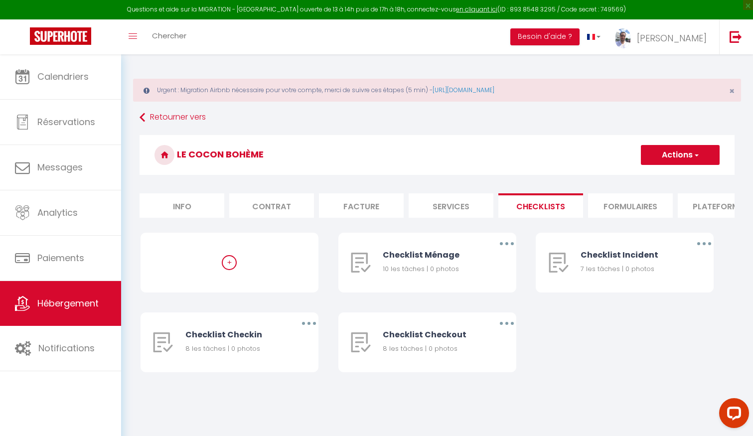
click at [608, 207] on li "Formulaires" at bounding box center [630, 205] width 85 height 24
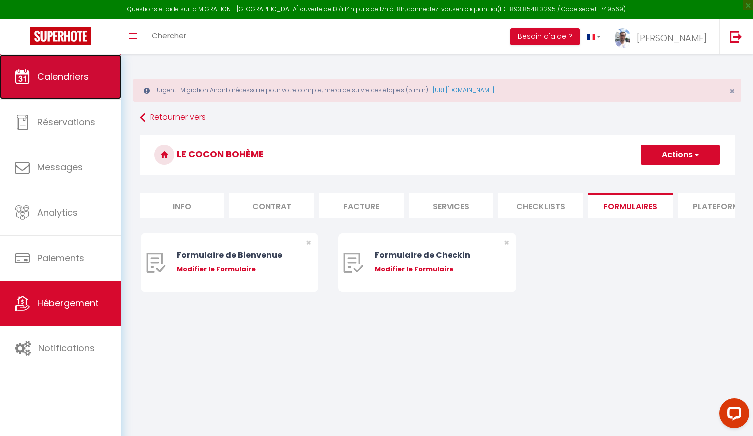
click at [71, 81] on span "Calendriers" at bounding box center [62, 76] width 51 height 12
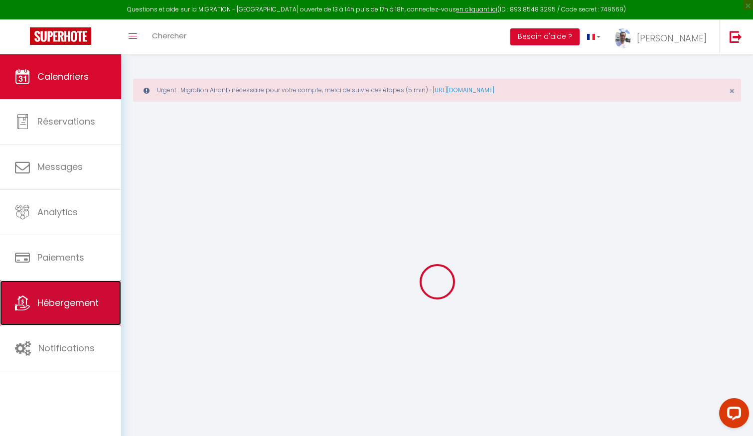
click at [80, 303] on span "Hébergement" at bounding box center [67, 302] width 61 height 12
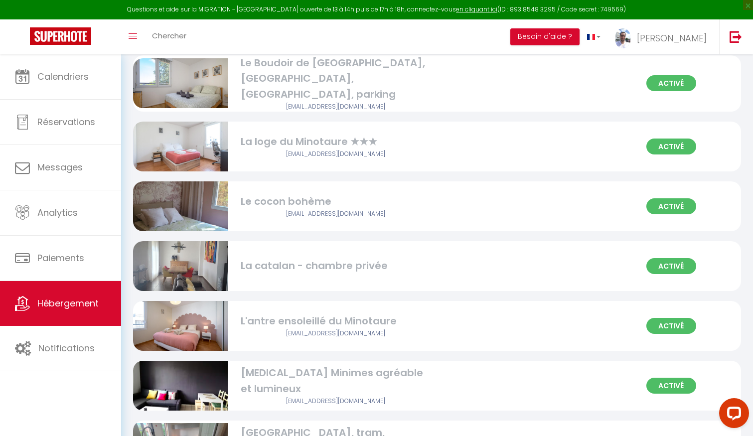
scroll to position [257, 0]
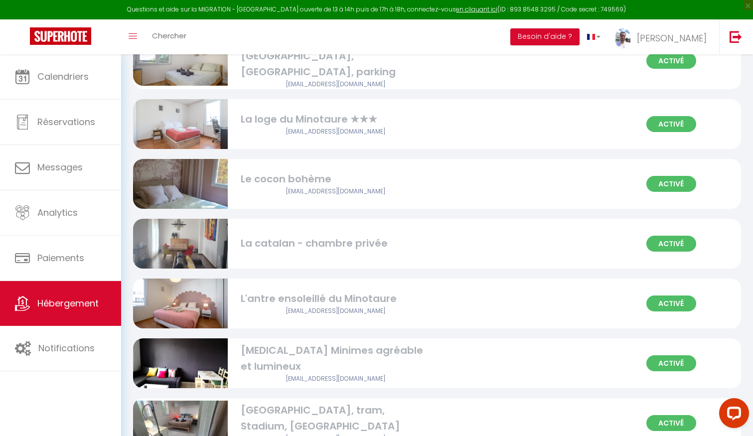
click at [321, 171] on div "Le cocon bohème" at bounding box center [335, 178] width 189 height 15
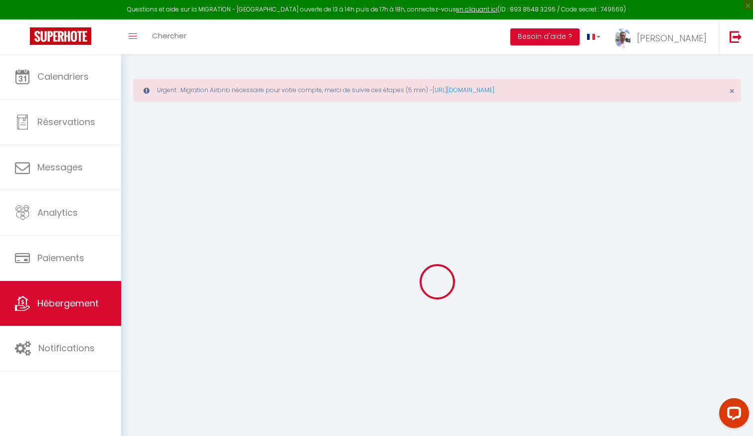
select select
checkbox input "false"
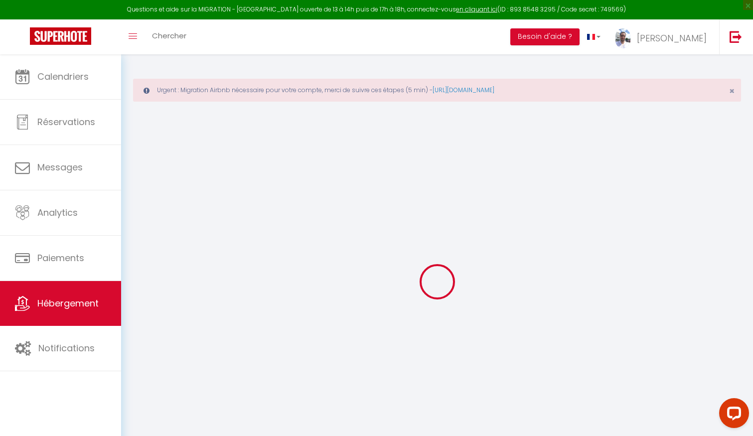
checkbox input "false"
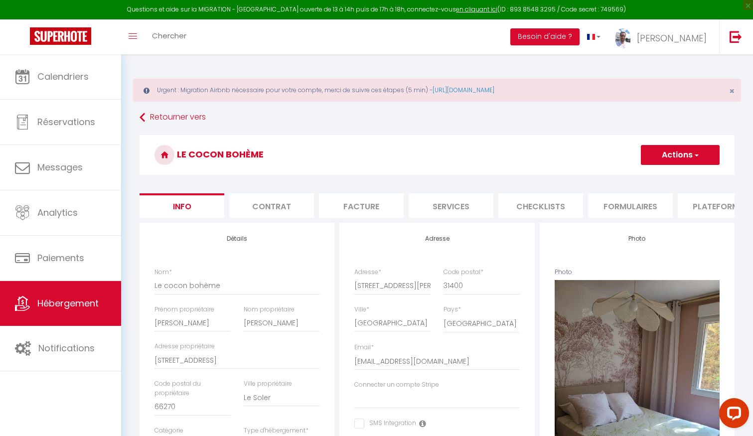
click at [549, 204] on li "Checklists" at bounding box center [540, 205] width 85 height 24
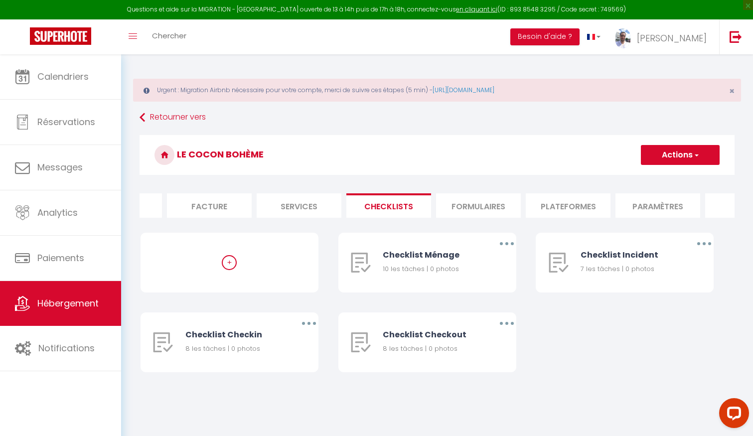
scroll to position [0, 204]
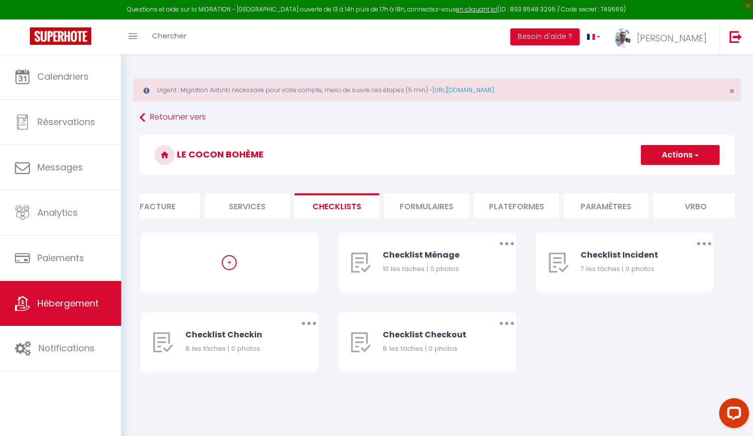
click at [431, 207] on li "Formulaires" at bounding box center [426, 205] width 85 height 24
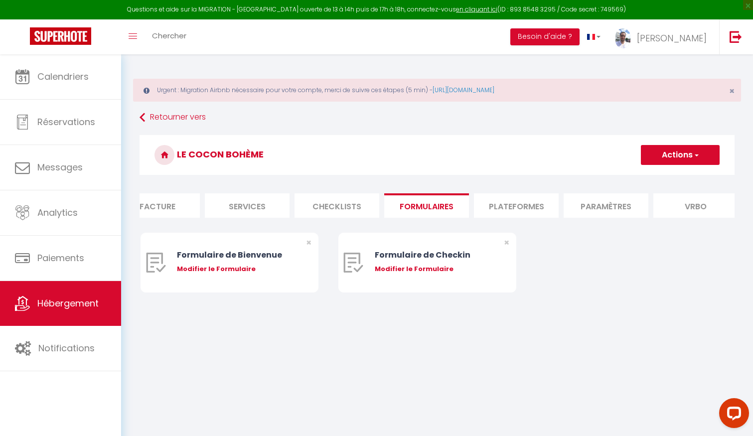
click at [510, 207] on li "Plateformes" at bounding box center [516, 205] width 85 height 24
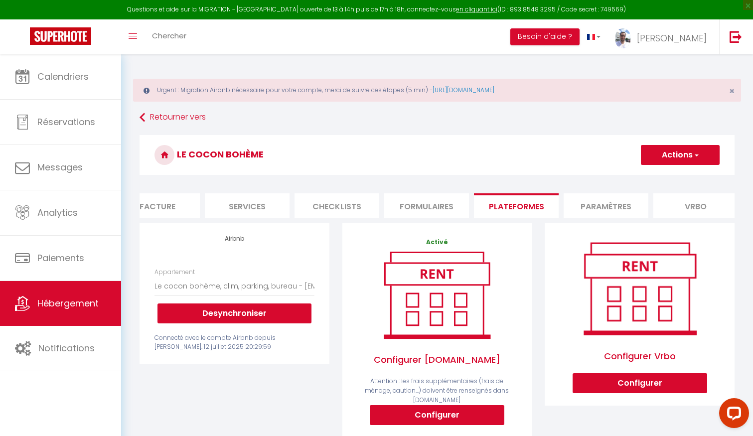
click at [433, 202] on li "Formulaires" at bounding box center [426, 205] width 85 height 24
select select
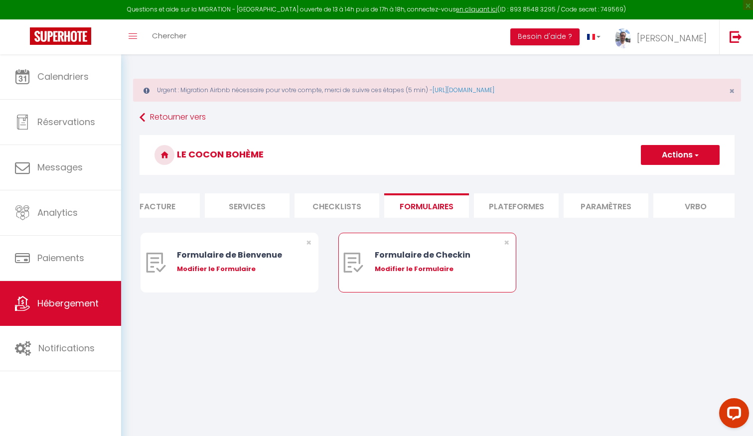
click at [427, 271] on div "Modifier le Formulaire" at bounding box center [435, 269] width 120 height 10
type input "Formulaire de Checkin"
type input "Afin de confirmer votre arrivée et recevoir la procédure d'accès à l'appartemen…"
select select "[object Object]"
radio input "true"
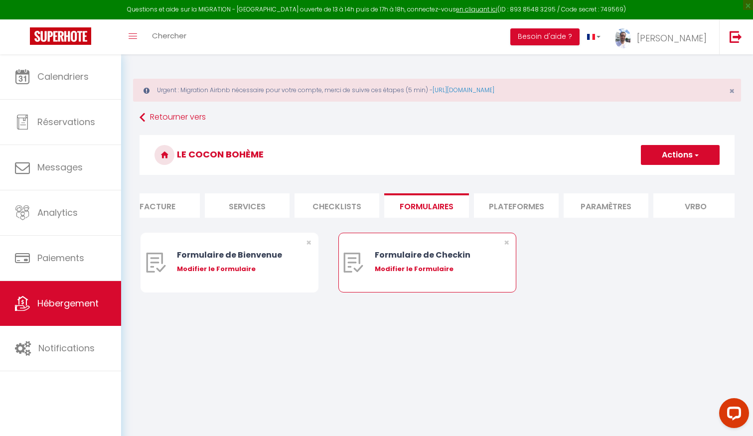
type input "[URL][DOMAIN_NAME]"
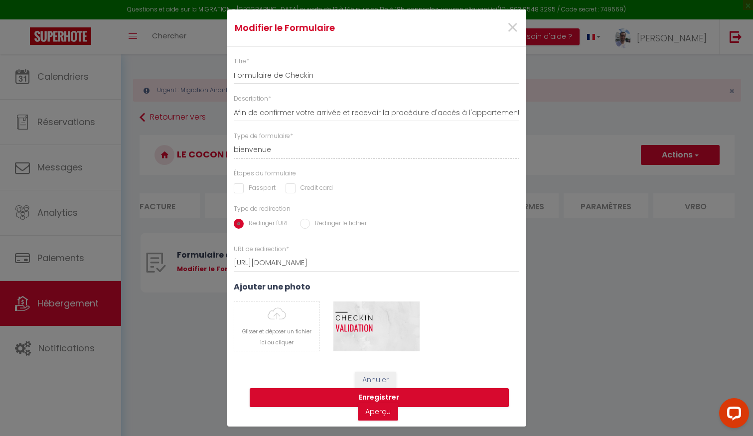
click at [248, 191] on input "Passport" at bounding box center [255, 188] width 42 height 10
checkbox input "true"
click at [329, 112] on input "Afin de confirmer votre arrivée et recevoir la procédure d'accès à l'appartemen…" at bounding box center [377, 113] width 286 height 18
click at [411, 397] on button "Enregistrer" at bounding box center [379, 397] width 259 height 19
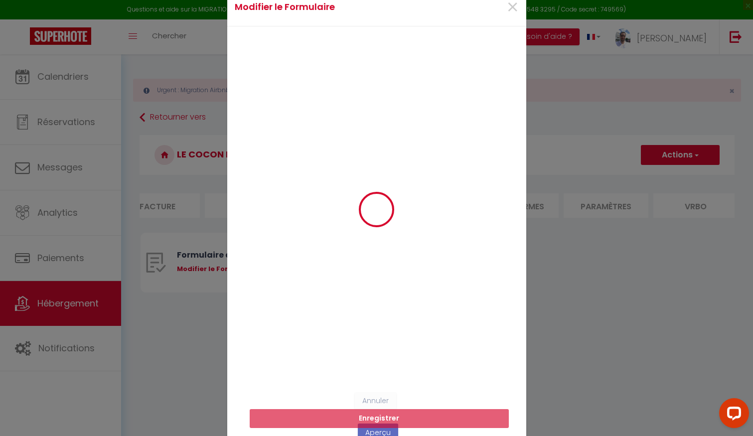
select select
radio input "false"
select select
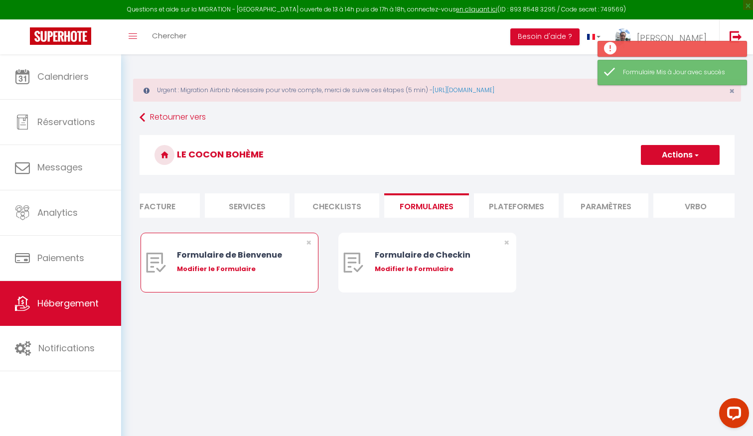
click at [237, 268] on div "Modifier le Formulaire" at bounding box center [237, 269] width 120 height 10
type input "Formulaire de Bienvenue"
type input "Afin de préparer au mieux votre arrivée, je vous remercie de remplir le formula…"
select select "[object Object]"
radio input "true"
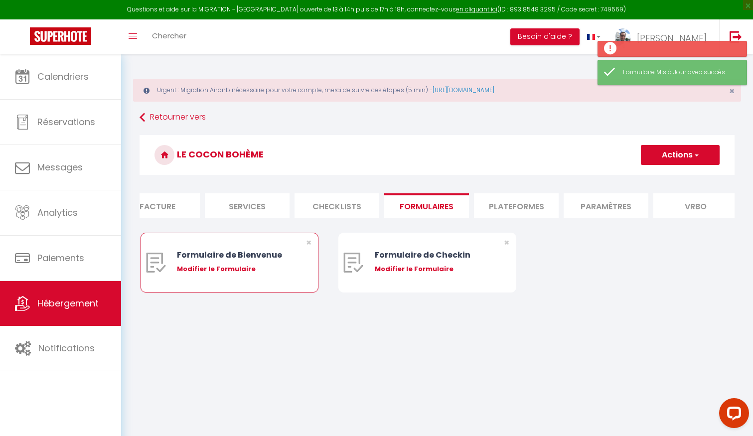
type input "[URL][DOMAIN_NAME]"
select select
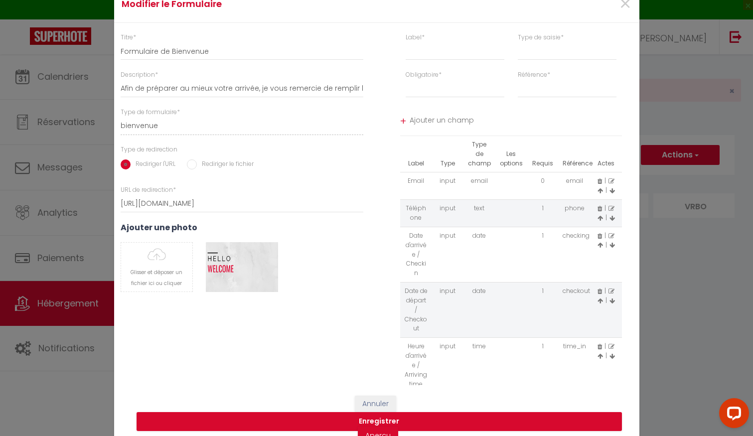
click at [616, 2] on div "×" at bounding box center [551, 4] width 174 height 22
click at [626, 0] on span "×" at bounding box center [625, 4] width 12 height 30
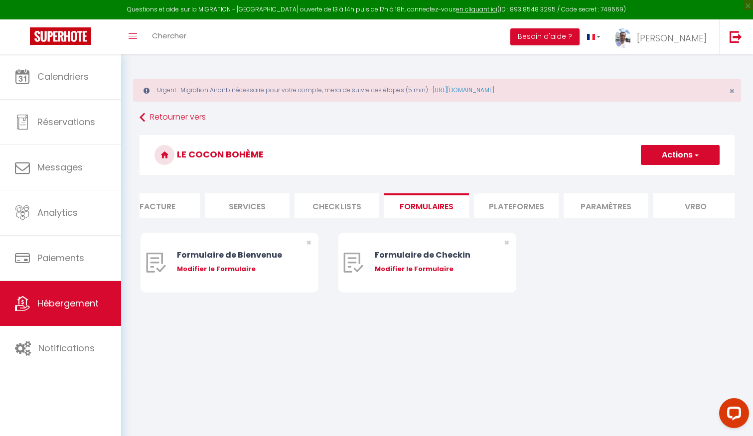
click at [506, 211] on li "Plateformes" at bounding box center [516, 205] width 85 height 24
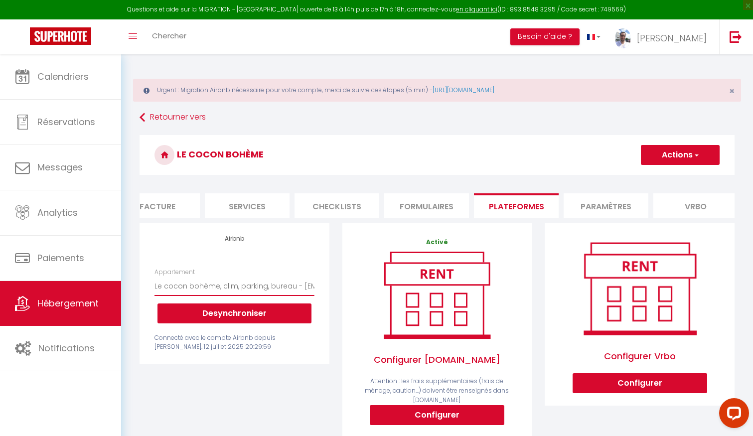
click at [293, 280] on select "Le catalan - Chambre privée - [EMAIL_ADDRESS][DOMAIN_NAME] Le cocon bohème, cli…" at bounding box center [233, 286] width 159 height 19
click at [587, 203] on li "Paramètres" at bounding box center [606, 205] width 85 height 24
